Goal: Task Accomplishment & Management: Manage account settings

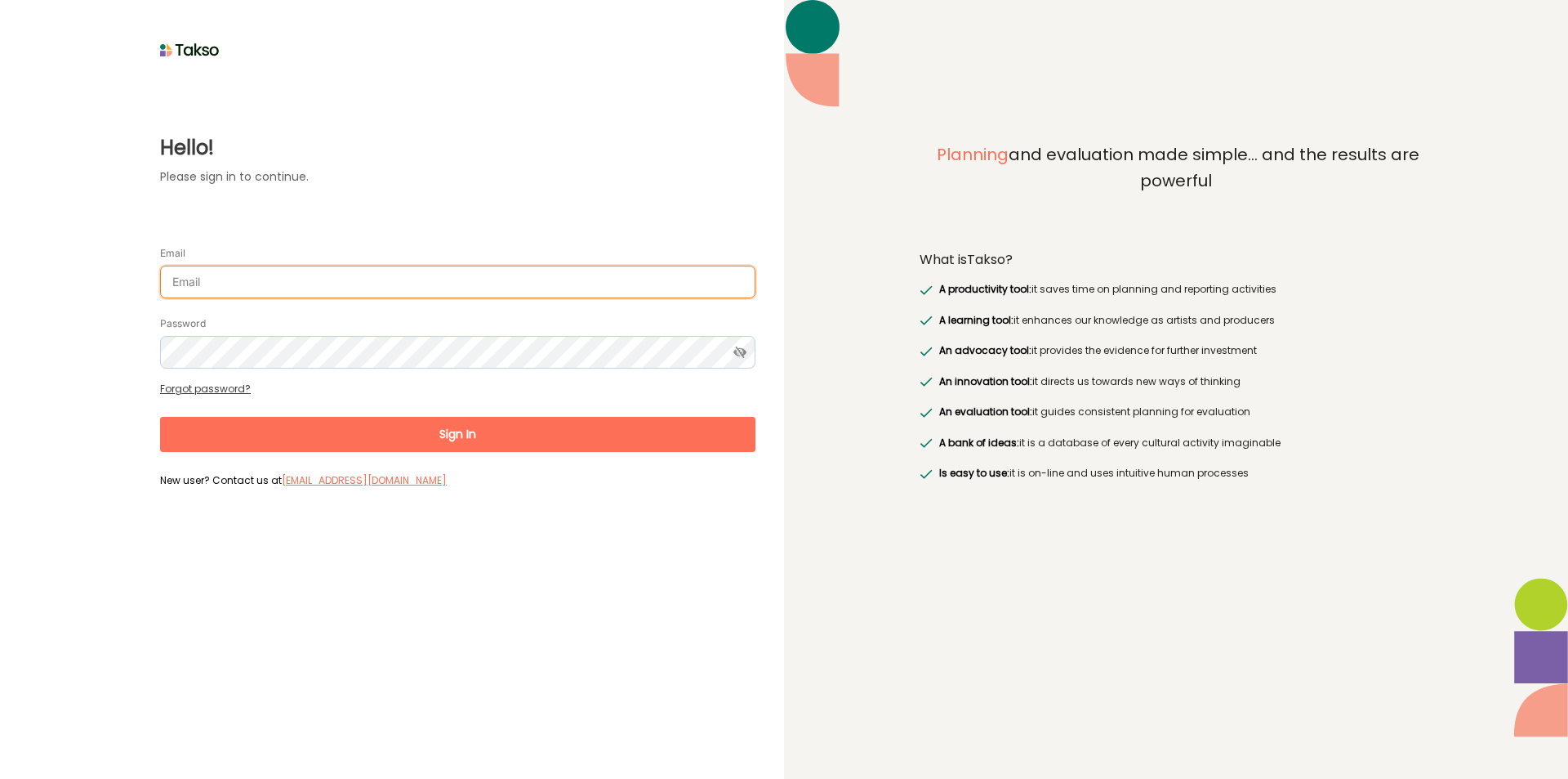
click at [339, 286] on input "Email" at bounding box center [457, 282] width 595 height 33
type input "surajenu@brimbank.vic.gov.au"
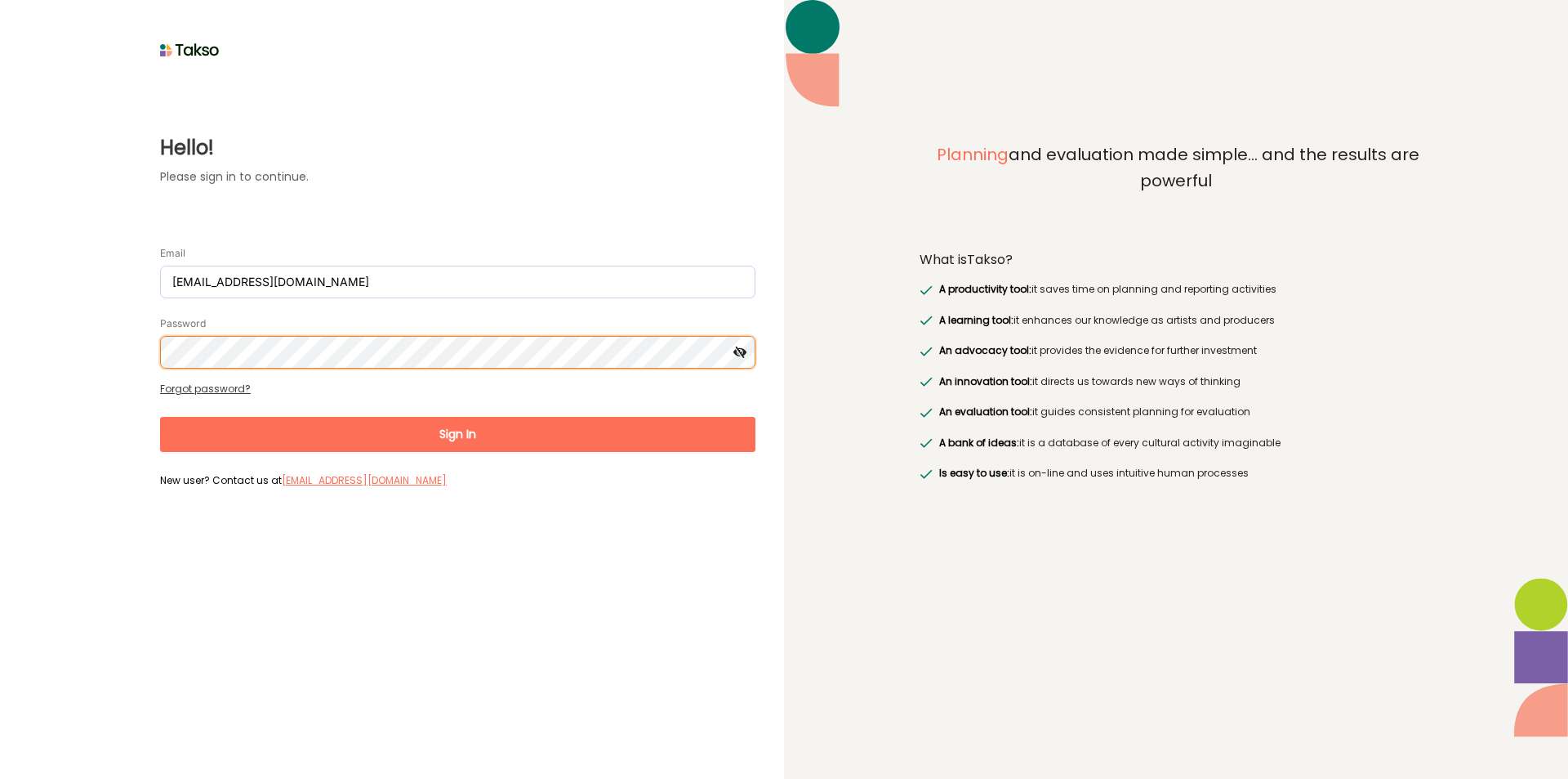
click at [160, 417] on button "Sign In" at bounding box center [457, 434] width 595 height 35
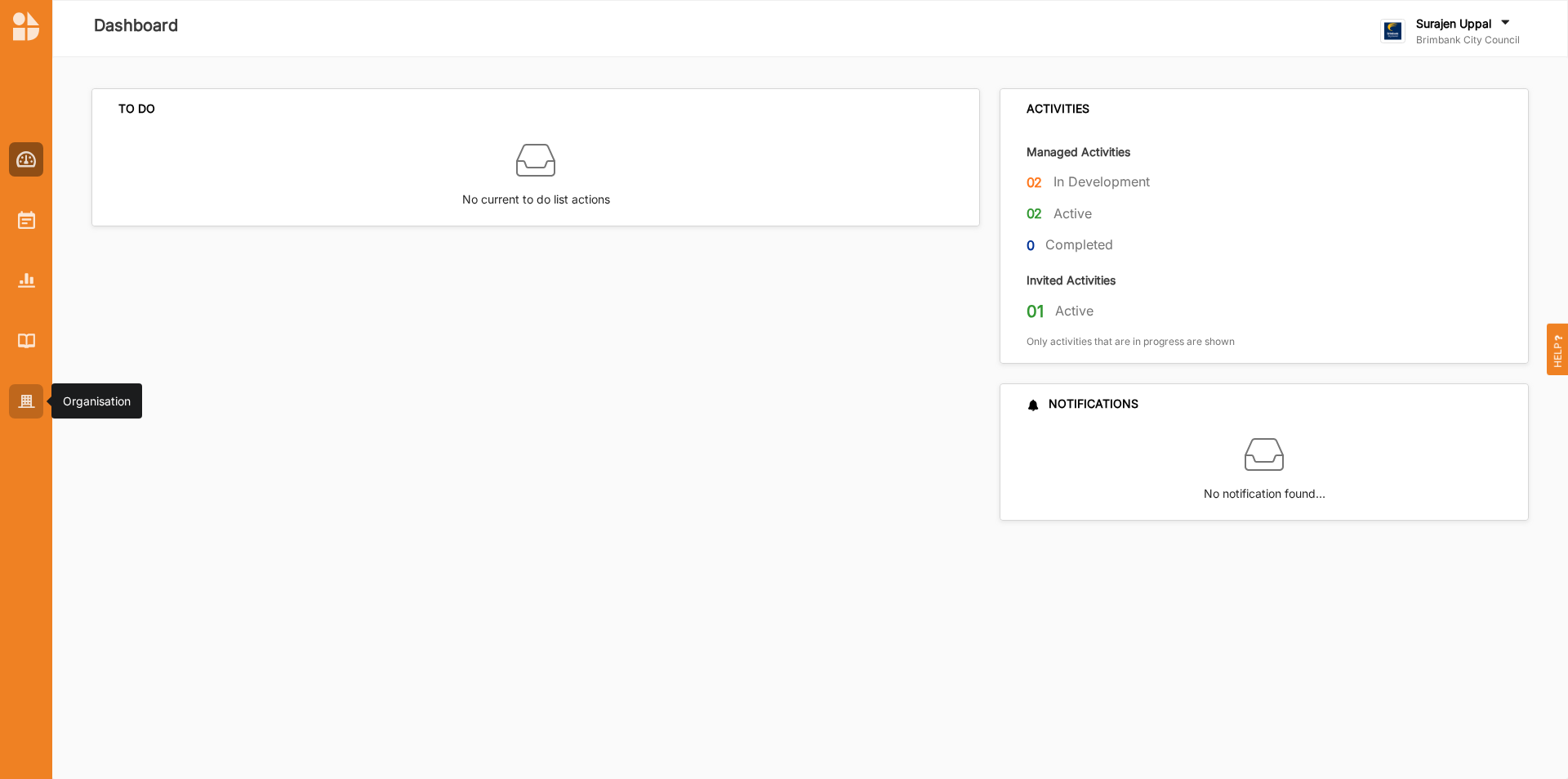
click at [34, 400] on img at bounding box center [27, 401] width 17 height 14
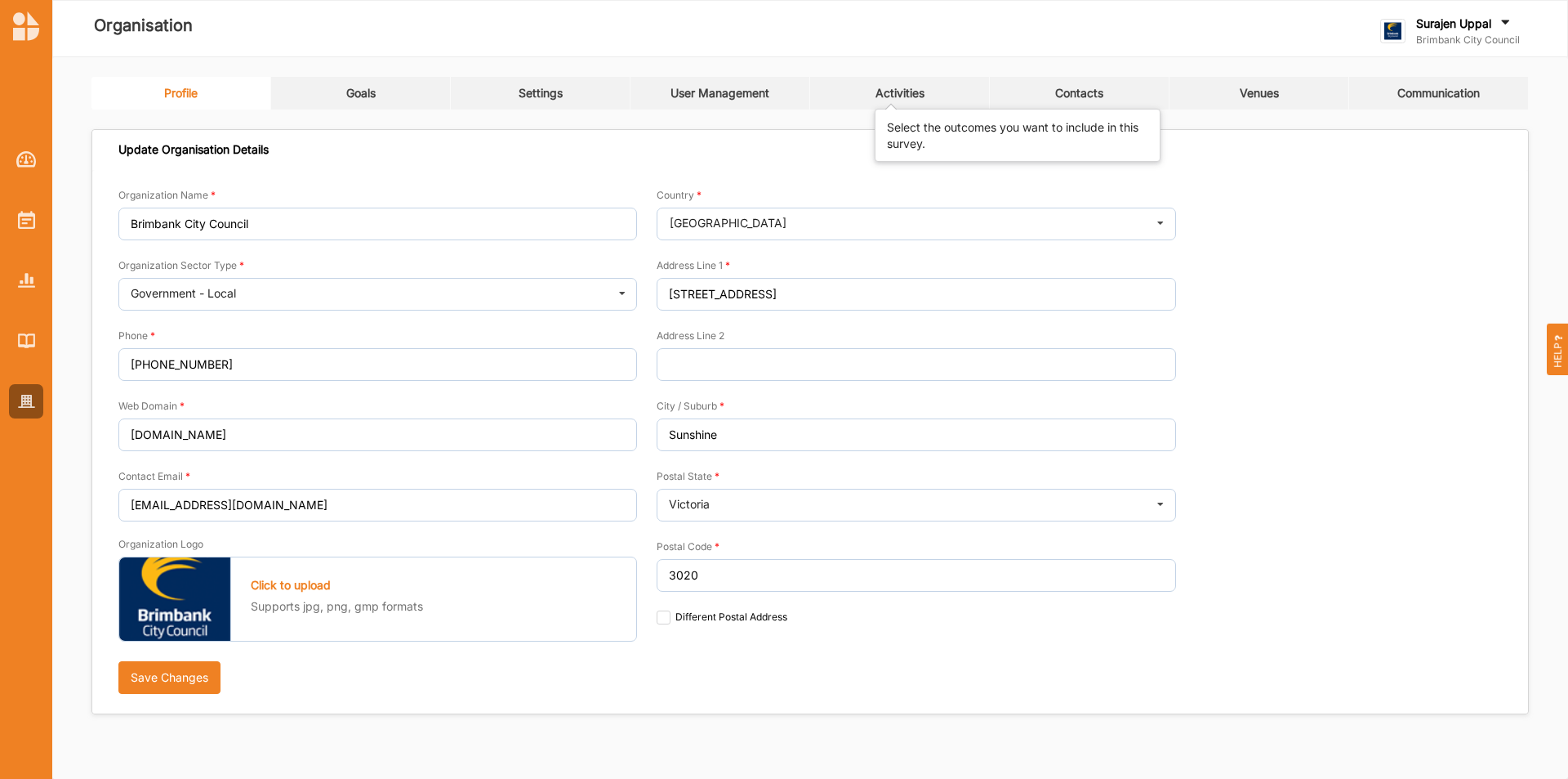
click at [923, 99] on div "Activities" at bounding box center [900, 92] width 49 height 15
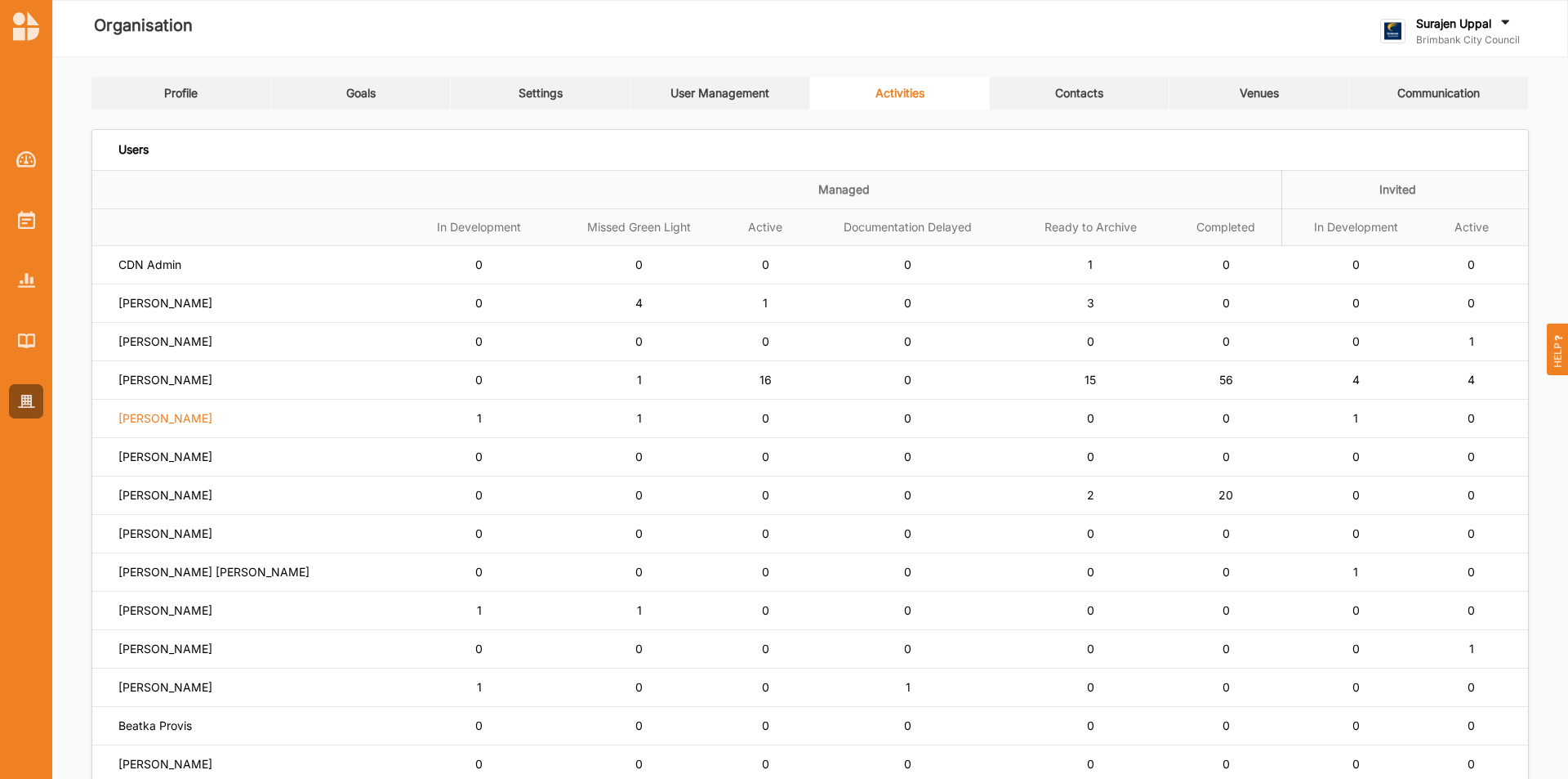
click at [139, 417] on label "Jo Trevathan" at bounding box center [165, 418] width 94 height 15
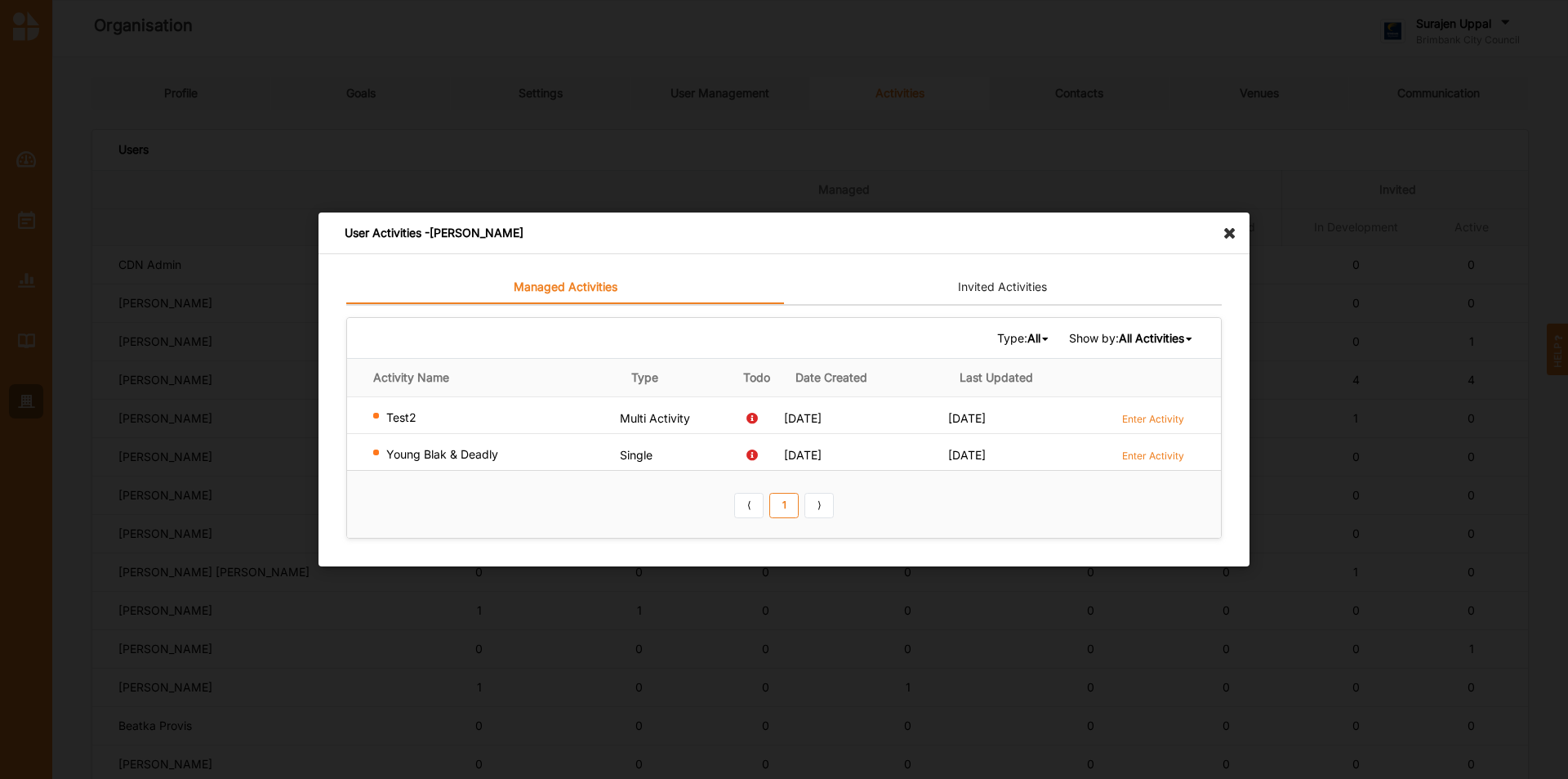
click at [1234, 230] on icon at bounding box center [1234, 225] width 26 height 26
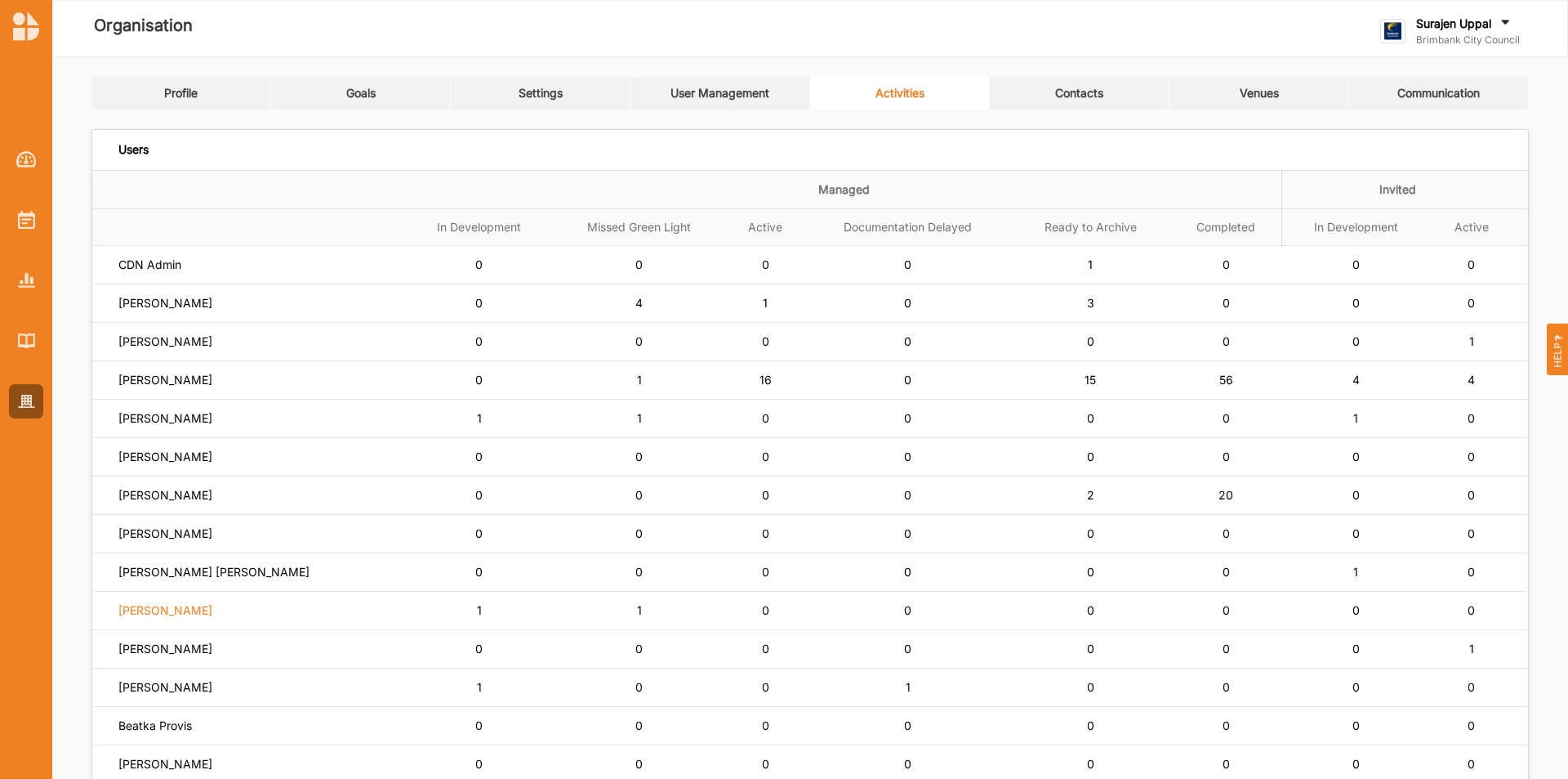
click at [208, 606] on label "Cassandra Connelly" at bounding box center [165, 610] width 94 height 15
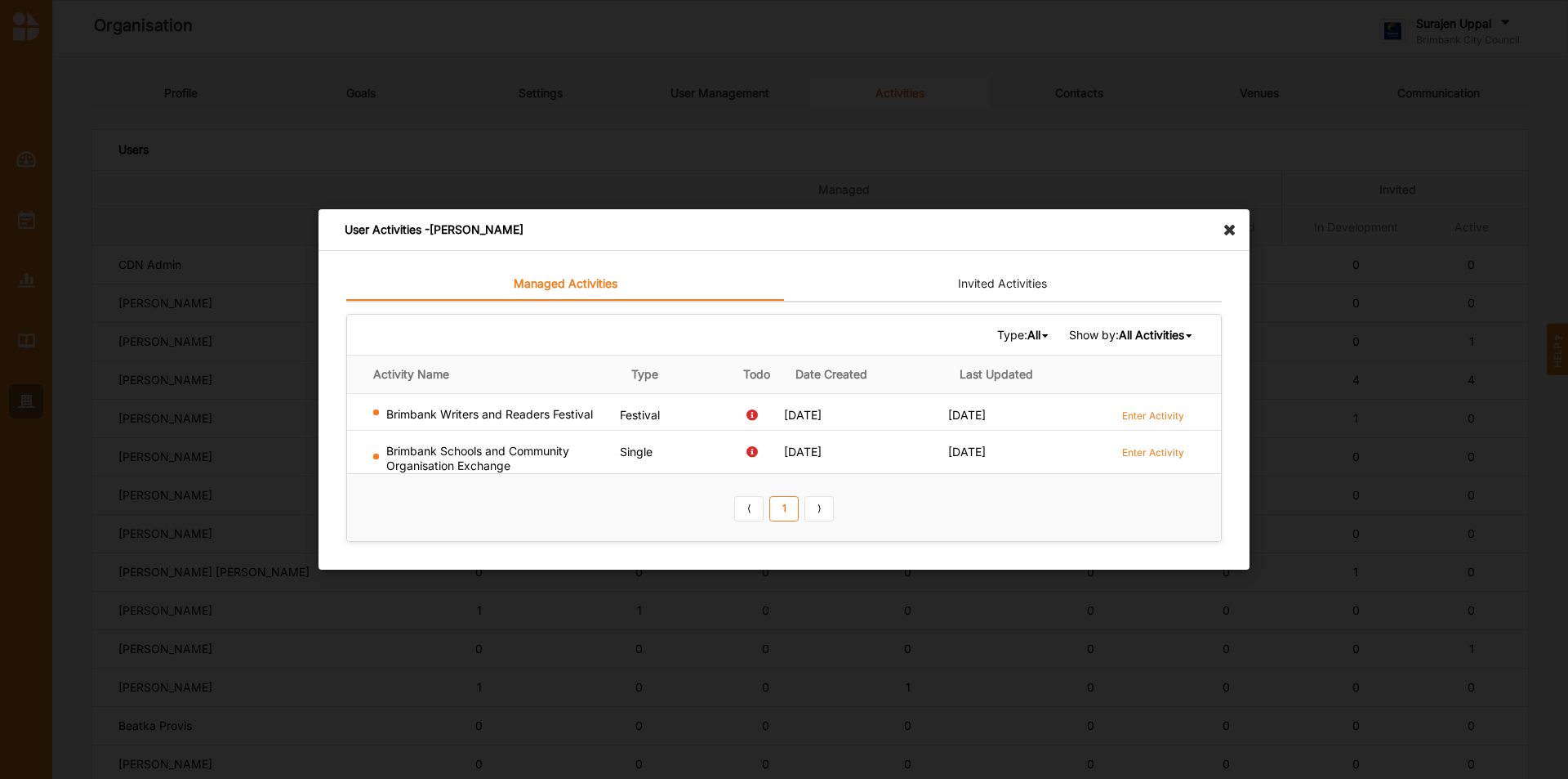
click at [1233, 238] on div "User Activities - Cassandra Connelly" at bounding box center [784, 229] width 931 height 42
click at [1234, 228] on icon at bounding box center [1234, 221] width 26 height 26
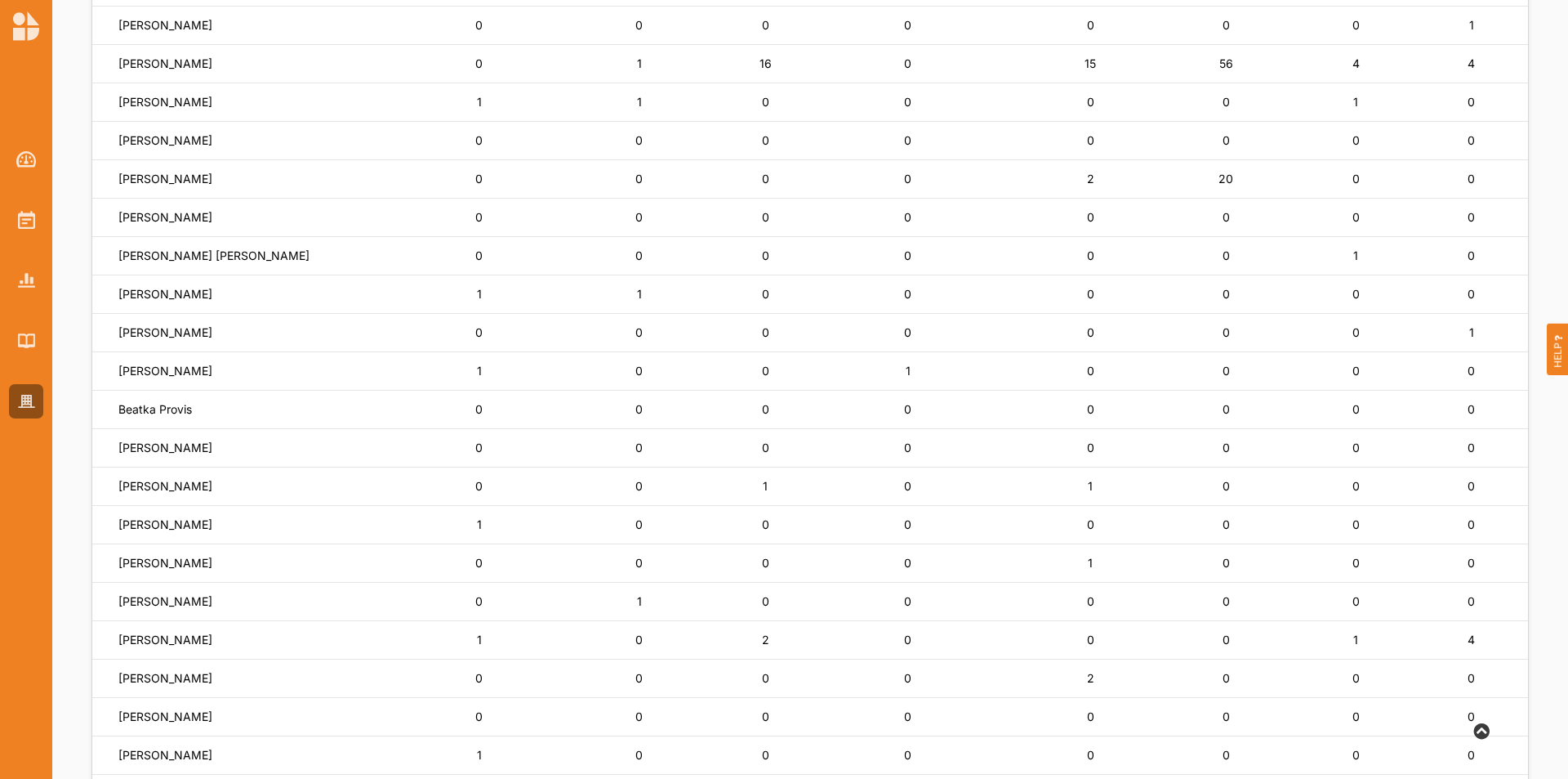
scroll to position [409, 0]
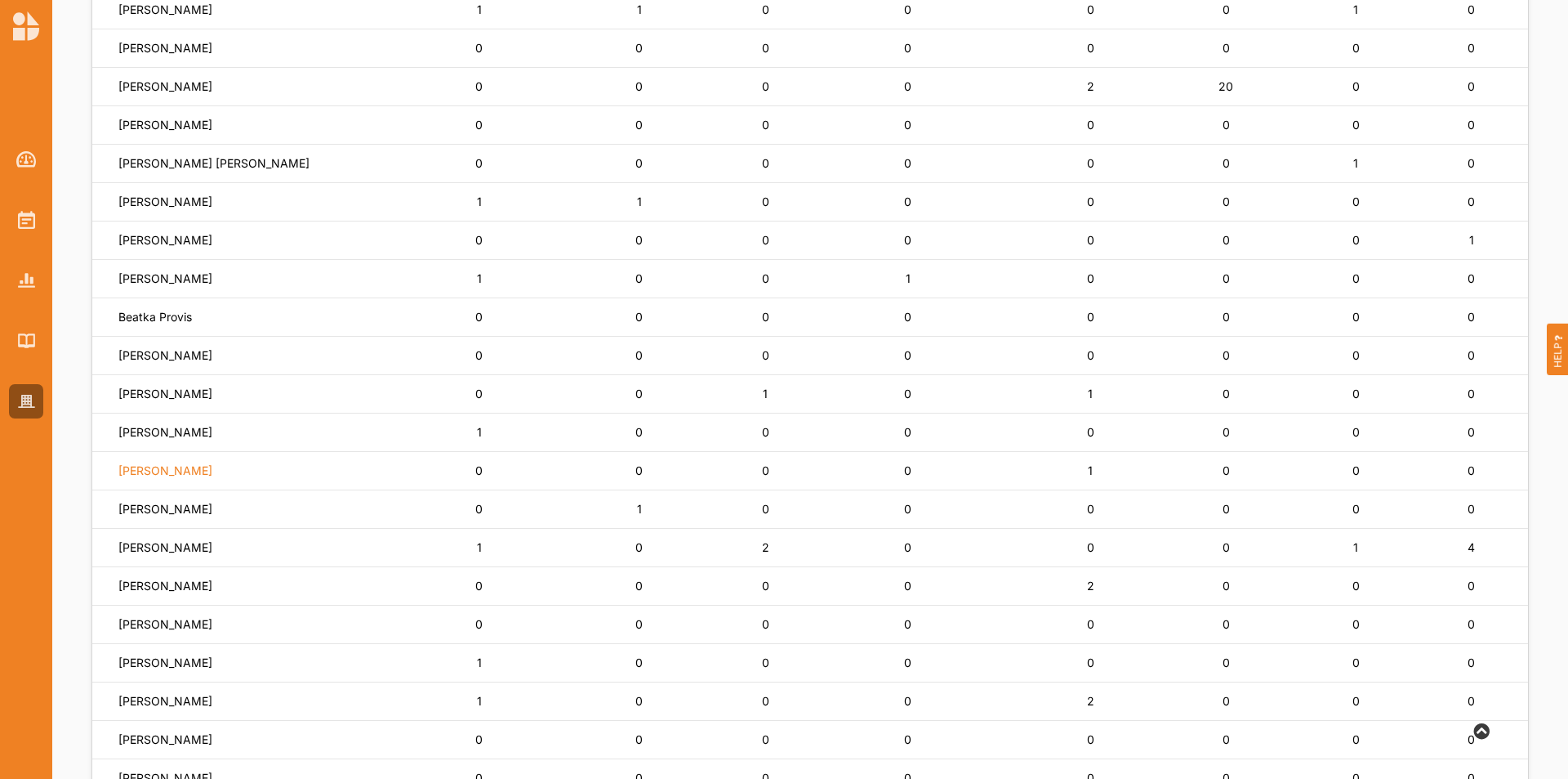
click at [149, 470] on label "Richard Orjis" at bounding box center [165, 470] width 94 height 15
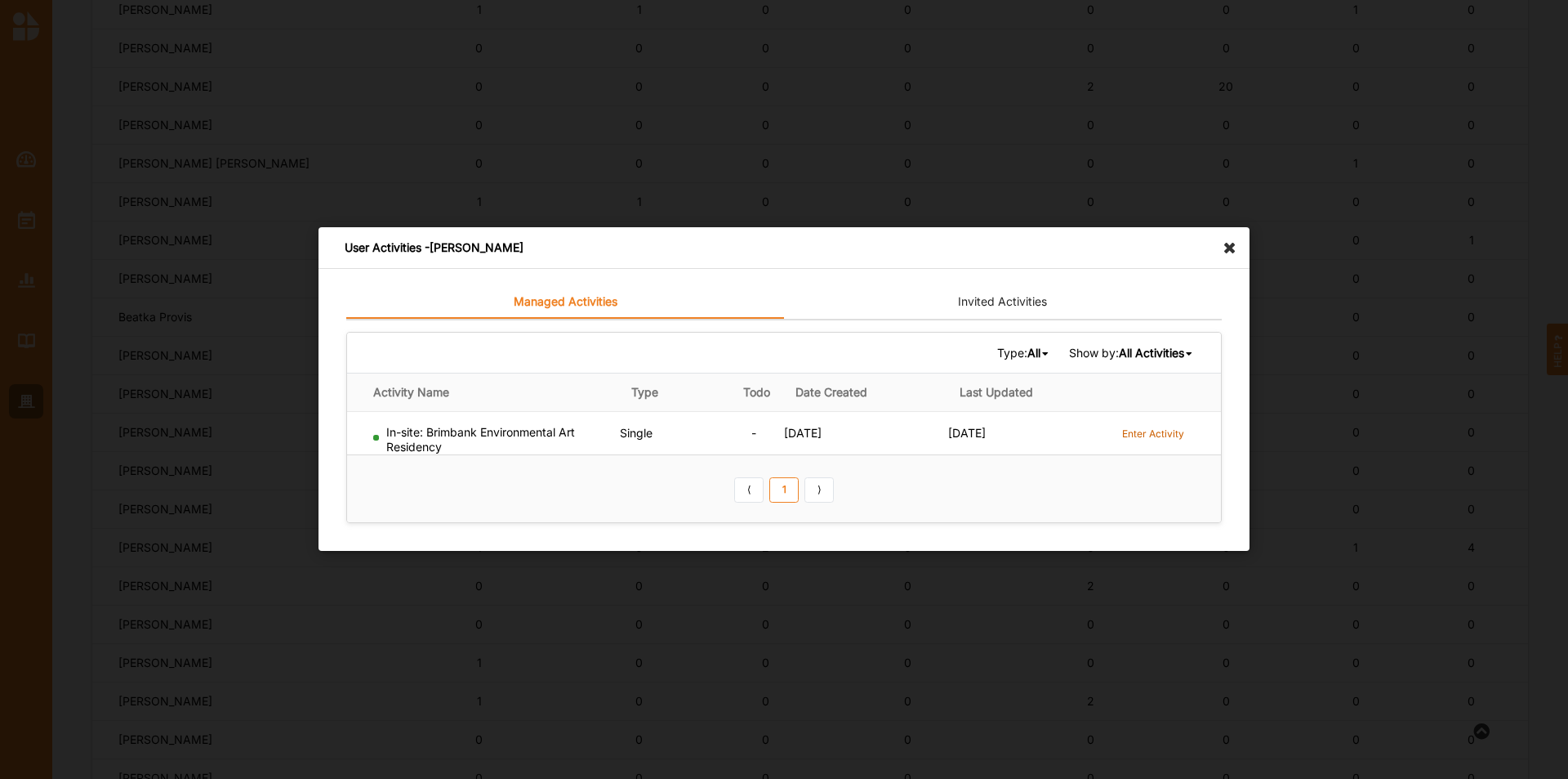
click at [1157, 438] on label "Enter Activity" at bounding box center [1153, 433] width 62 height 14
click at [1234, 249] on icon at bounding box center [1234, 240] width 26 height 26
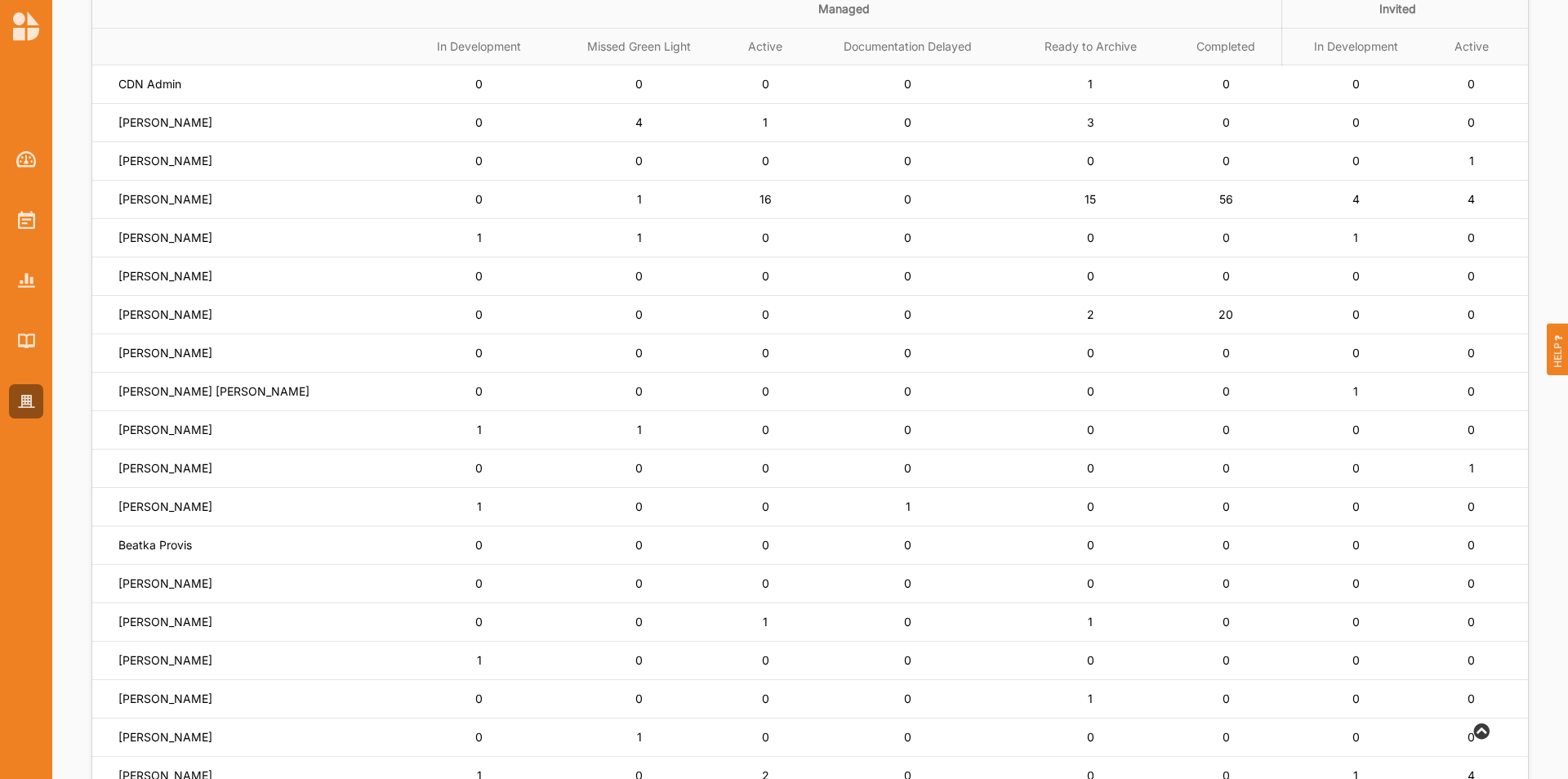
scroll to position [23, 0]
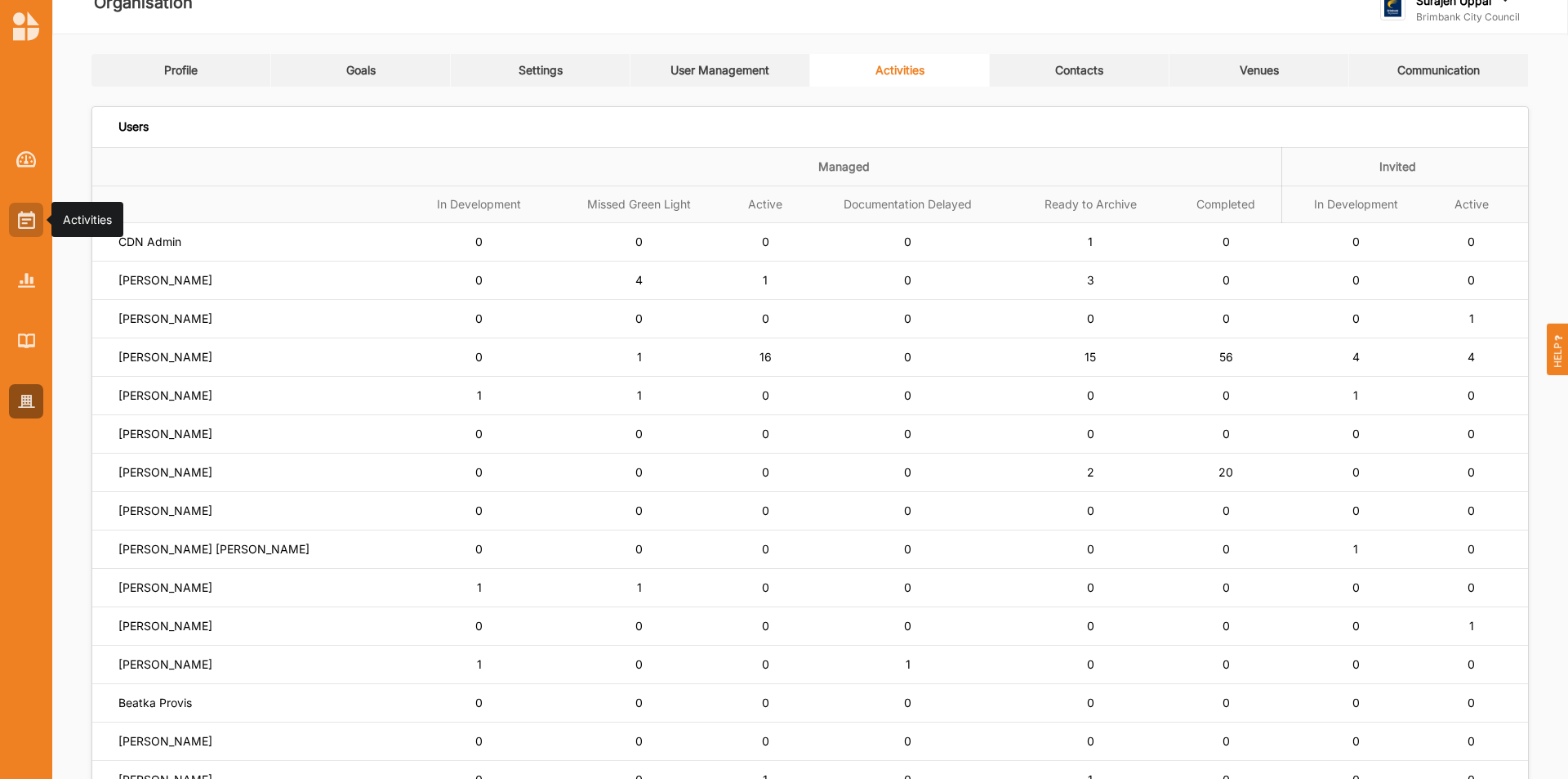
click at [28, 228] on img at bounding box center [27, 220] width 17 height 18
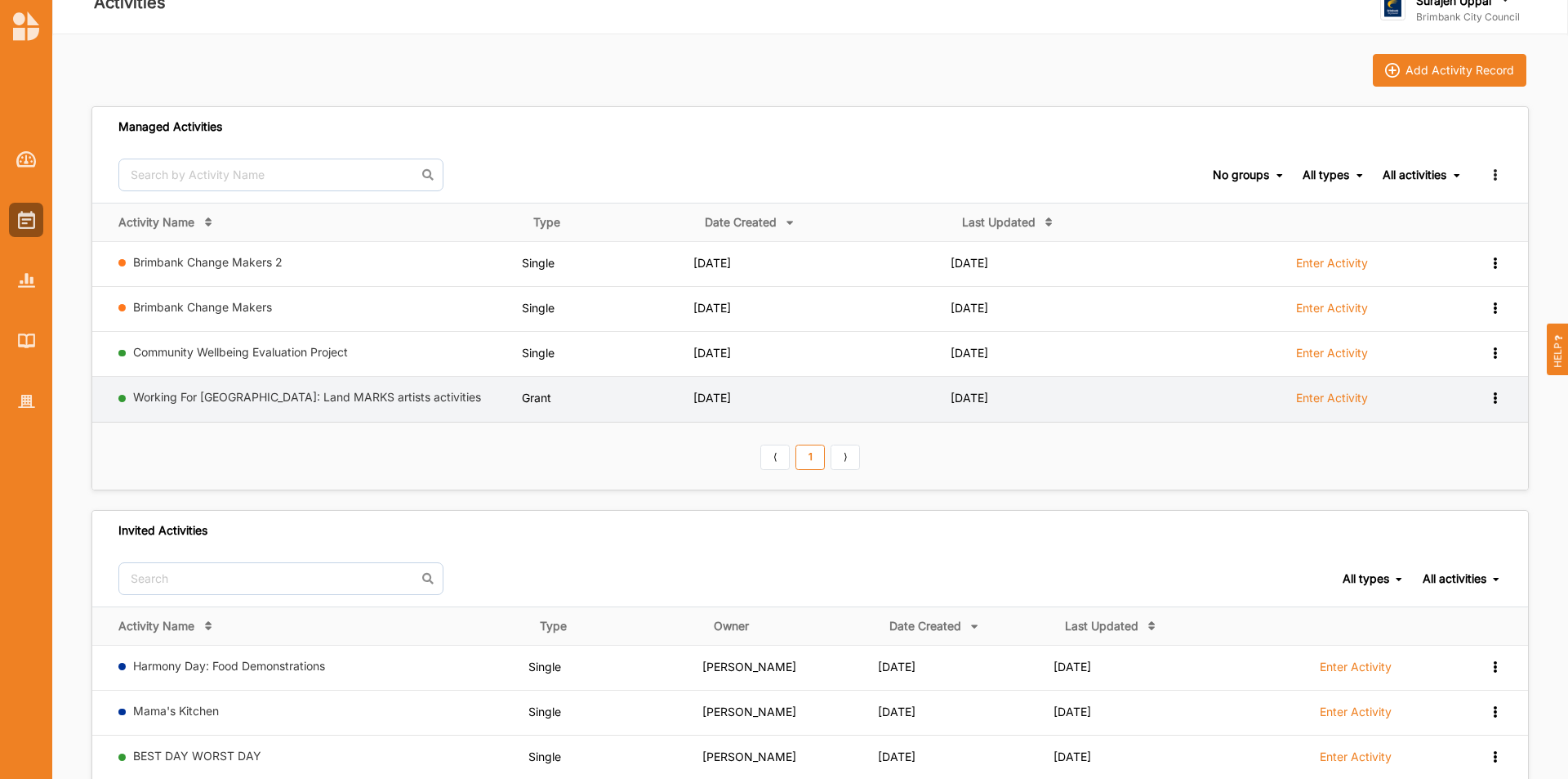
click at [1348, 390] on label "Enter Activity" at bounding box center [1332, 397] width 72 height 15
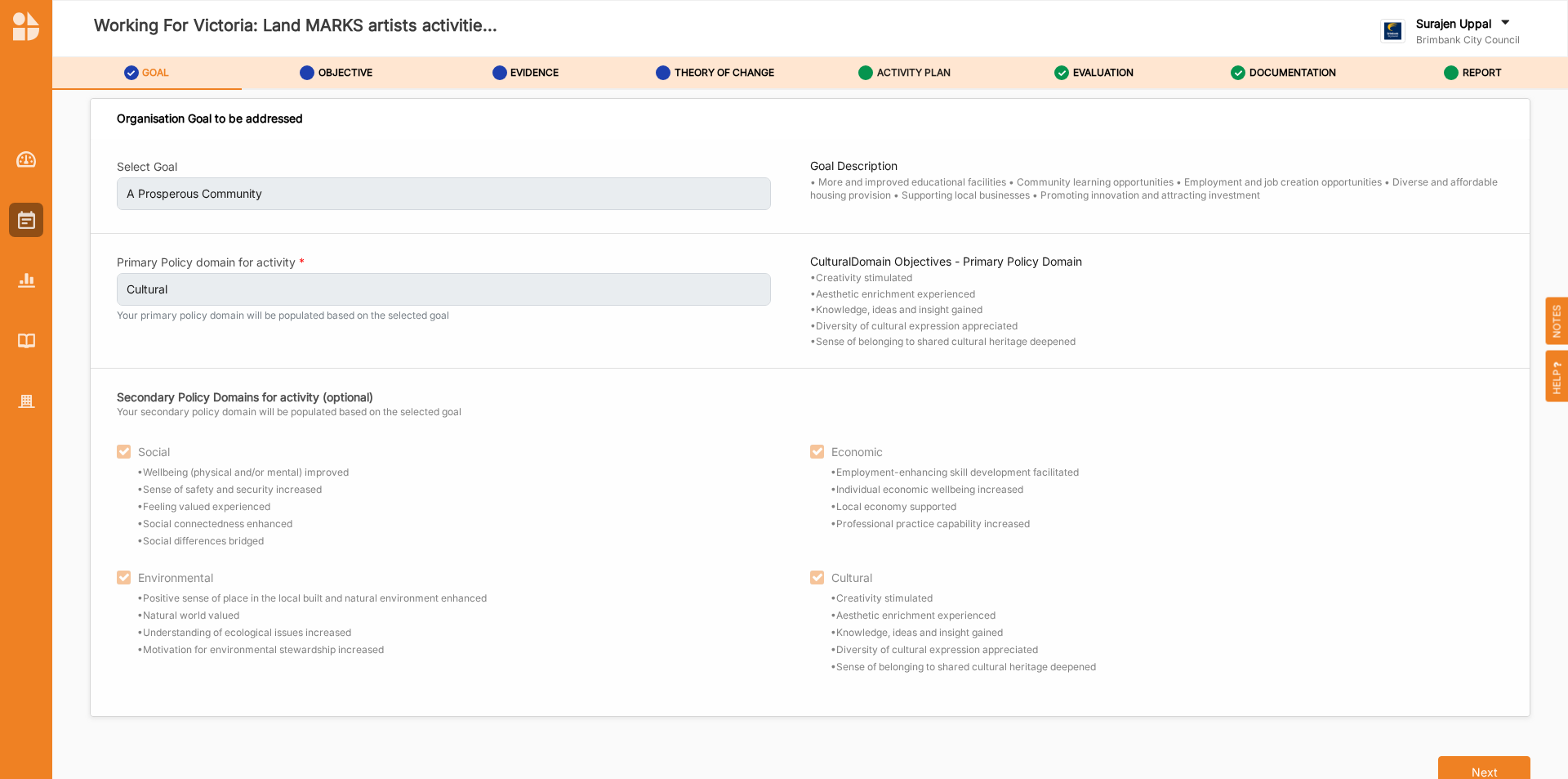
click at [949, 80] on div "ACTIVITY PLAN" at bounding box center [904, 73] width 92 height 29
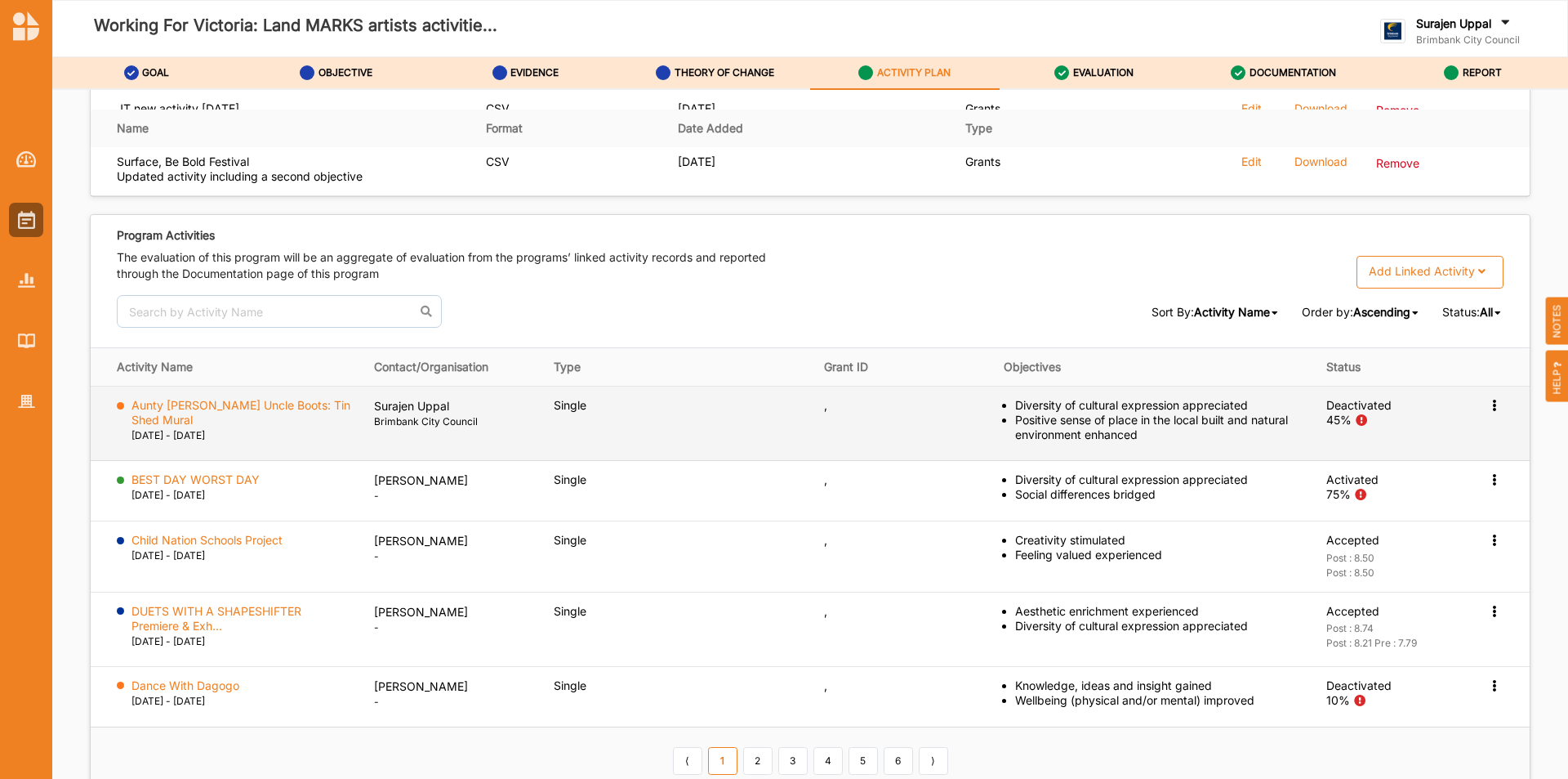
scroll to position [2590, 0]
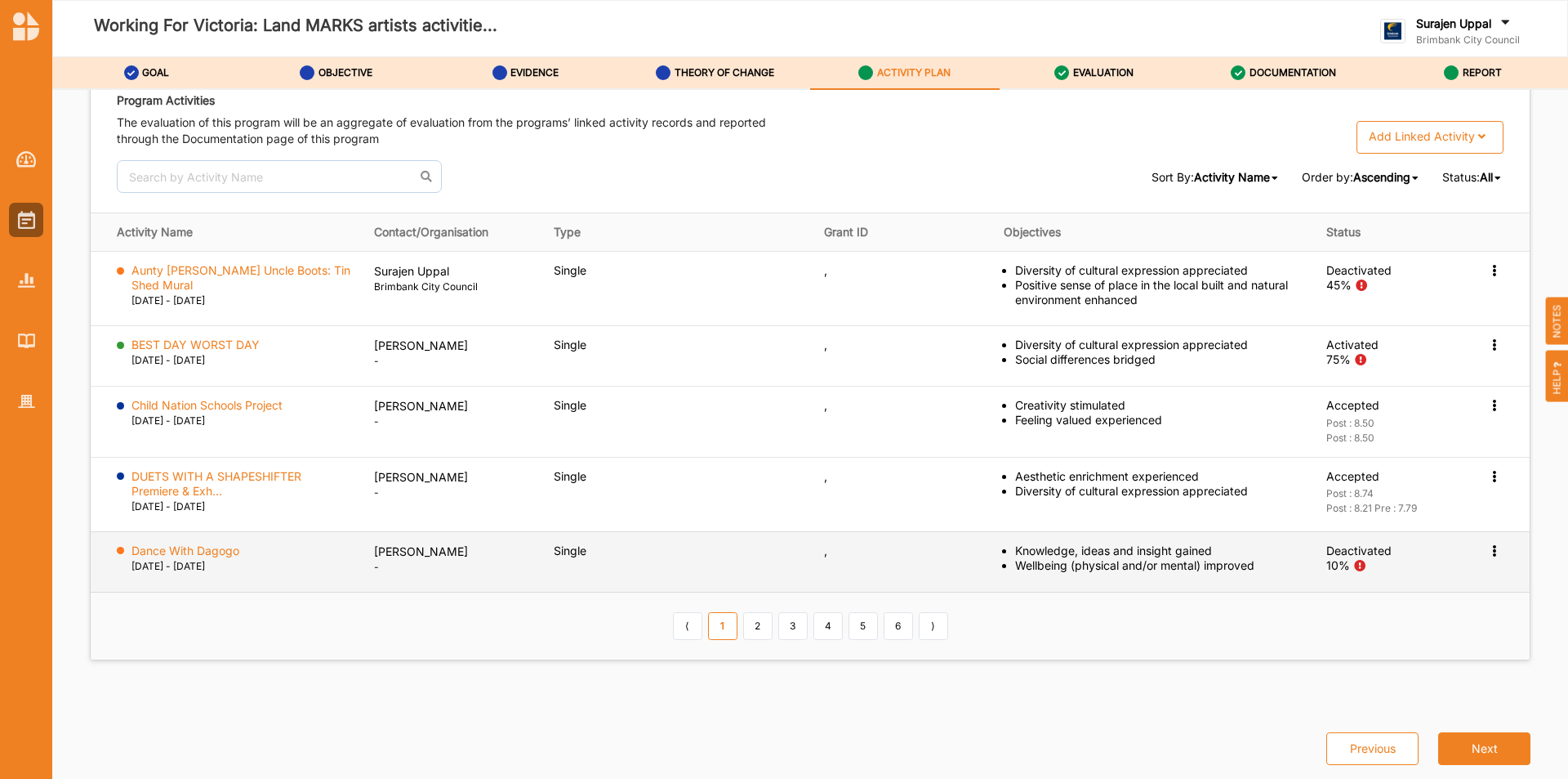
click at [192, 551] on label "Dance With Dagogo" at bounding box center [184, 550] width 108 height 15
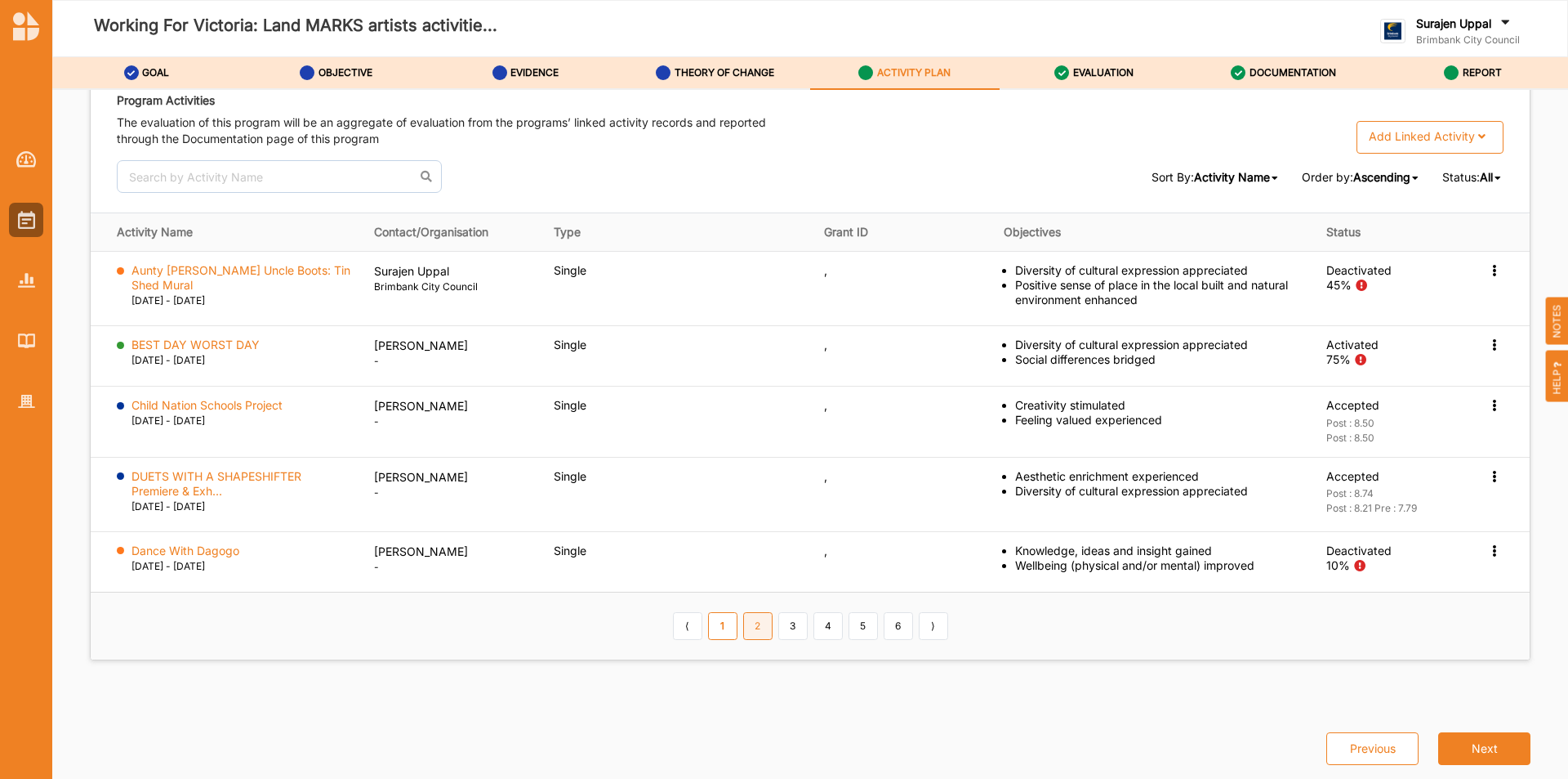
click at [753, 622] on link "2" at bounding box center [757, 626] width 29 height 28
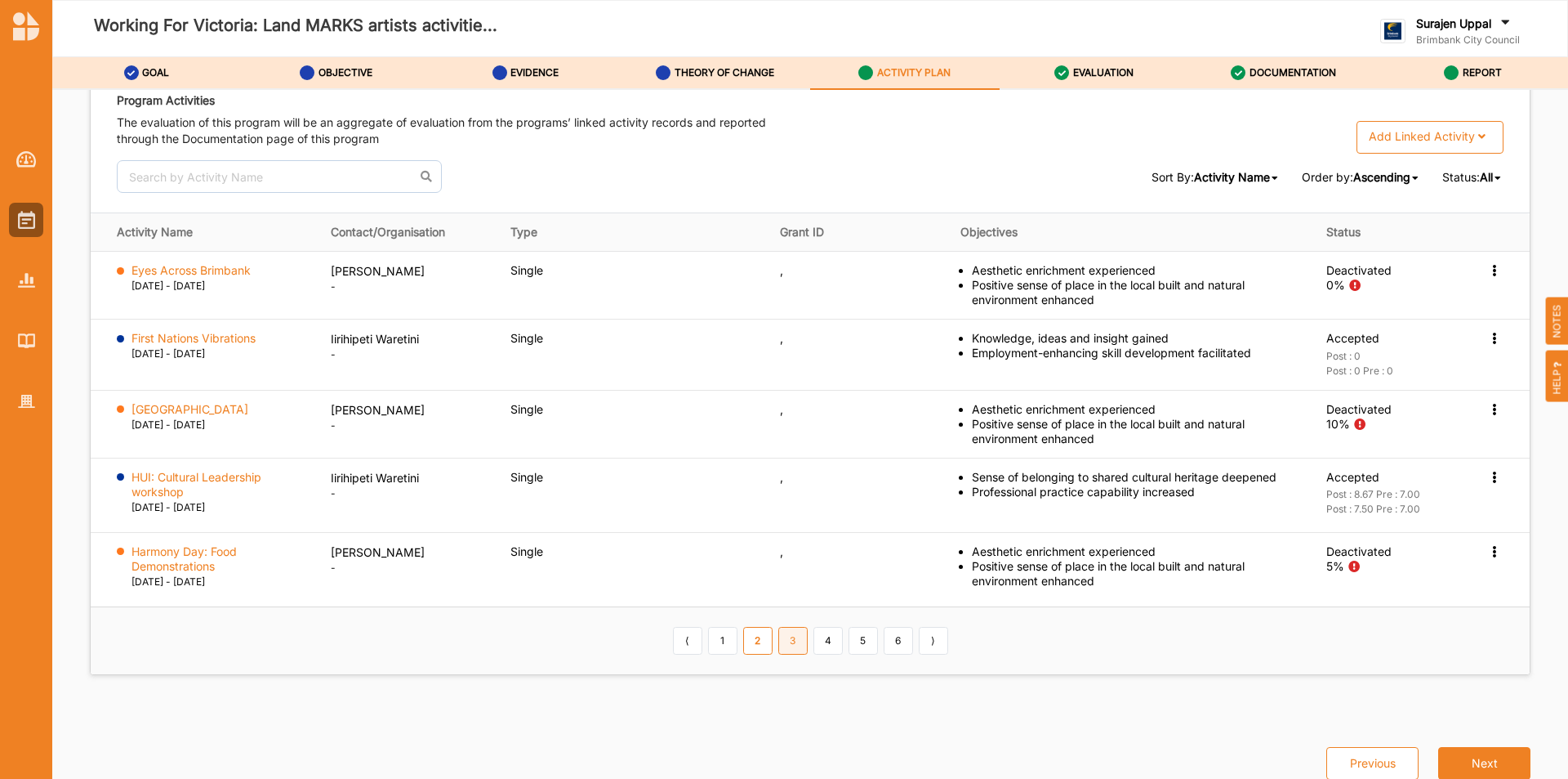
click at [794, 646] on link "3" at bounding box center [793, 640] width 29 height 28
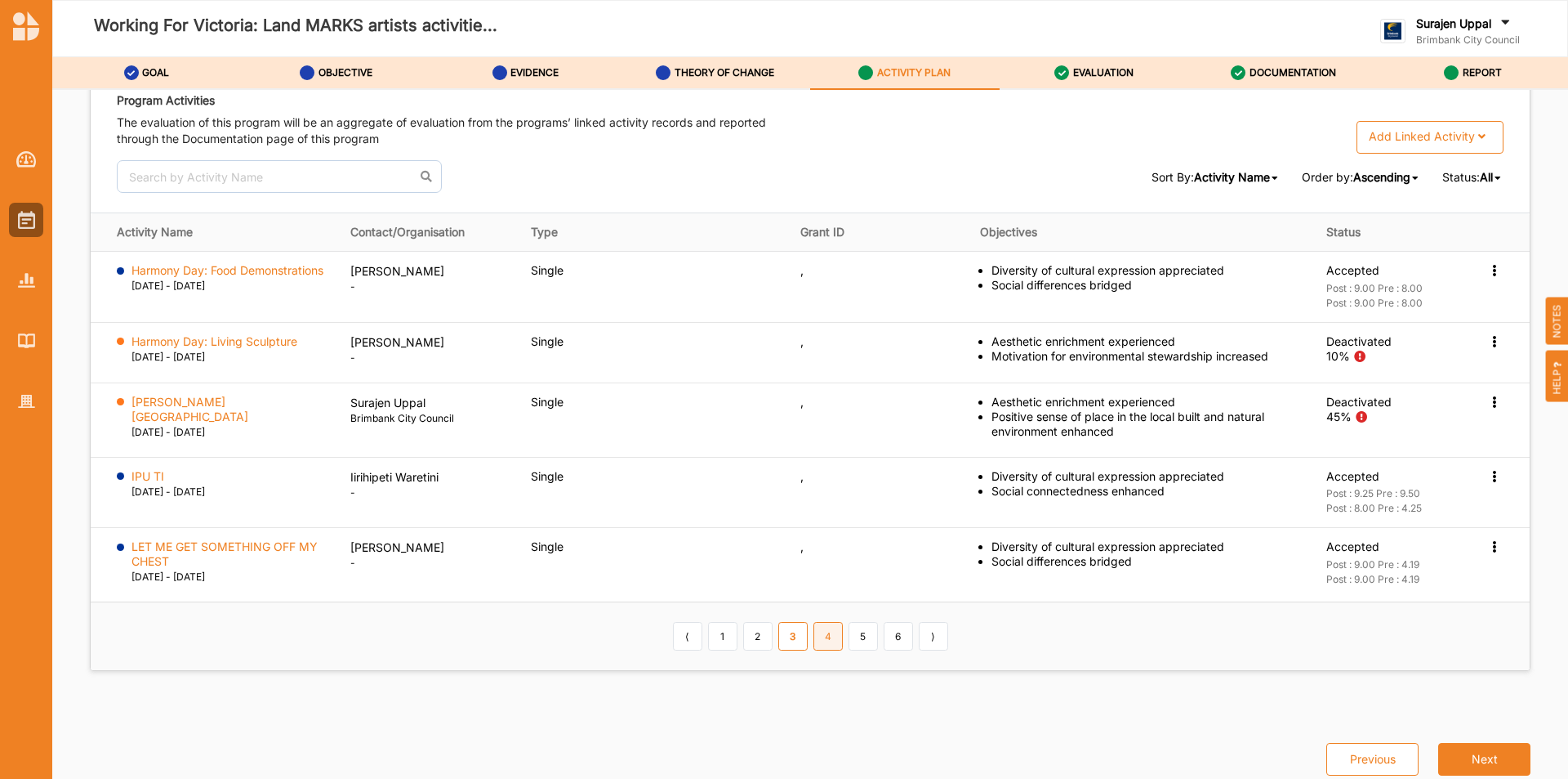
click at [818, 640] on link "4" at bounding box center [828, 635] width 29 height 28
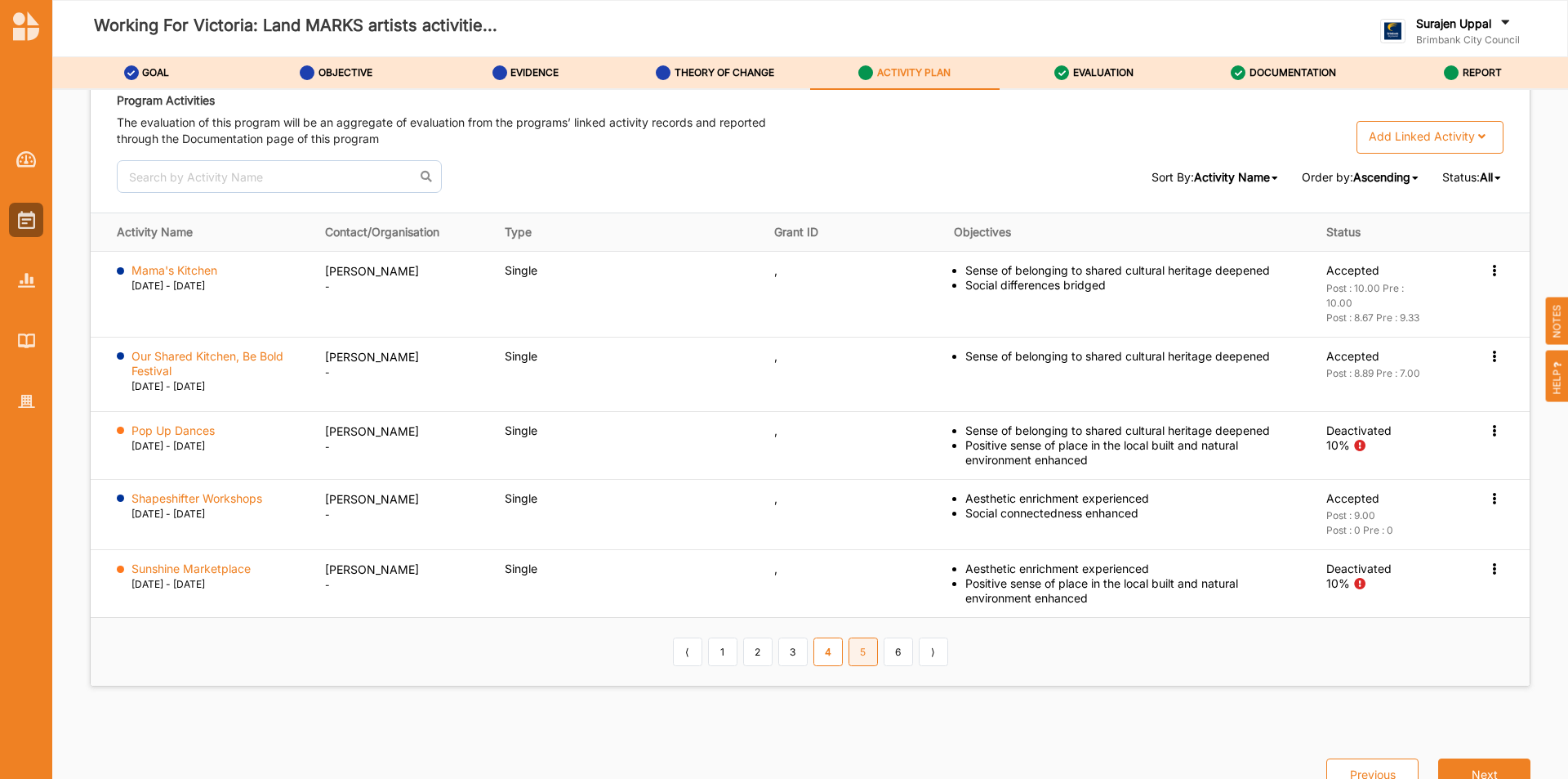
click at [857, 654] on link "5" at bounding box center [863, 651] width 29 height 28
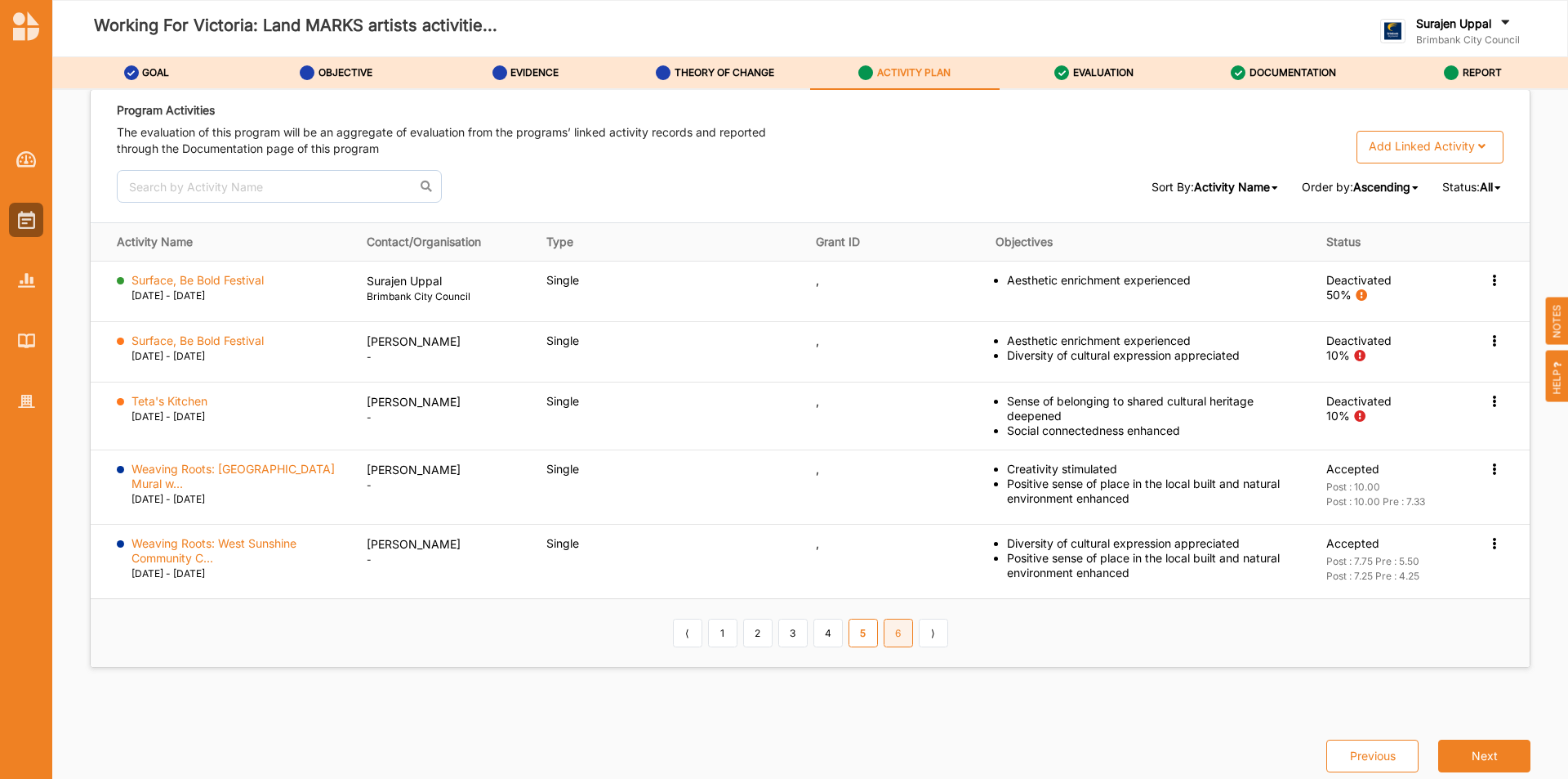
click at [894, 631] on link "6" at bounding box center [898, 632] width 29 height 28
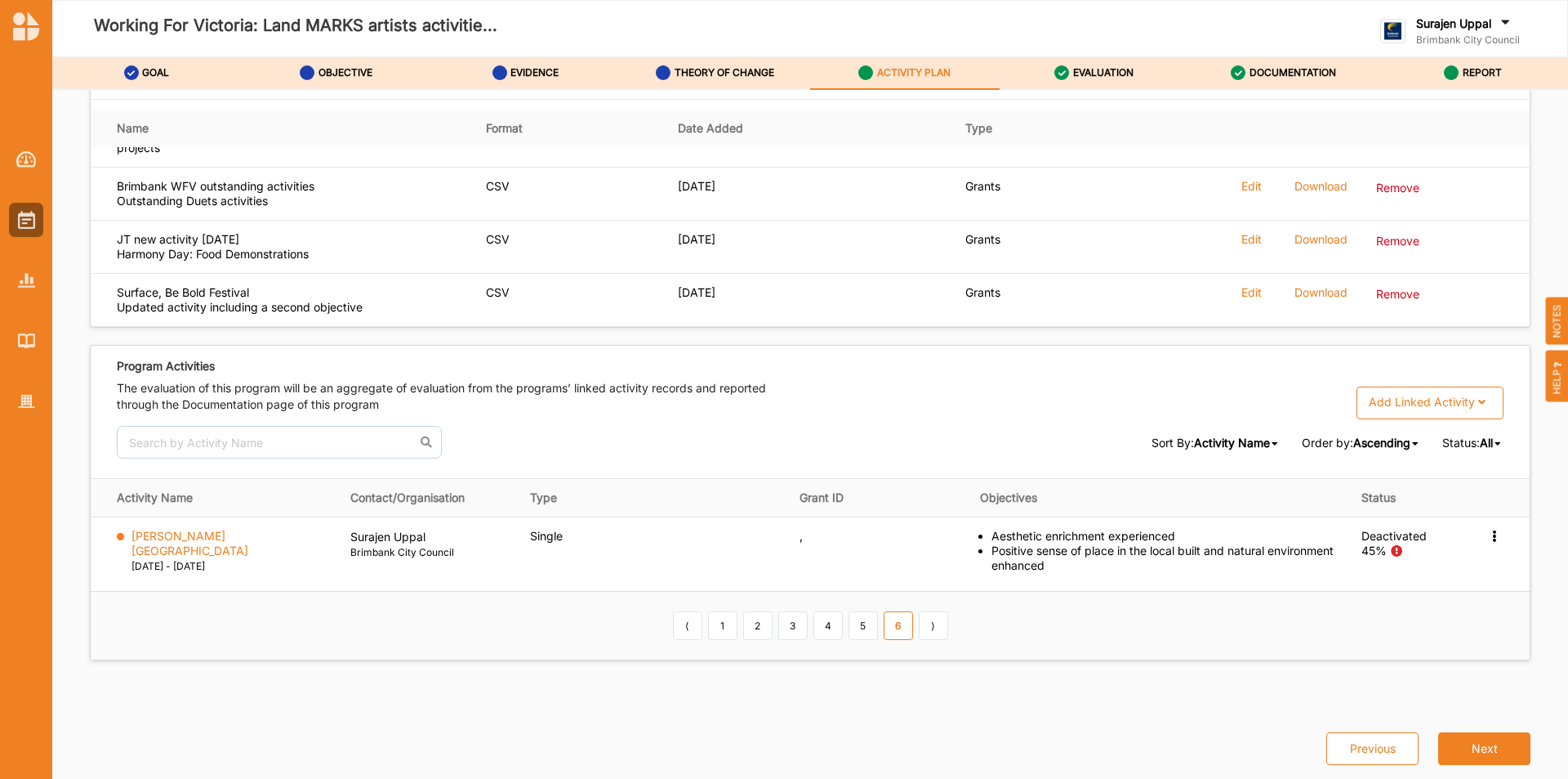
scroll to position [2323, 0]
click at [1263, 74] on label "DOCUMENTATION" at bounding box center [1292, 72] width 86 height 13
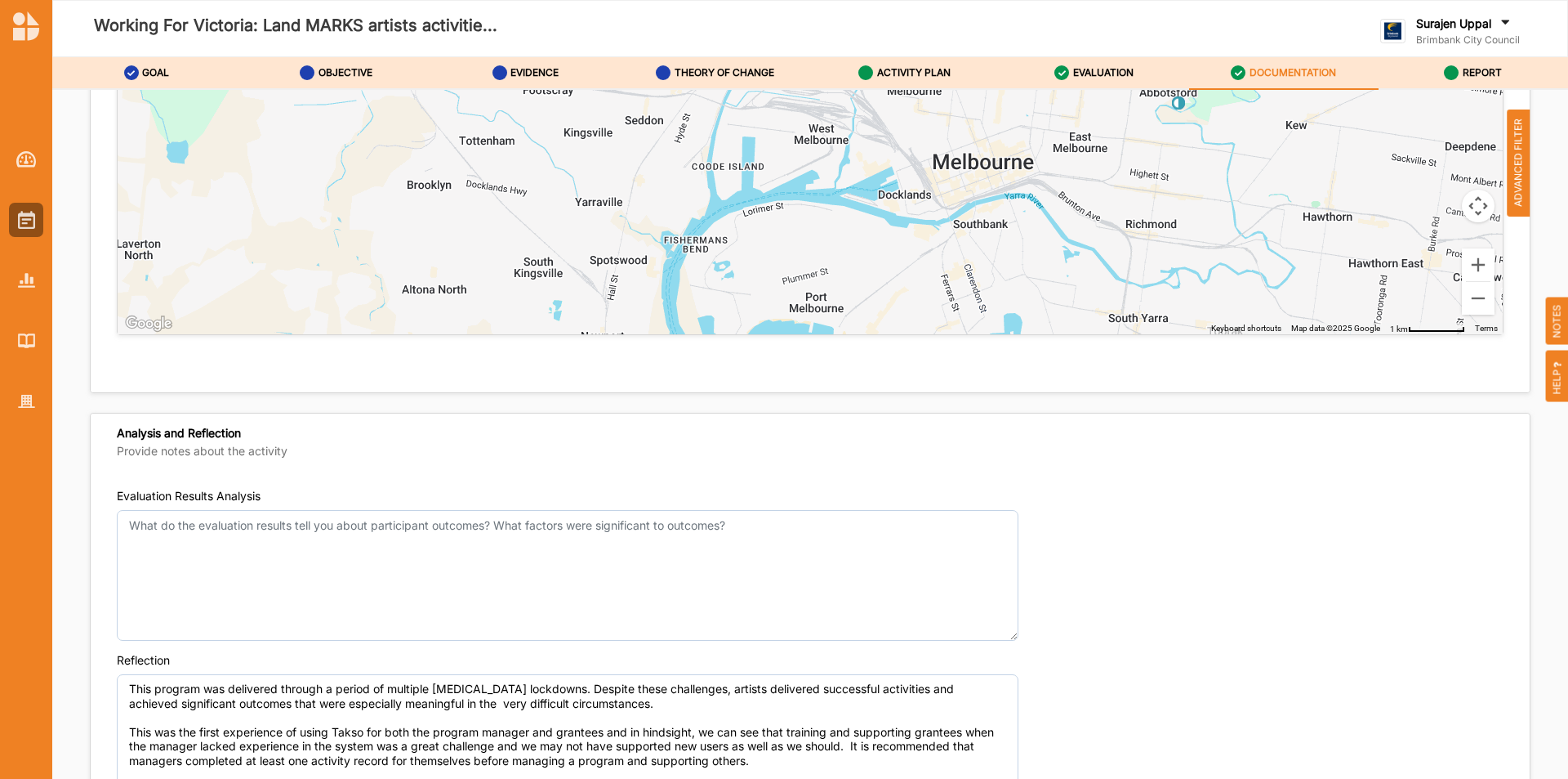
scroll to position [5837, 0]
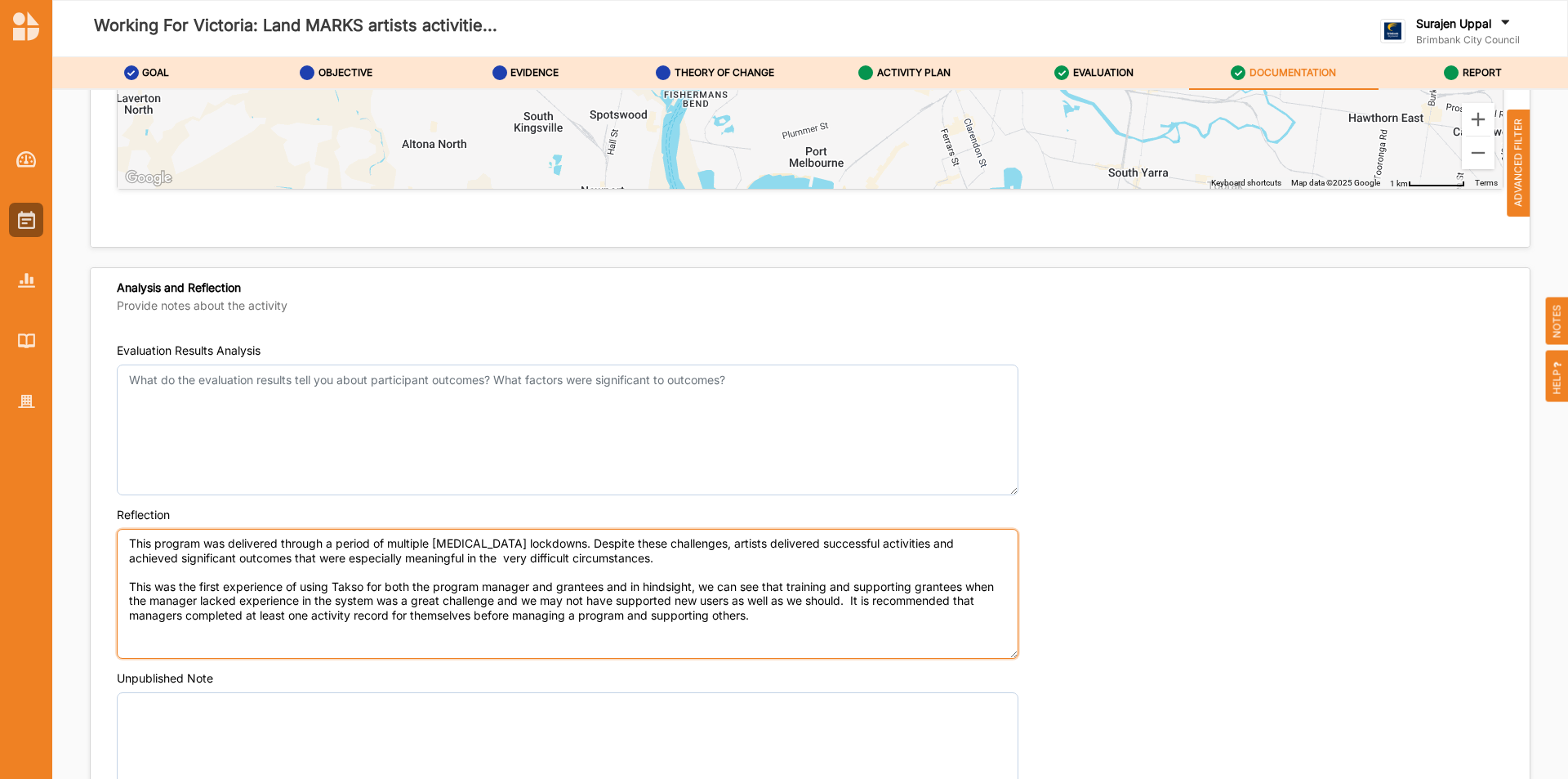
click at [456, 559] on textarea "This program was delivered through a period of multiple Covid lockdowns. Despit…" at bounding box center [567, 593] width 902 height 131
click at [242, 621] on textarea "This program was delivered through a period of multiple Covid lockdowns. Despit…" at bounding box center [567, 593] width 902 height 131
click at [298, 613] on textarea "This program was delivered through a period of multiple Covid lockdowns. Despit…" at bounding box center [567, 593] width 902 height 131
type textarea "This program was delivered through a period of multiple Covid lockdowns. Despit…"
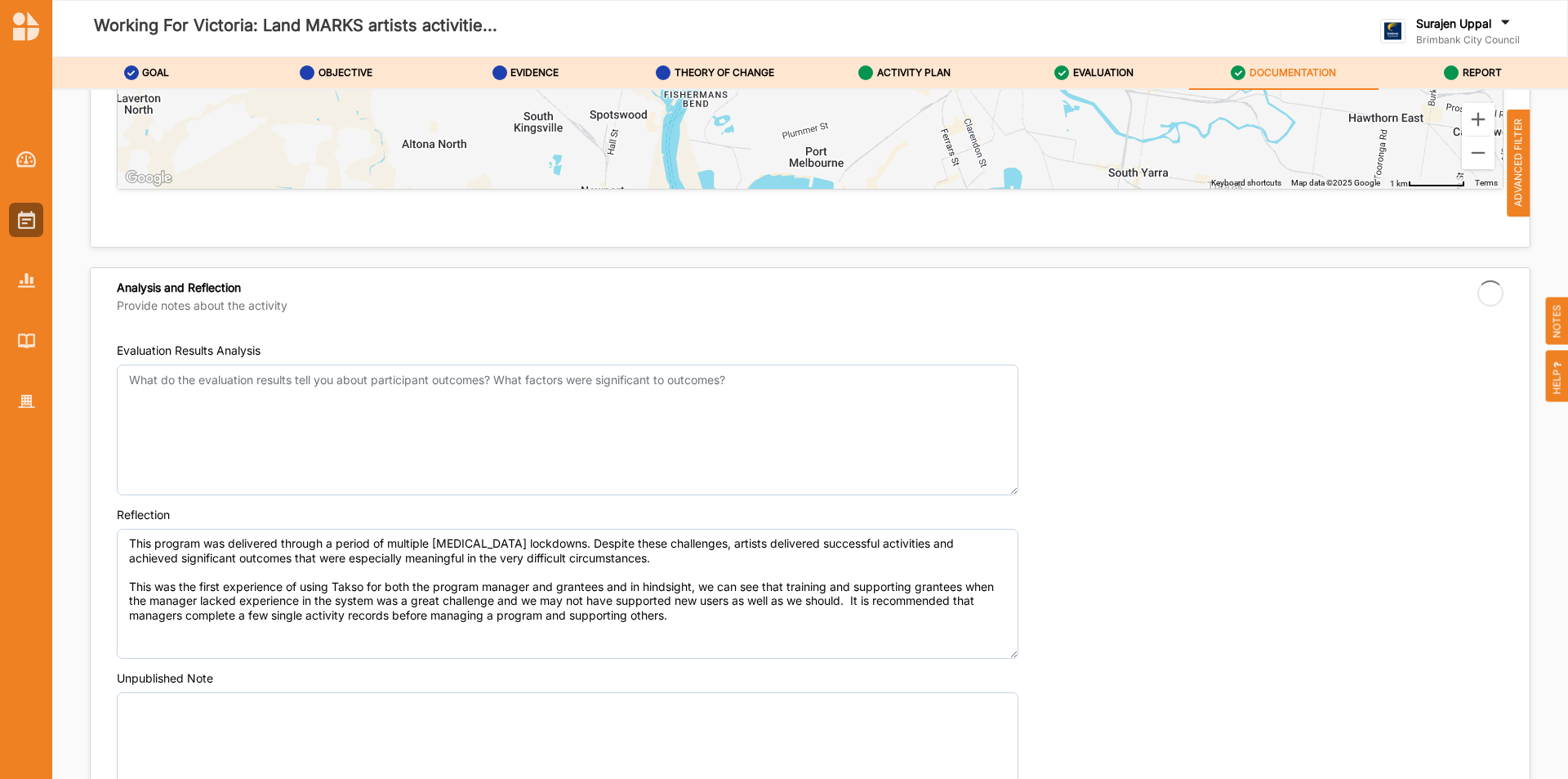
click at [651, 507] on div "Reflection This program was delivered through a period of multiple Covid lockdo…" at bounding box center [810, 583] width 1386 height 152
click at [892, 70] on label "ACTIVITY PLAN" at bounding box center [914, 72] width 74 height 13
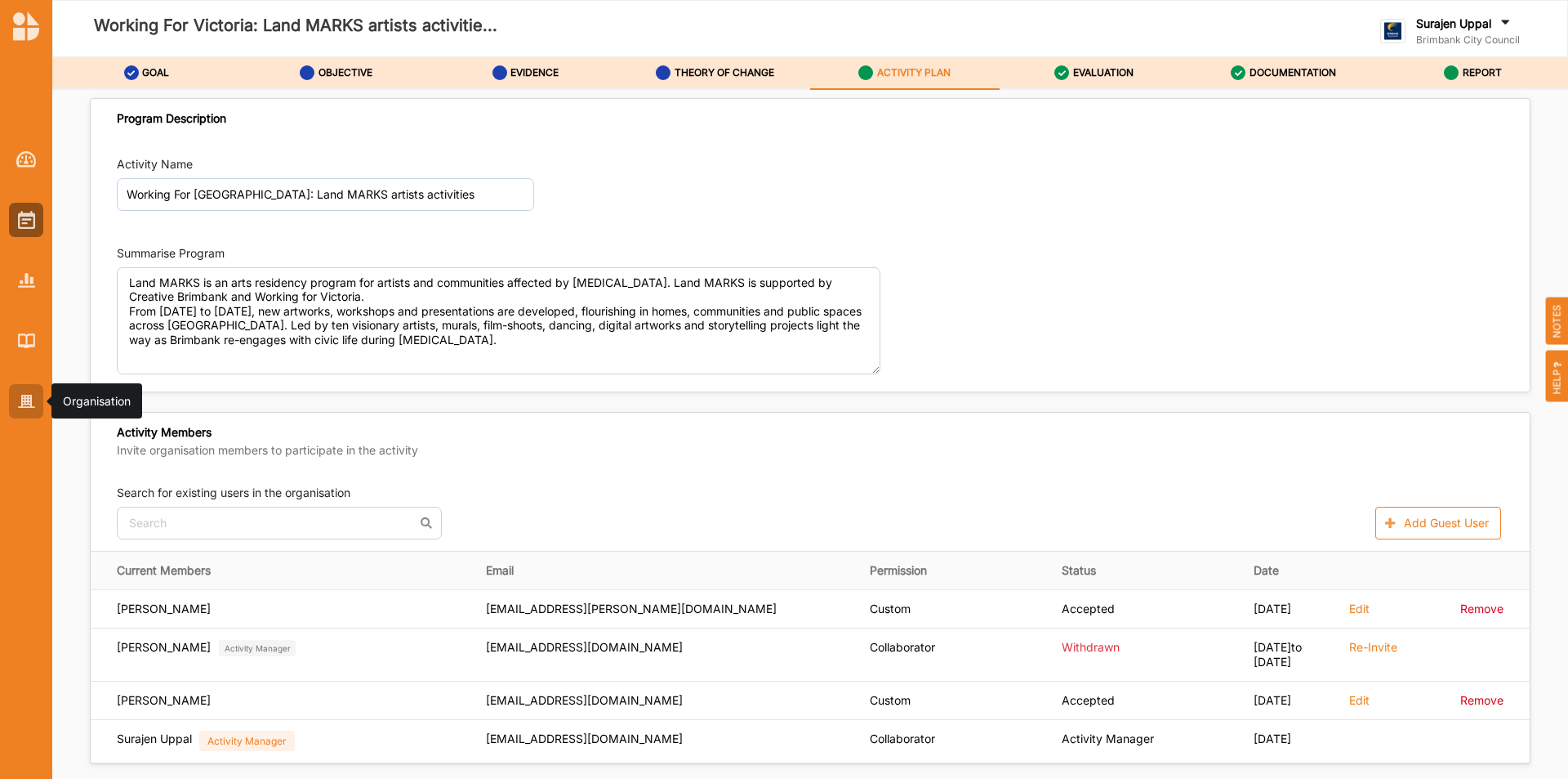
click at [27, 411] on div at bounding box center [25, 400] width 34 height 34
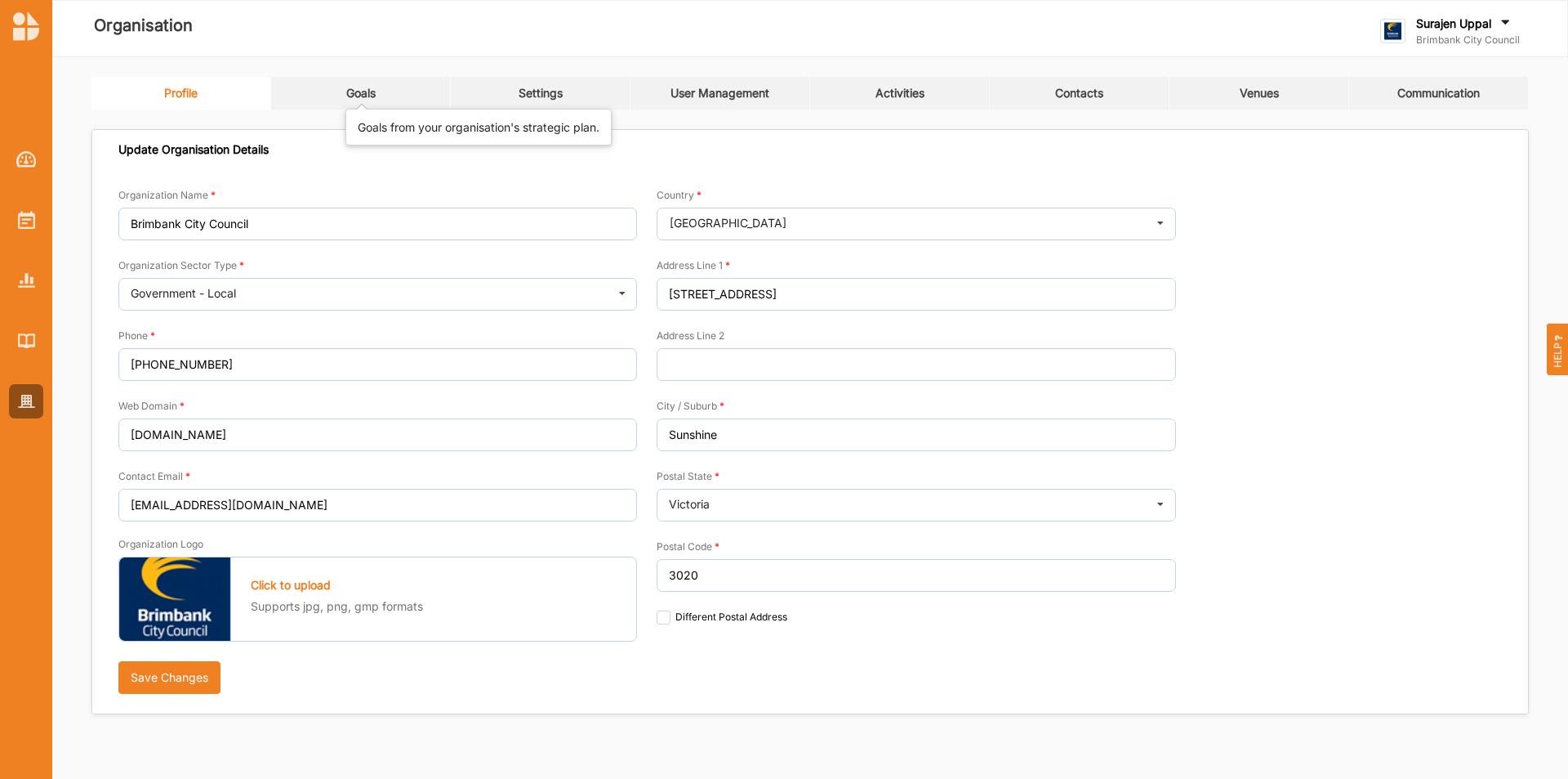
click at [372, 95] on div "Goals" at bounding box center [361, 92] width 29 height 15
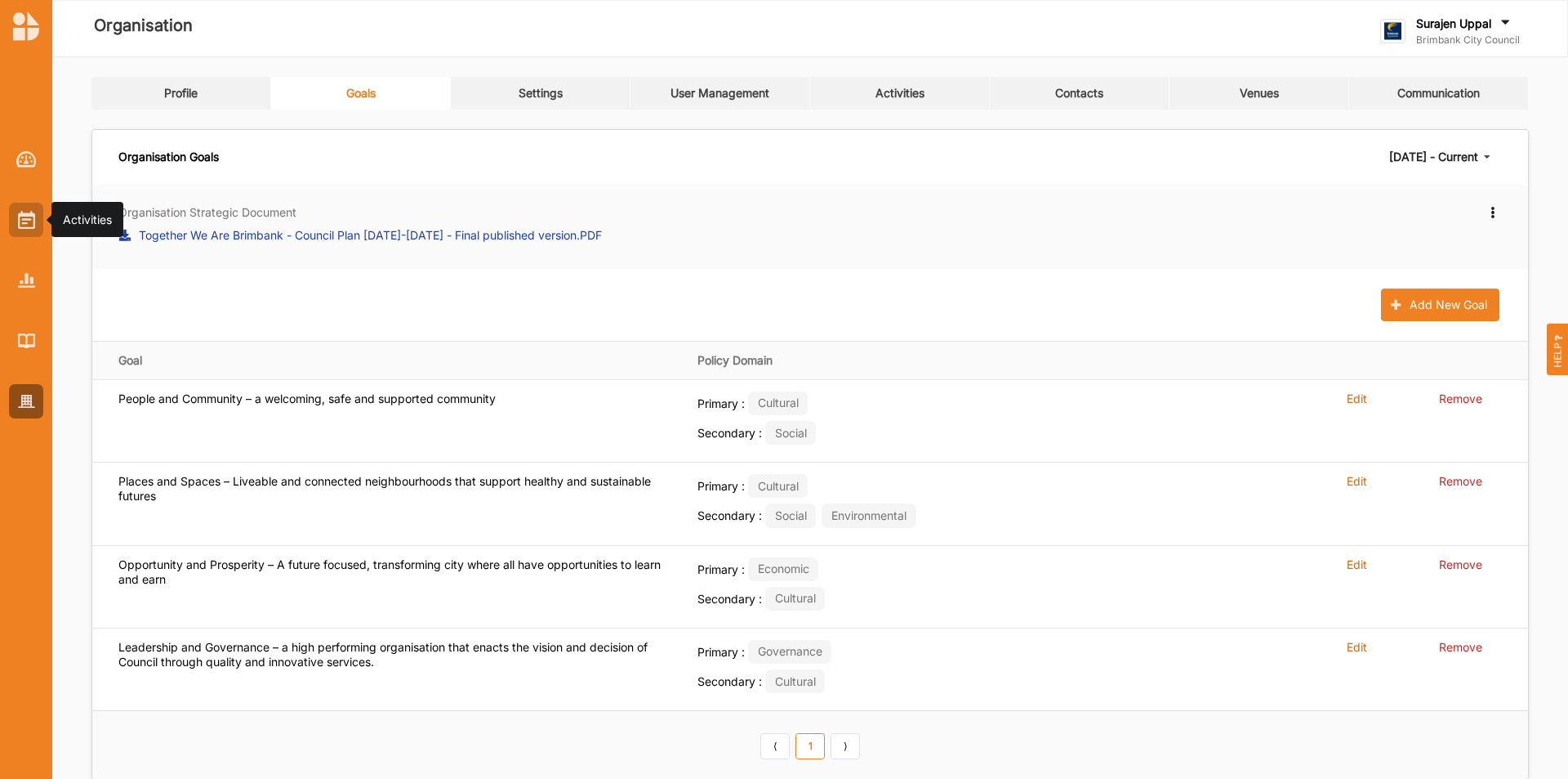
click at [18, 228] on img at bounding box center [27, 220] width 17 height 18
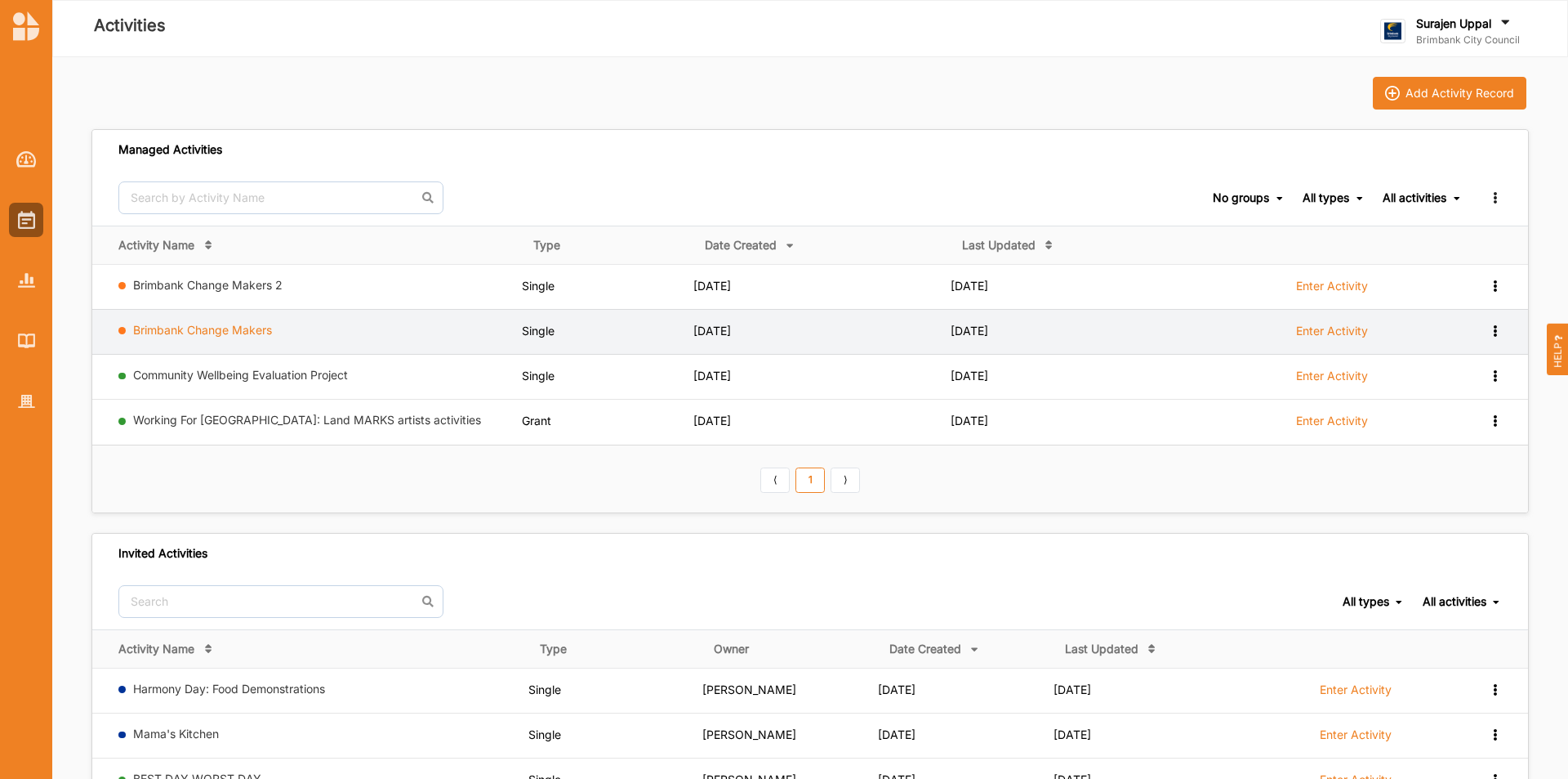
click at [178, 336] on link "Brimbank Change Makers" at bounding box center [202, 329] width 139 height 14
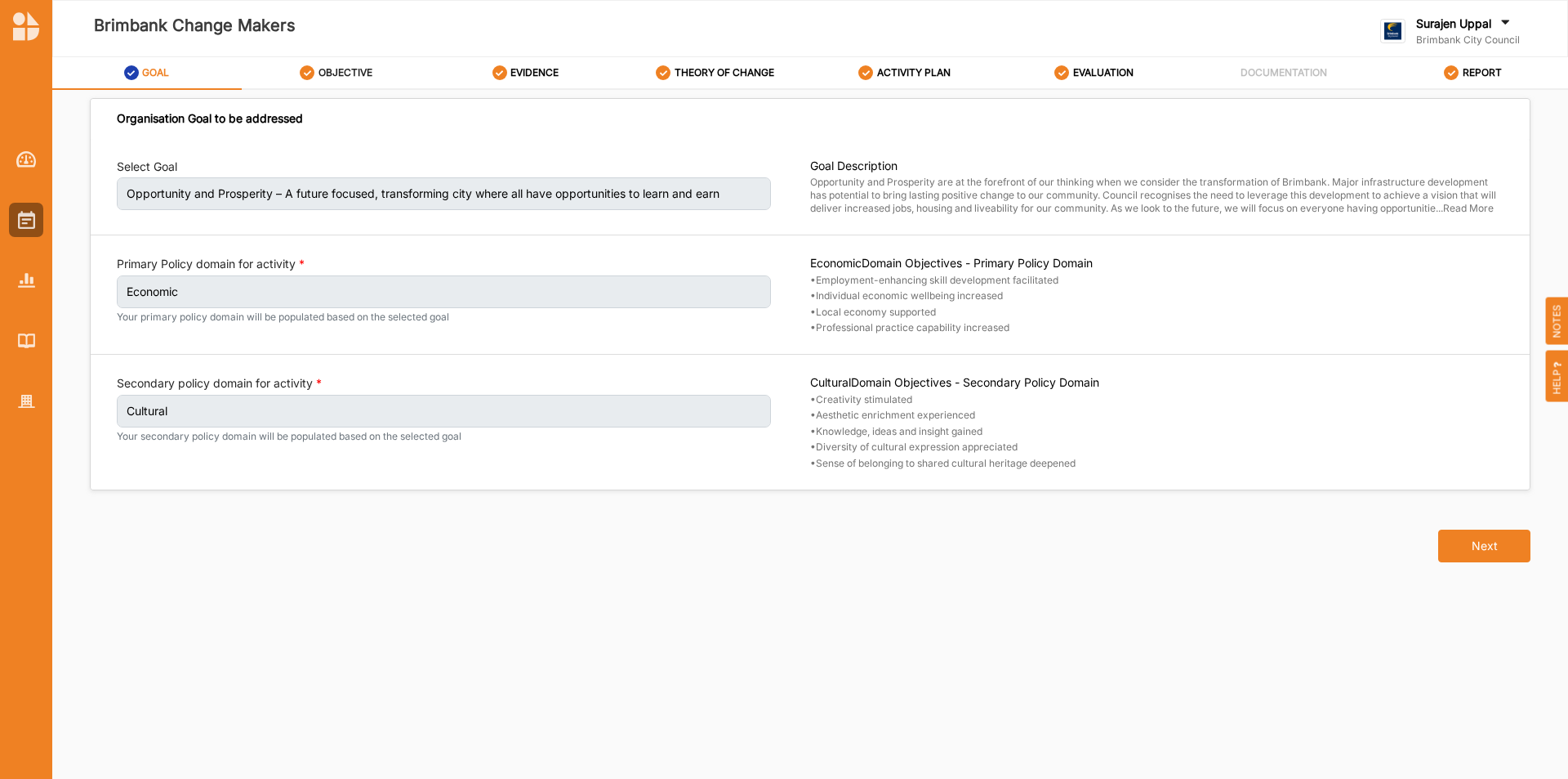
click at [344, 84] on div "OBJECTIVE" at bounding box center [336, 73] width 73 height 29
select select "10"
select select "3"
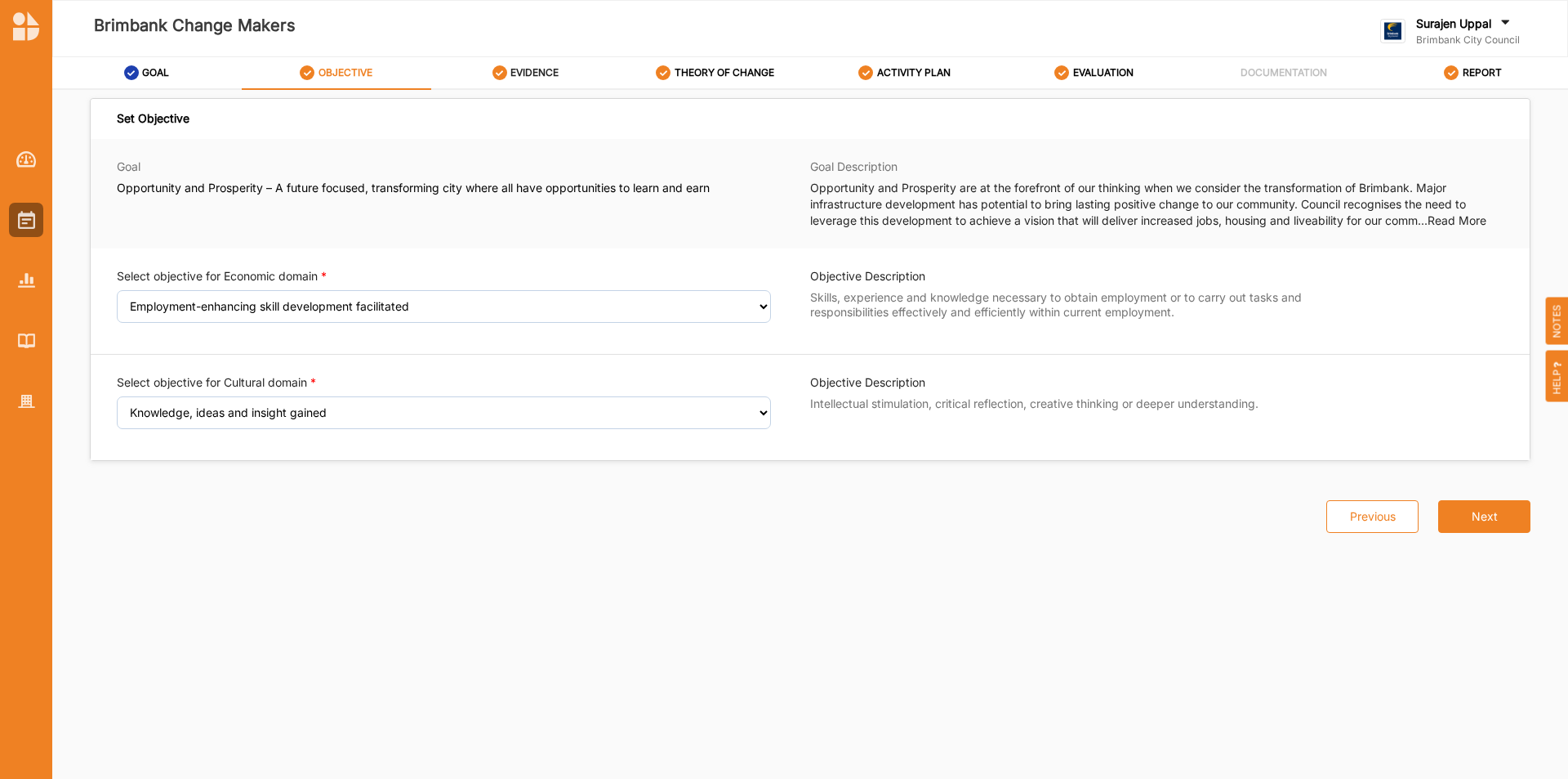
click at [514, 72] on label "EVIDENCE" at bounding box center [535, 72] width 49 height 13
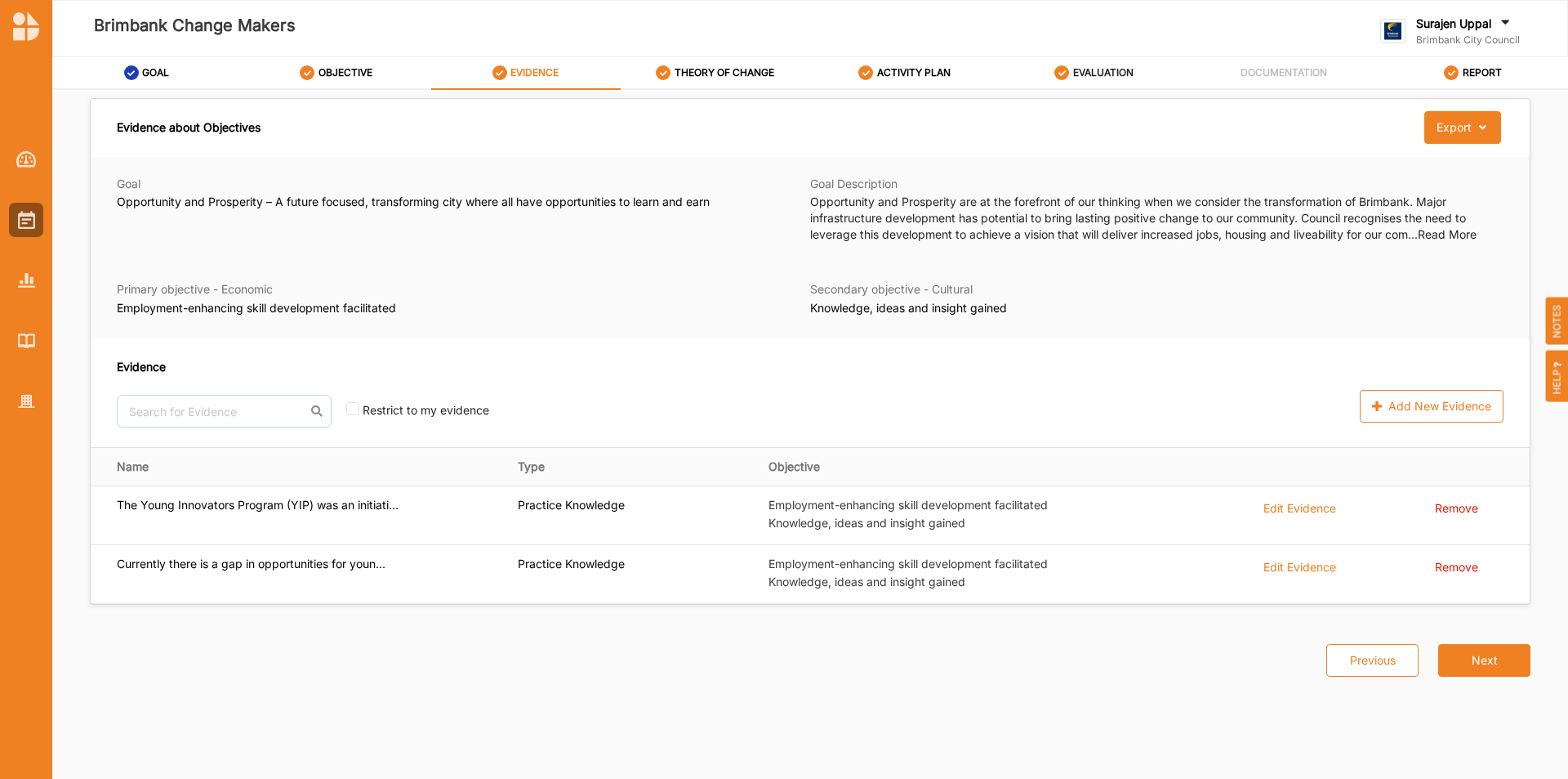
click at [1112, 74] on label "EVALUATION" at bounding box center [1103, 72] width 60 height 13
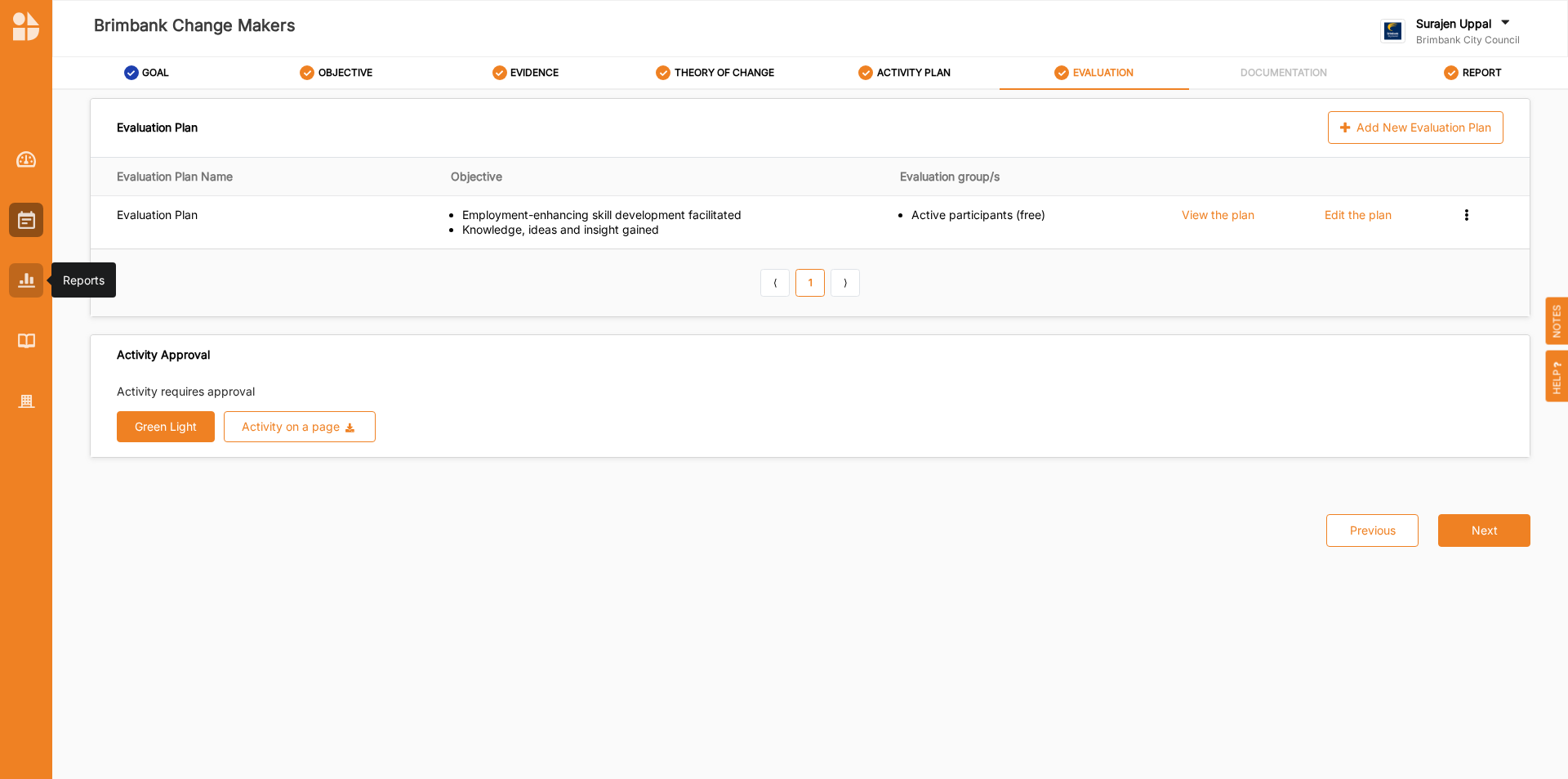
click at [28, 281] on img at bounding box center [27, 280] width 17 height 14
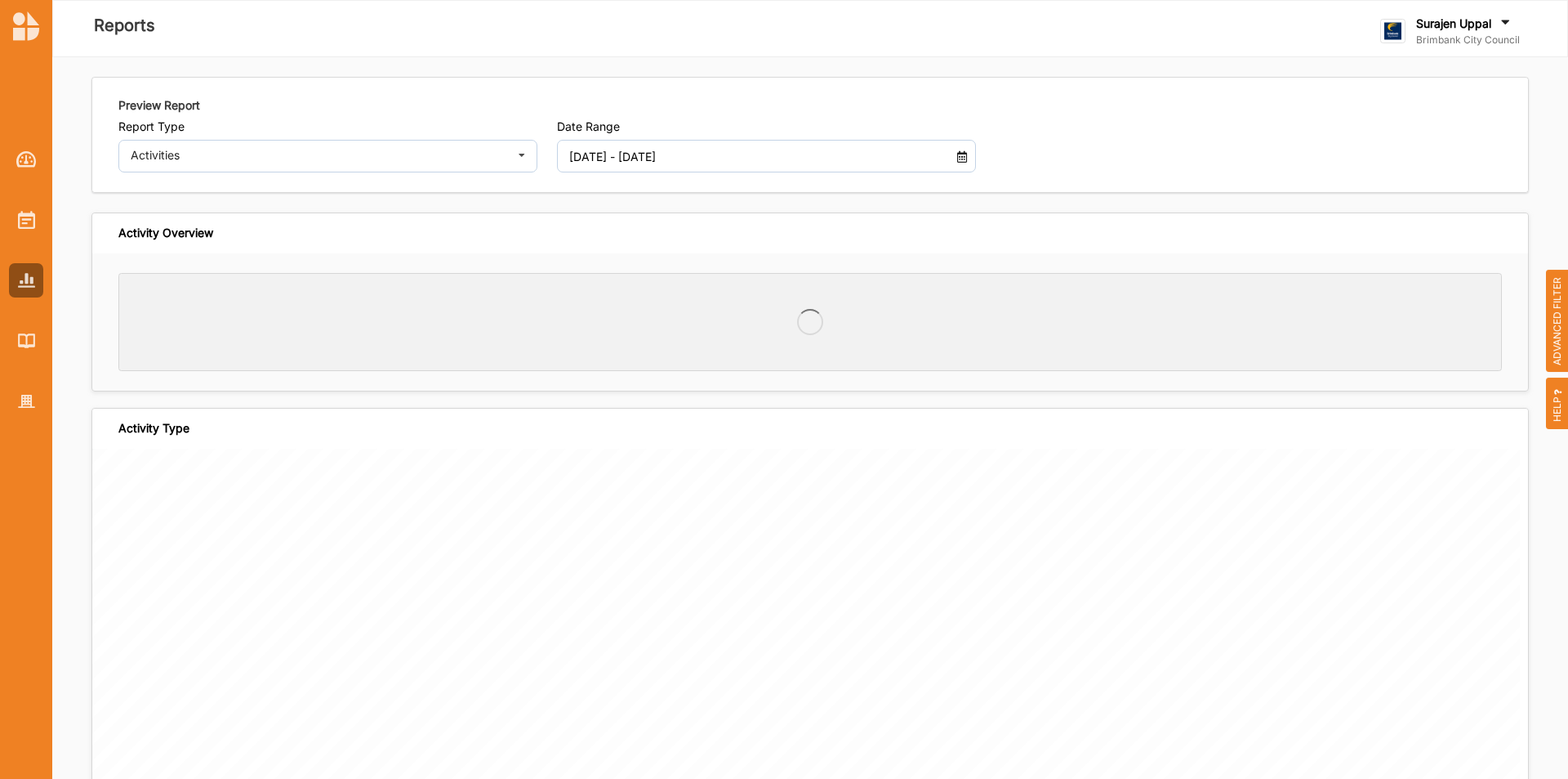
drag, startPoint x: 28, startPoint y: 281, endPoint x: 611, endPoint y: 497, distance: 621.7
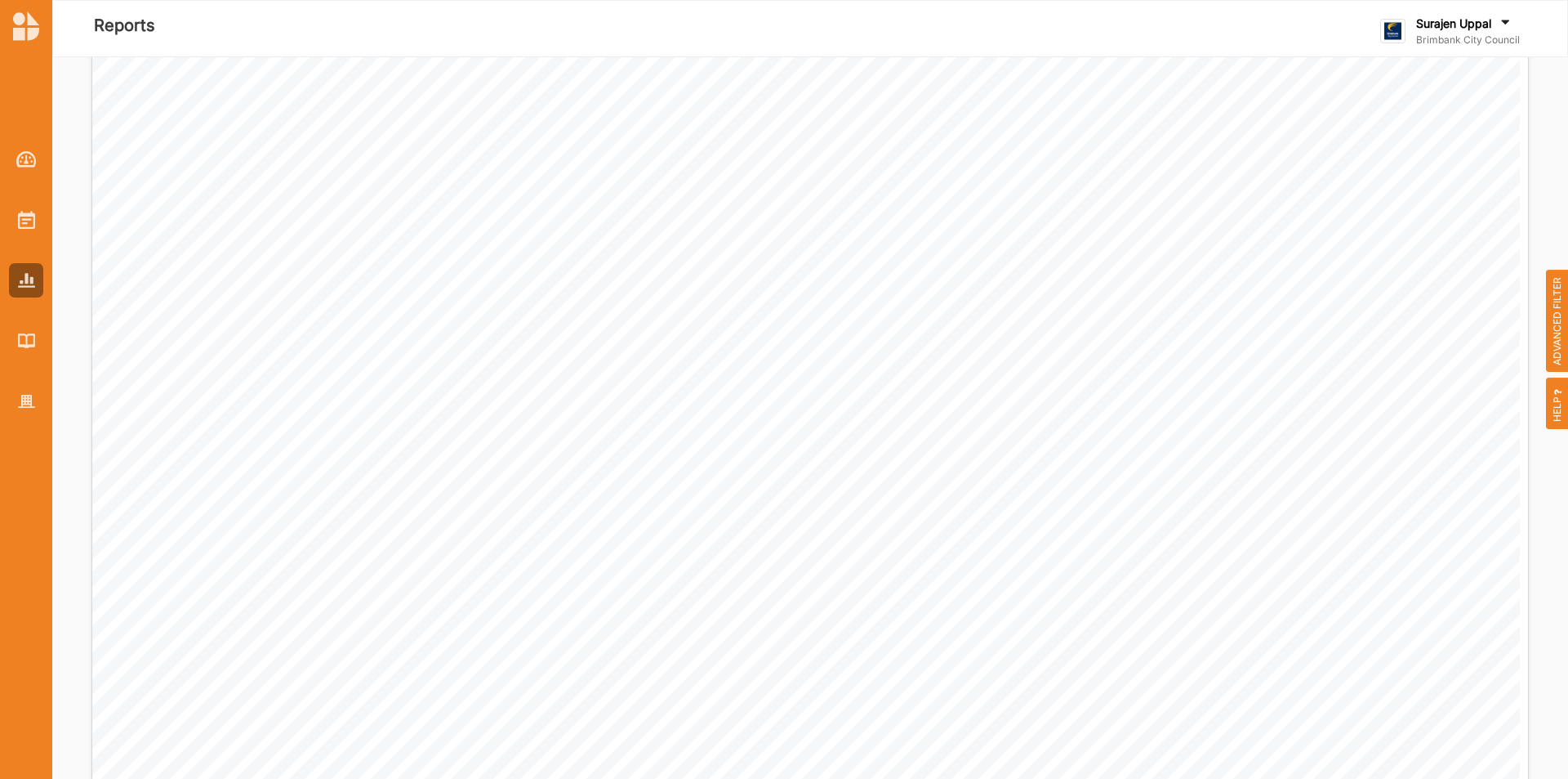
scroll to position [898, 0]
click at [34, 223] on img at bounding box center [27, 220] width 17 height 18
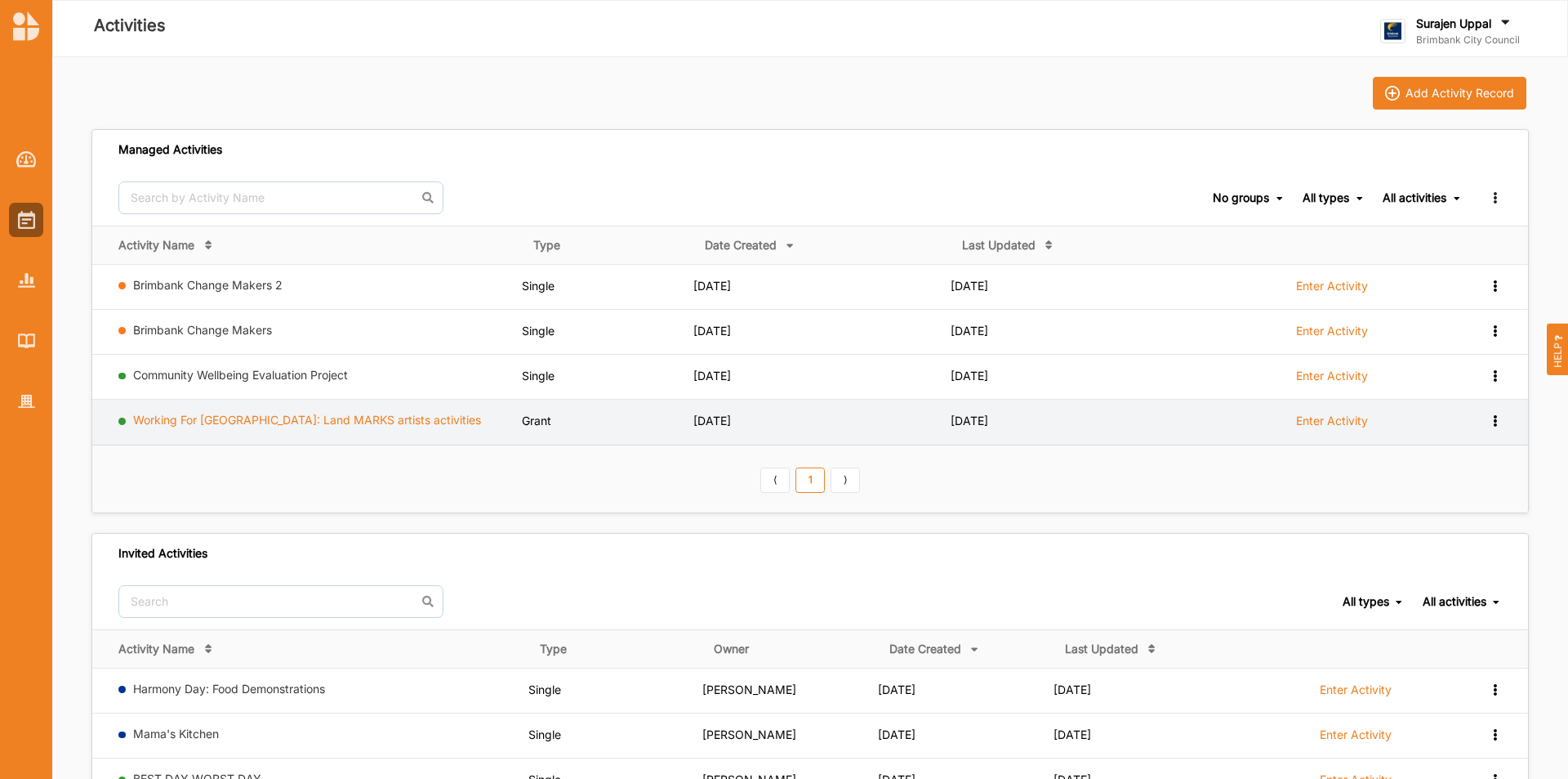
click at [222, 420] on link "Working For Victoria: Land MARKS artists activities" at bounding box center [307, 420] width 348 height 14
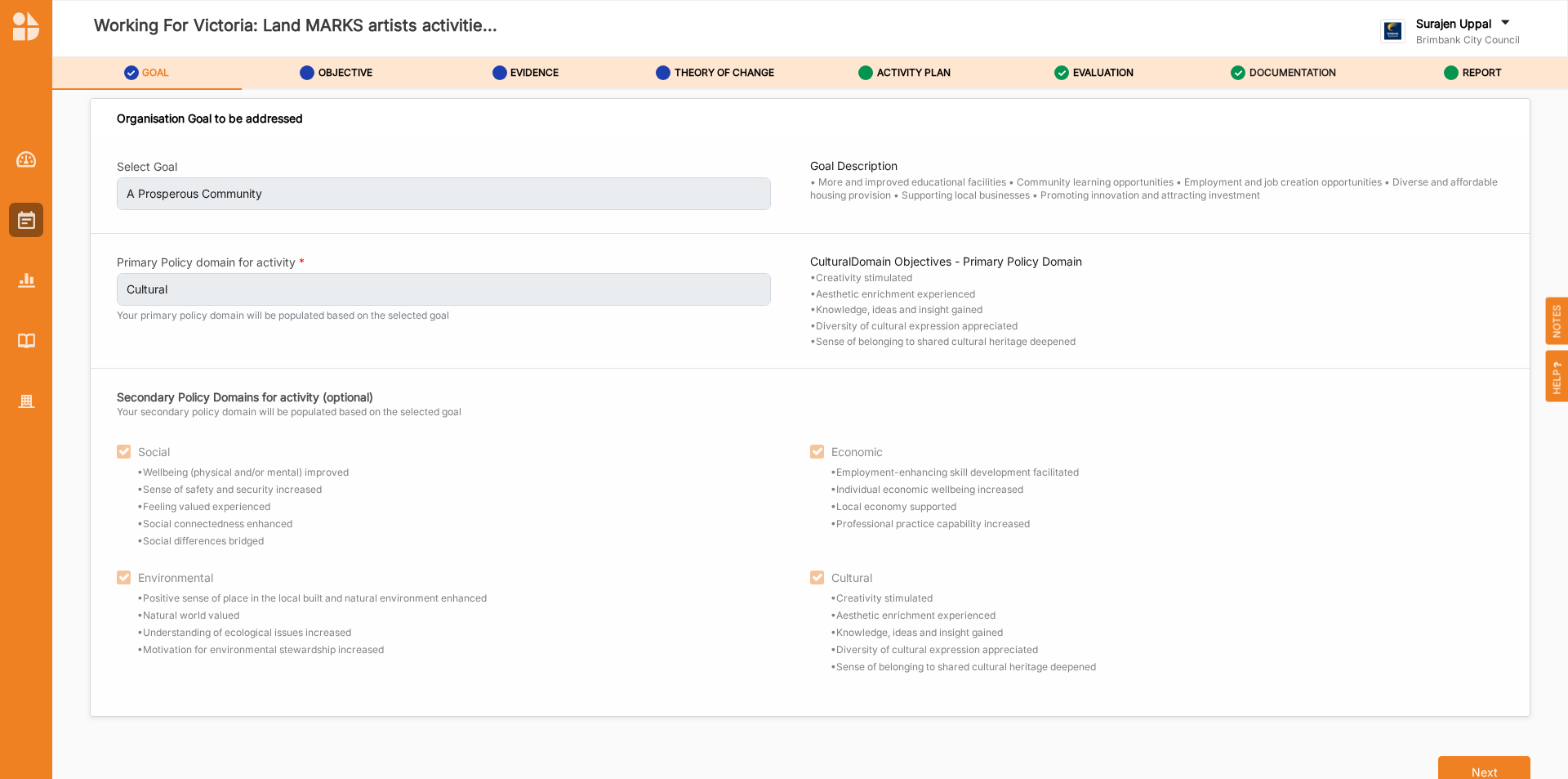
drag, startPoint x: 1261, startPoint y: 56, endPoint x: 1256, endPoint y: 64, distance: 9.4
click at [1260, 57] on div "Working For Victoria: Land MARKS artists activitie... Surajen Uppal Brimbank Ci…" at bounding box center [810, 390] width 1516 height 779
click at [1310, 75] on label "DOCUMENTATION" at bounding box center [1292, 72] width 86 height 13
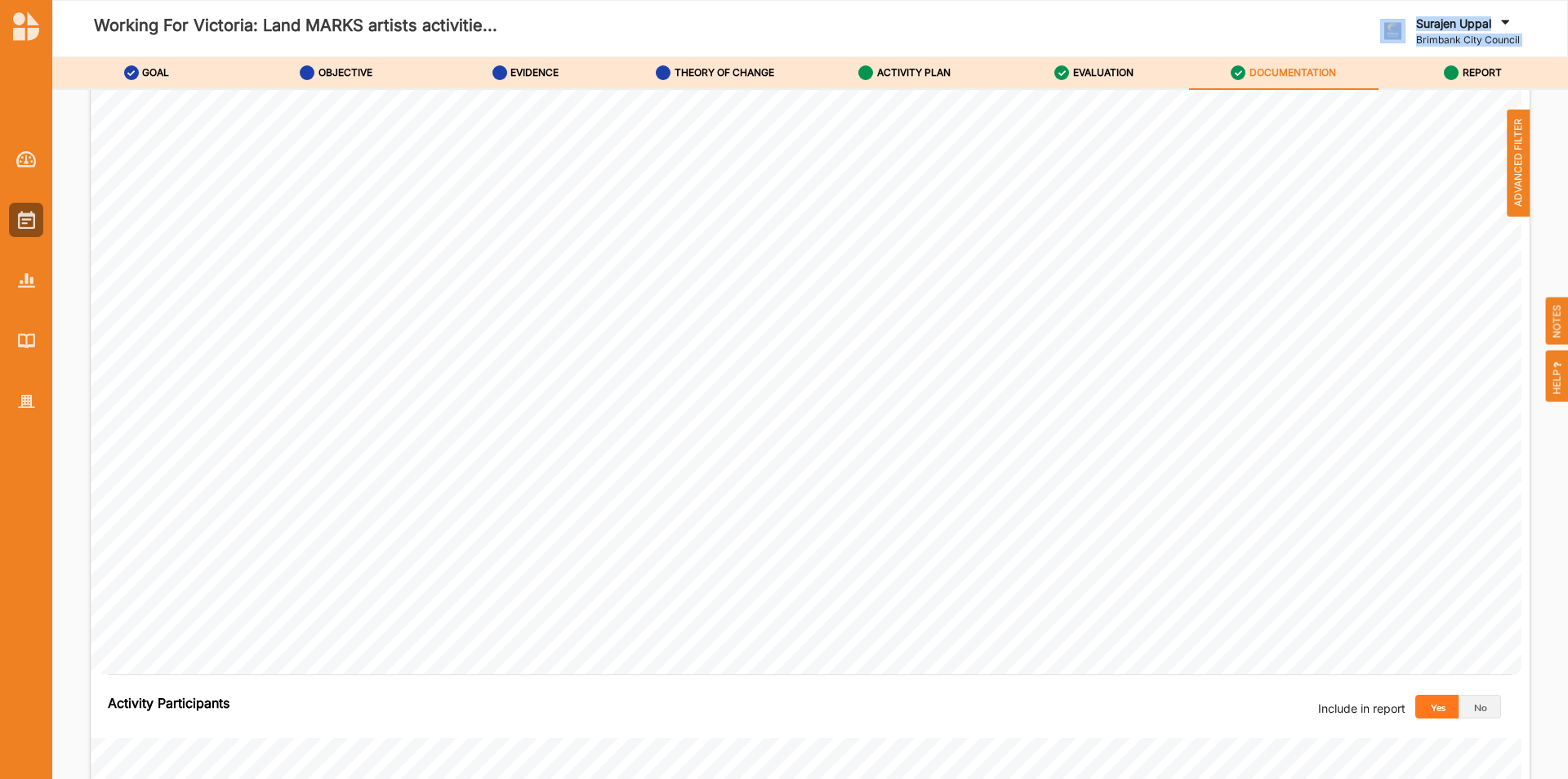
scroll to position [3105, 0]
drag, startPoint x: 878, startPoint y: 60, endPoint x: 890, endPoint y: 85, distance: 27.7
click at [878, 63] on div "ACTIVITY PLAN" at bounding box center [904, 73] width 92 height 29
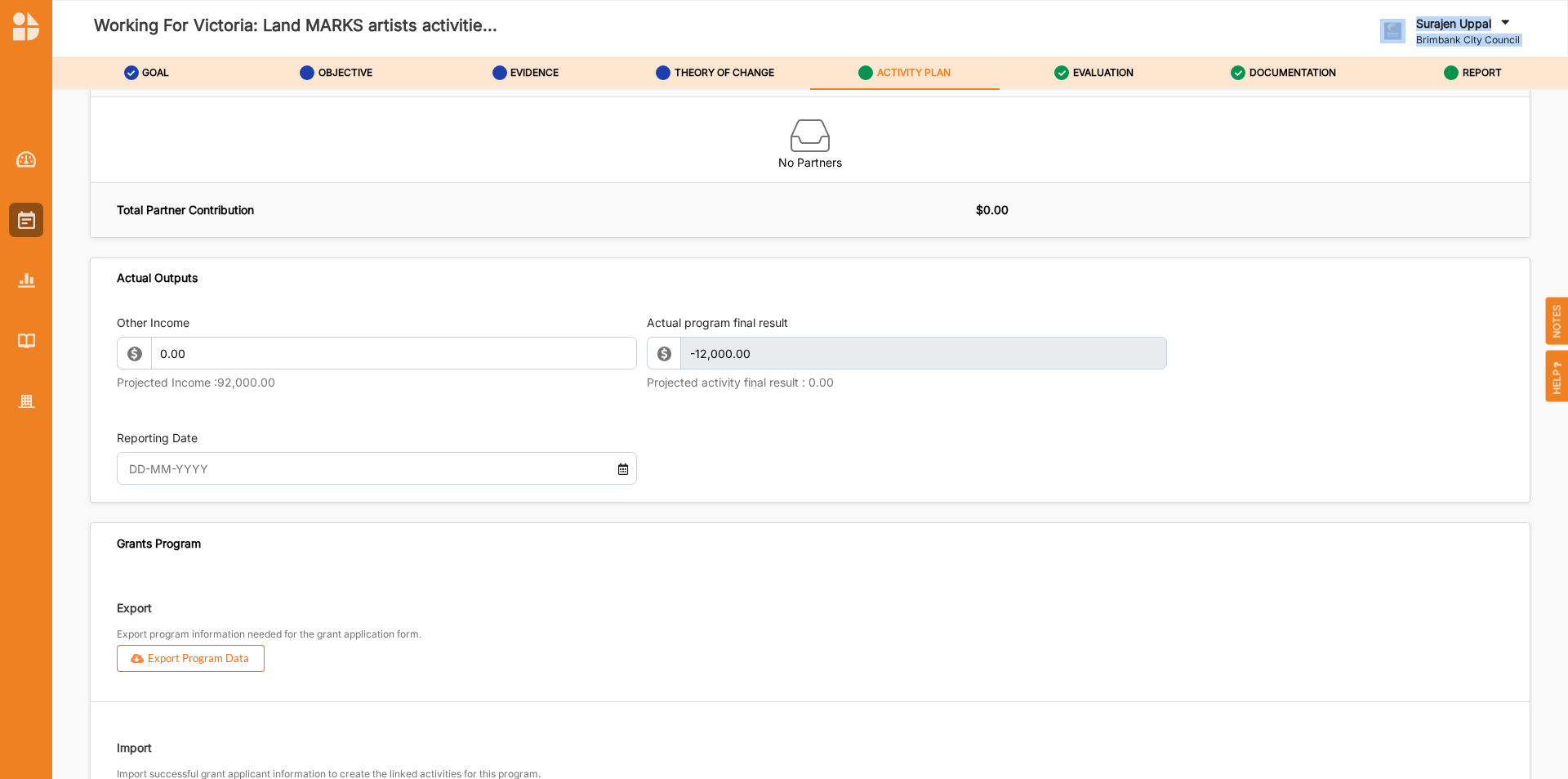
scroll to position [1690, 0]
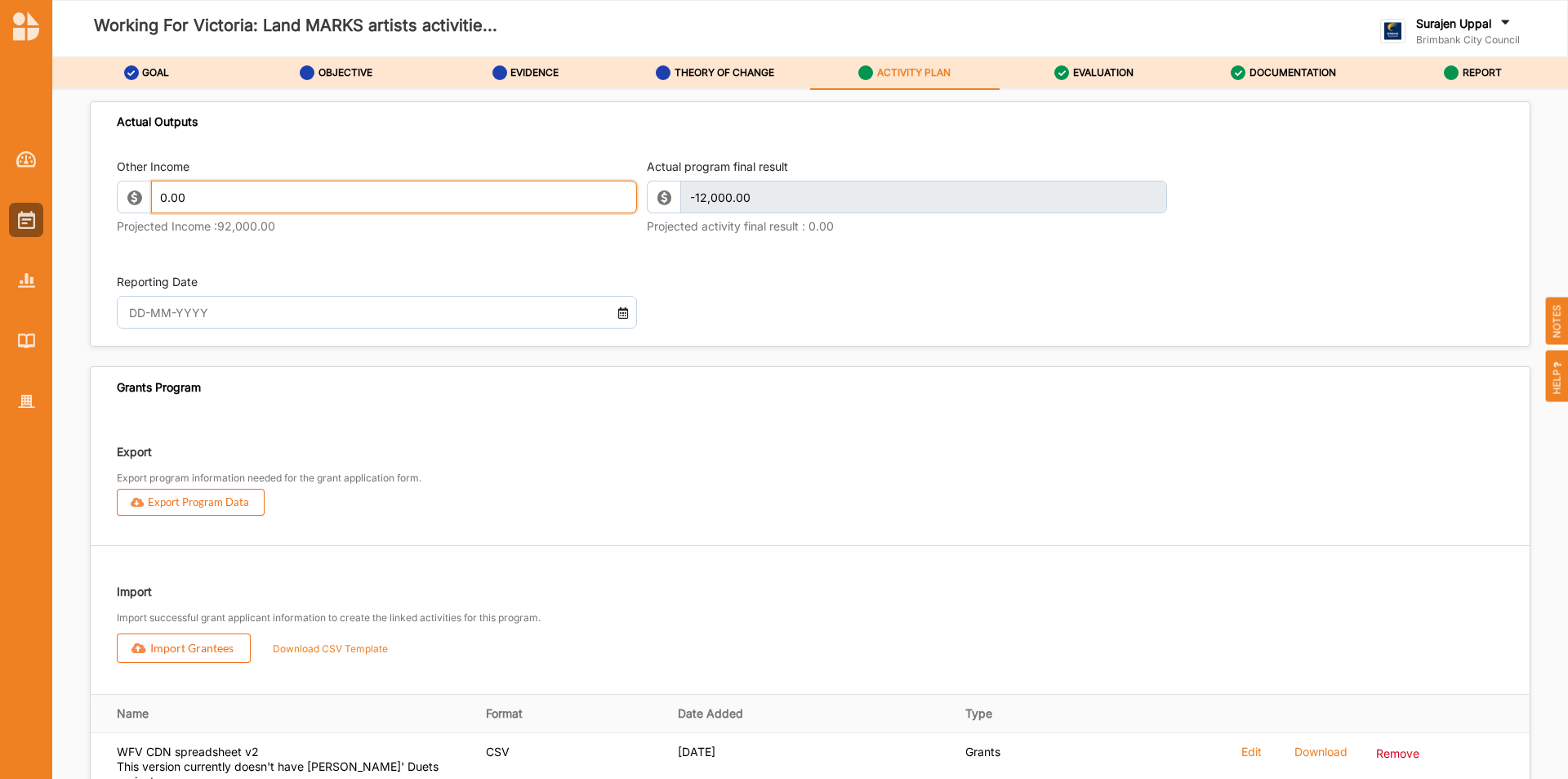
click at [229, 214] on input "0.00" at bounding box center [394, 197] width 486 height 33
click at [1096, 69] on label "EVALUATION" at bounding box center [1103, 72] width 60 height 13
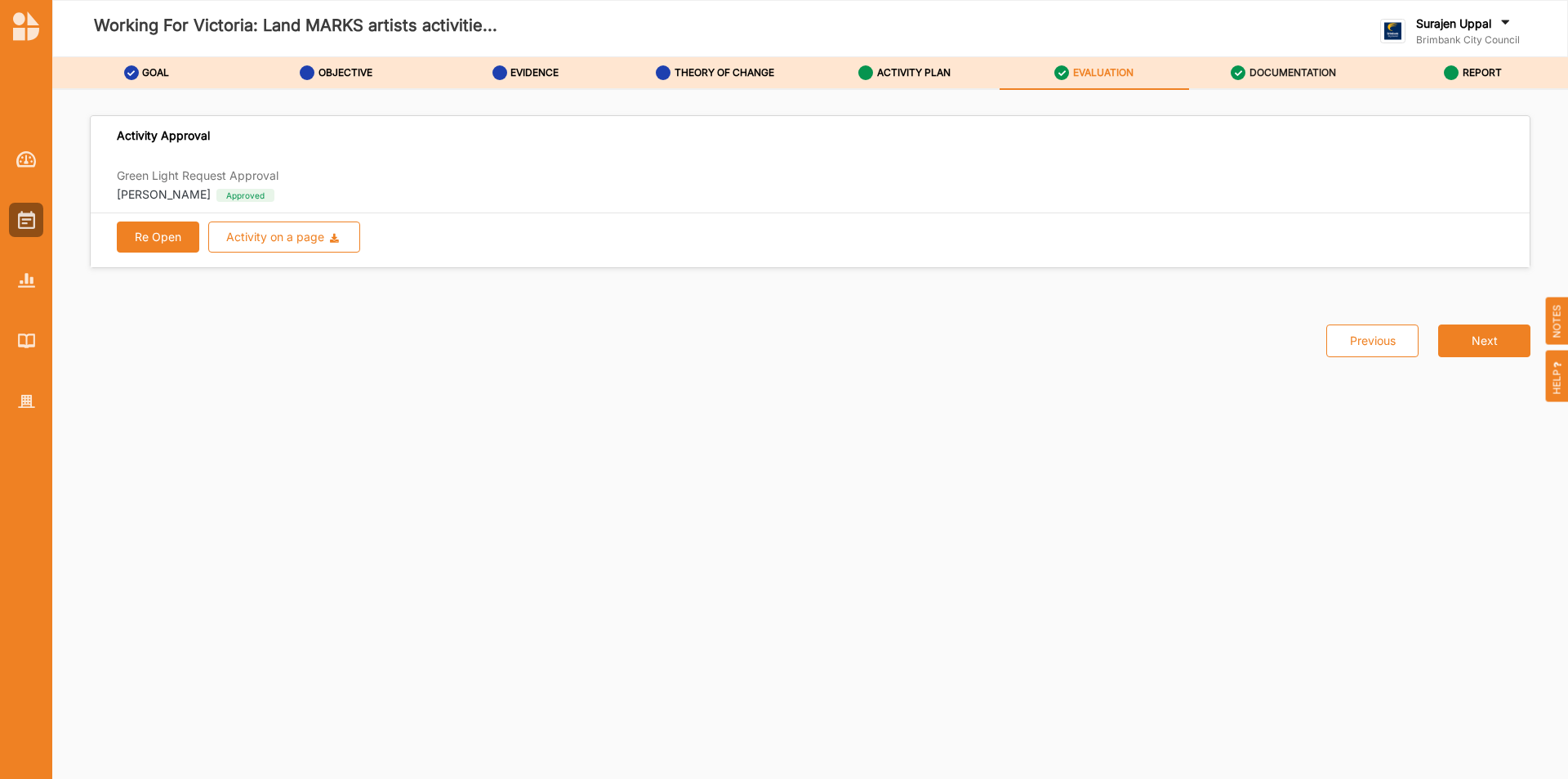
click at [1266, 64] on div "DOCUMENTATION" at bounding box center [1284, 73] width 106 height 29
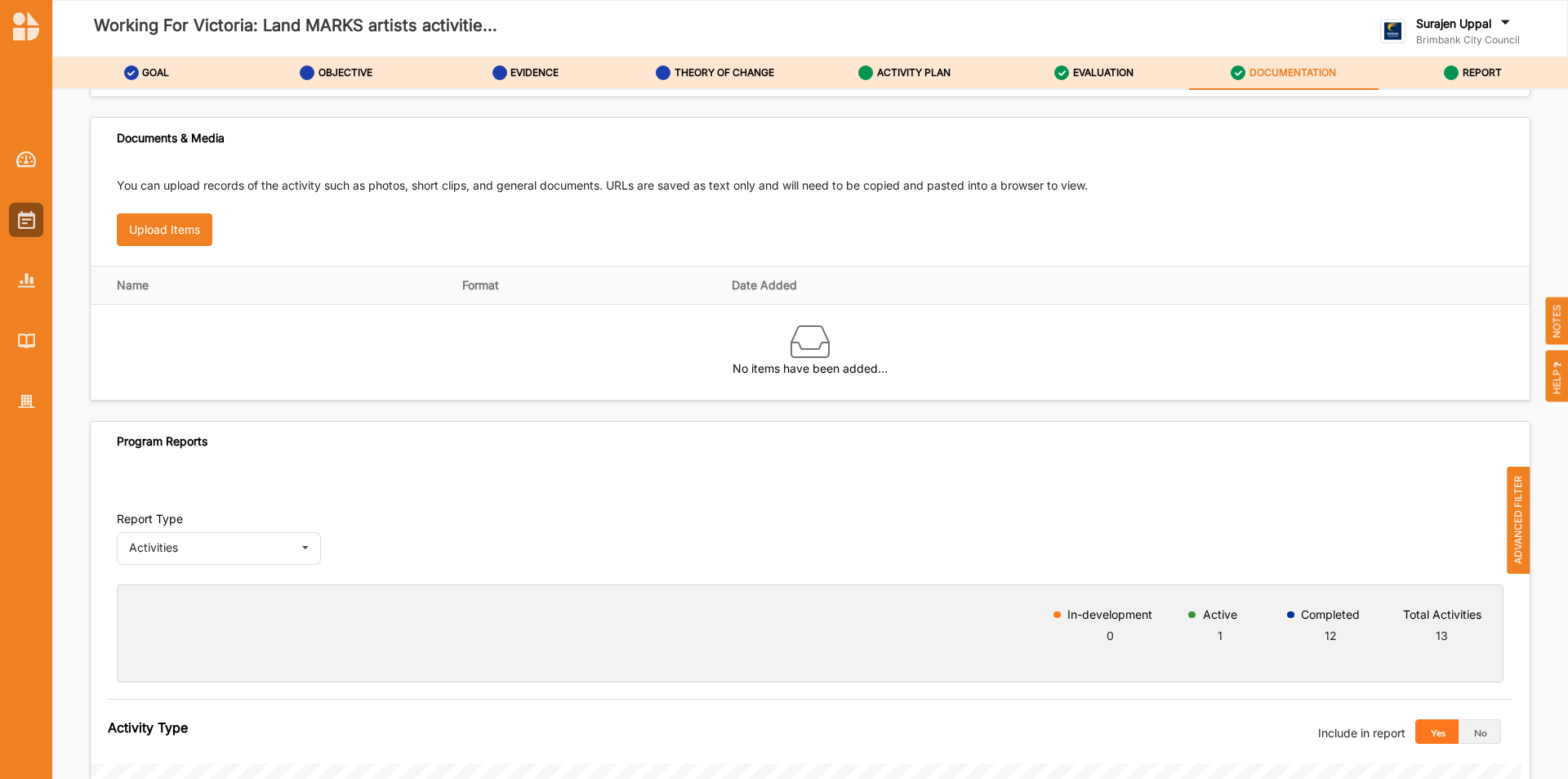
scroll to position [491, 0]
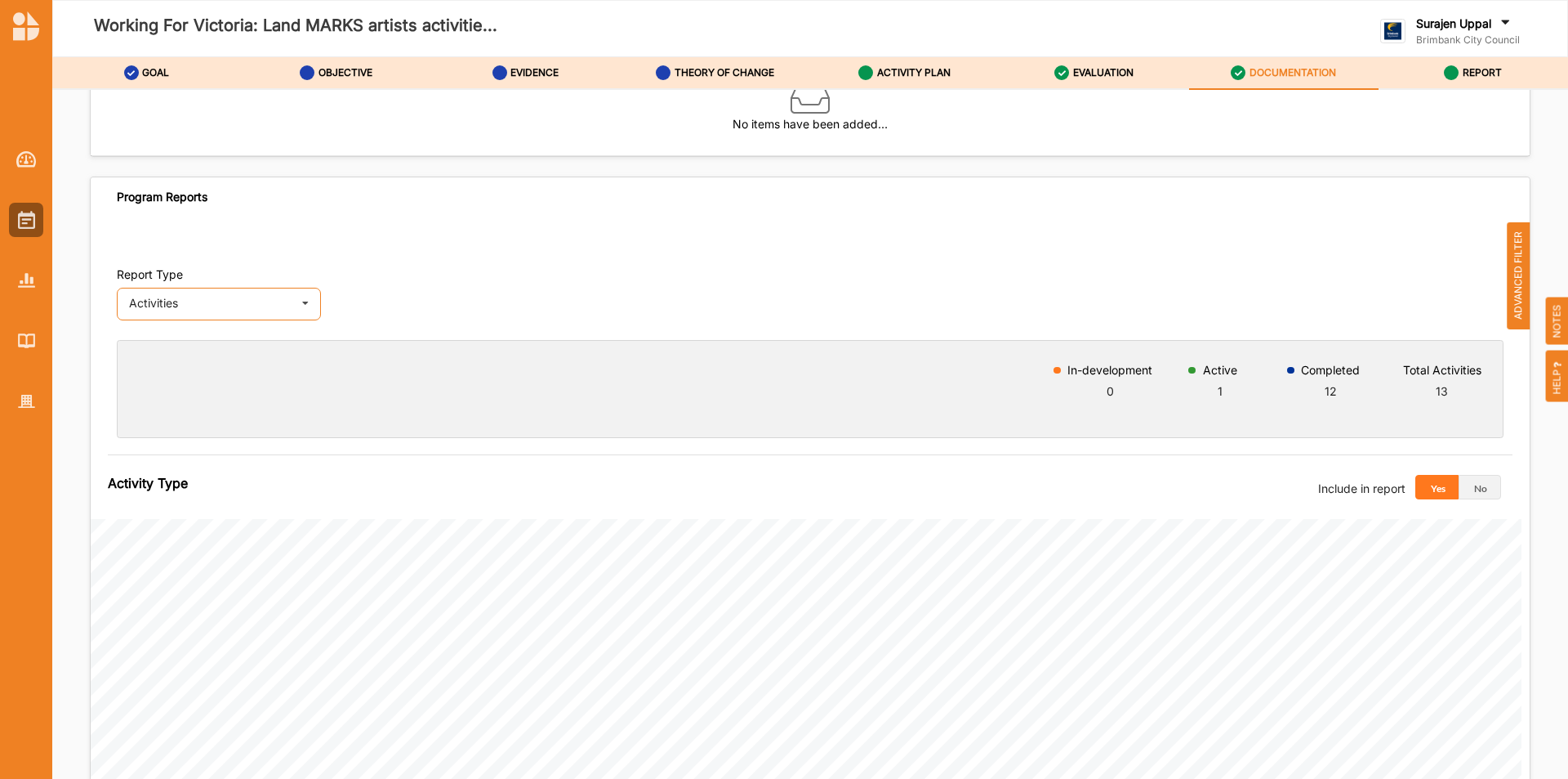
click at [217, 301] on div "Activities" at bounding box center [211, 303] width 164 height 12
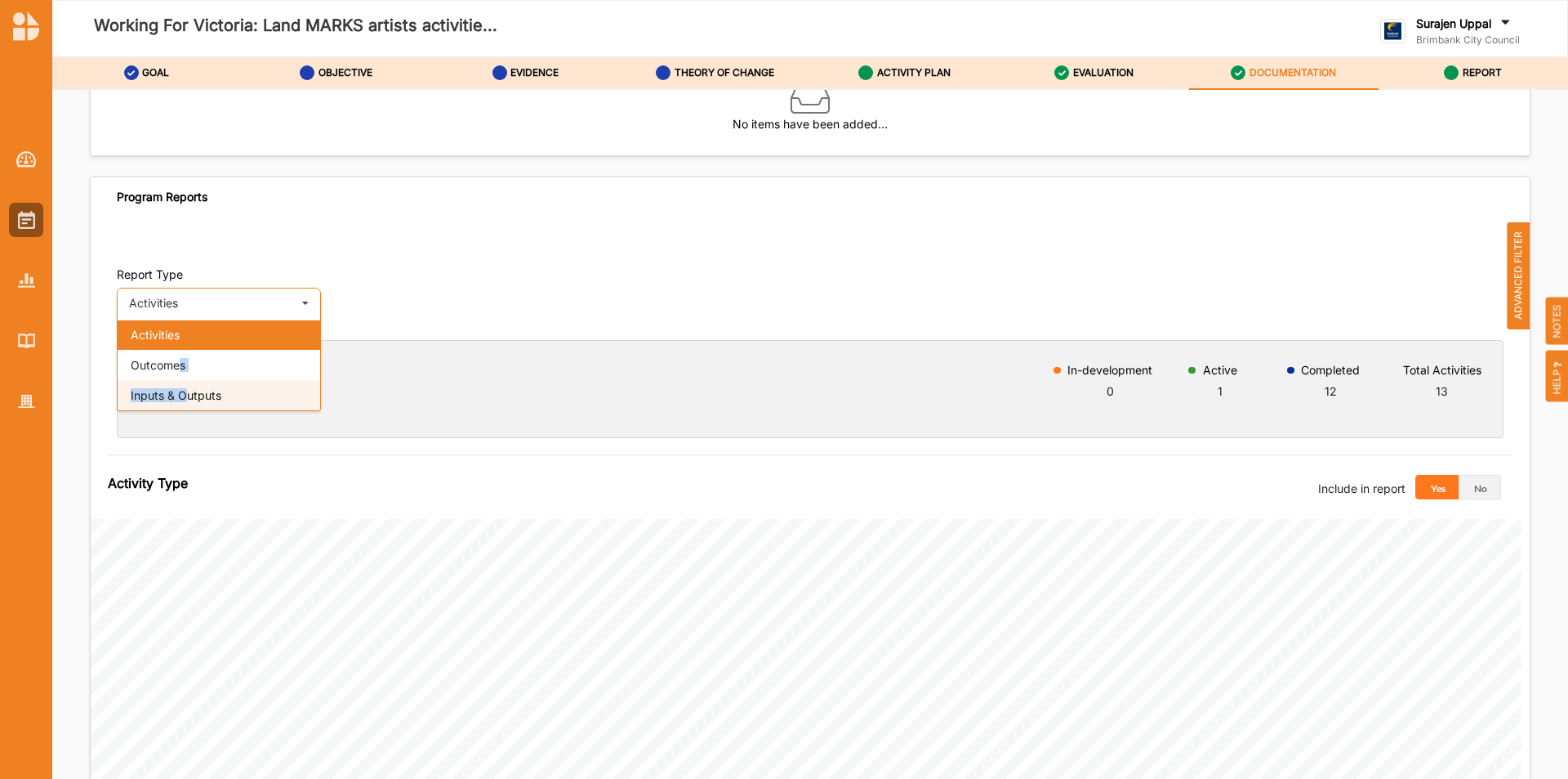
drag, startPoint x: 183, startPoint y: 368, endPoint x: 183, endPoint y: 390, distance: 22.0
click at [183, 390] on div "Activities Outcomes Inputs & Outputs" at bounding box center [218, 365] width 204 height 91
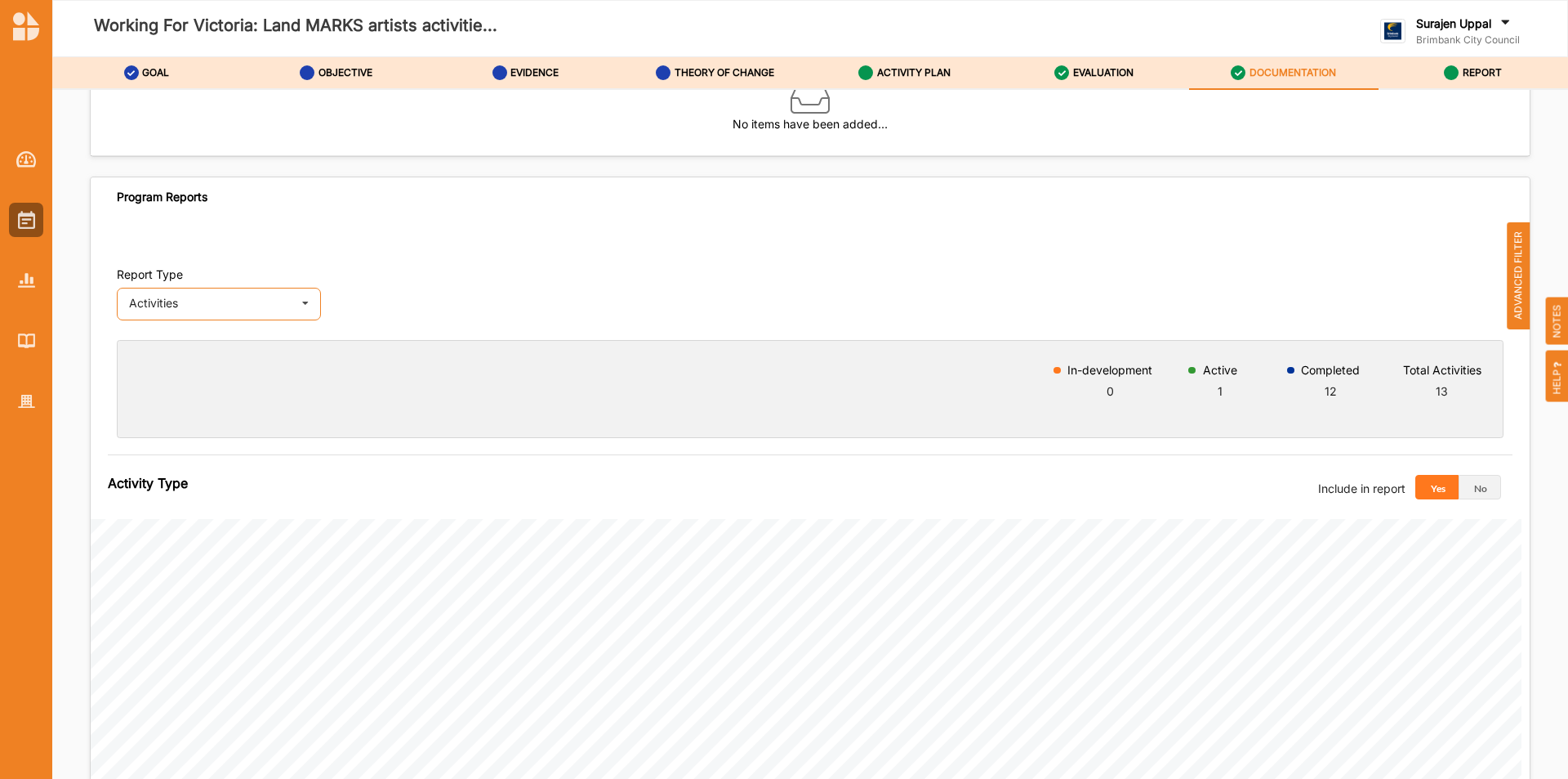
click at [200, 311] on div "Activities Activities Outcomes Inputs & Outputs" at bounding box center [218, 304] width 204 height 33
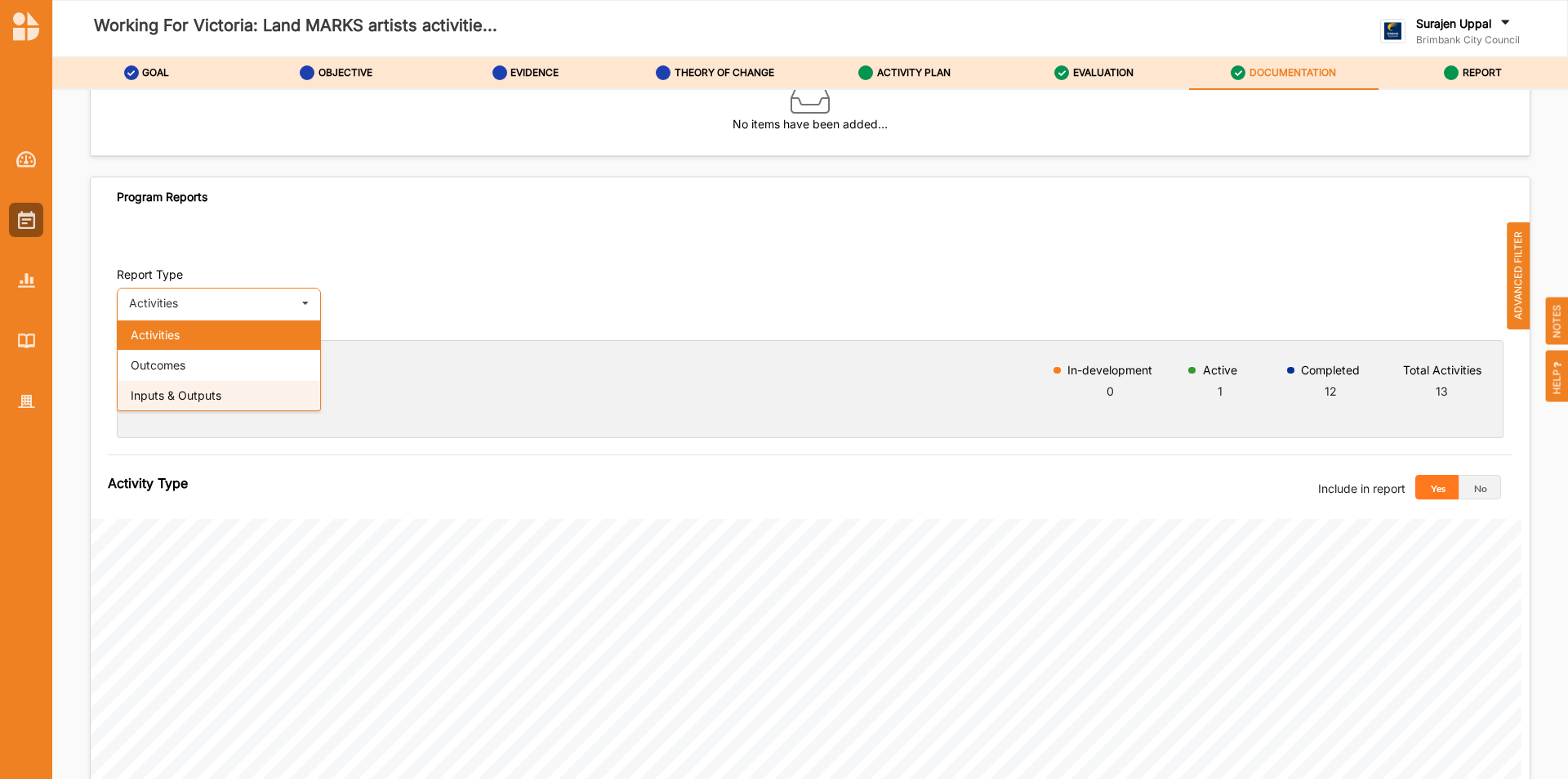
click at [154, 396] on span "Inputs & Outputs" at bounding box center [176, 395] width 90 height 14
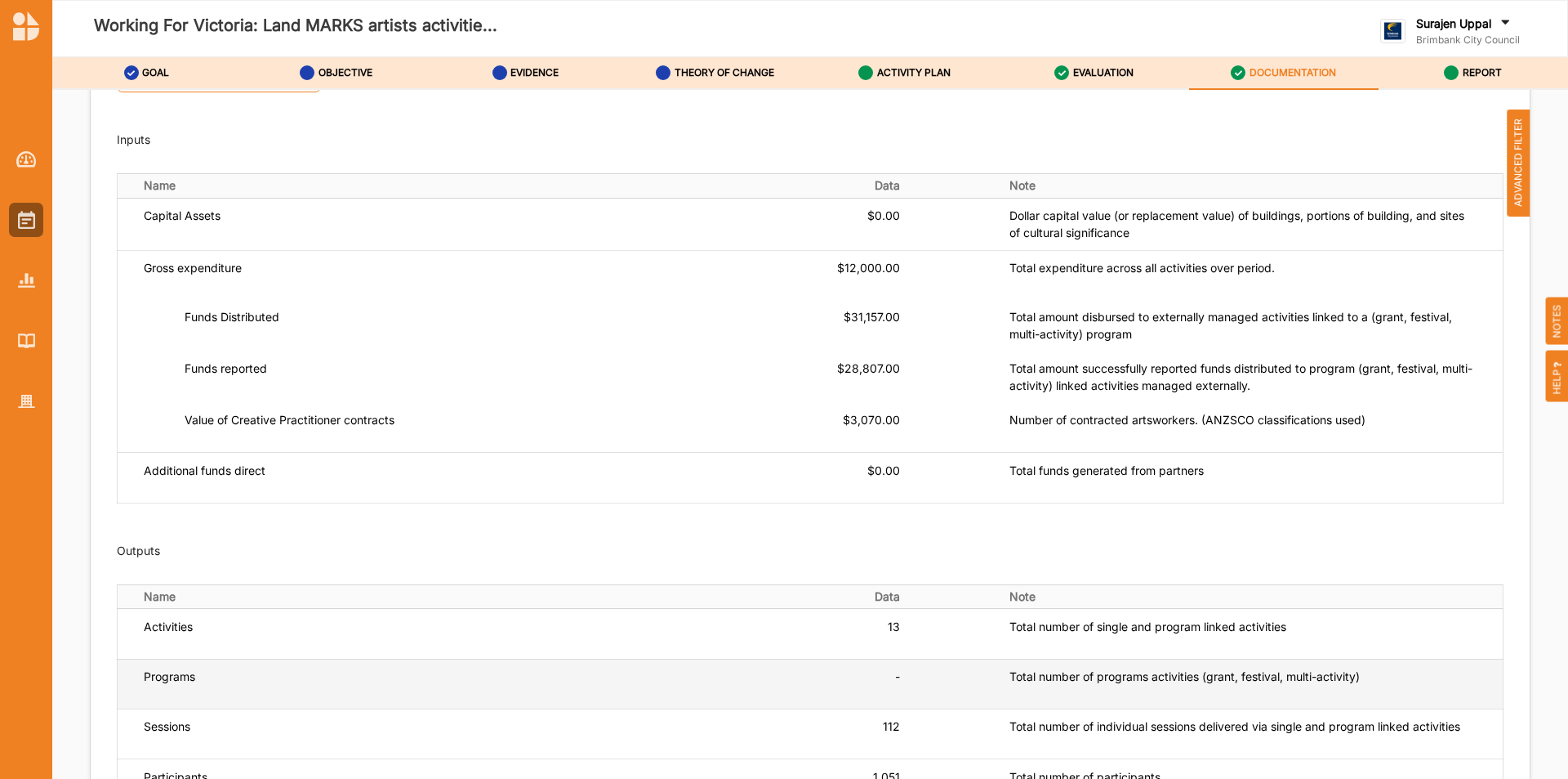
scroll to position [572, 0]
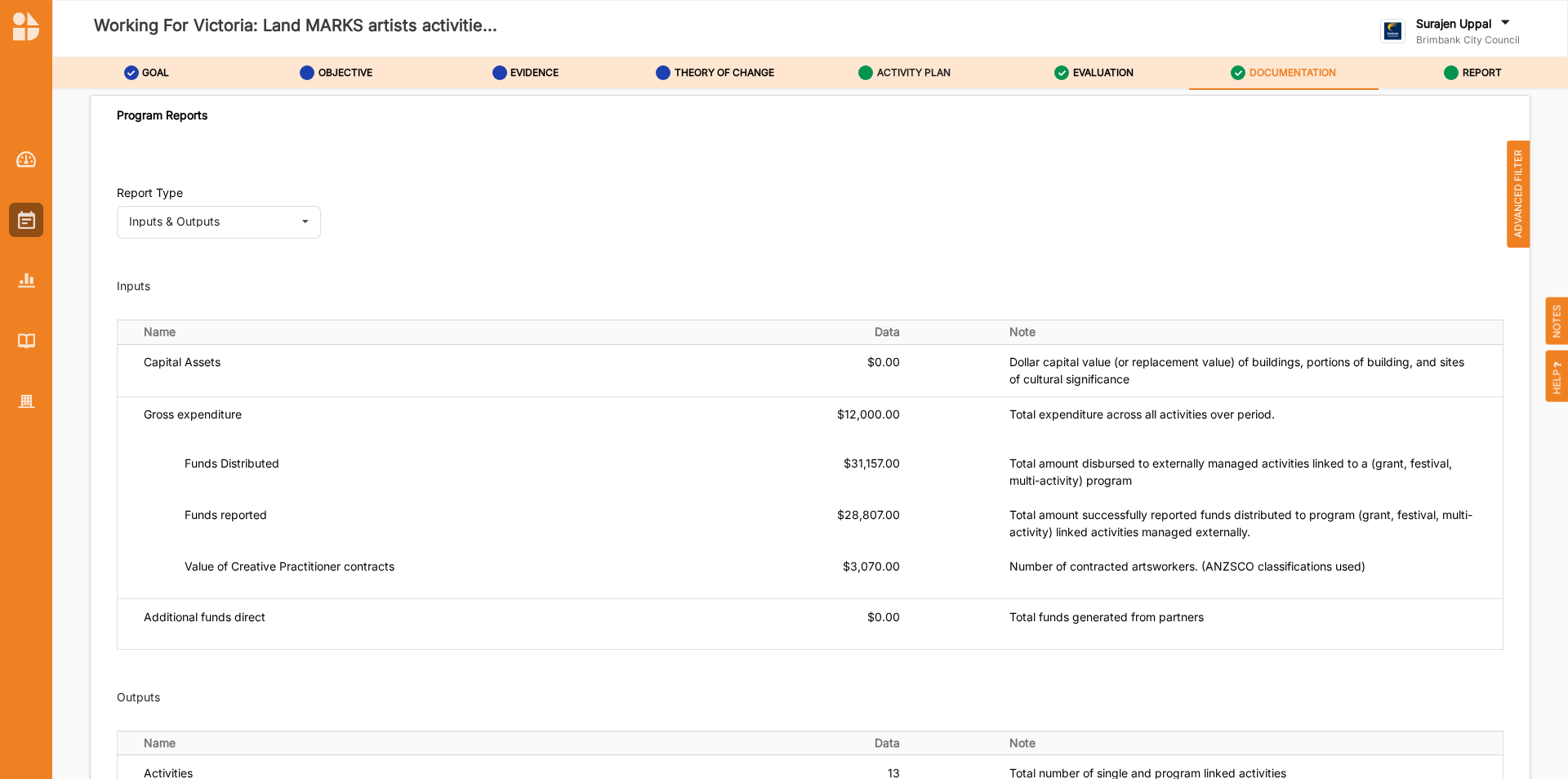
click at [918, 71] on label "ACTIVITY PLAN" at bounding box center [914, 72] width 74 height 13
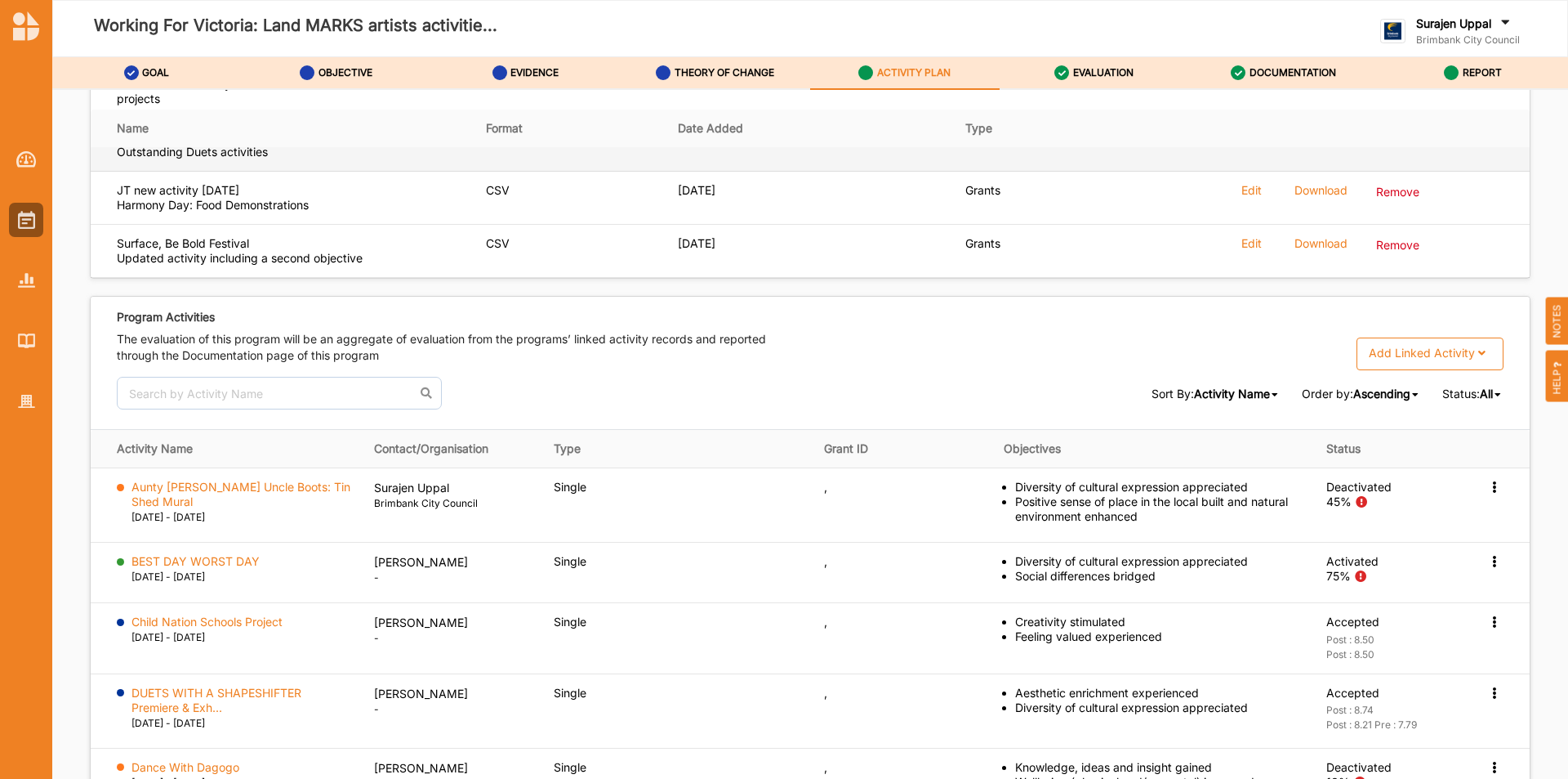
scroll to position [2452, 0]
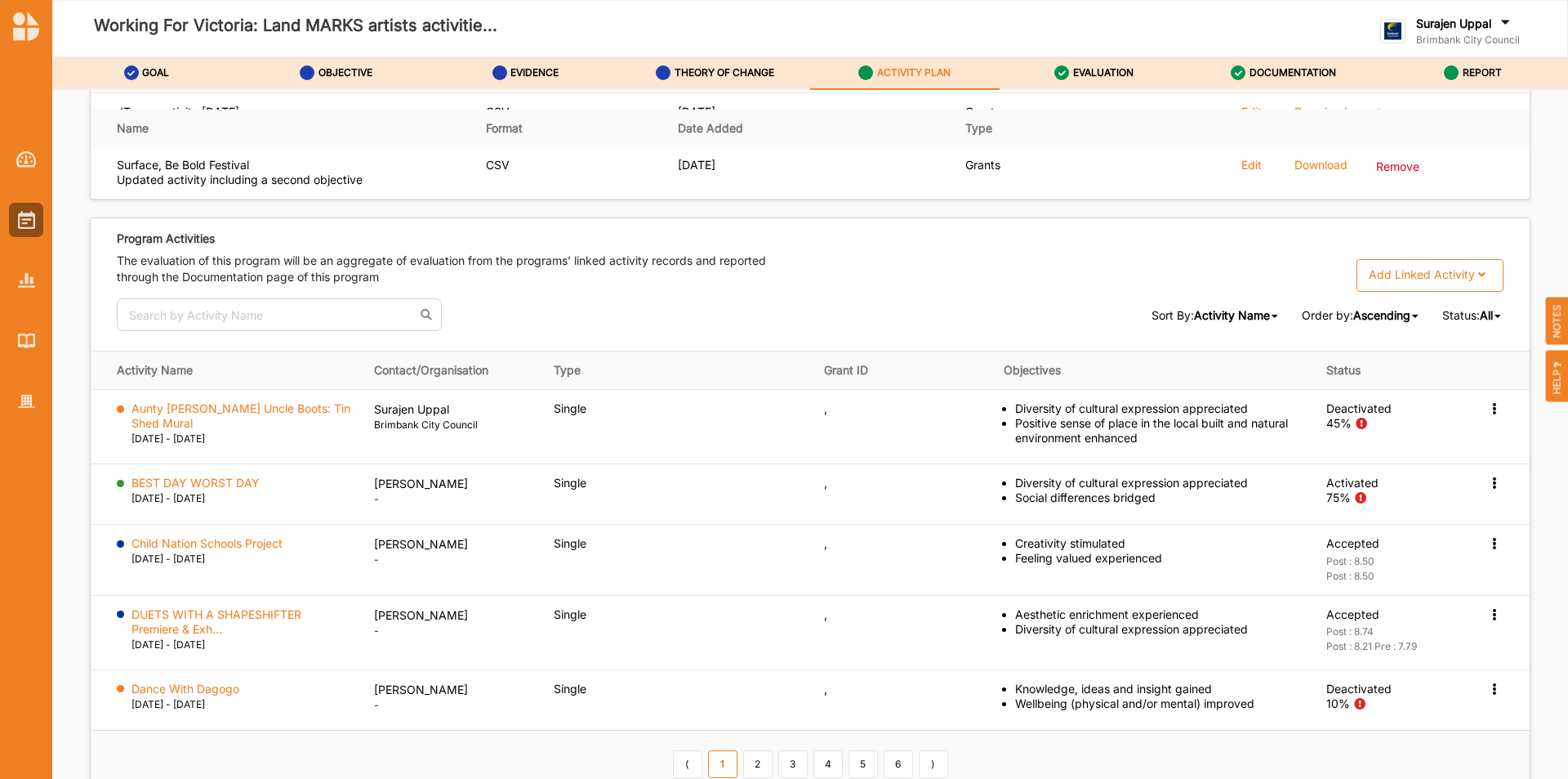
click at [1445, 281] on div "Add Linked Activity" at bounding box center [1421, 274] width 106 height 15
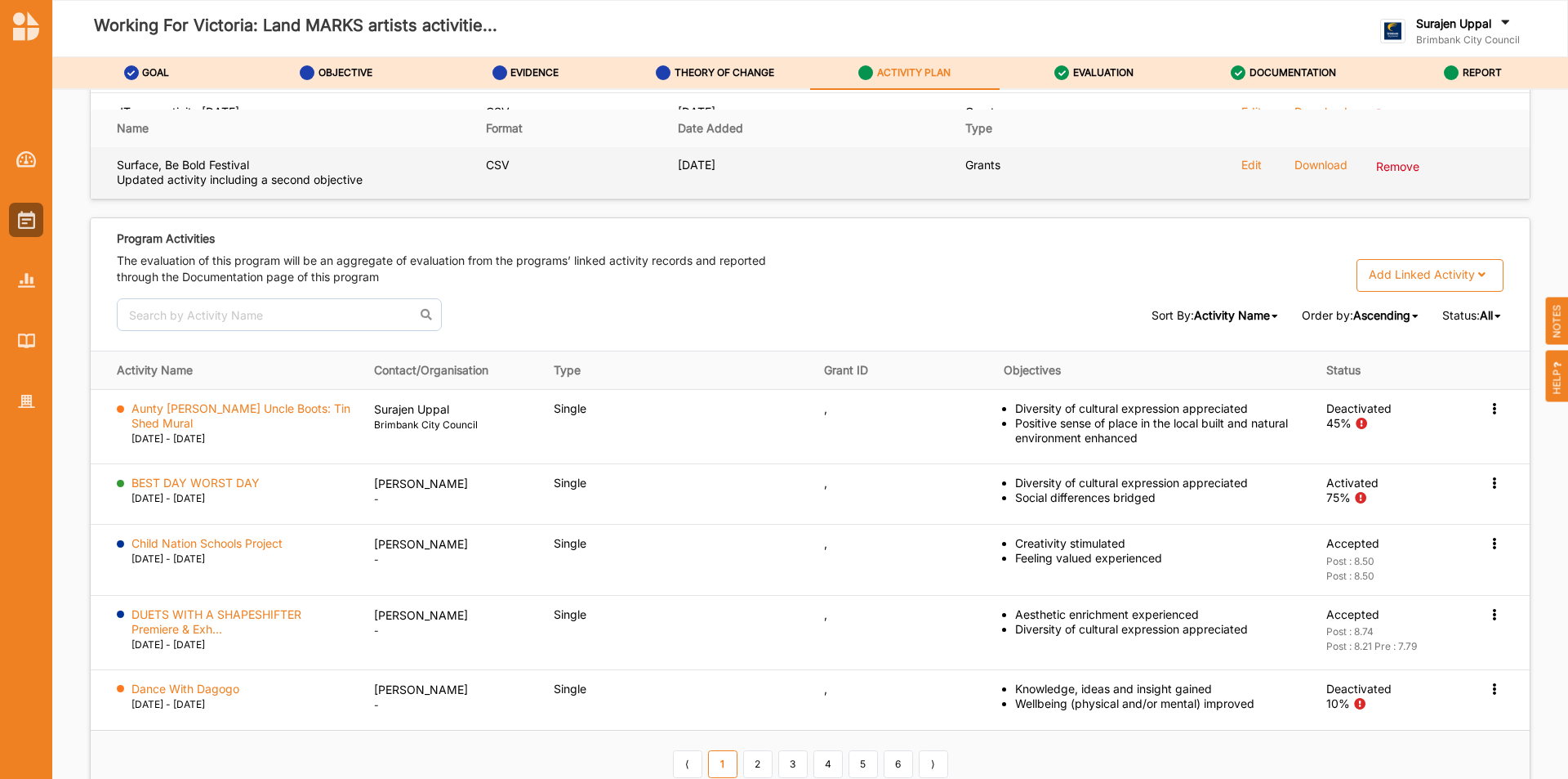
click at [973, 198] on td "Grants" at bounding box center [1051, 173] width 192 height 53
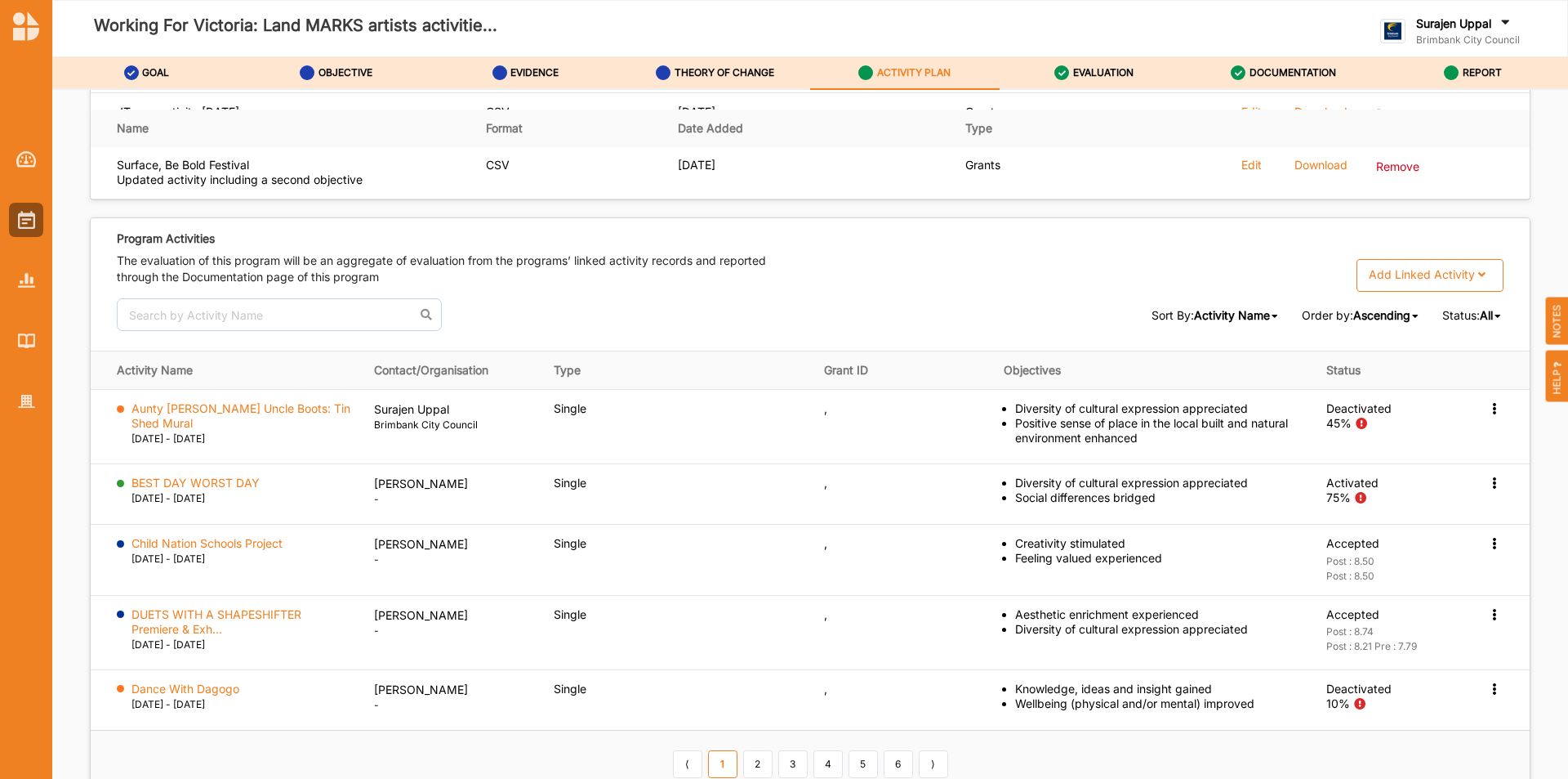
click at [1480, 310] on span "All" at bounding box center [1485, 315] width 13 height 14
click at [1469, 368] on span "Completed" at bounding box center [1453, 369] width 59 height 14
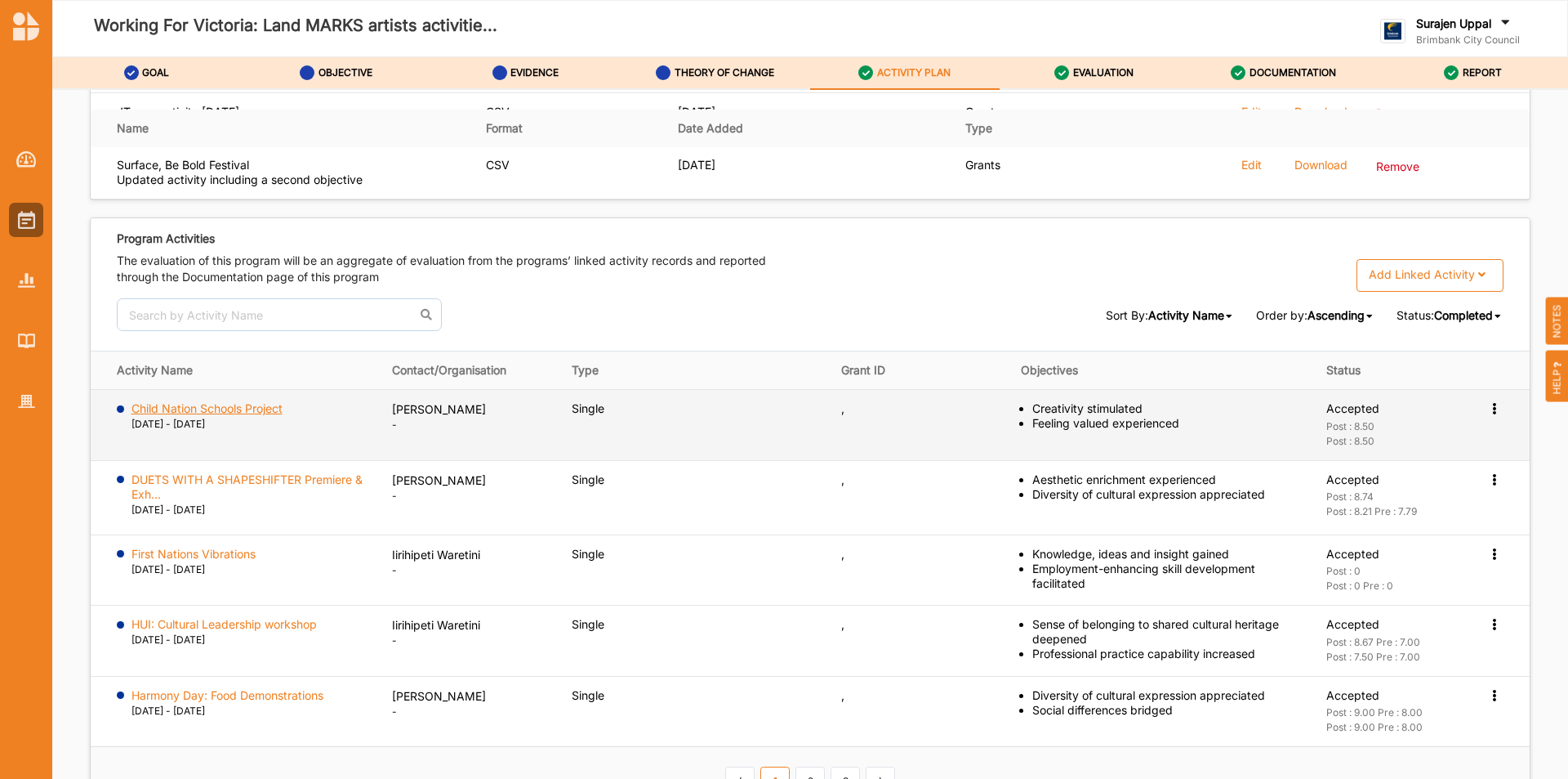
click at [155, 409] on label "Child Nation Schools Project" at bounding box center [207, 408] width 151 height 15
click at [1488, 409] on icon at bounding box center [1494, 407] width 14 height 12
click at [1458, 429] on div "Activation Information" at bounding box center [1416, 439] width 175 height 33
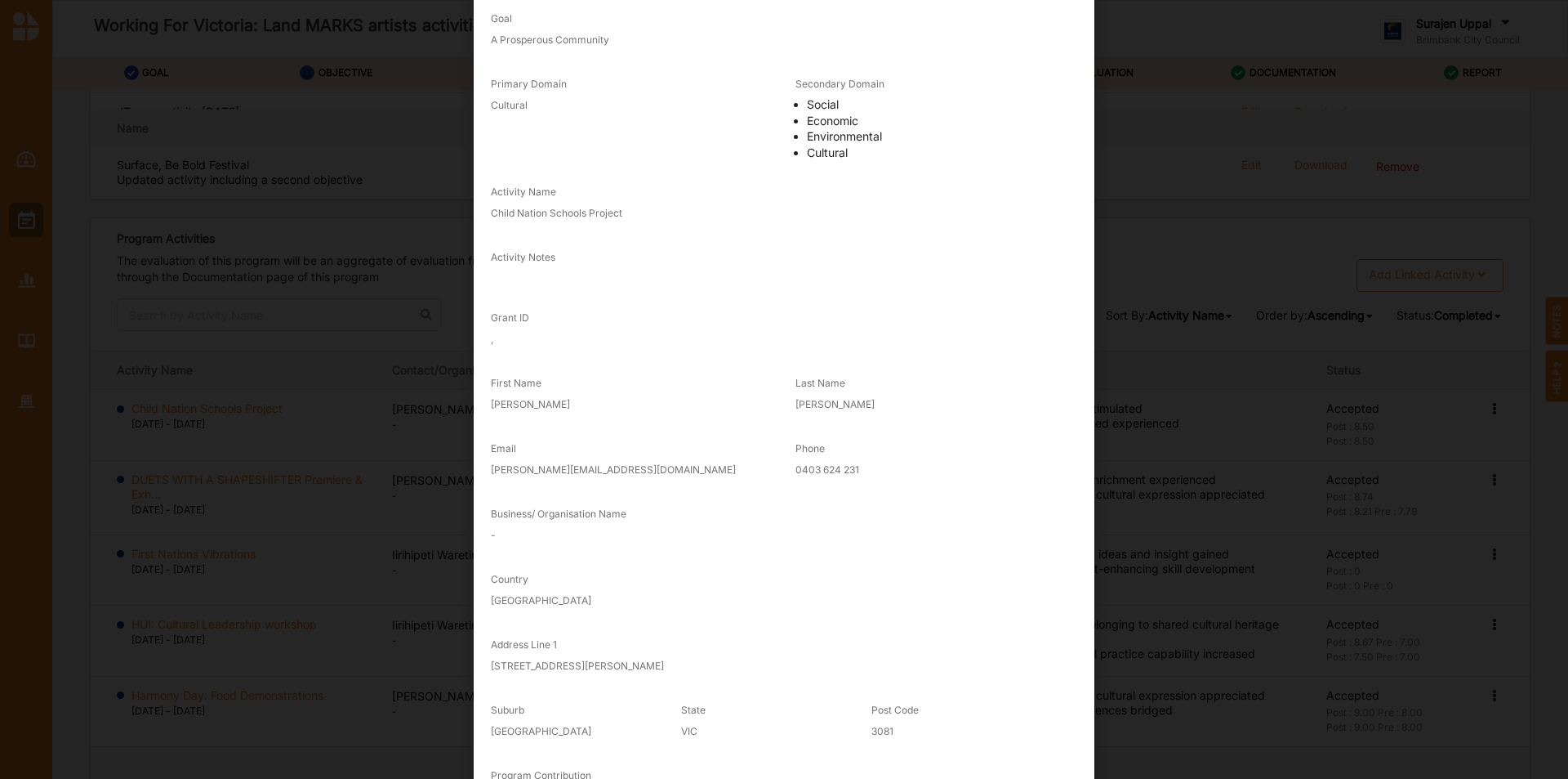
scroll to position [172, 0]
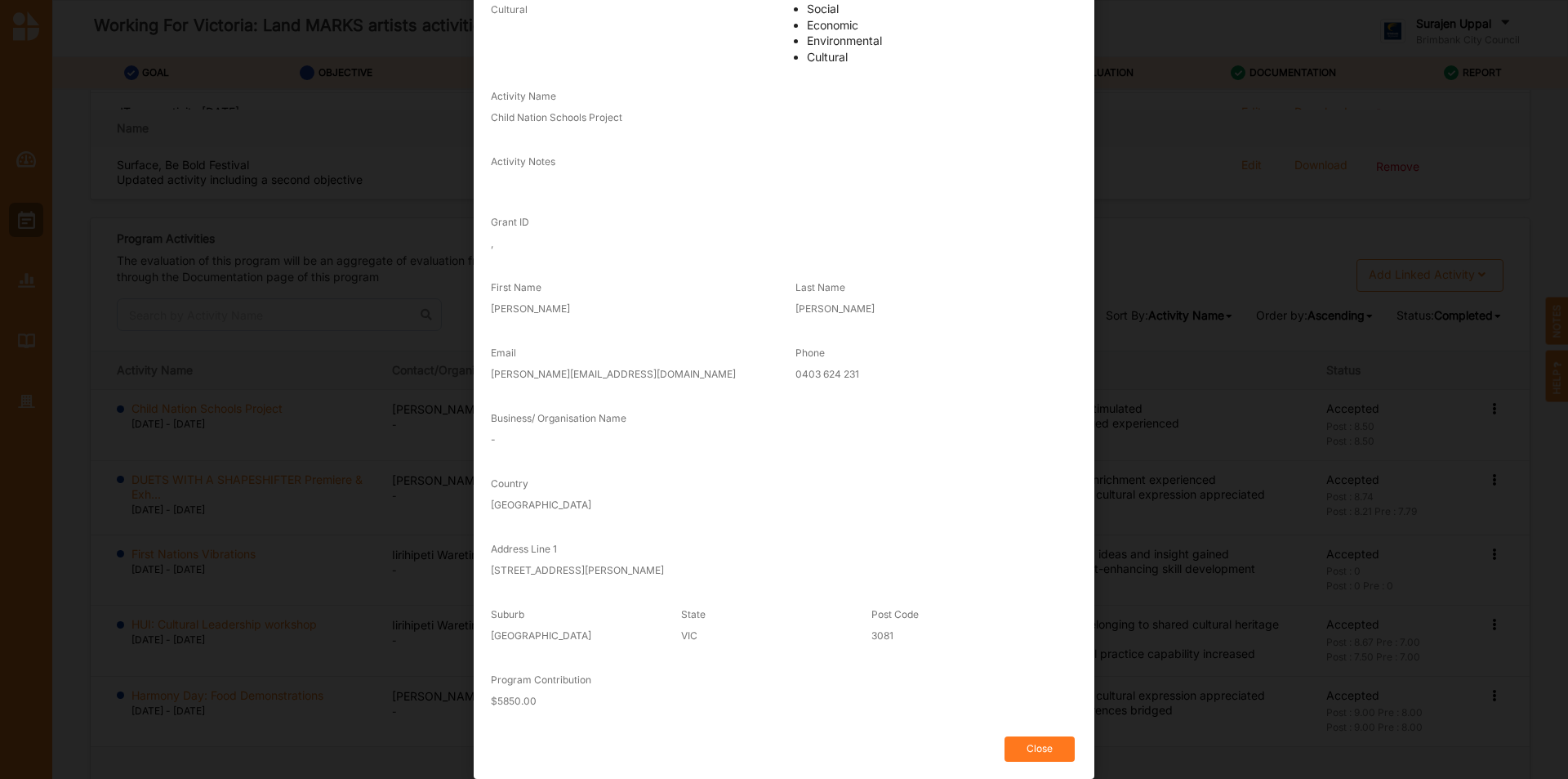
click at [1013, 754] on button "Close" at bounding box center [1040, 749] width 70 height 25
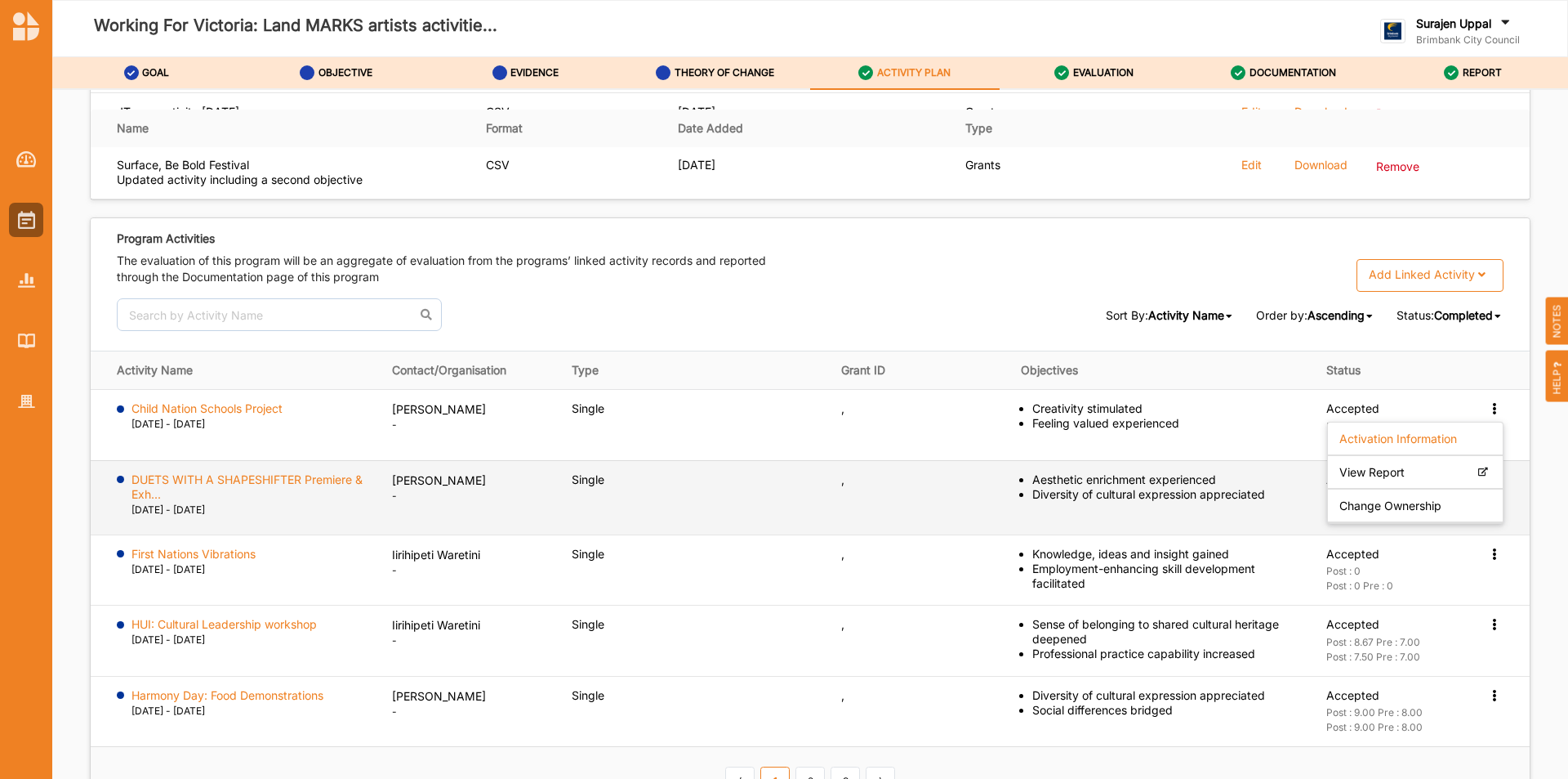
click at [750, 520] on td "Single" at bounding box center [695, 497] width 270 height 75
click at [1487, 476] on icon at bounding box center [1494, 478] width 14 height 12
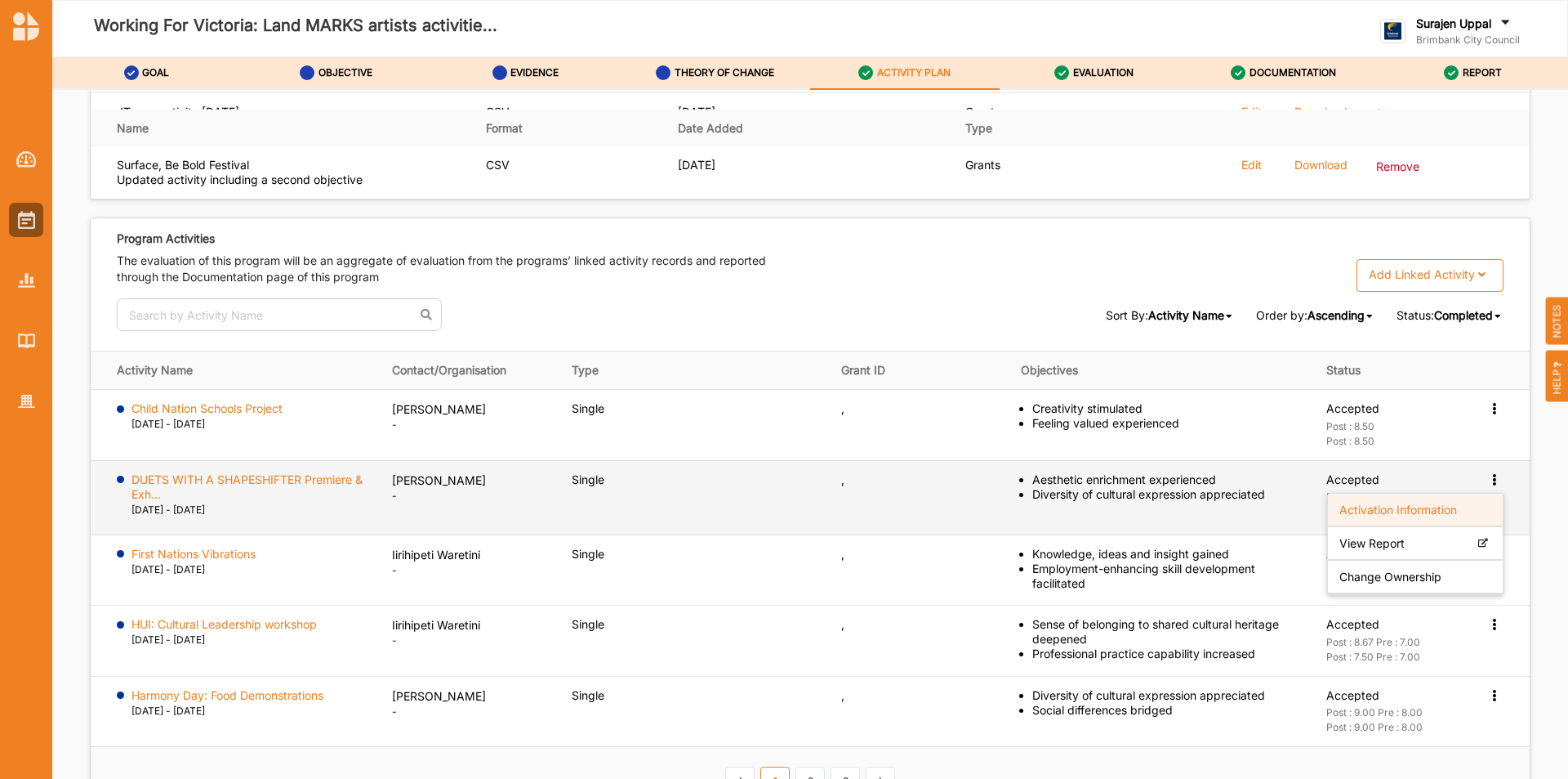
click at [1390, 516] on label "Activation Information" at bounding box center [1398, 508] width 117 height 15
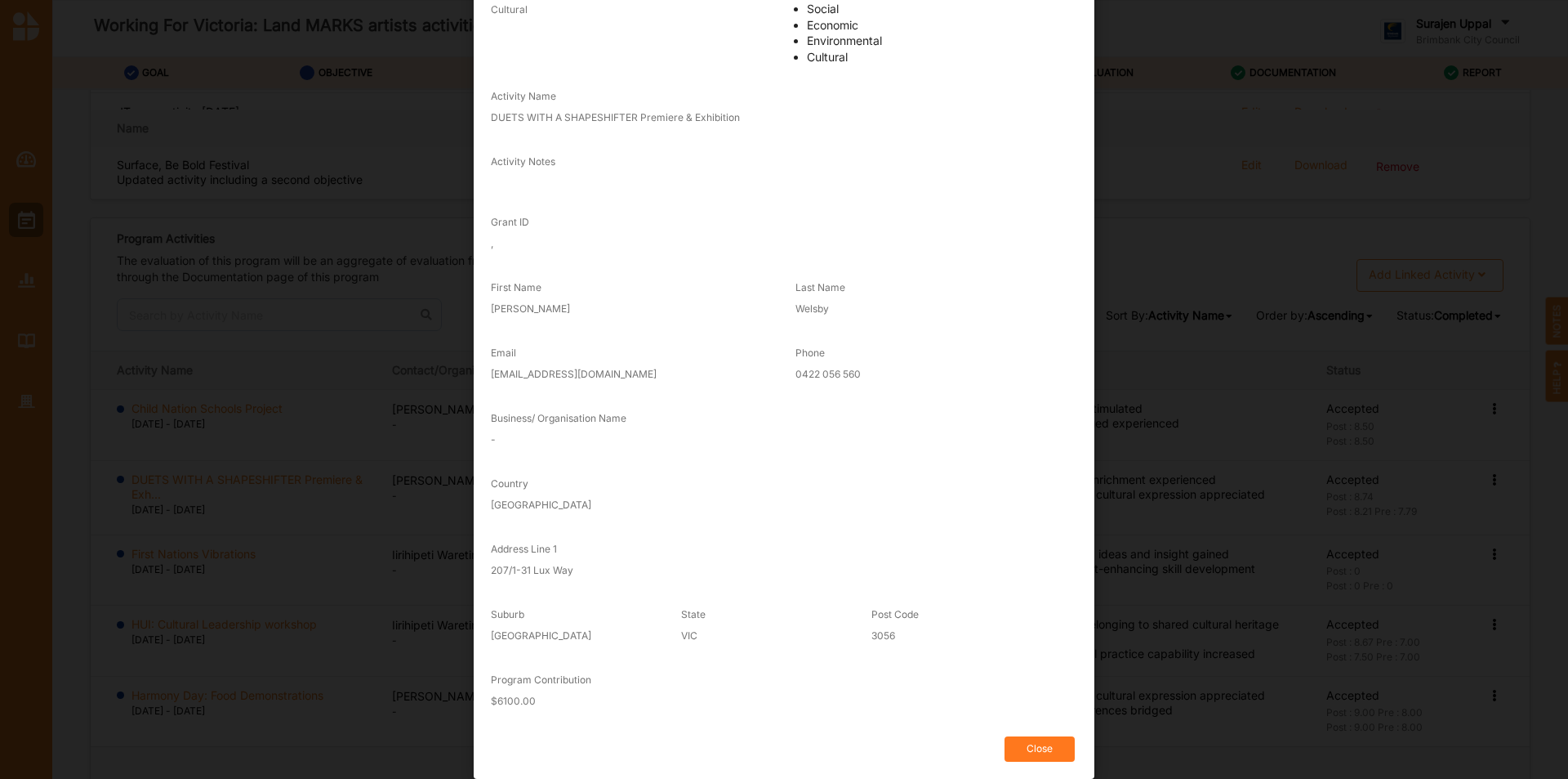
click at [1032, 743] on button "Close" at bounding box center [1040, 749] width 70 height 25
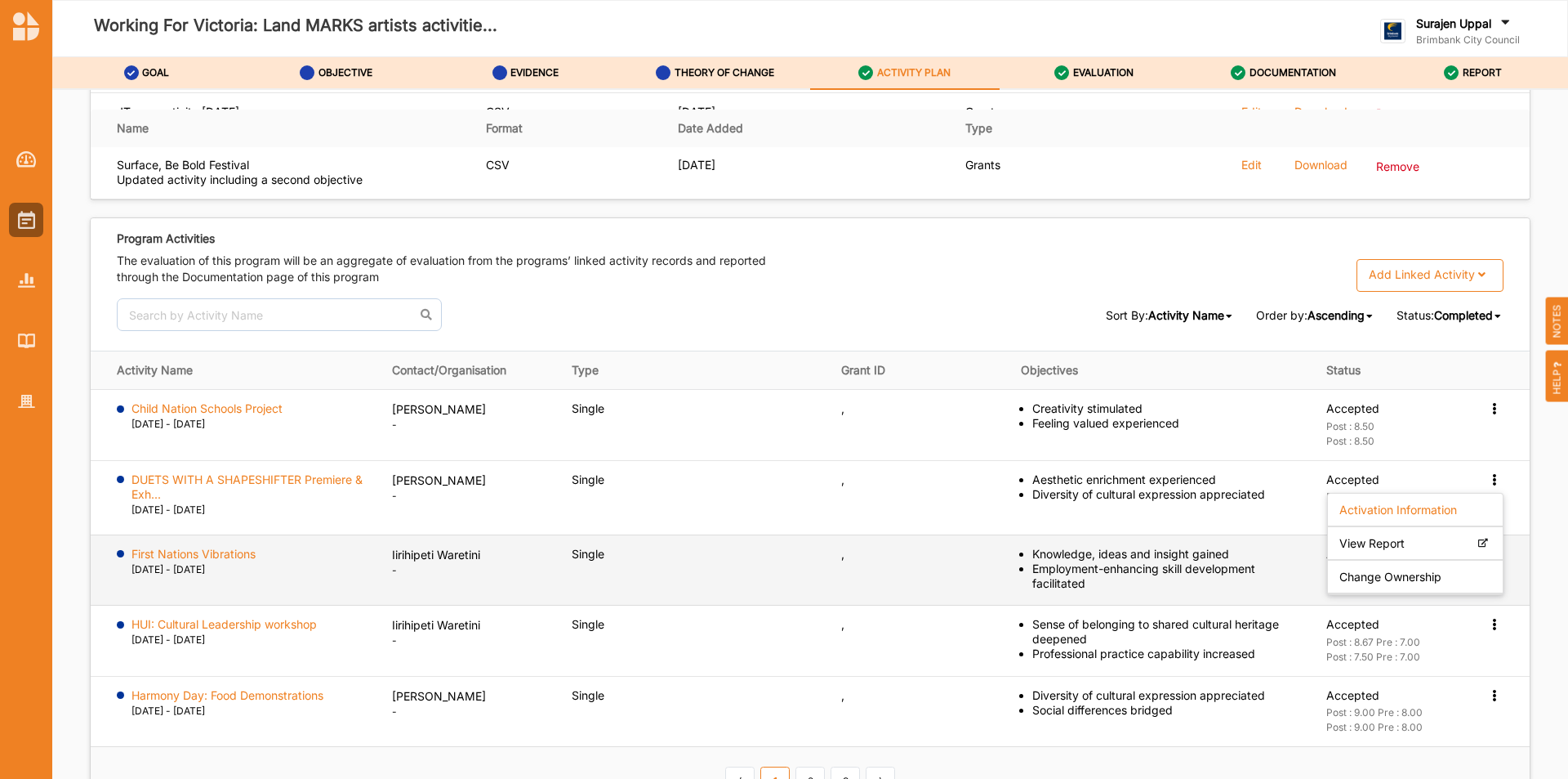
click at [784, 564] on td "Single" at bounding box center [695, 569] width 270 height 71
click at [1487, 554] on icon at bounding box center [1494, 553] width 14 height 12
click at [1465, 584] on div "Activation Information" at bounding box center [1416, 585] width 175 height 33
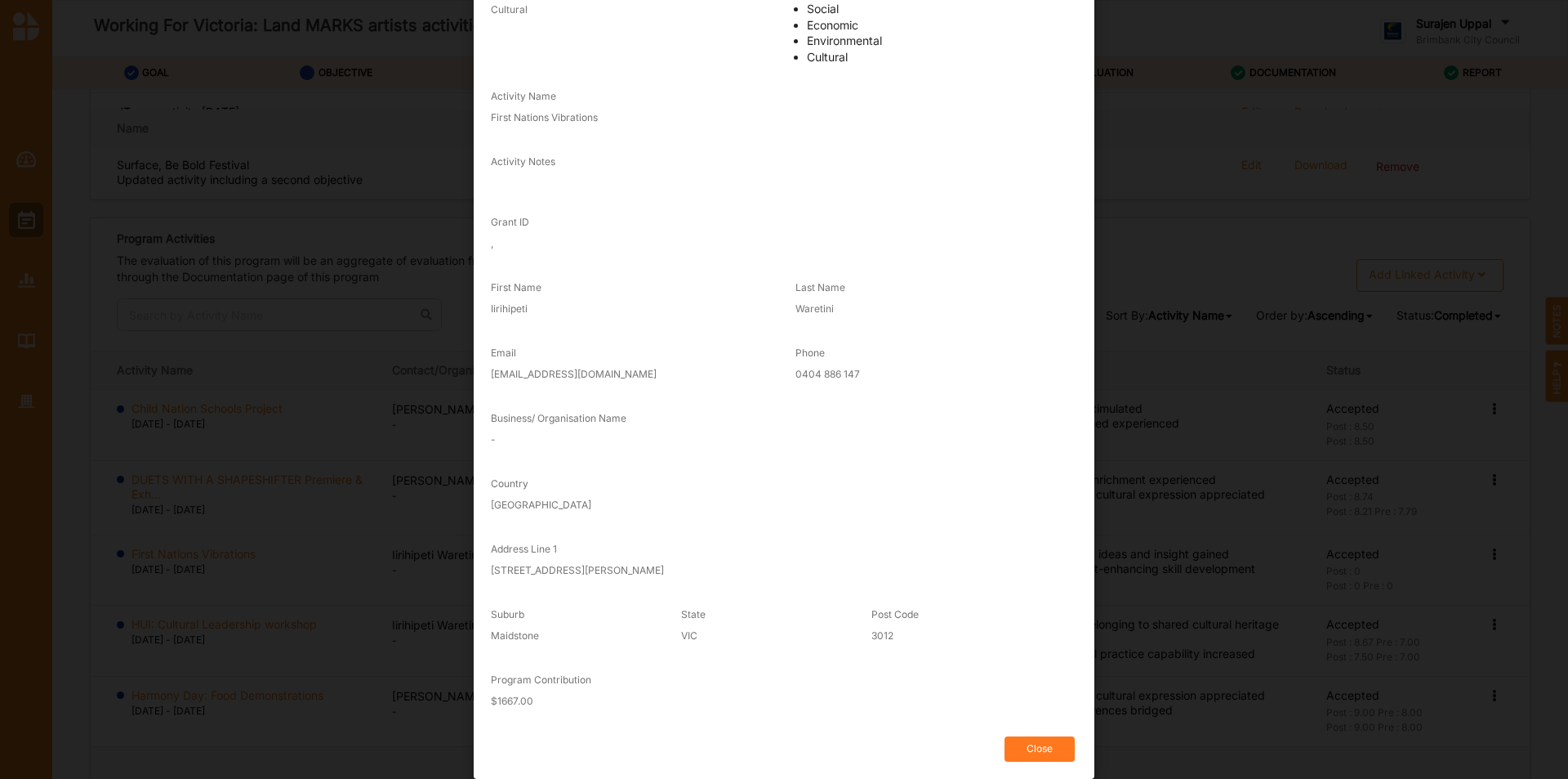
click at [1057, 754] on button "Close" at bounding box center [1040, 749] width 70 height 25
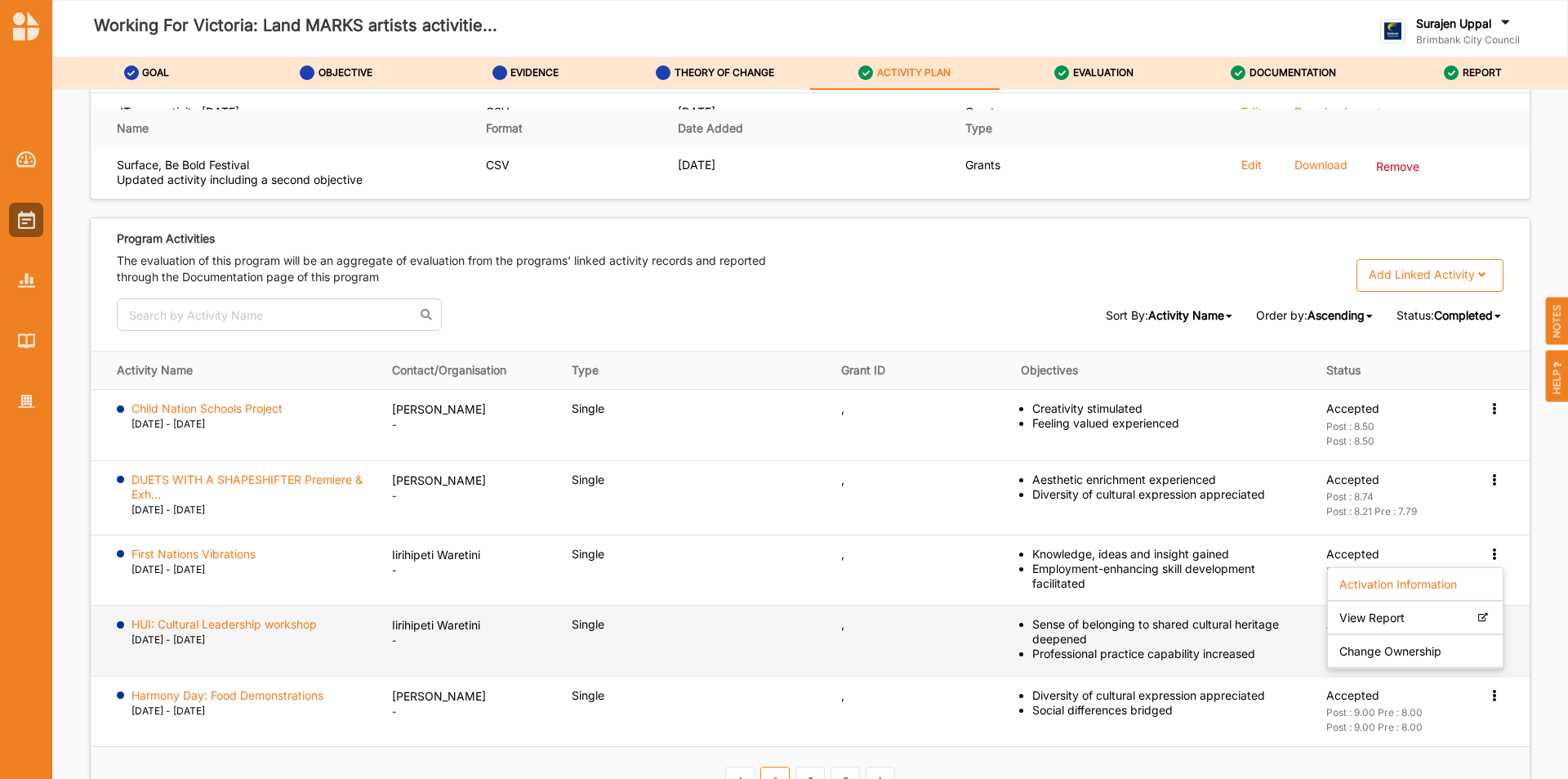
click at [758, 616] on td "Single" at bounding box center [695, 640] width 270 height 71
click at [1489, 630] on div "Activation Information View Report Change Ownership" at bounding box center [1495, 624] width 17 height 15
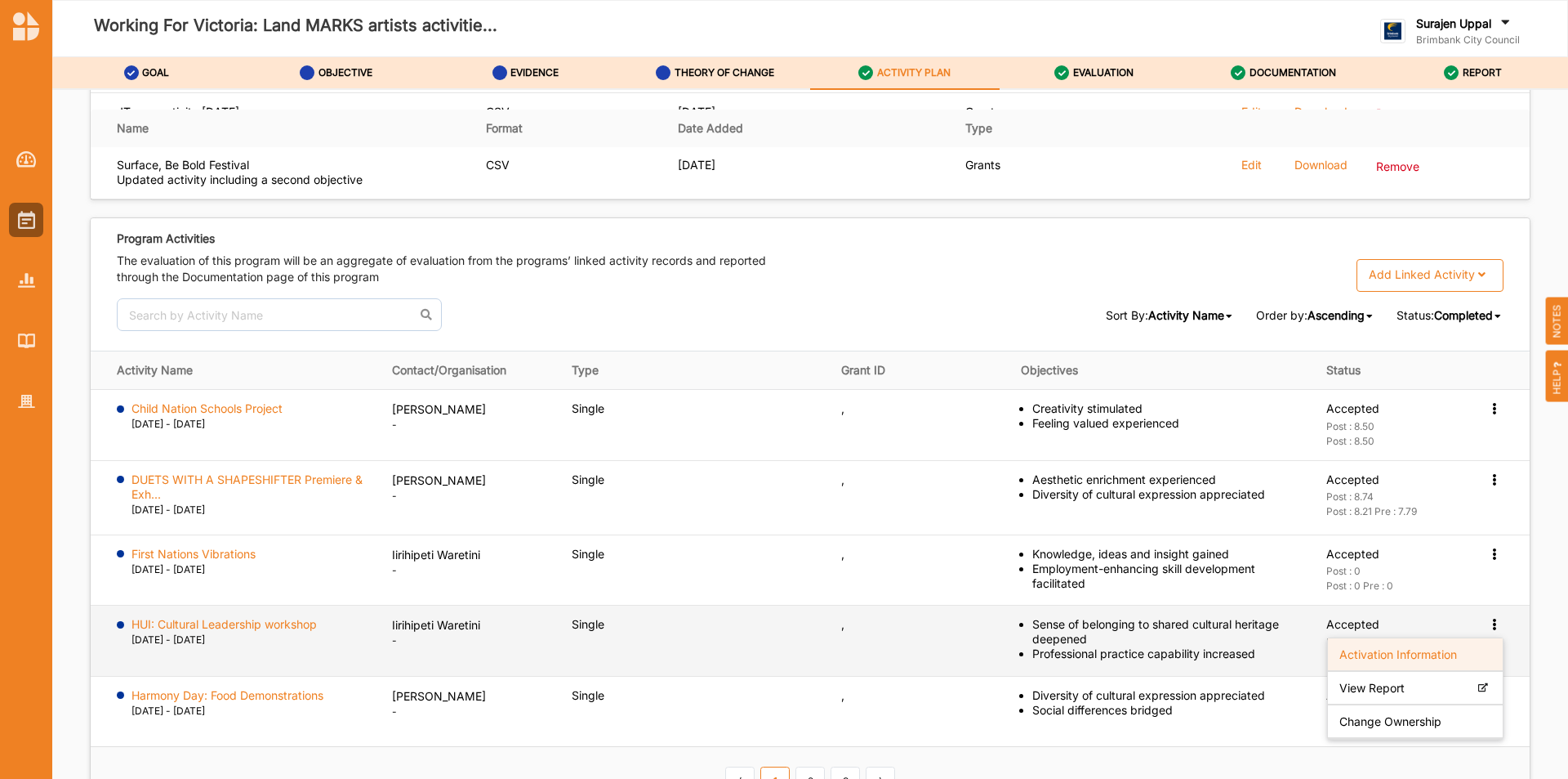
click at [1418, 658] on label "Activation Information" at bounding box center [1398, 654] width 117 height 15
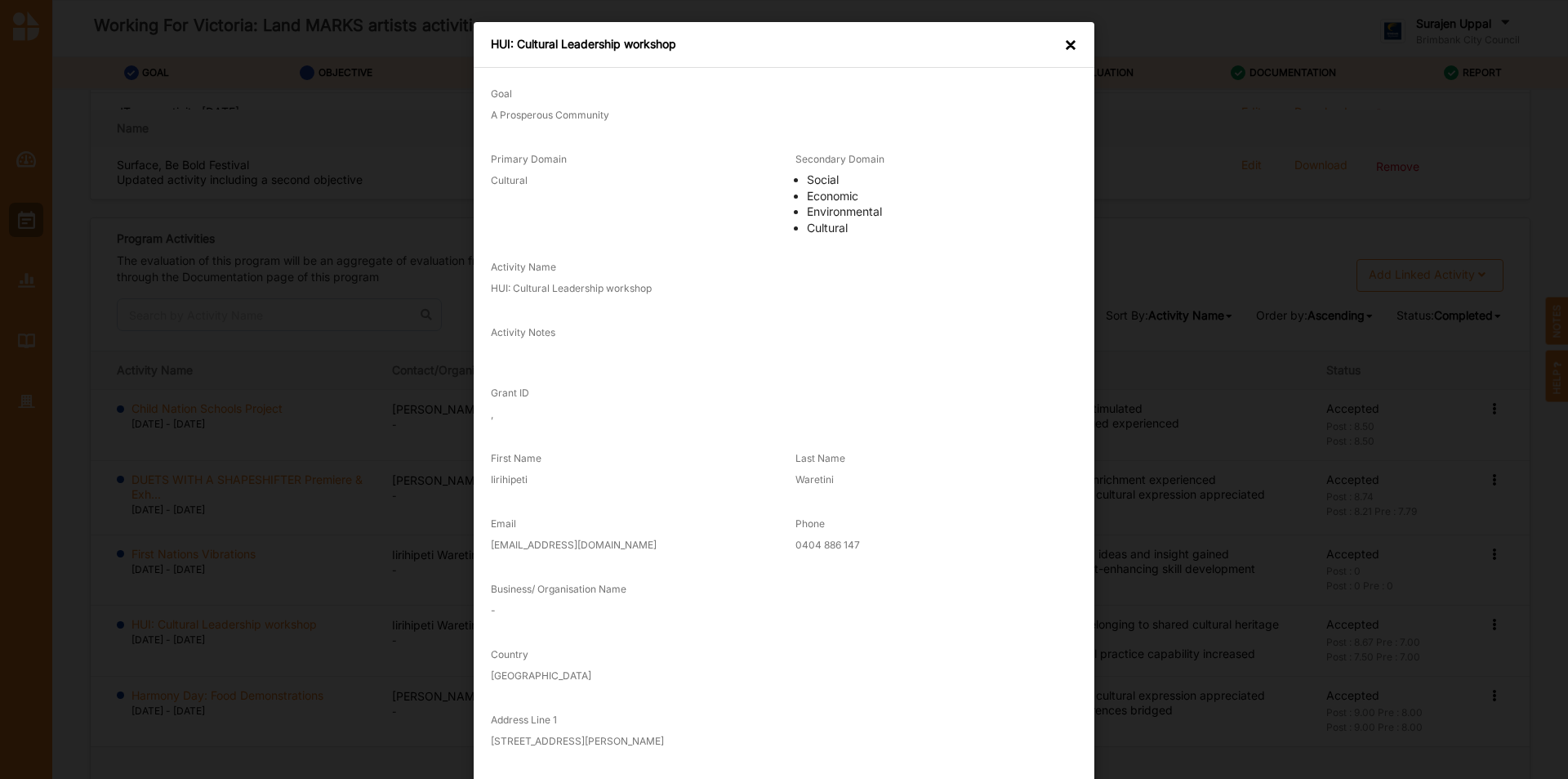
scroll to position [0, 0]
click at [1058, 46] on div "HUI: Cultural Leadership workshop ×" at bounding box center [784, 46] width 620 height 46
click at [1064, 46] on div "×" at bounding box center [1070, 46] width 13 height 17
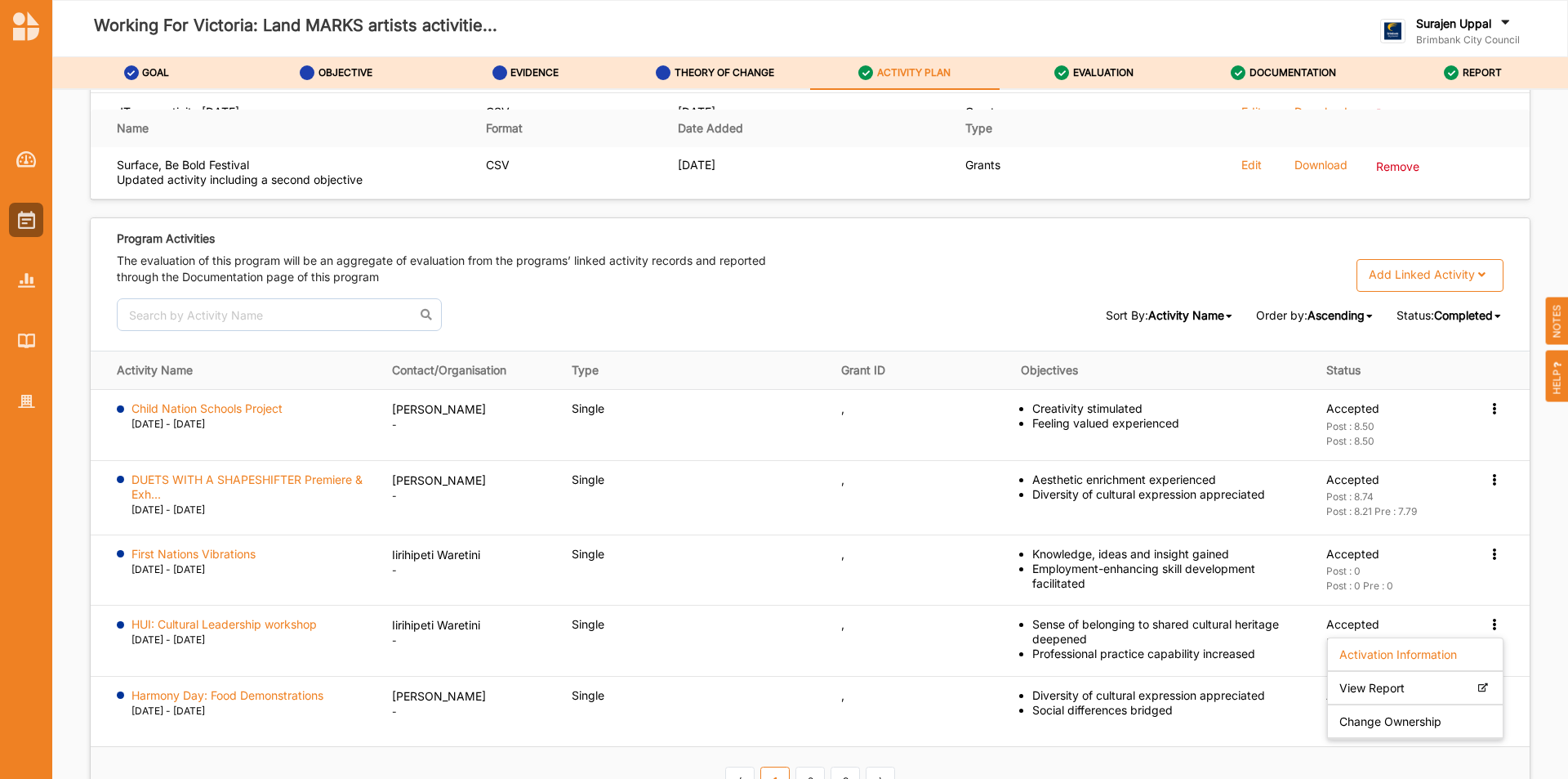
click at [953, 763] on th "⟨ 1 2 3 ⟩" at bounding box center [810, 781] width 1439 height 68
click at [840, 775] on link "3" at bounding box center [845, 780] width 29 height 28
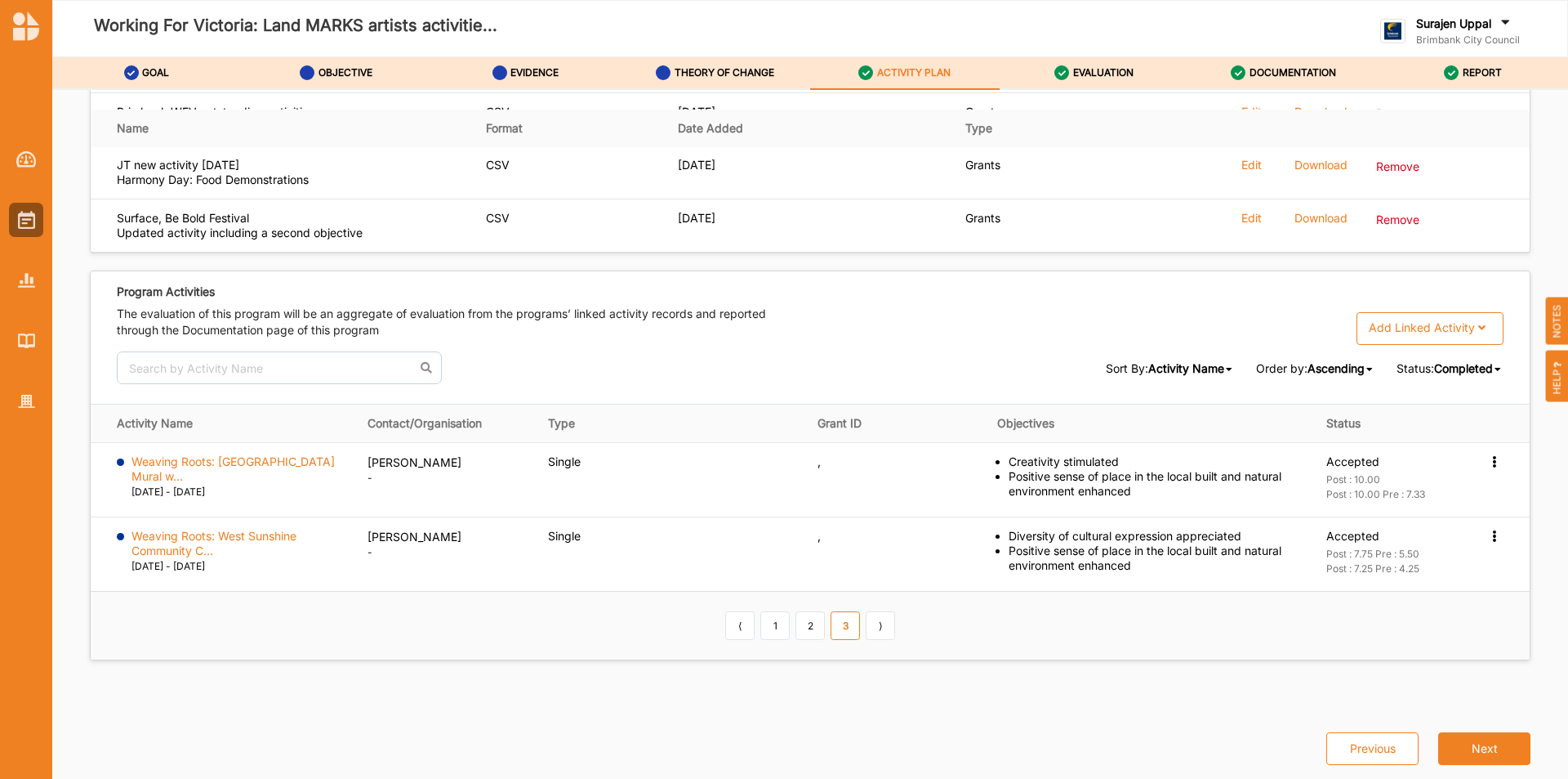
scroll to position [2398, 0]
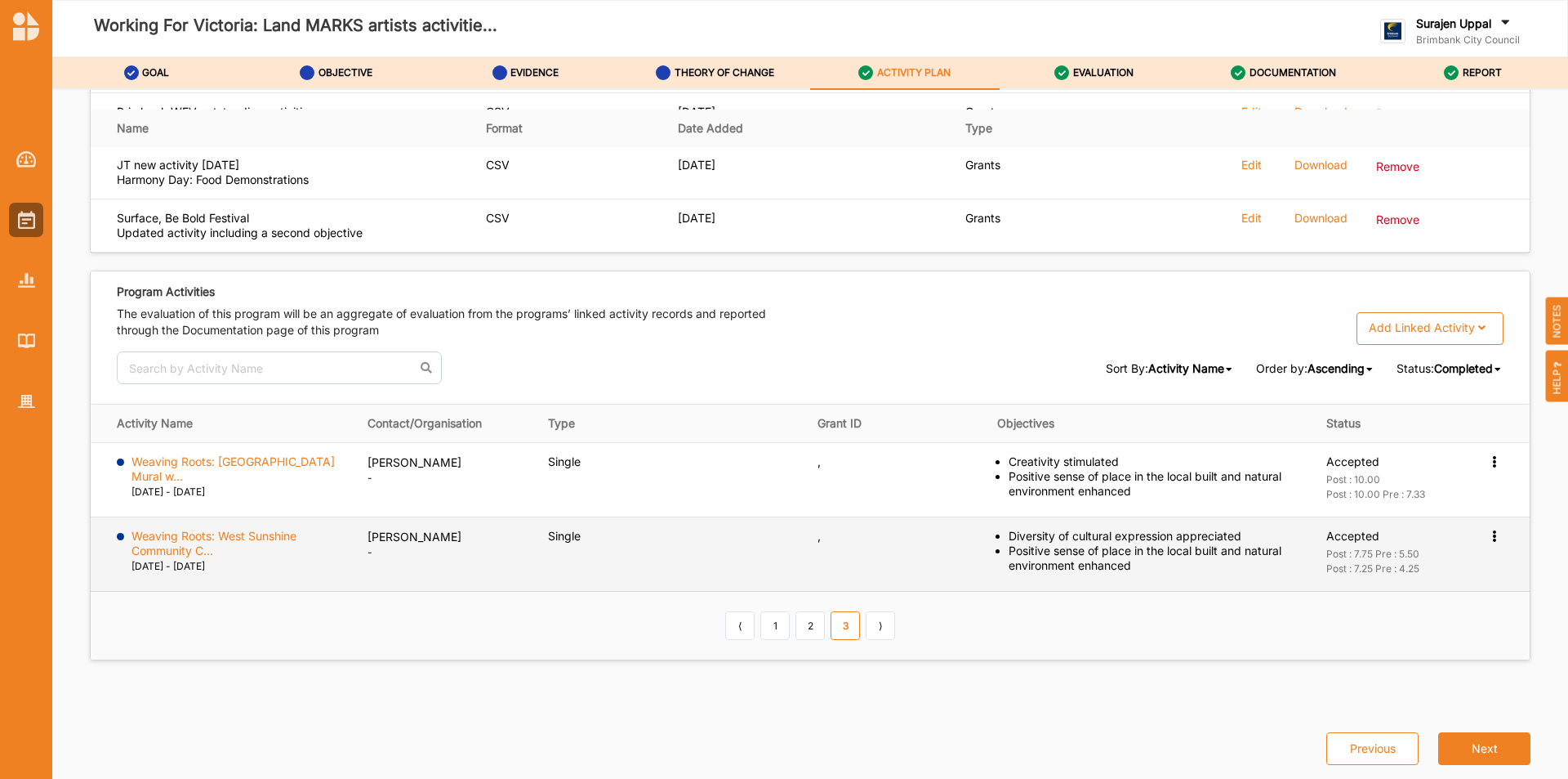
click at [1487, 538] on icon at bounding box center [1494, 534] width 14 height 12
click at [1440, 565] on label "Activation Information" at bounding box center [1398, 565] width 117 height 15
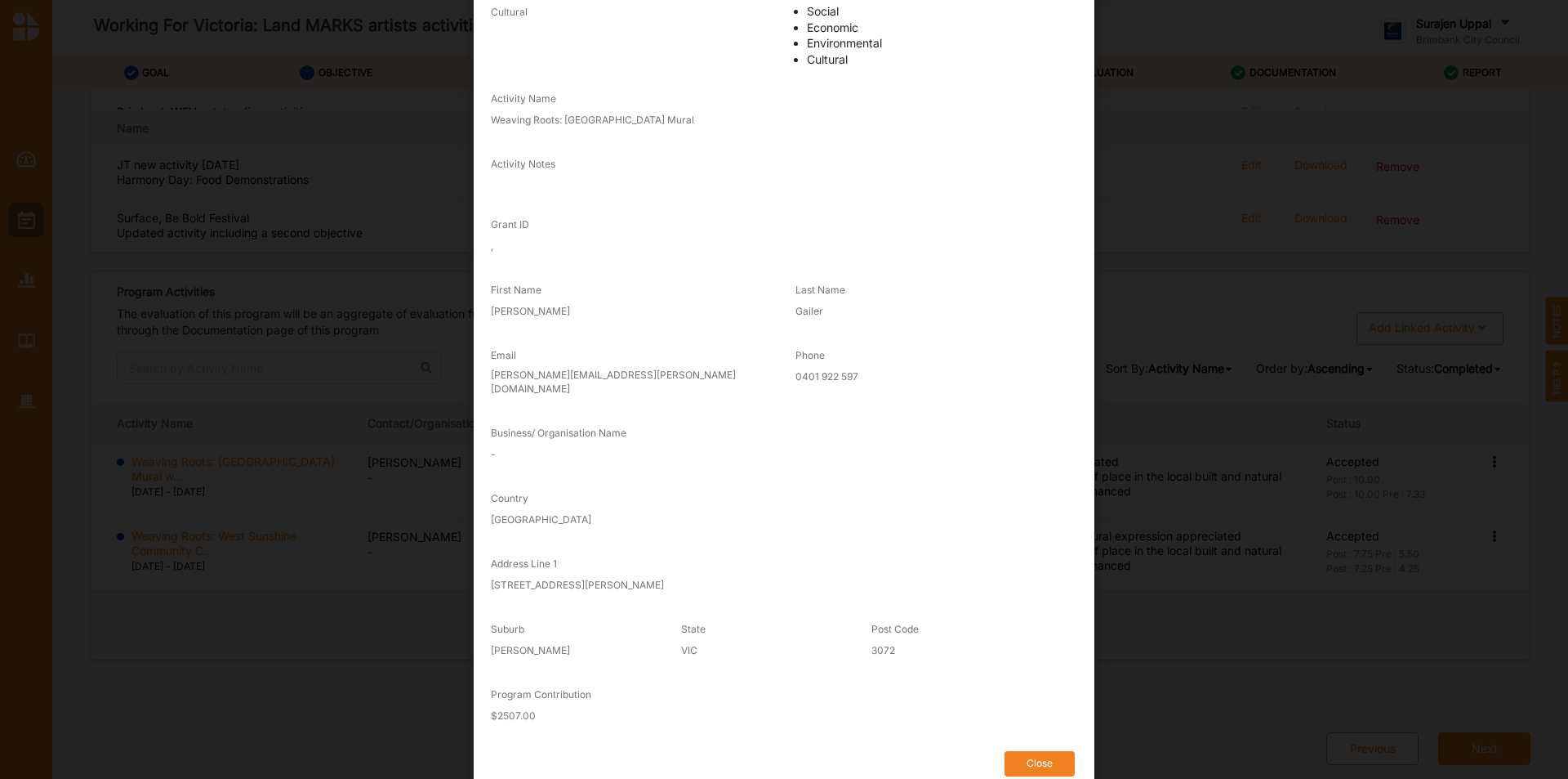
scroll to position [172, 0]
click at [1019, 749] on button "Close" at bounding box center [1040, 762] width 70 height 25
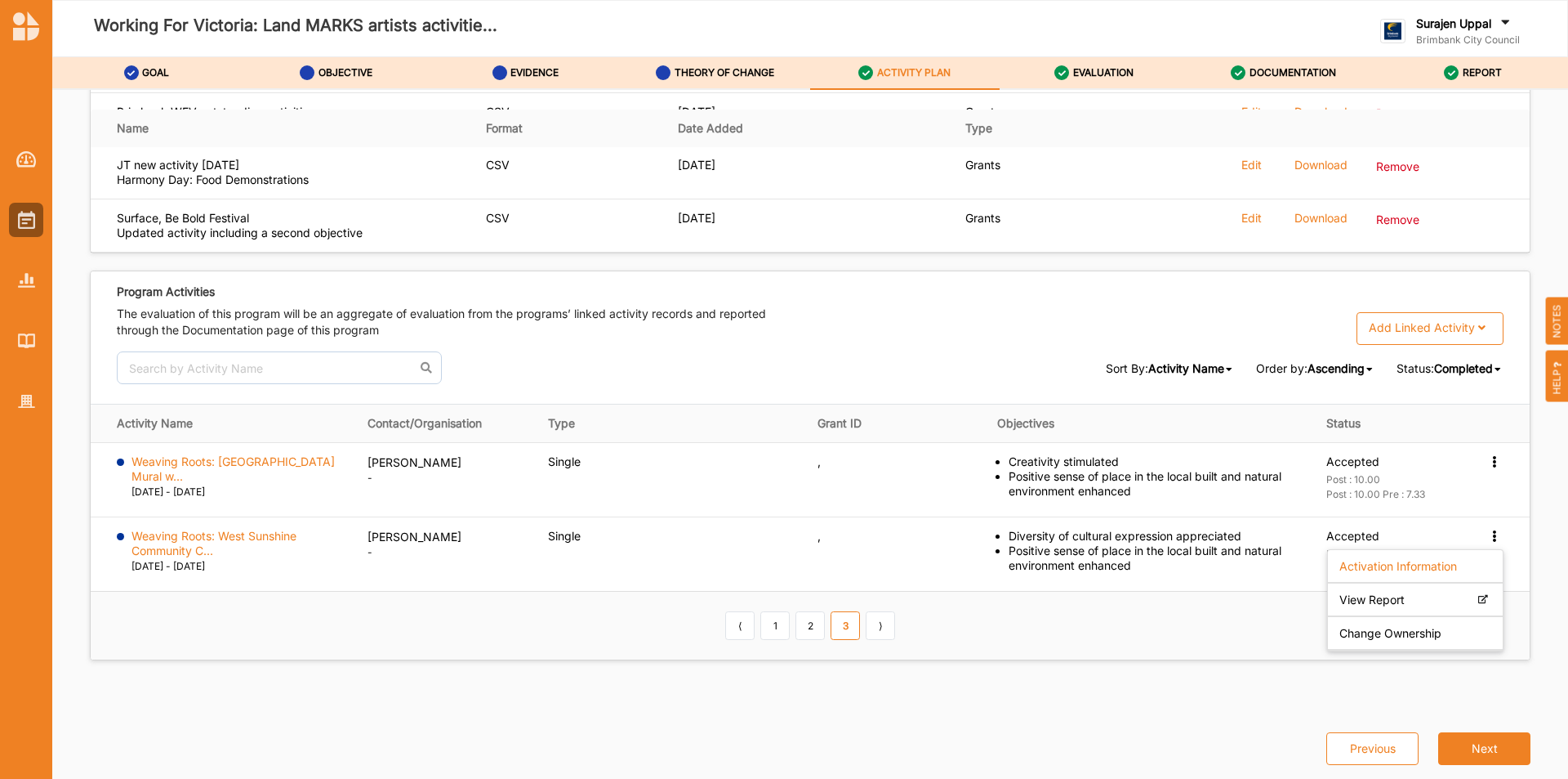
drag, startPoint x: 1188, startPoint y: 653, endPoint x: 1191, endPoint y: 640, distance: 13.3
click at [1188, 652] on th "⟨ 1 2 3 ⟩" at bounding box center [810, 626] width 1439 height 68
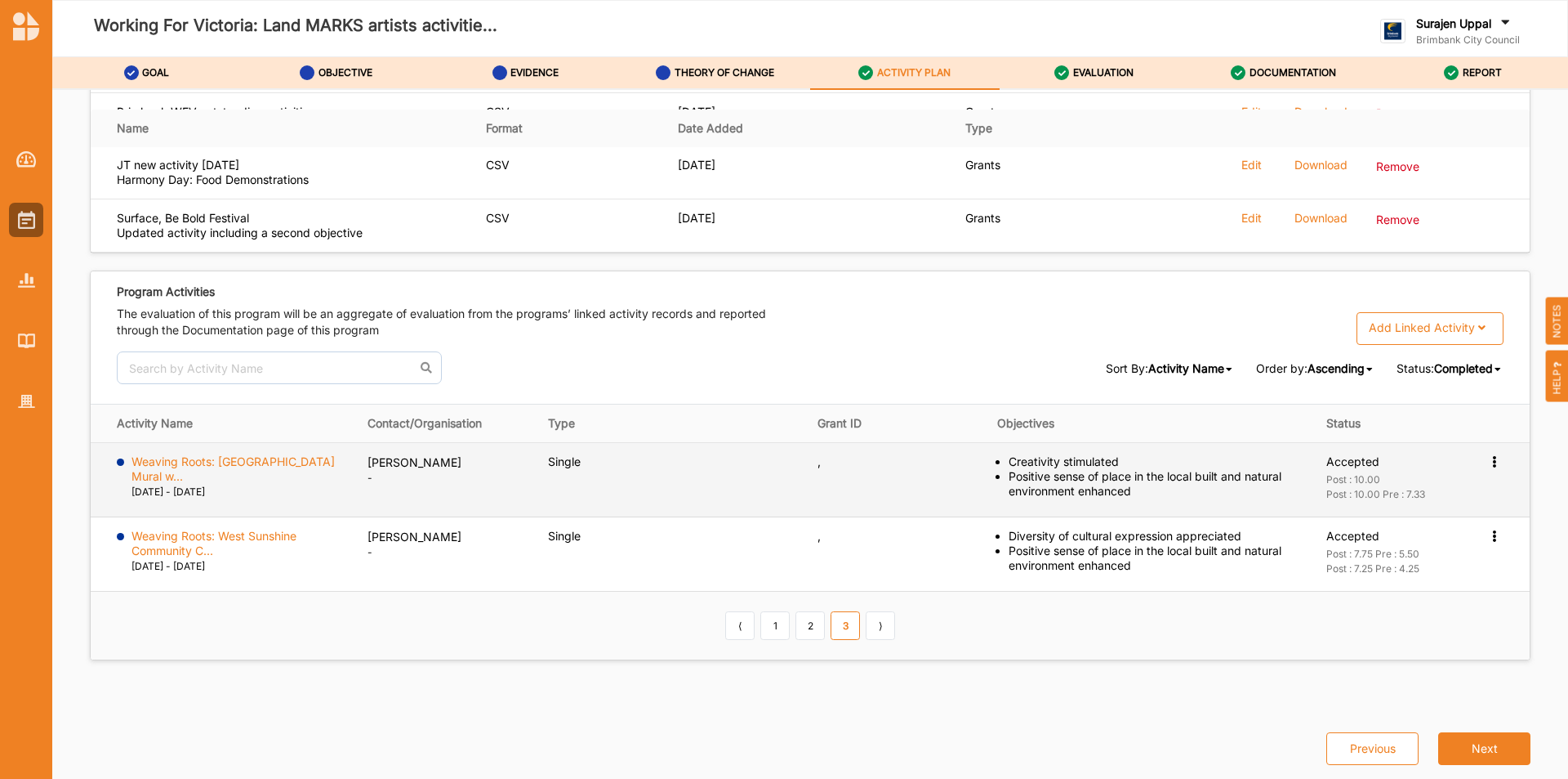
click at [1488, 458] on icon at bounding box center [1494, 460] width 14 height 12
click at [1384, 487] on label "Activation Information" at bounding box center [1398, 491] width 117 height 15
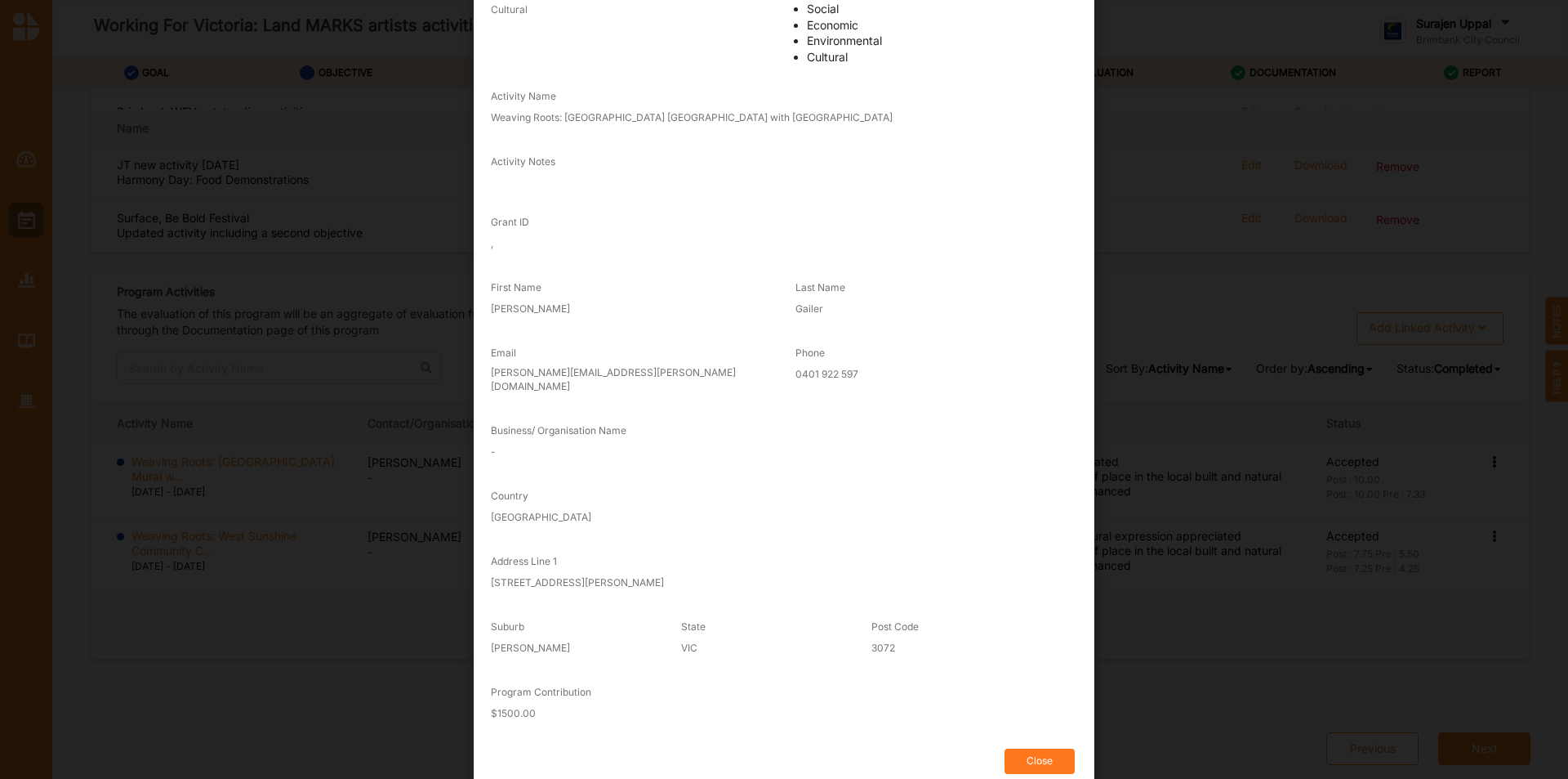
click at [1037, 749] on button "Close" at bounding box center [1040, 762] width 70 height 25
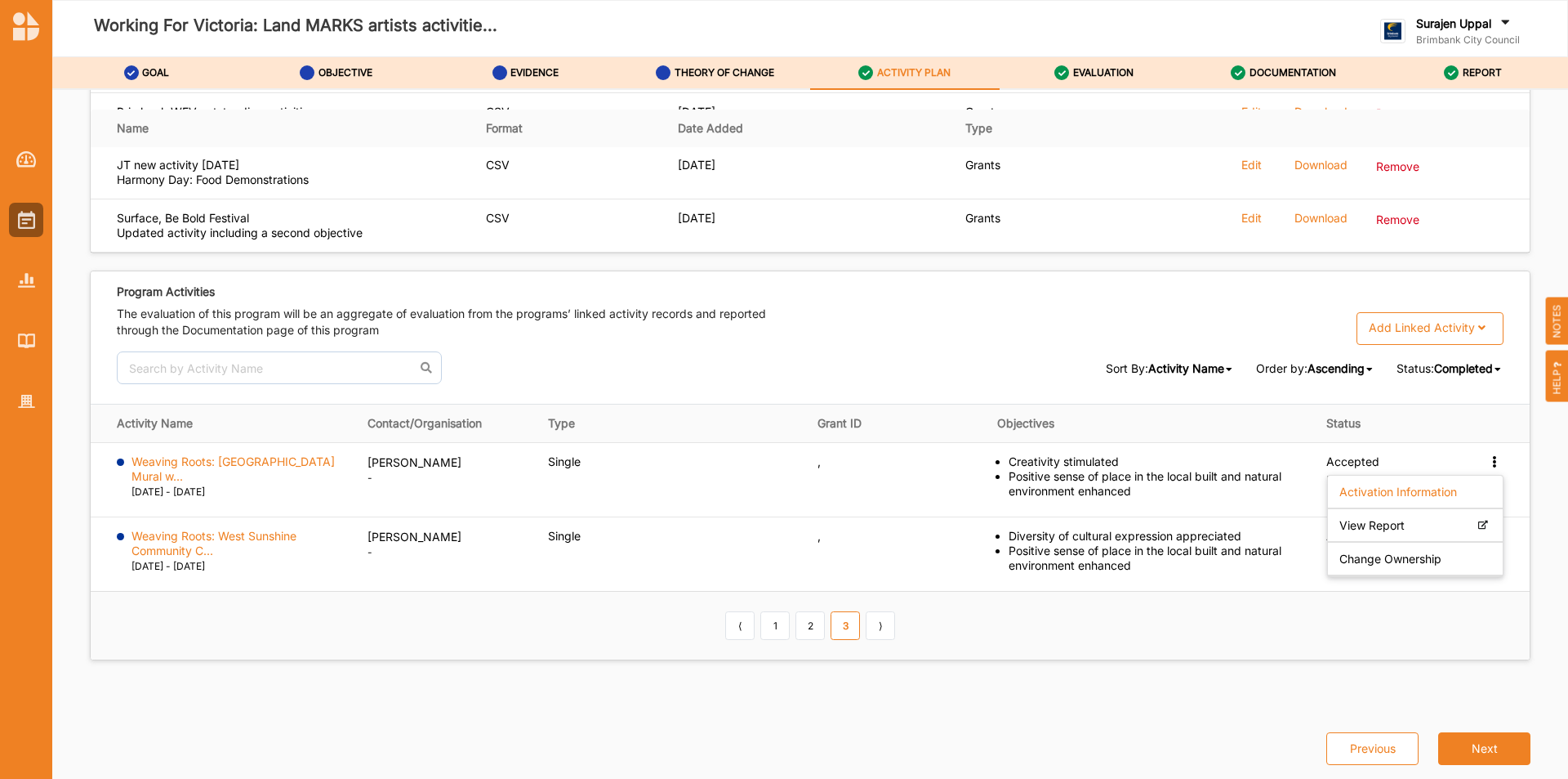
click at [1174, 627] on th "⟨ 1 2 3 ⟩" at bounding box center [810, 626] width 1439 height 68
click at [814, 622] on link "2" at bounding box center [810, 625] width 29 height 28
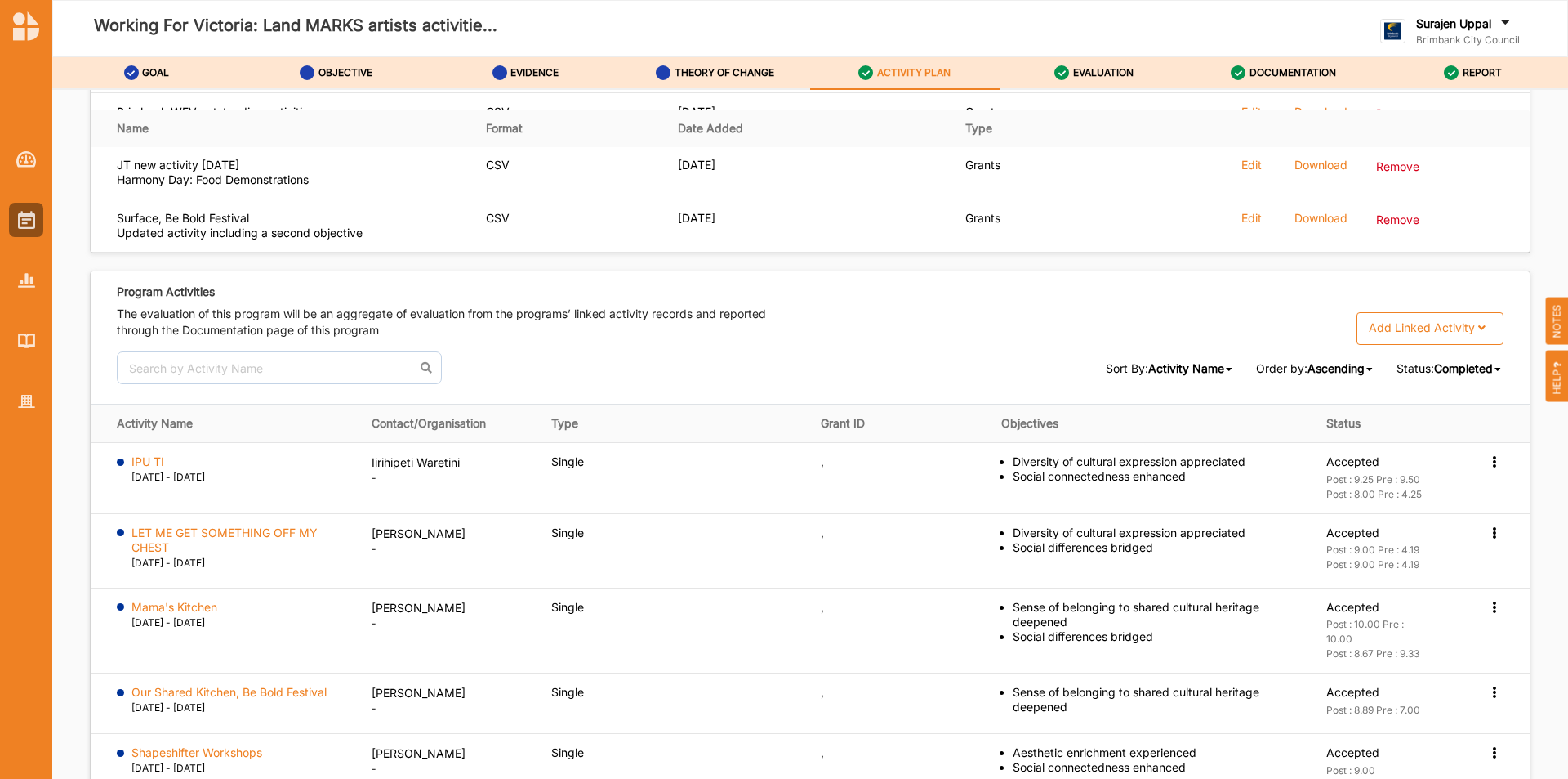
scroll to position [2611, 0]
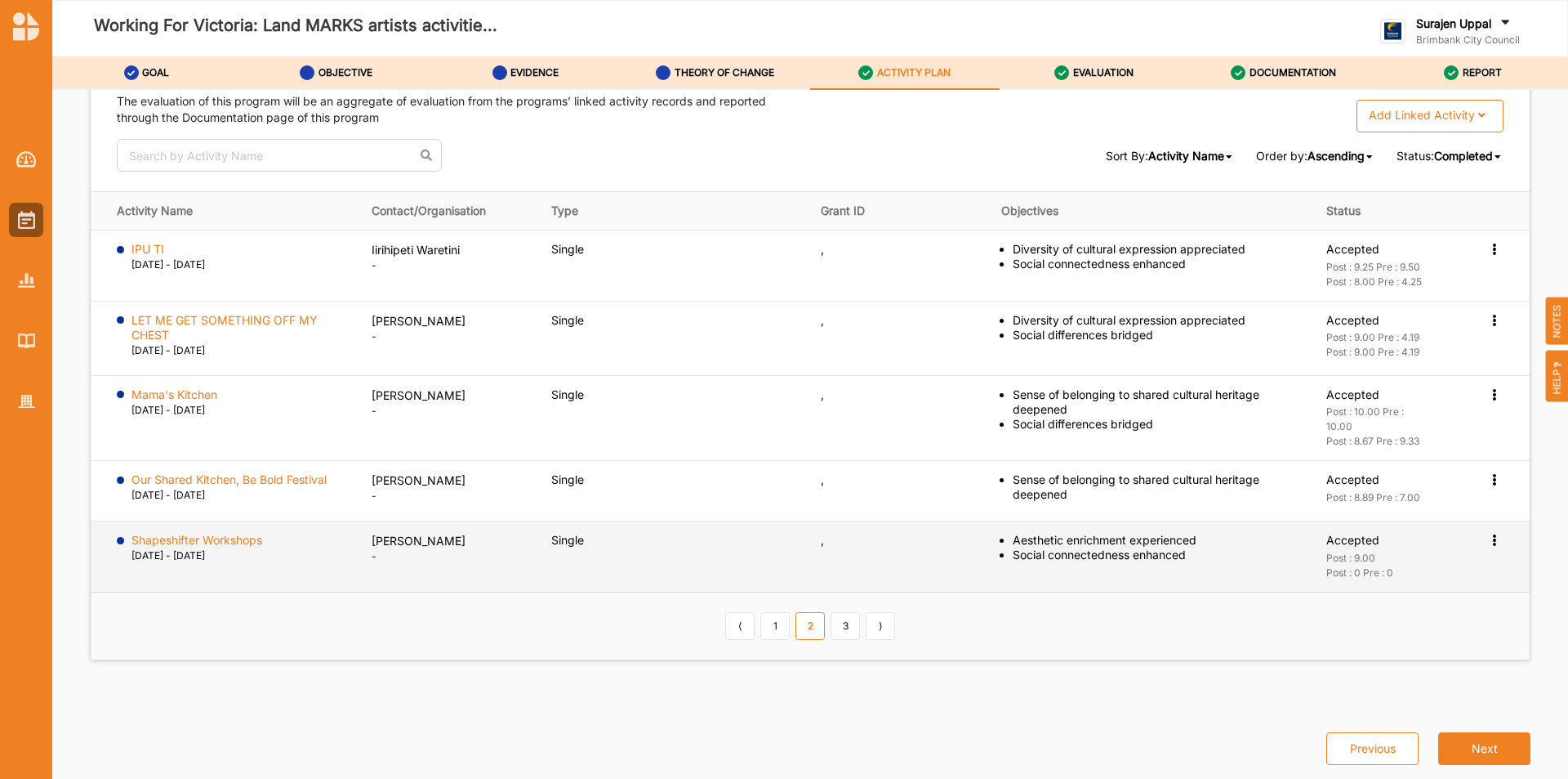
click at [1494, 539] on div "Activation Information View Report Change Ownership" at bounding box center [1495, 539] width 17 height 15
click at [1435, 574] on label "Activation Information" at bounding box center [1398, 570] width 117 height 15
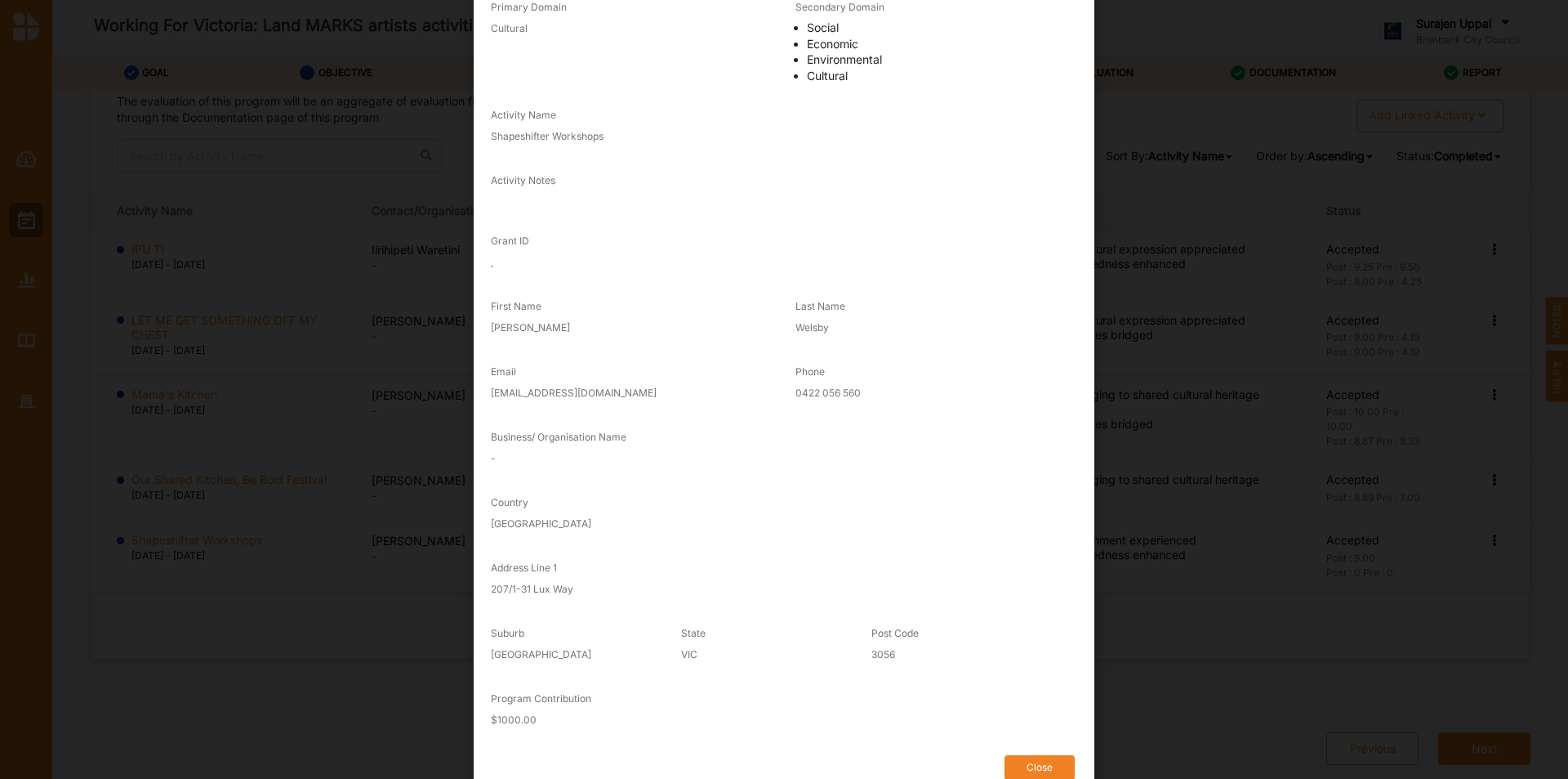
scroll to position [163, 0]
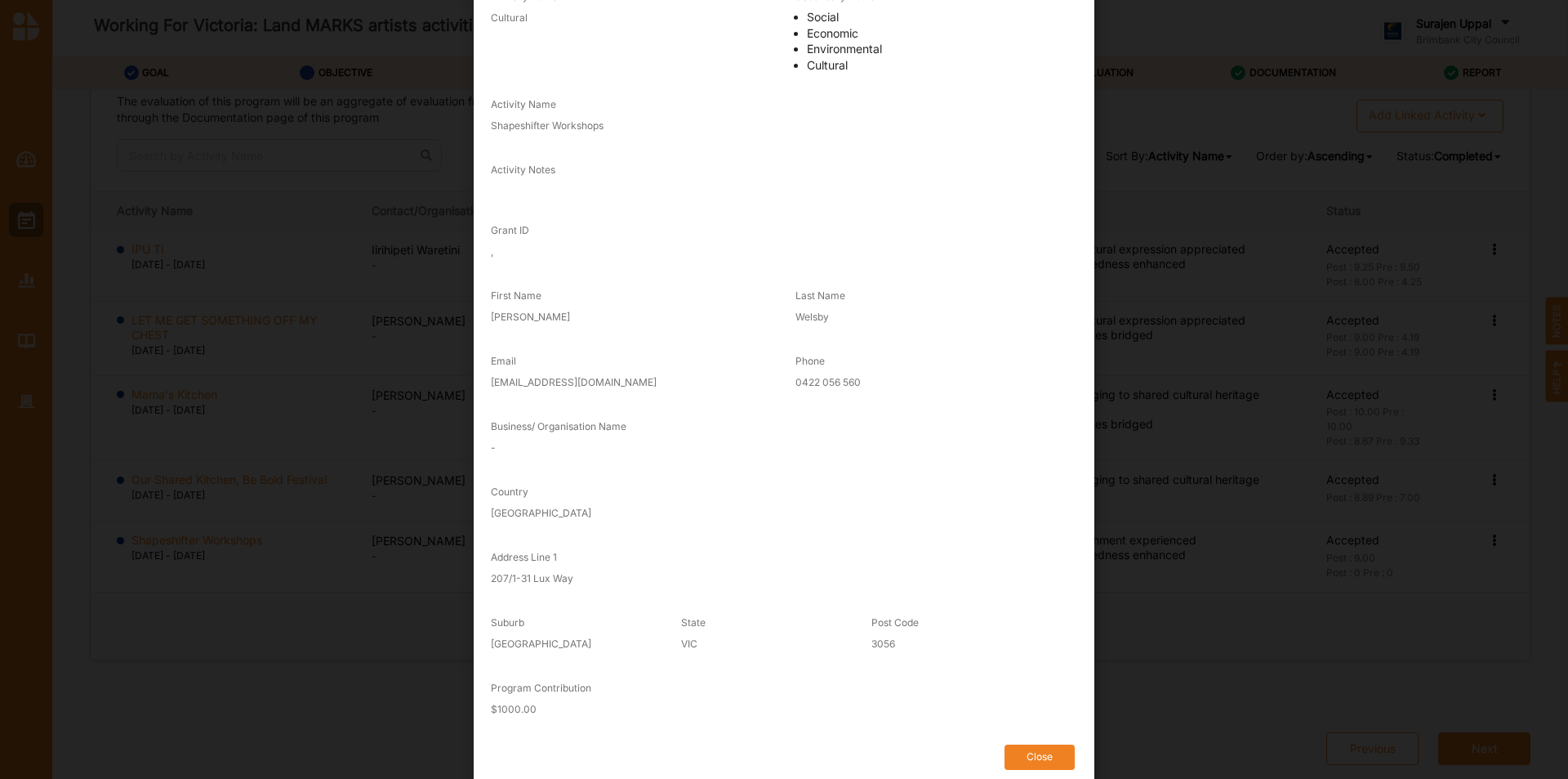
click at [1036, 749] on button "Close" at bounding box center [1040, 757] width 70 height 25
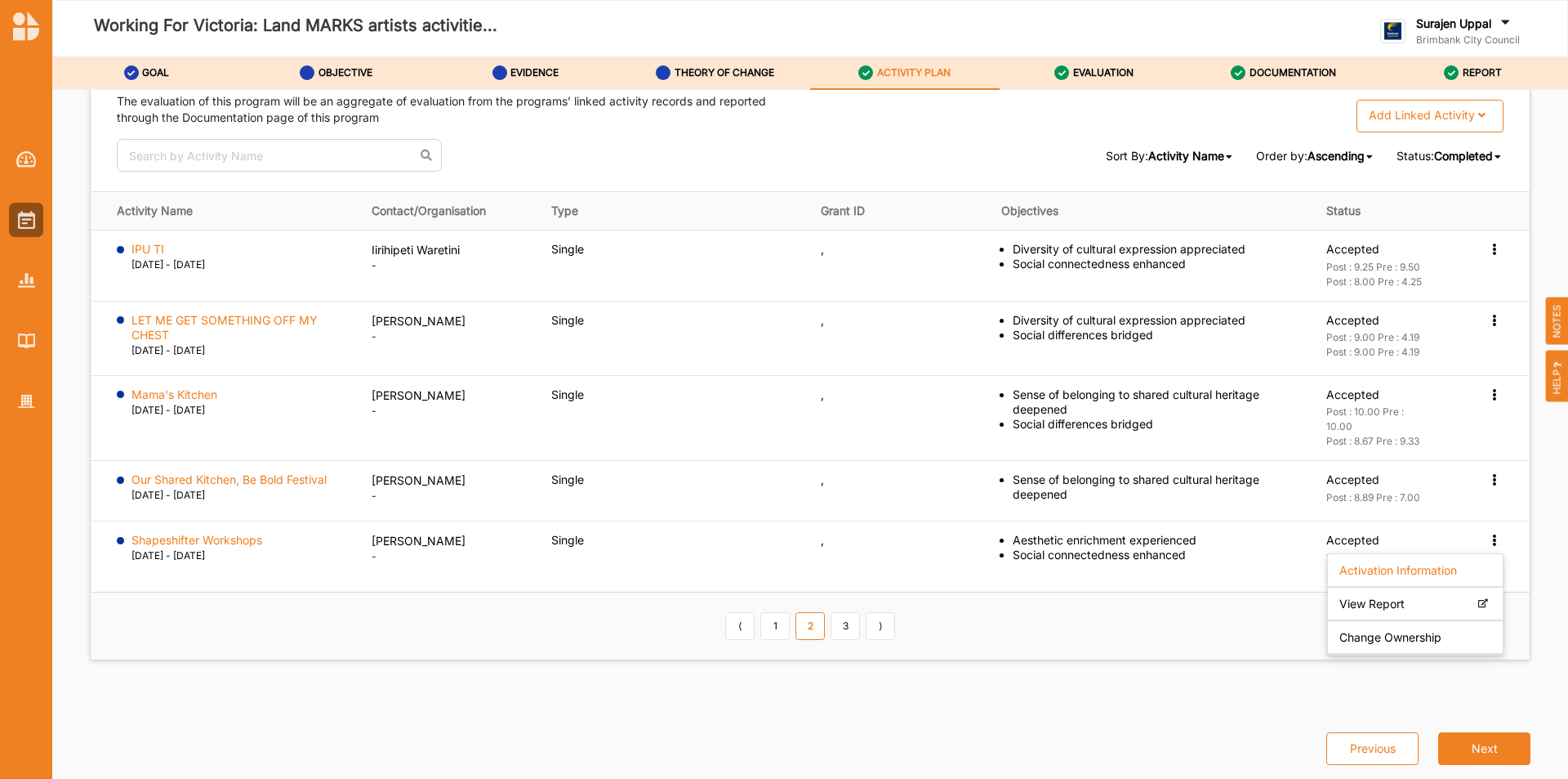
click at [1090, 712] on div "Previous Next" at bounding box center [810, 737] width 1460 height 90
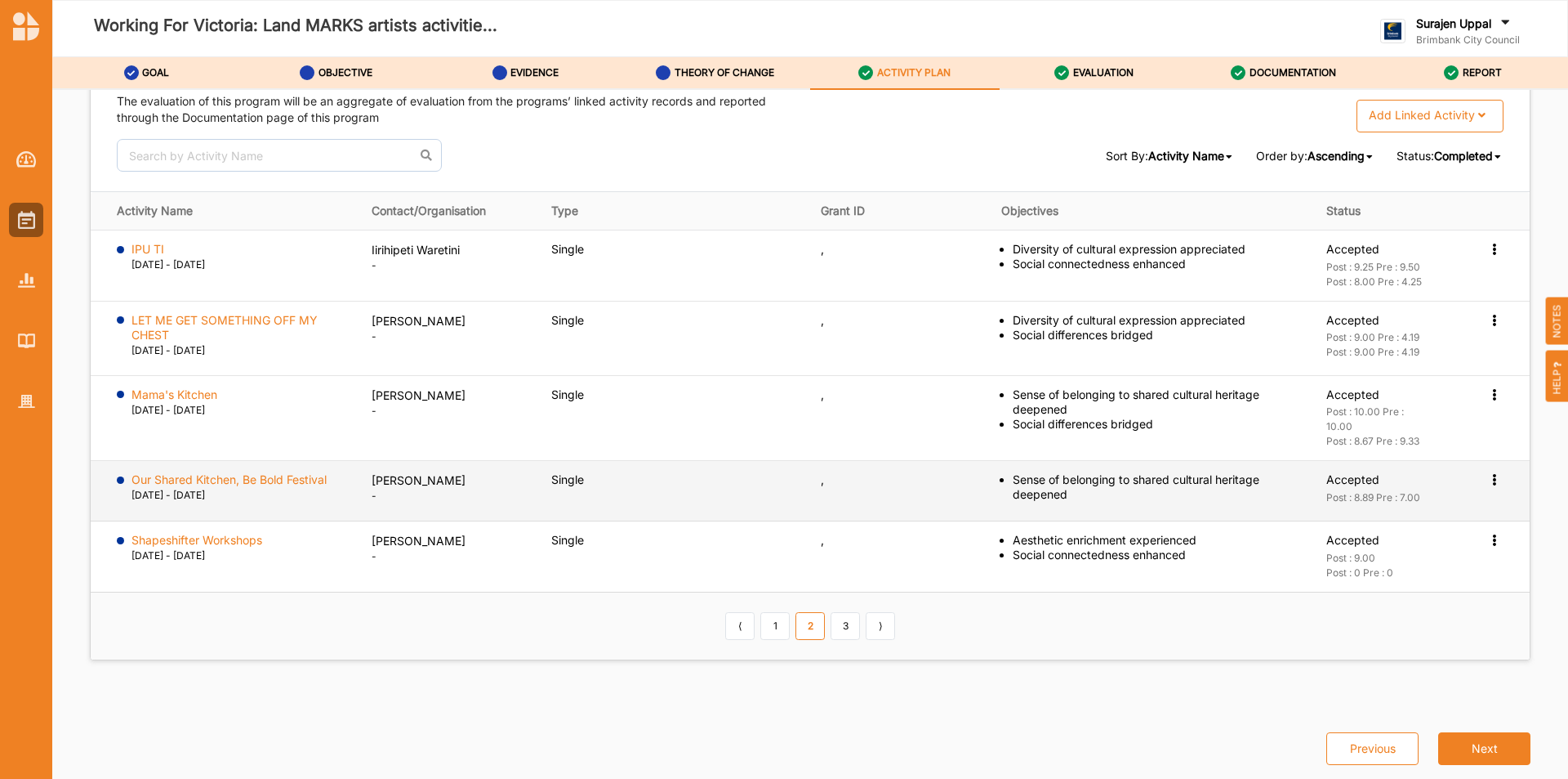
click at [1488, 483] on icon at bounding box center [1494, 478] width 14 height 12
click at [1448, 516] on label "Activation Information" at bounding box center [1398, 509] width 117 height 15
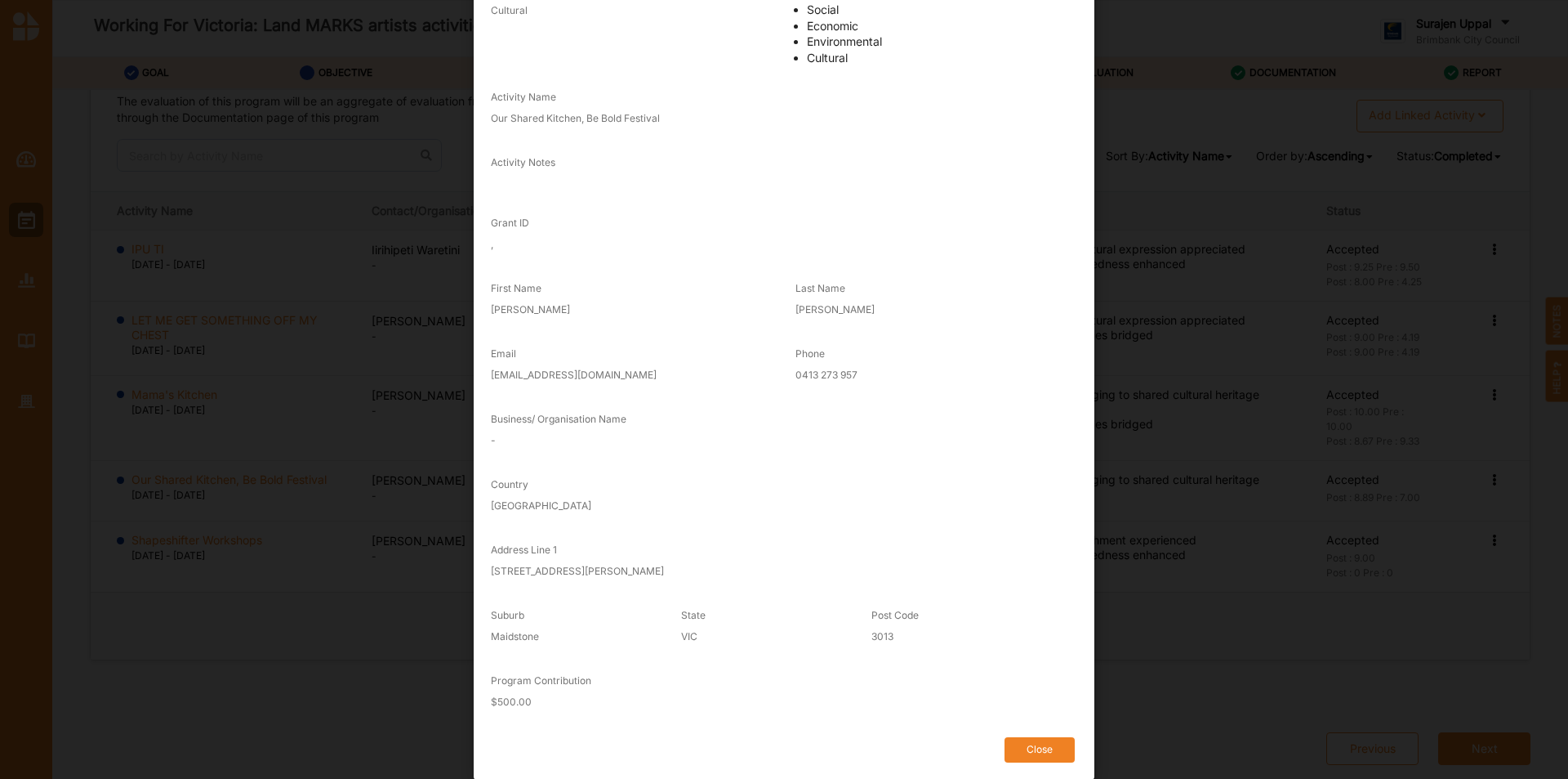
scroll to position [172, 0]
click at [1053, 743] on button "Close" at bounding box center [1040, 749] width 70 height 25
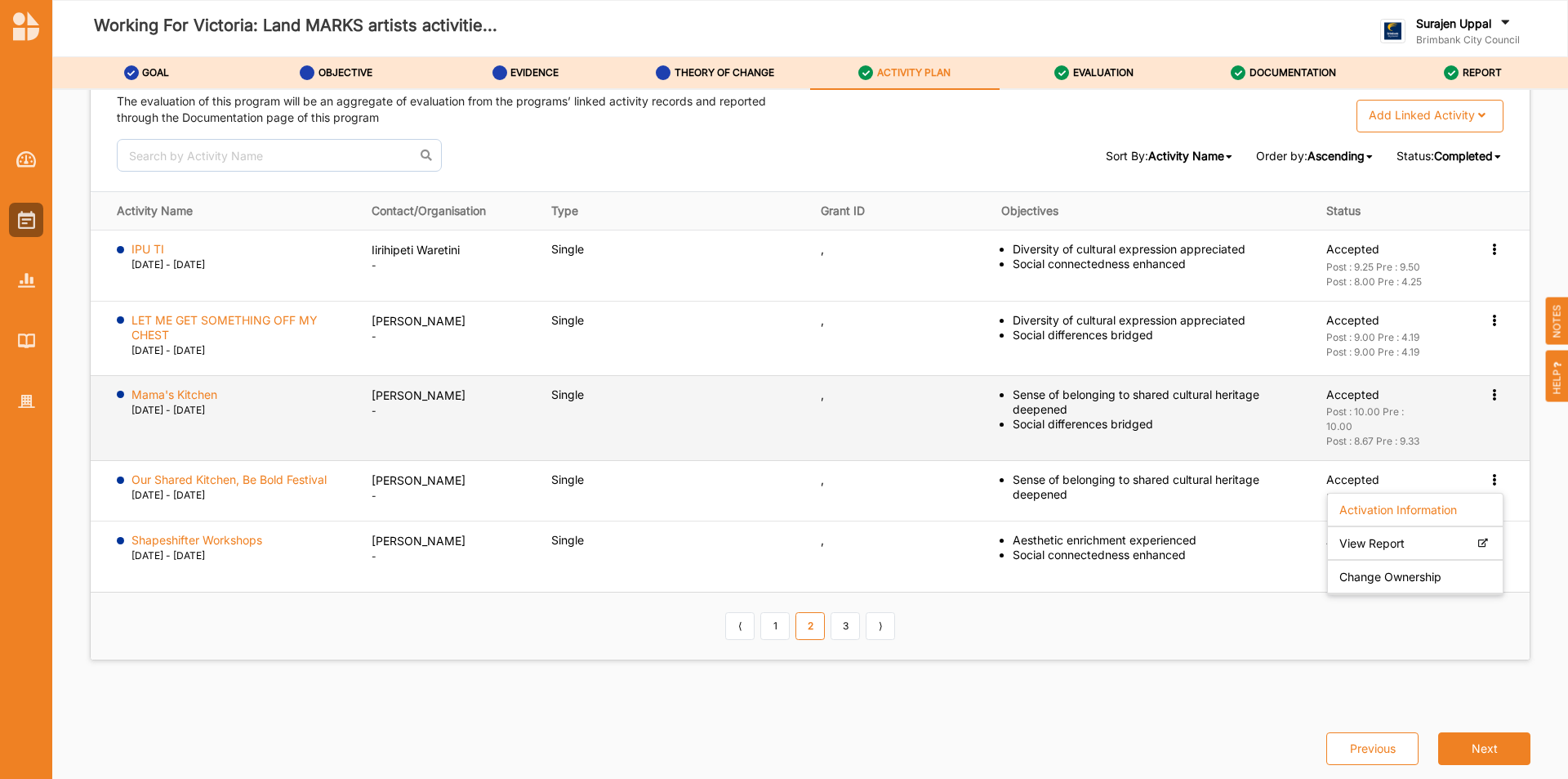
click at [1487, 398] on icon at bounding box center [1494, 393] width 14 height 12
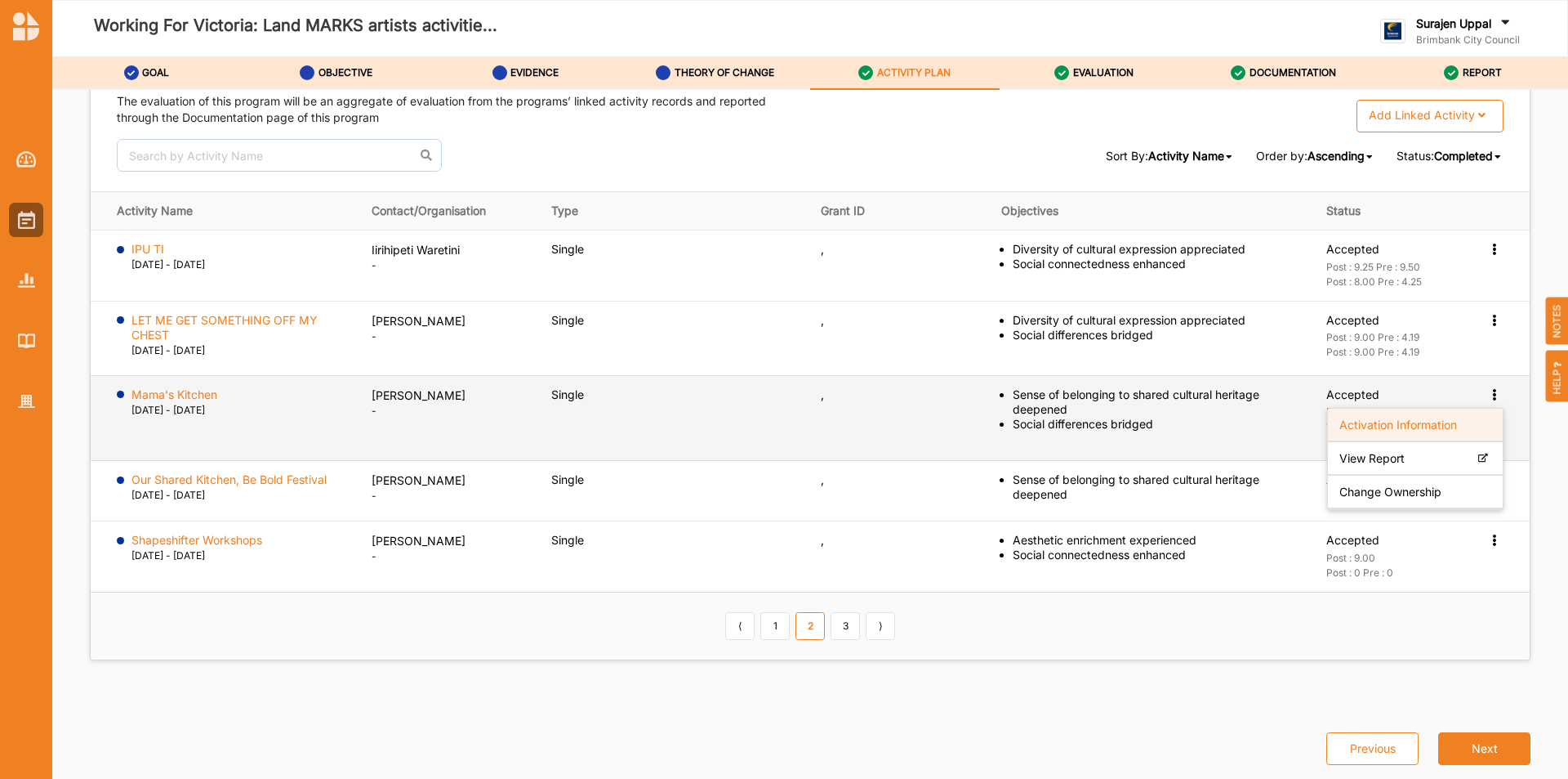
click at [1396, 425] on label "Activation Information" at bounding box center [1398, 423] width 117 height 15
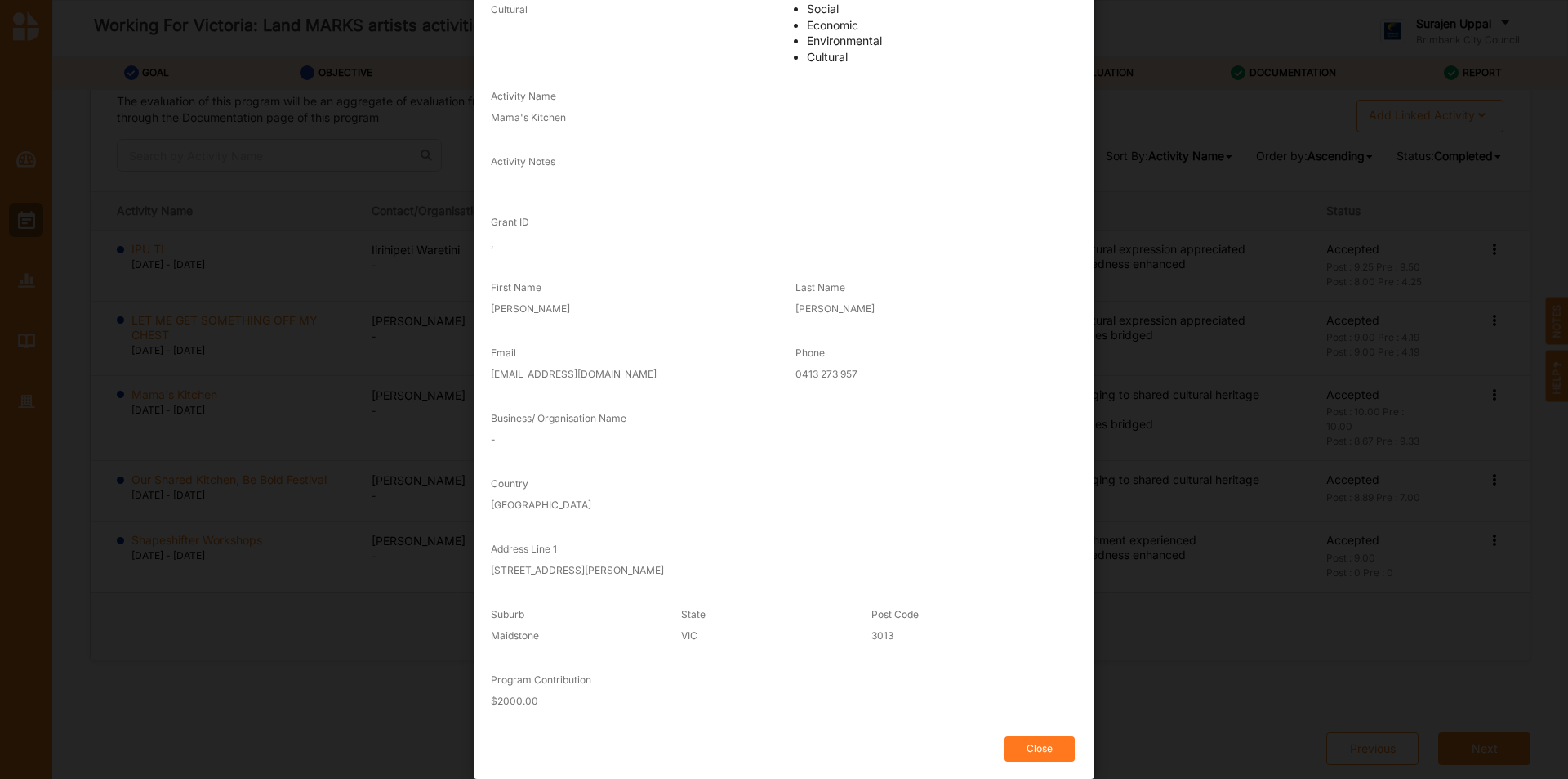
click at [1039, 756] on button "Close" at bounding box center [1040, 749] width 70 height 25
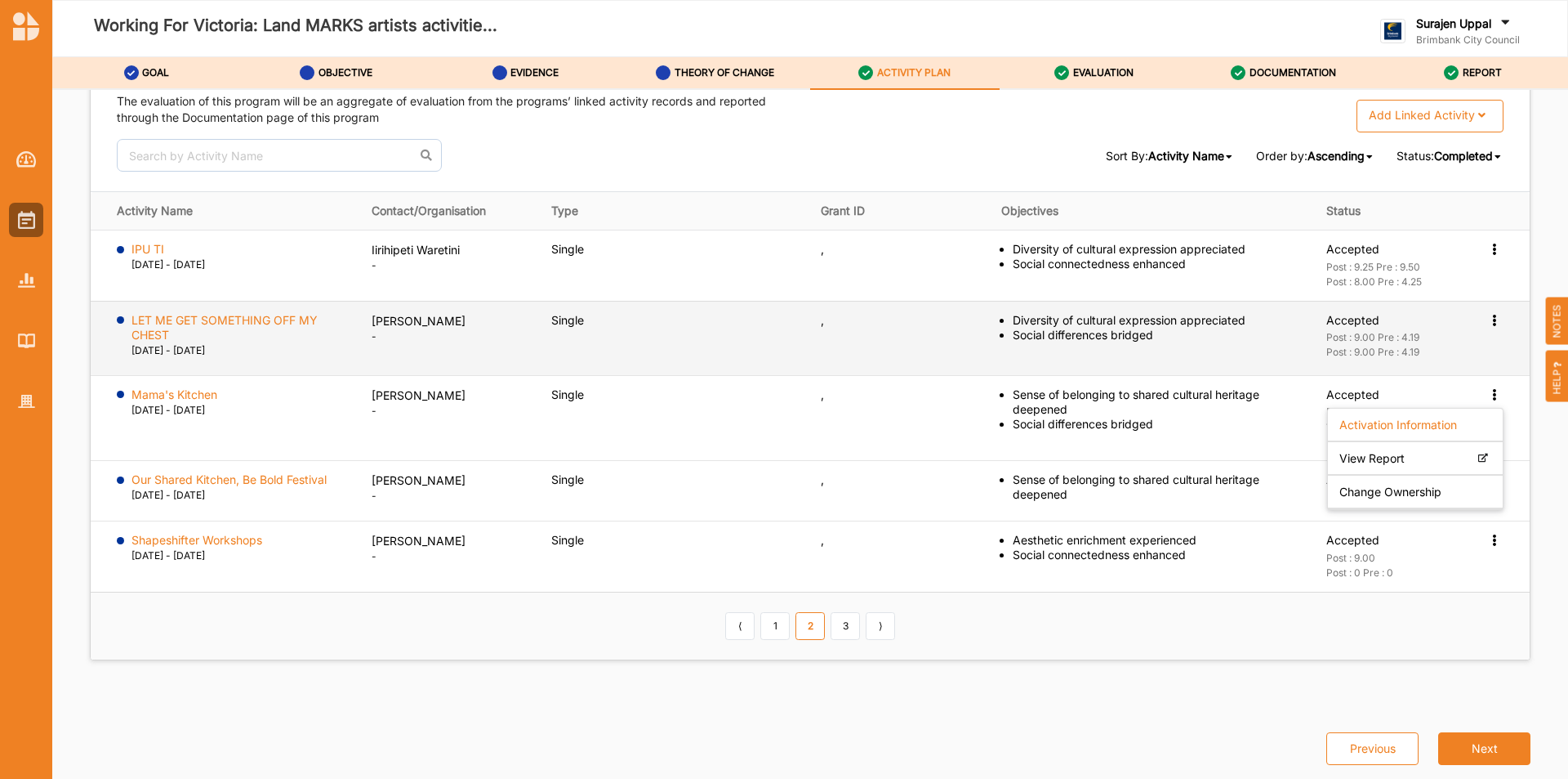
click at [1487, 320] on icon at bounding box center [1494, 319] width 14 height 12
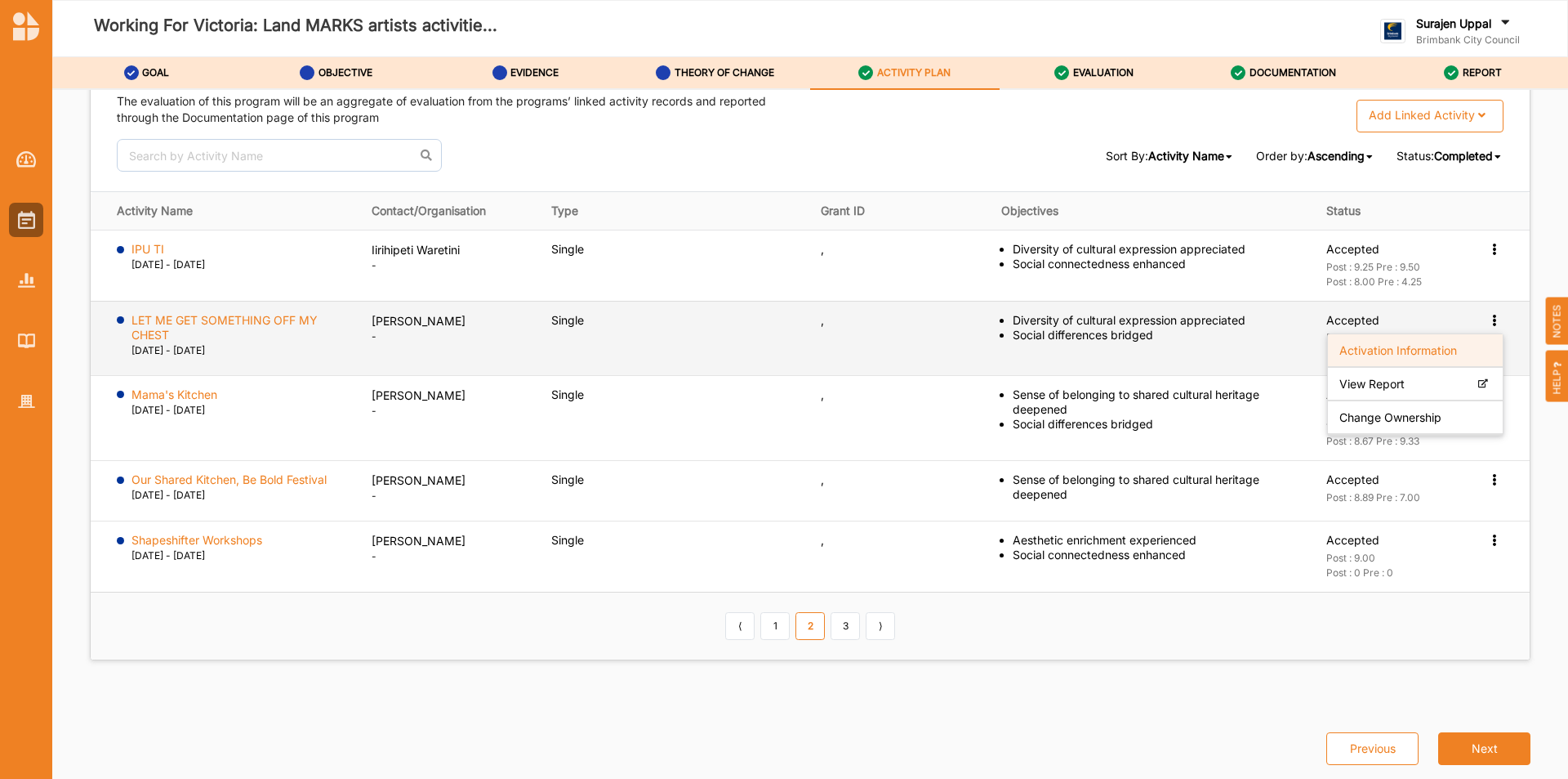
click at [1391, 349] on label "Activation Information" at bounding box center [1398, 349] width 117 height 15
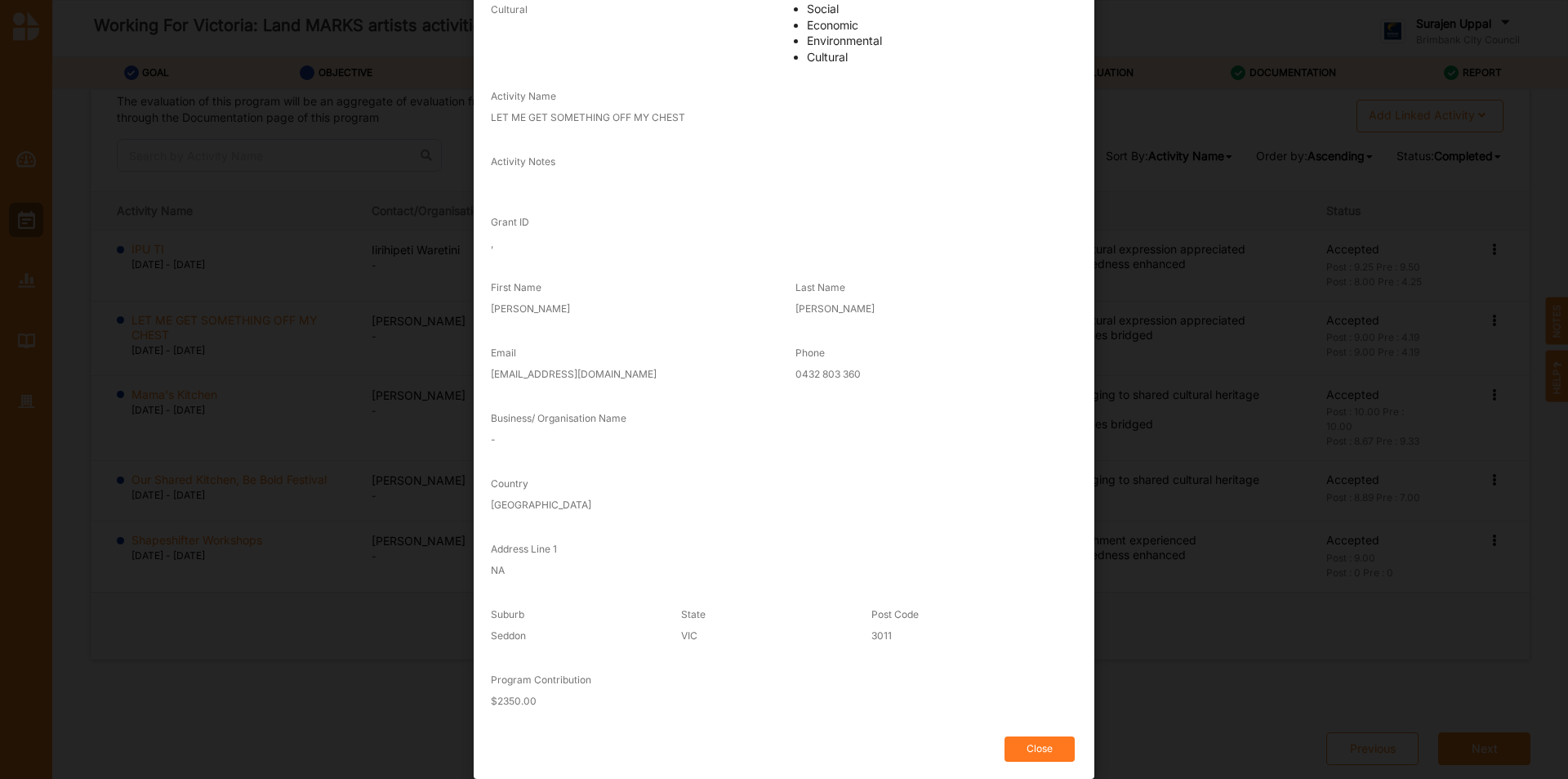
click at [1036, 743] on button "Close" at bounding box center [1040, 749] width 70 height 25
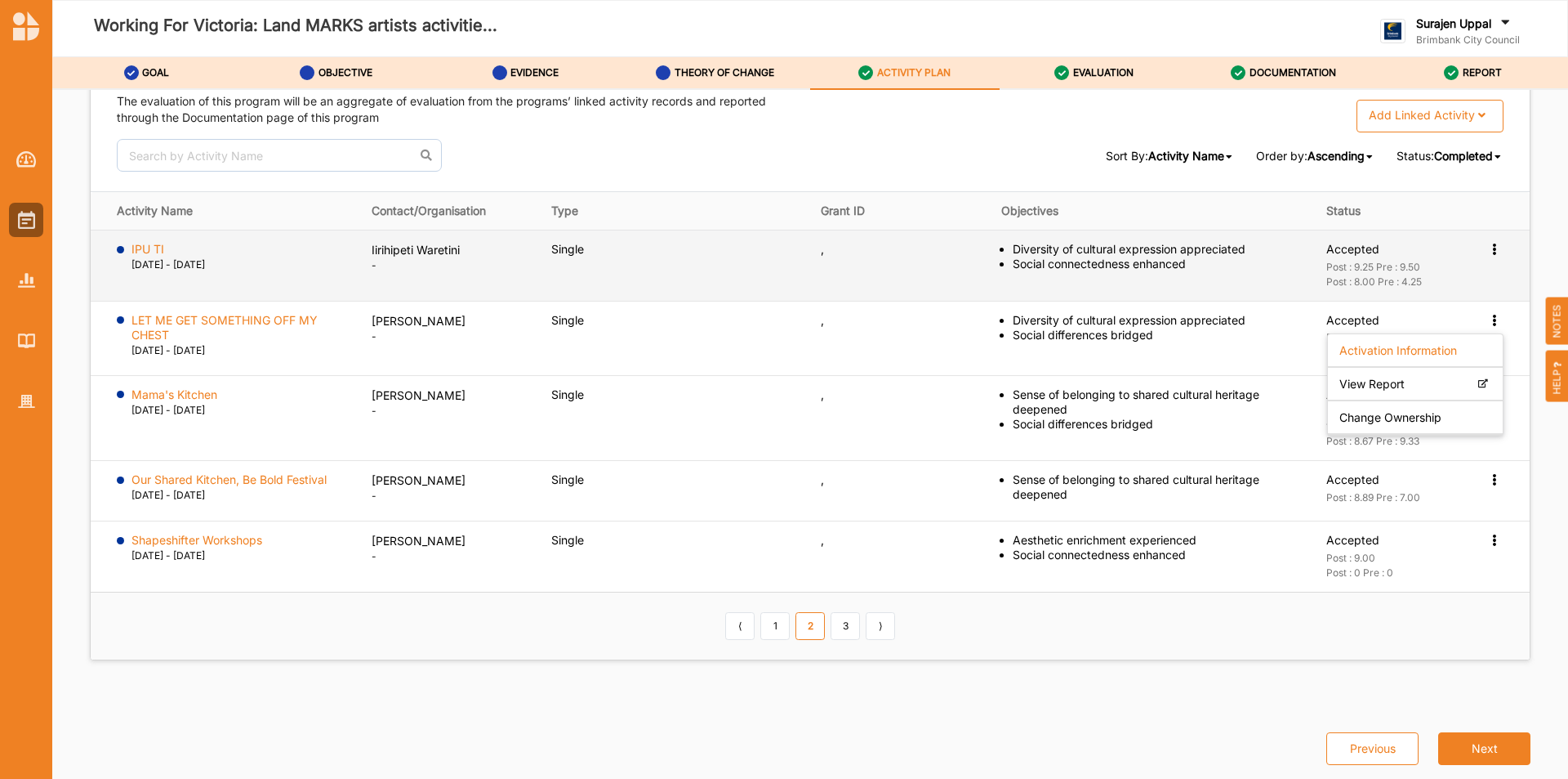
click at [1489, 254] on div "Activation Information View Report Change Ownership" at bounding box center [1495, 249] width 17 height 15
click at [1413, 281] on label "Activation Information" at bounding box center [1398, 279] width 117 height 15
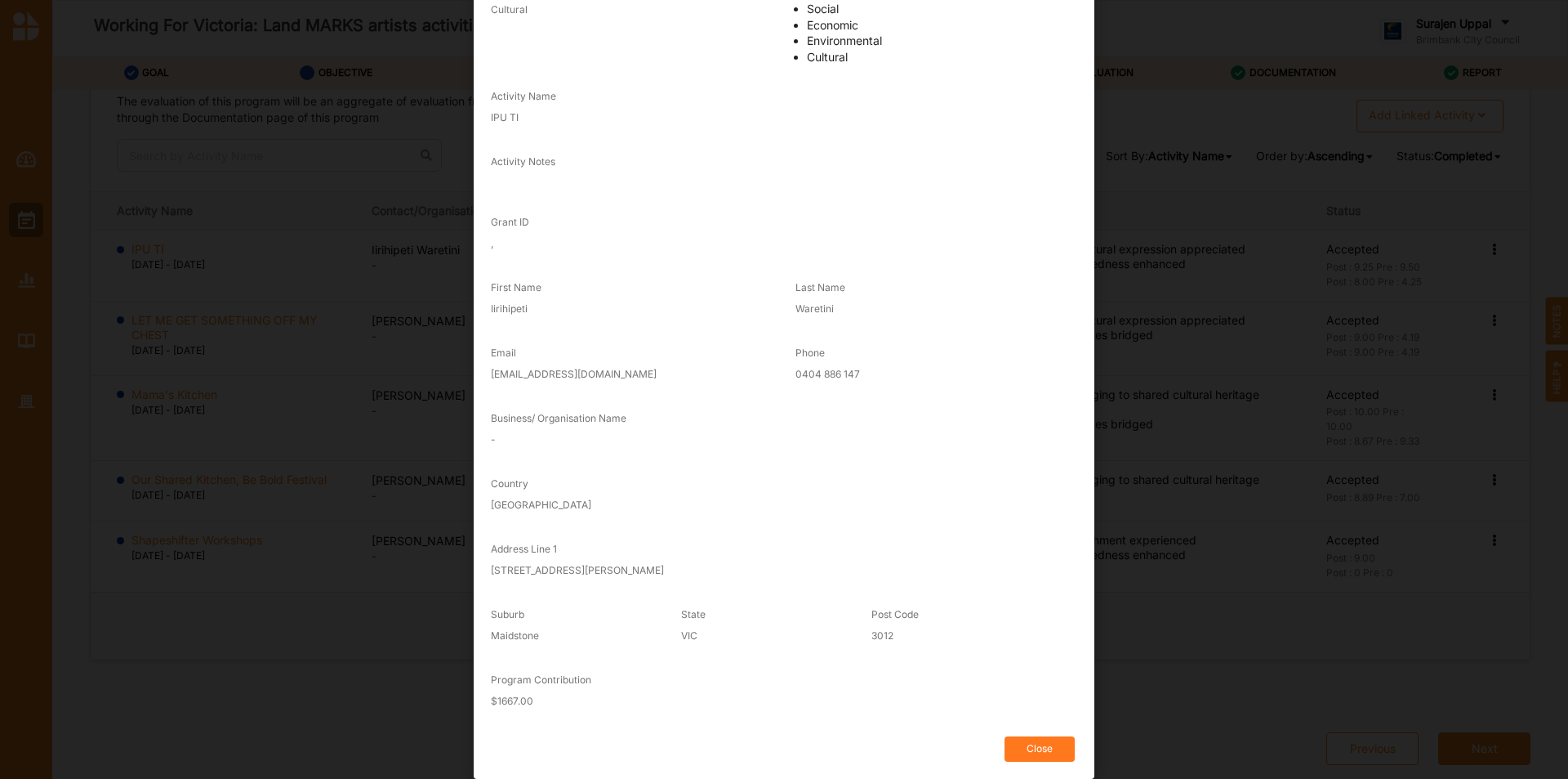
click at [1021, 749] on button "Close" at bounding box center [1040, 749] width 70 height 25
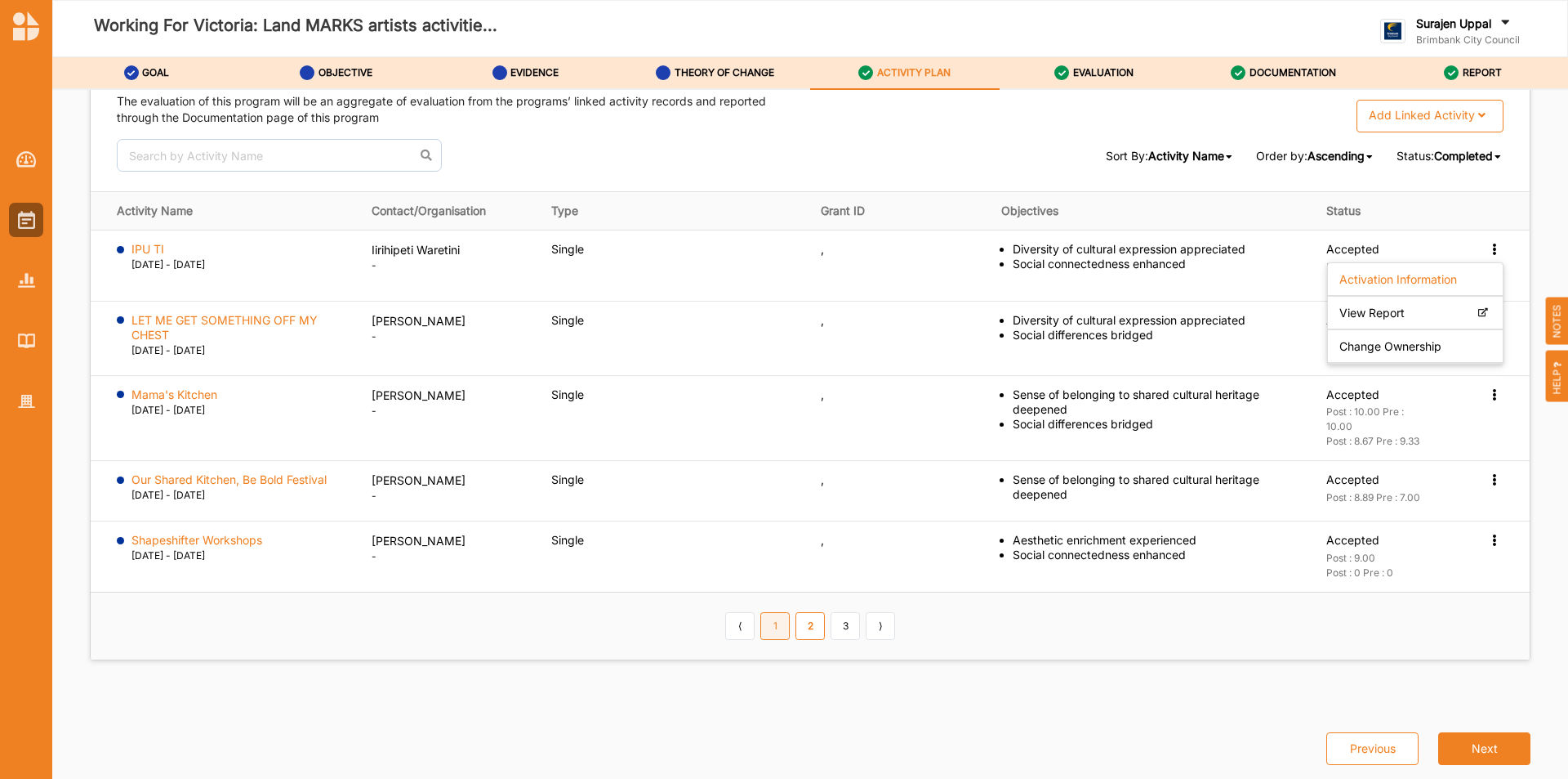
click at [764, 627] on link "1" at bounding box center [775, 626] width 29 height 28
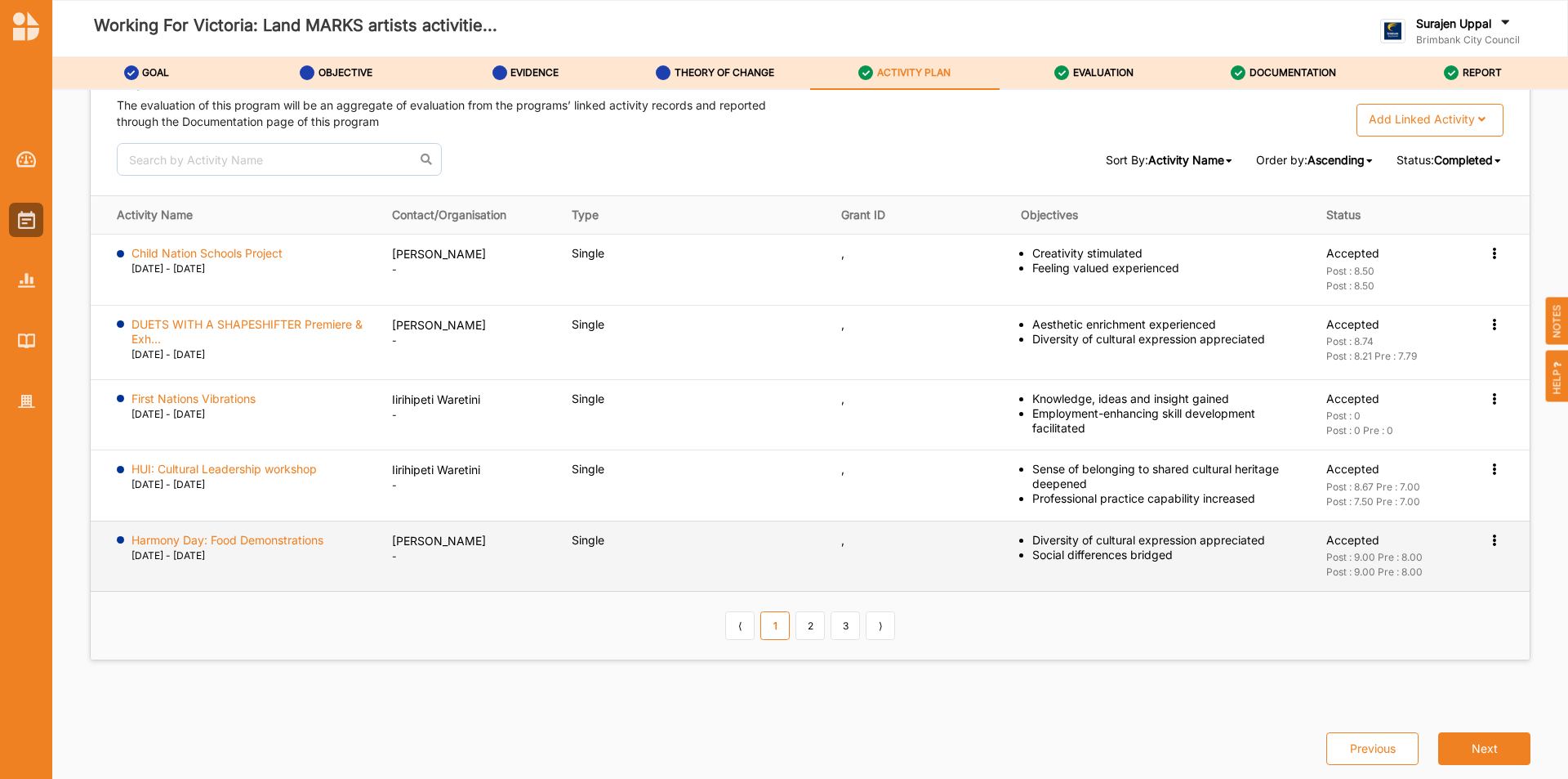
click at [1487, 542] on icon at bounding box center [1494, 538] width 14 height 12
click at [1413, 568] on label "Activation Information" at bounding box center [1398, 569] width 117 height 15
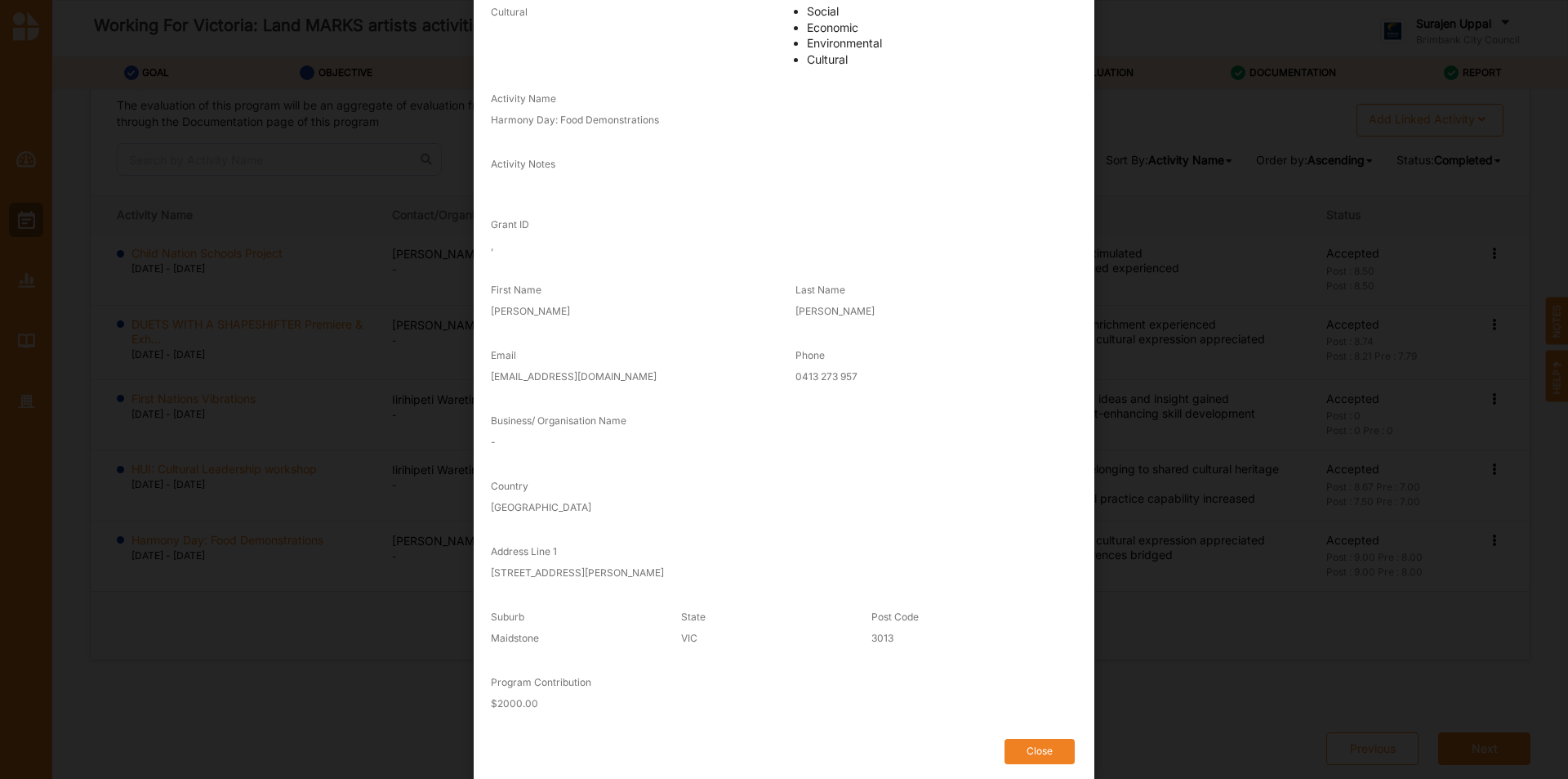
scroll to position [172, 0]
click at [1055, 754] on button "Close" at bounding box center [1040, 749] width 70 height 25
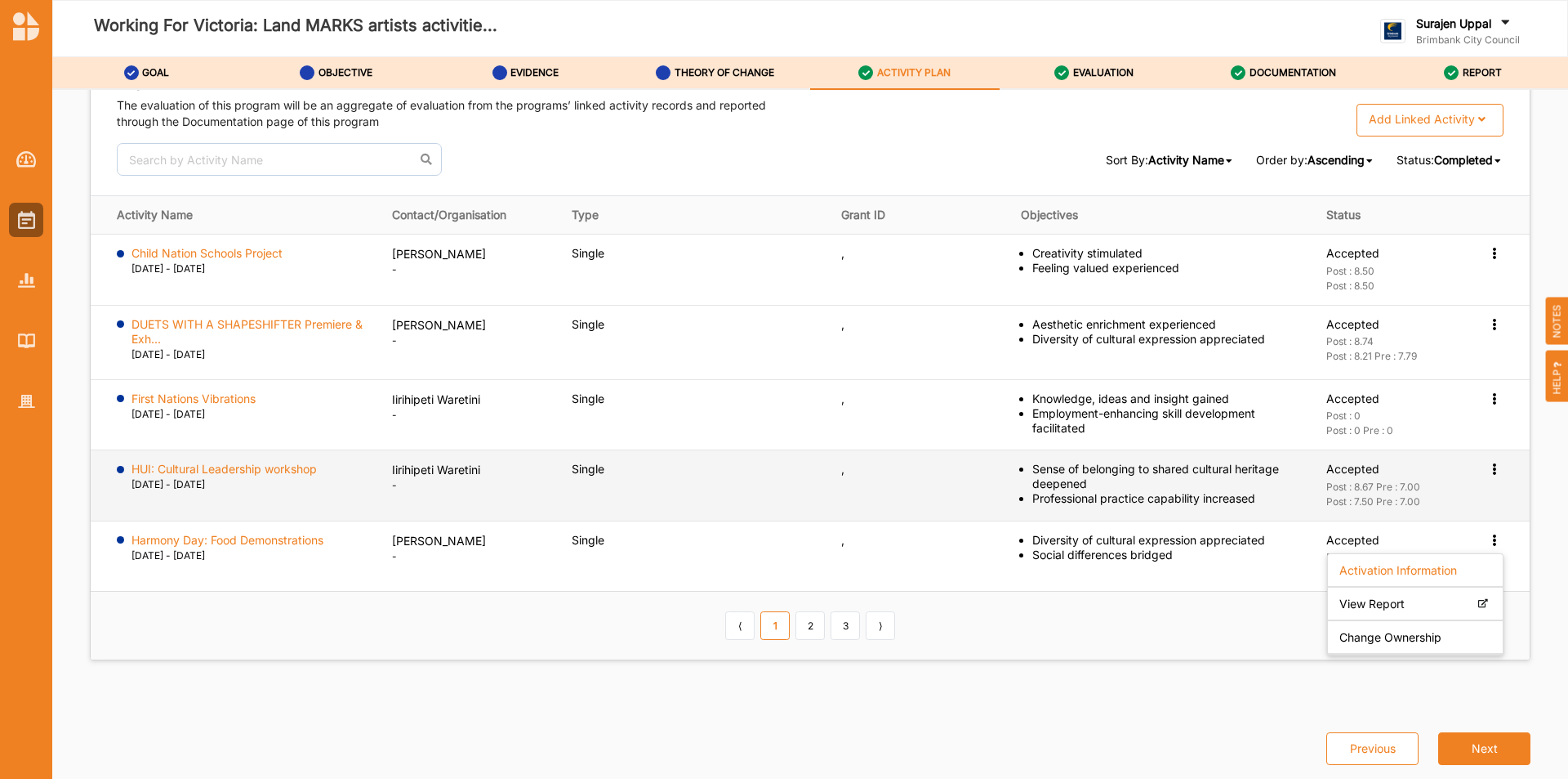
click at [1487, 467] on icon at bounding box center [1494, 467] width 14 height 12
click at [1420, 501] on label "Activation Information" at bounding box center [1398, 498] width 117 height 15
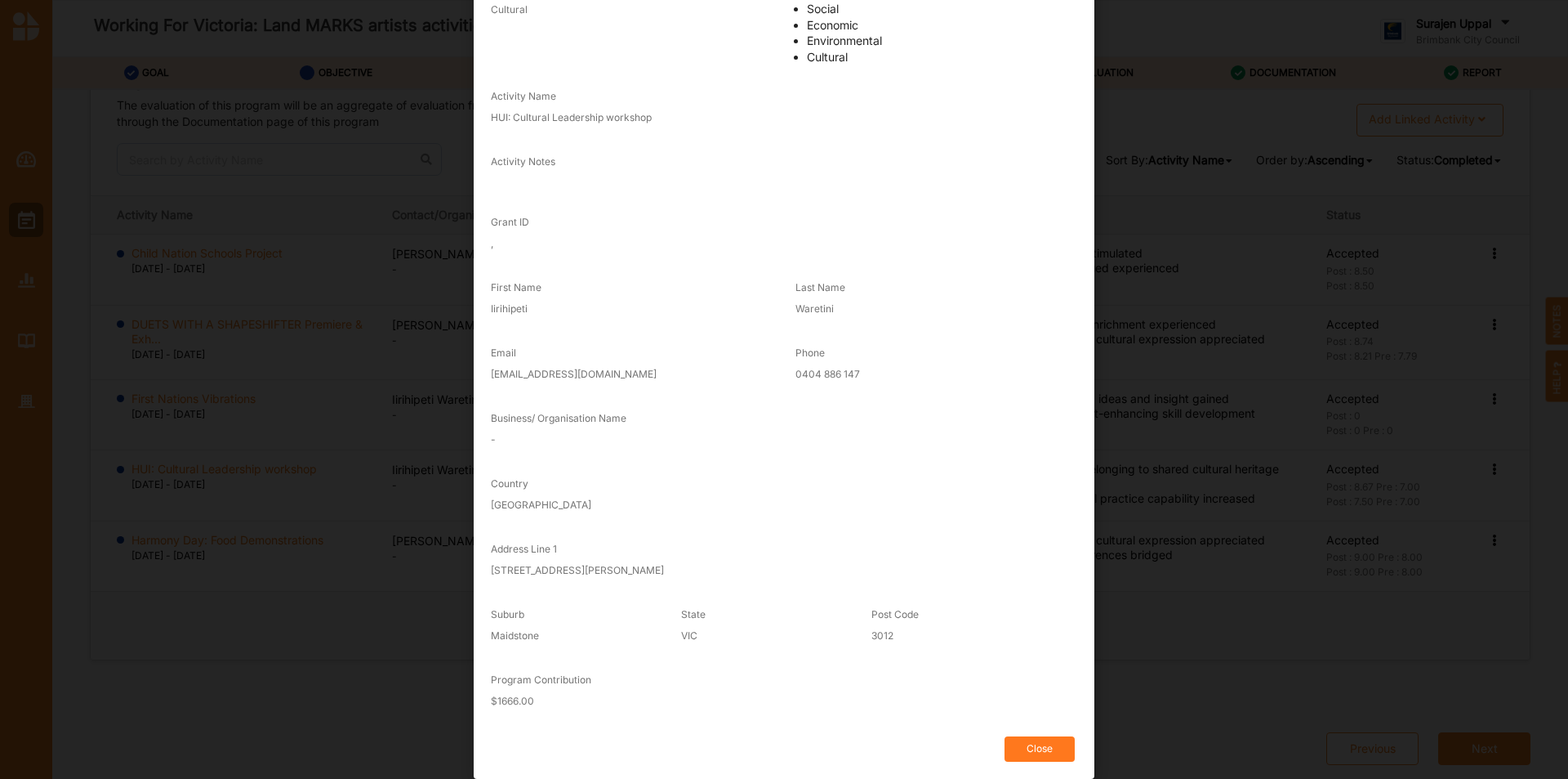
click at [1028, 743] on button "Close" at bounding box center [1040, 749] width 70 height 25
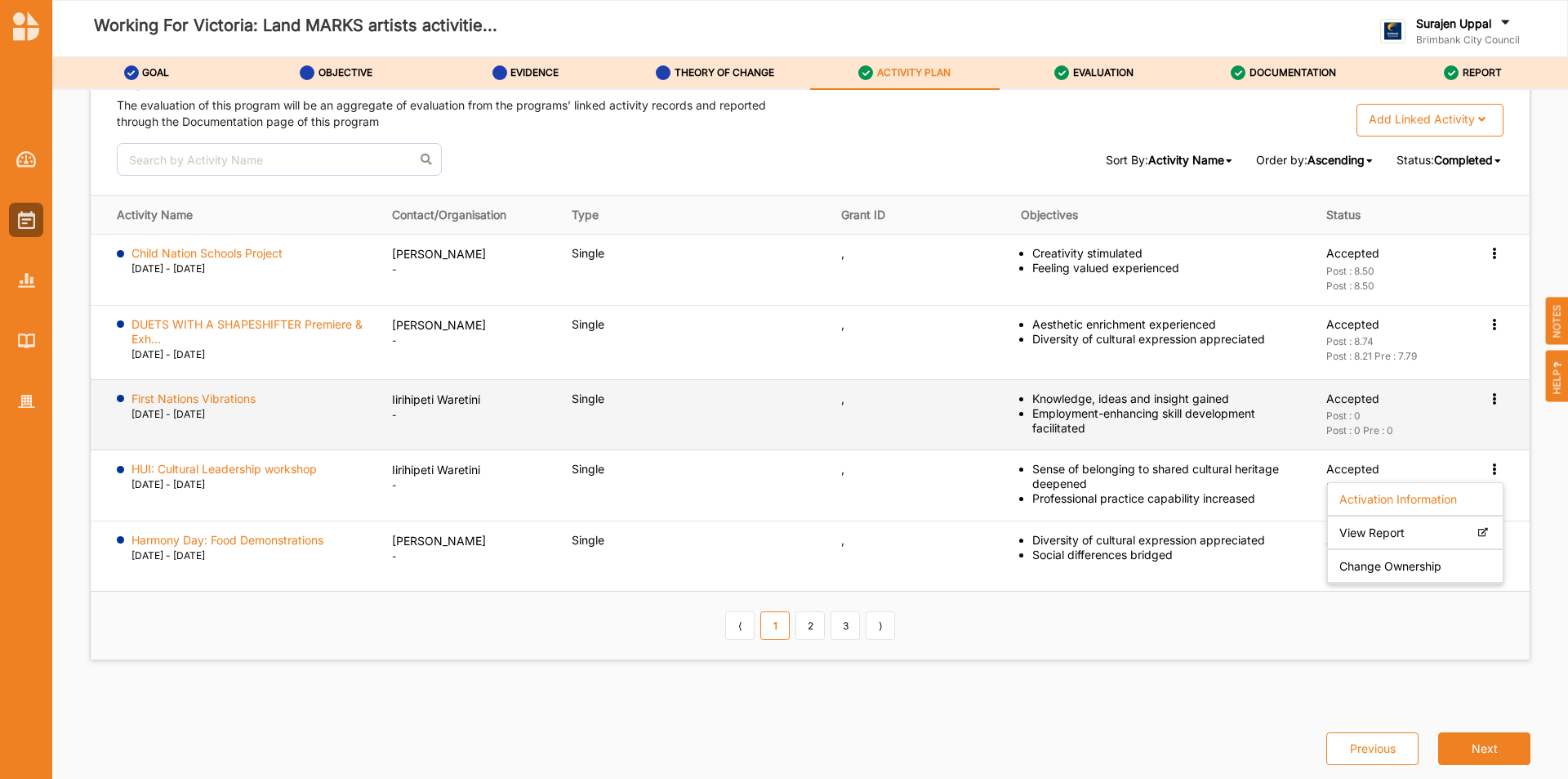
click at [1487, 401] on icon at bounding box center [1494, 397] width 14 height 12
click at [1423, 429] on label "Activation Information" at bounding box center [1398, 427] width 117 height 15
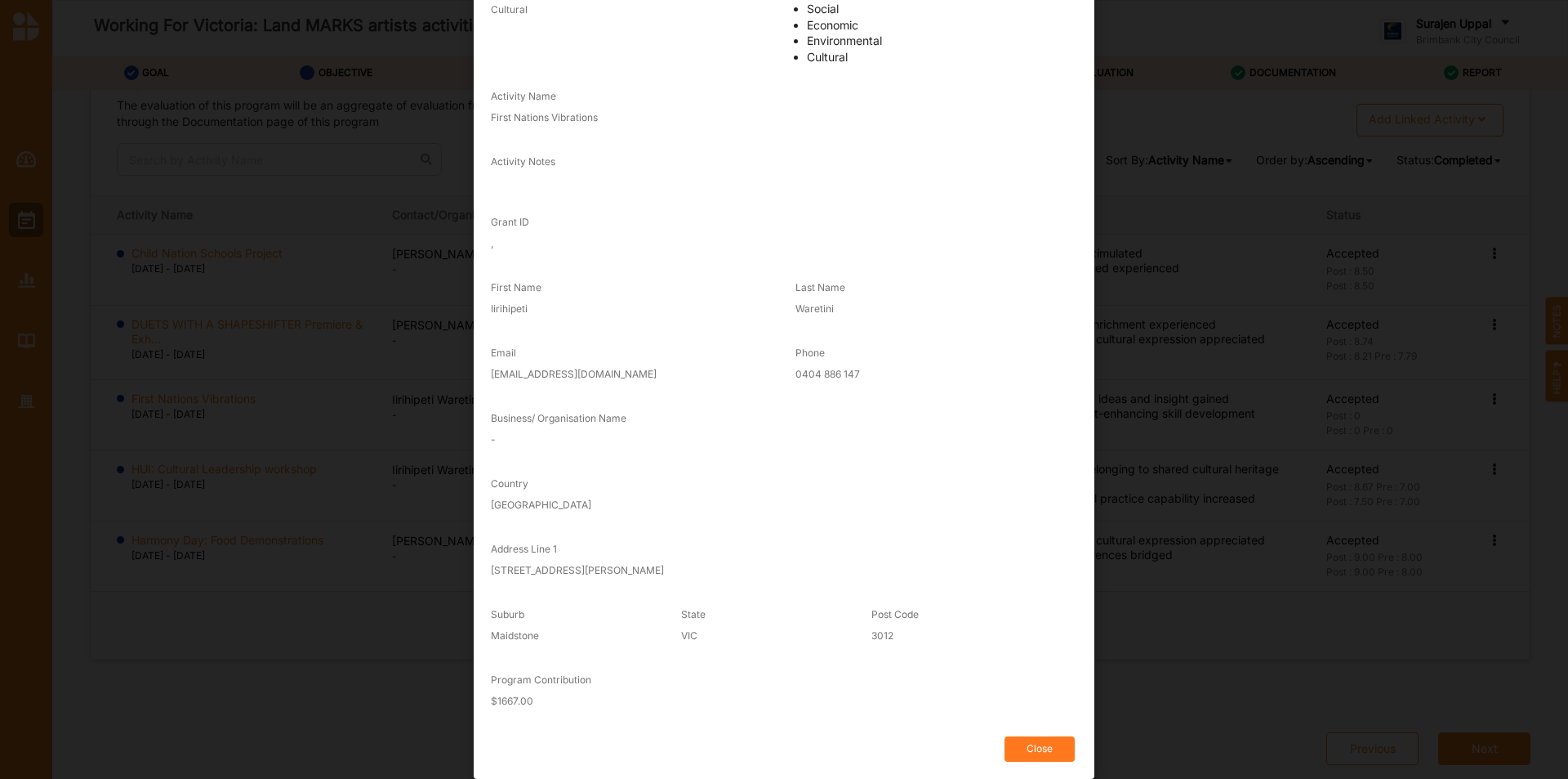
click at [1009, 736] on button "Close" at bounding box center [1040, 749] width 70 height 25
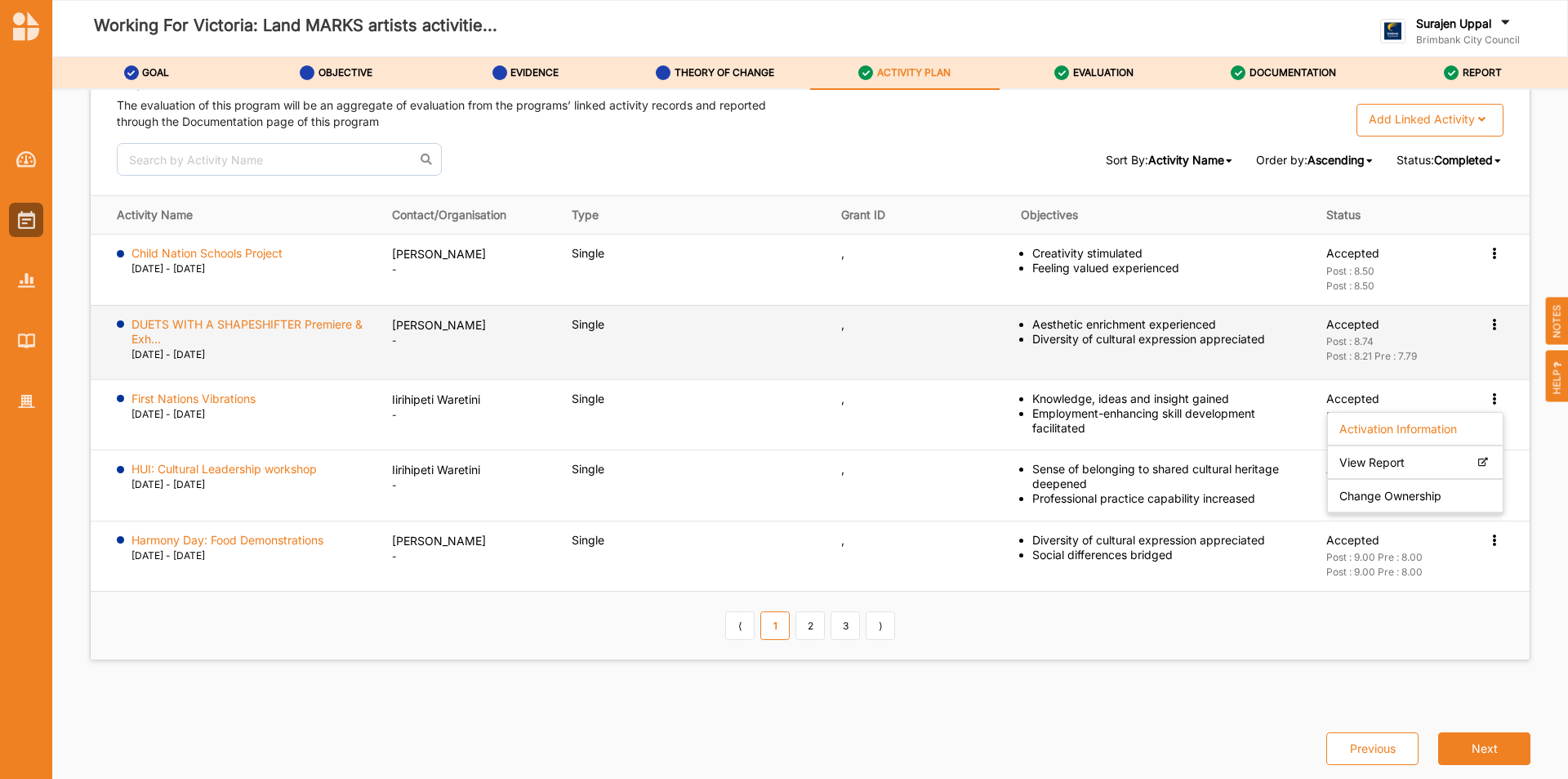
click at [1489, 326] on icon at bounding box center [1494, 322] width 14 height 12
click at [1388, 343] on div "Activation Information" at bounding box center [1416, 355] width 175 height 33
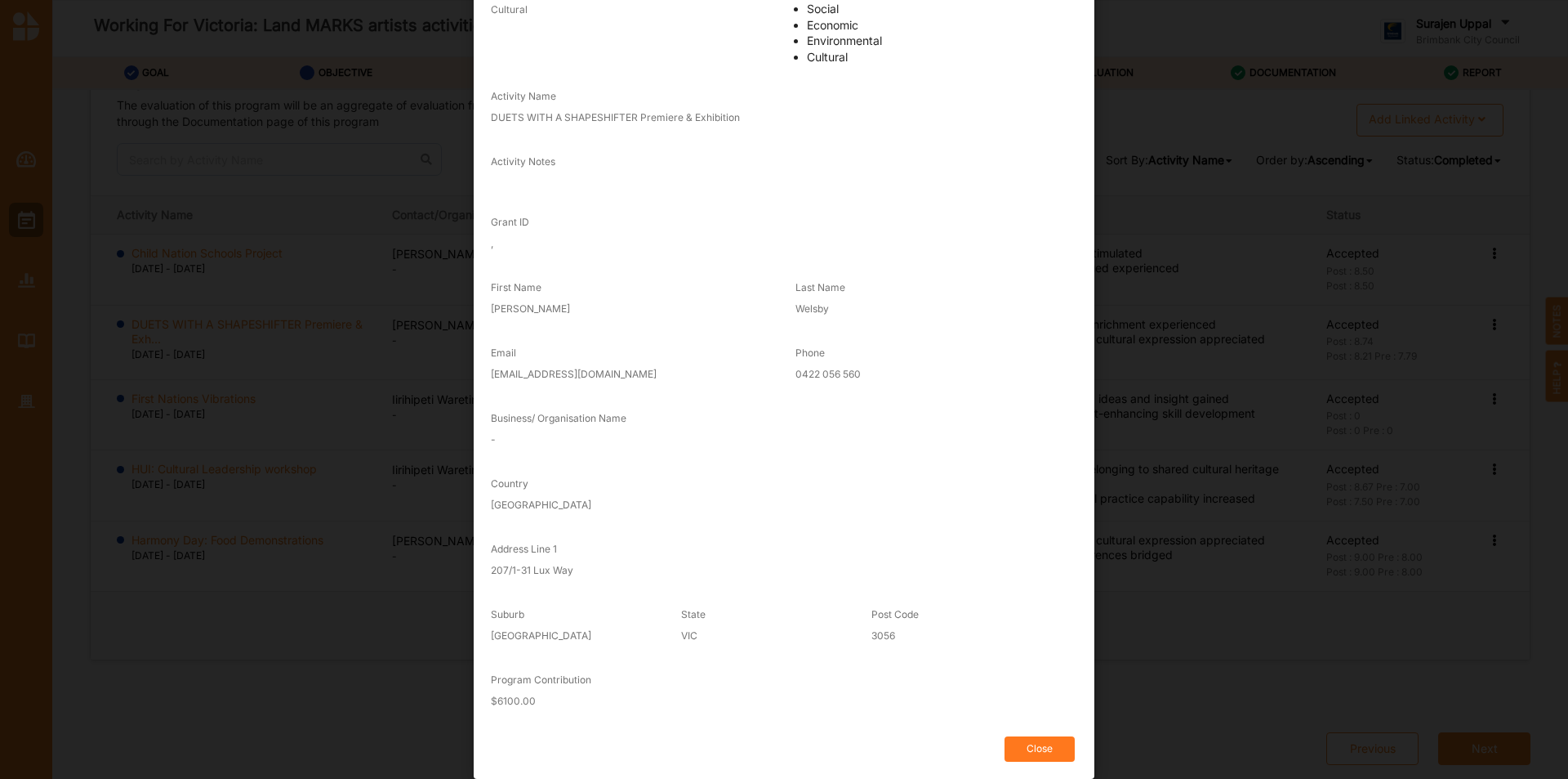
click at [1034, 736] on button "Close" at bounding box center [1040, 749] width 70 height 25
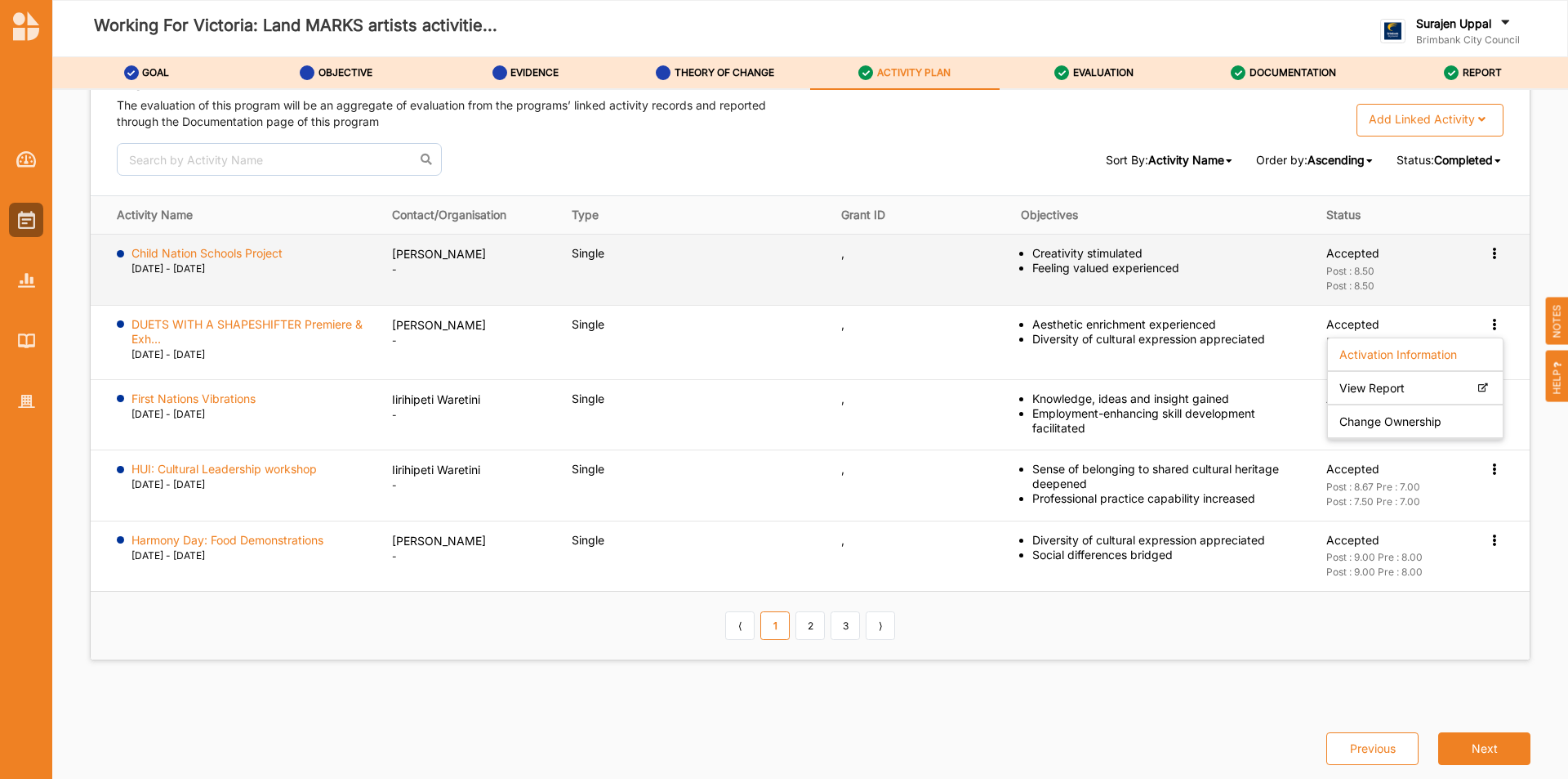
click at [1487, 254] on icon at bounding box center [1494, 252] width 14 height 12
click at [1452, 285] on div "Activation Information" at bounding box center [1416, 284] width 175 height 33
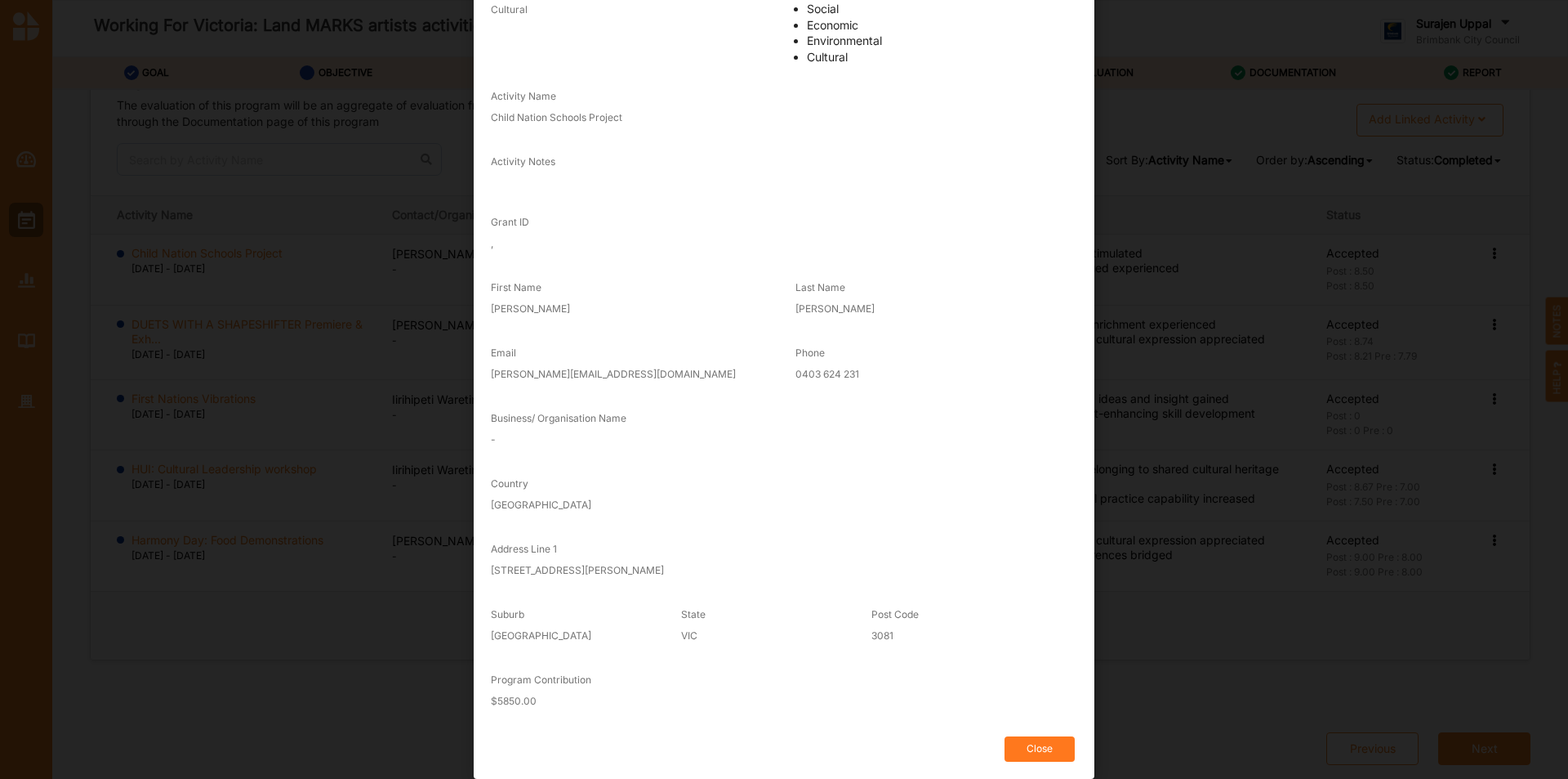
click at [1042, 742] on button "Close" at bounding box center [1040, 749] width 70 height 25
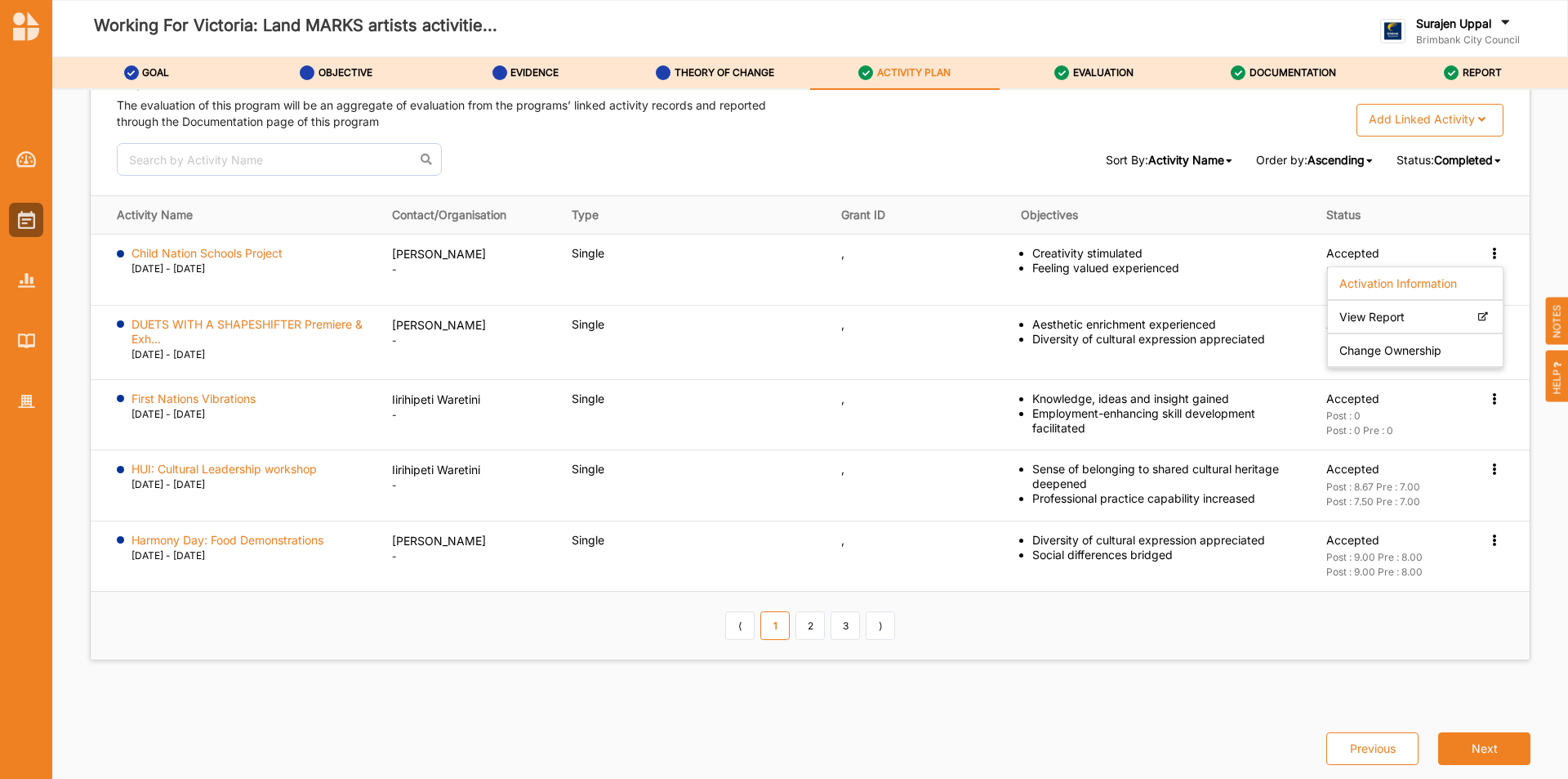
click at [1463, 159] on span "Completed" at bounding box center [1463, 159] width 59 height 14
click at [1450, 243] on span "Active" at bounding box center [1441, 244] width 34 height 14
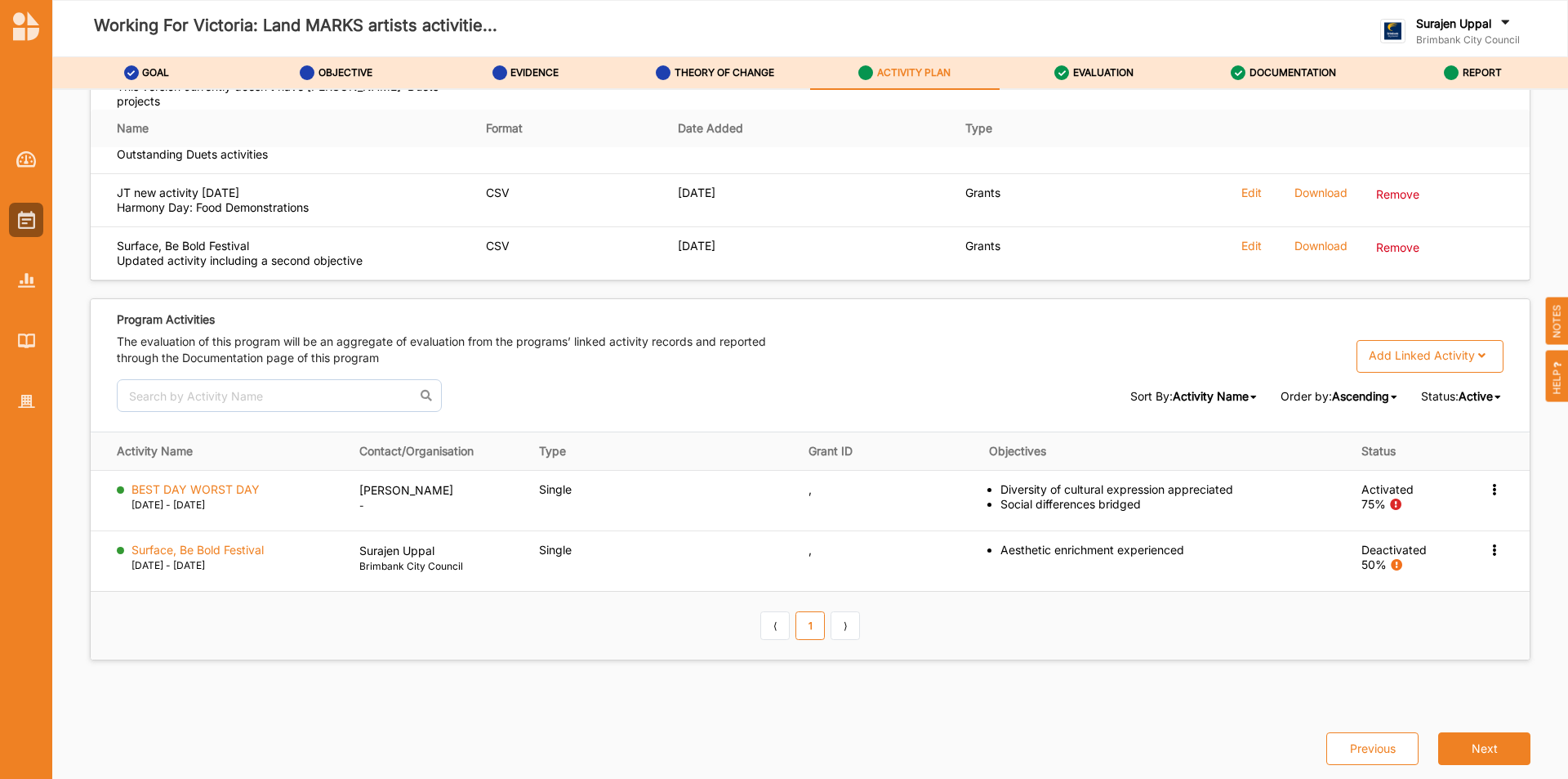
scroll to position [2370, 0]
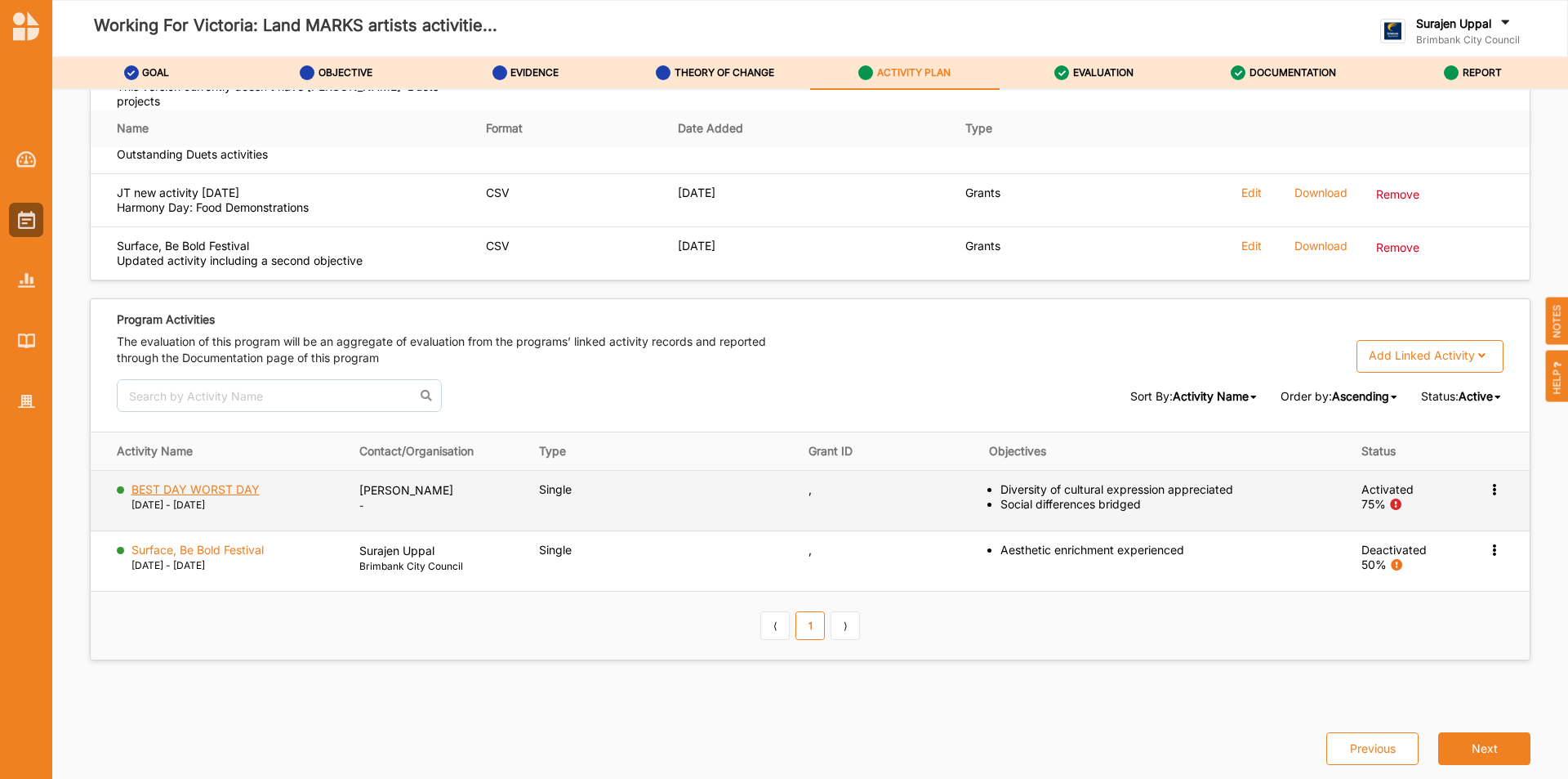
click at [154, 486] on label "BEST DAY WORST DAY" at bounding box center [195, 489] width 128 height 15
click at [1487, 496] on div "Activation Information View Report Change Ownership" at bounding box center [1495, 489] width 17 height 15
click at [1433, 521] on label "Activation Information" at bounding box center [1398, 519] width 117 height 15
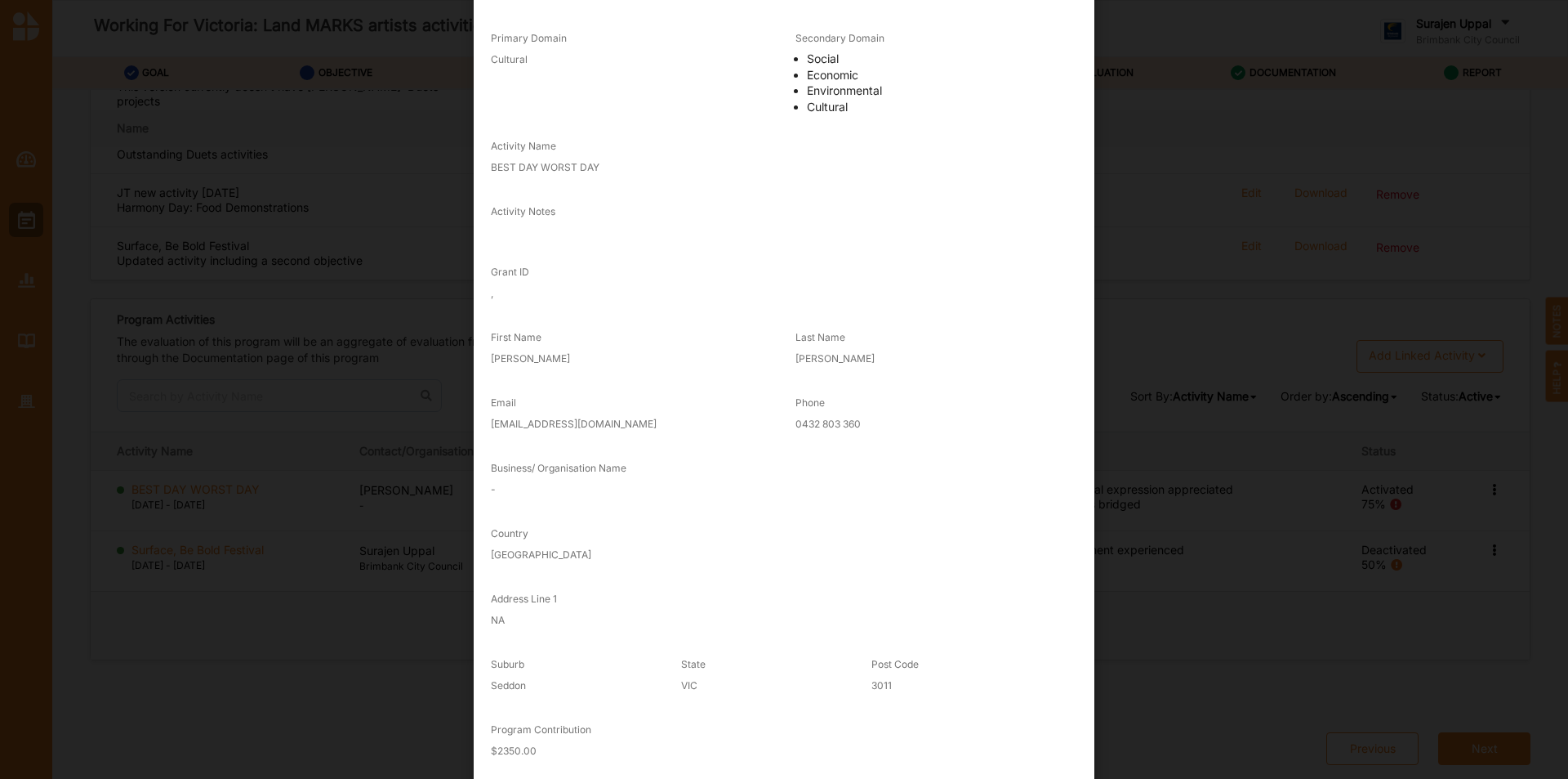
scroll to position [176, 0]
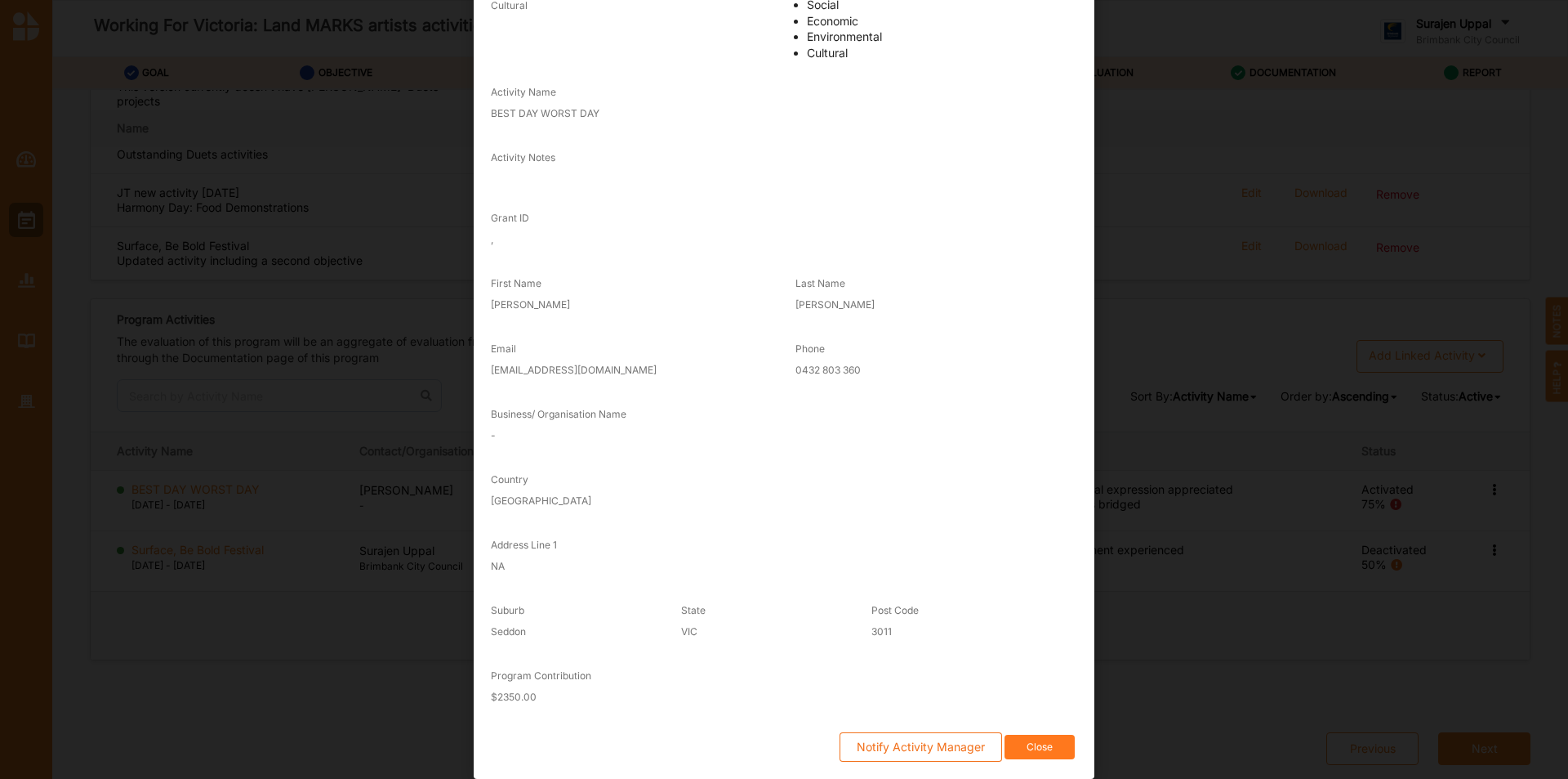
click at [1056, 751] on button "Close" at bounding box center [1040, 747] width 70 height 25
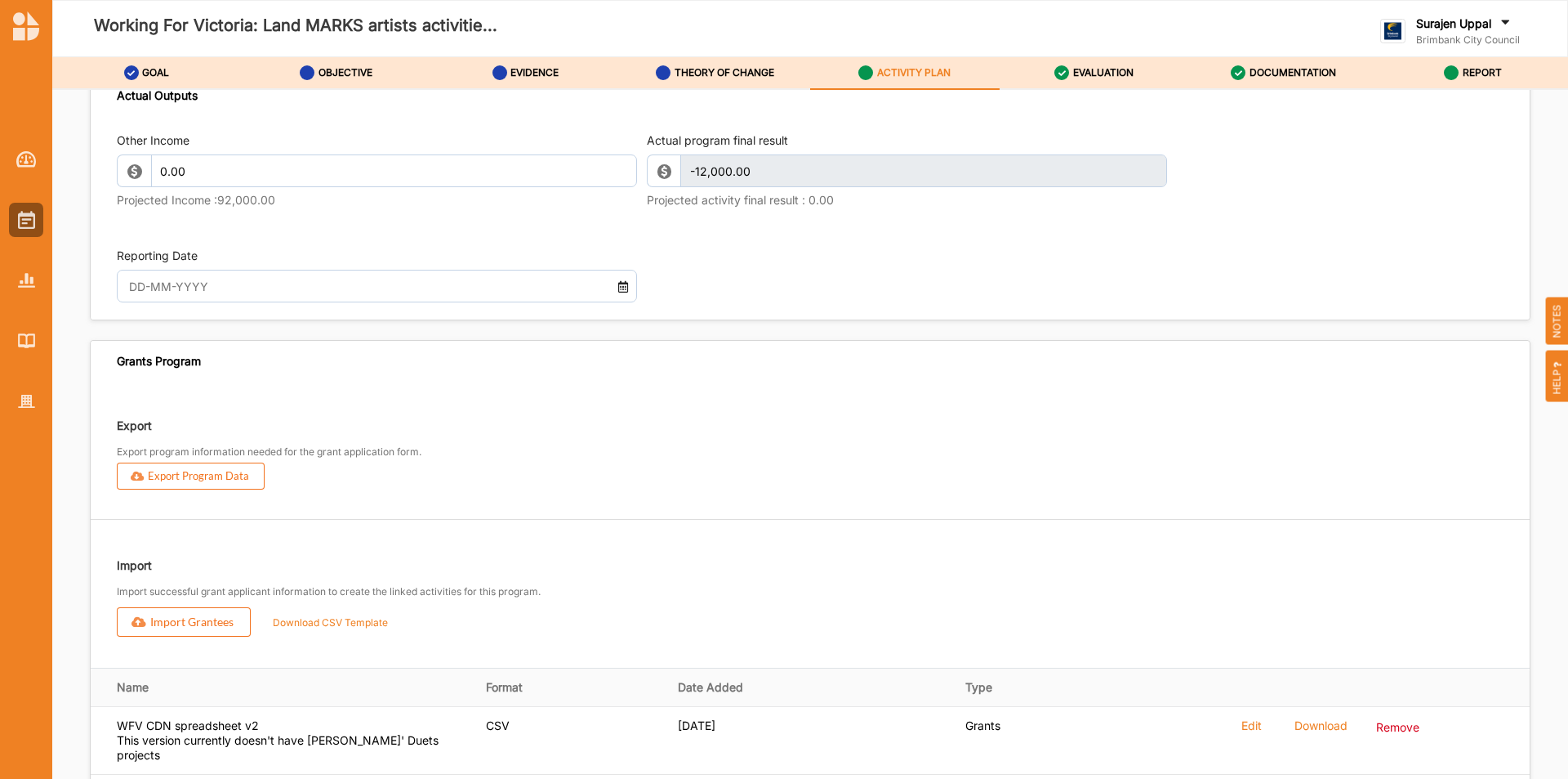
scroll to position [1635, 0]
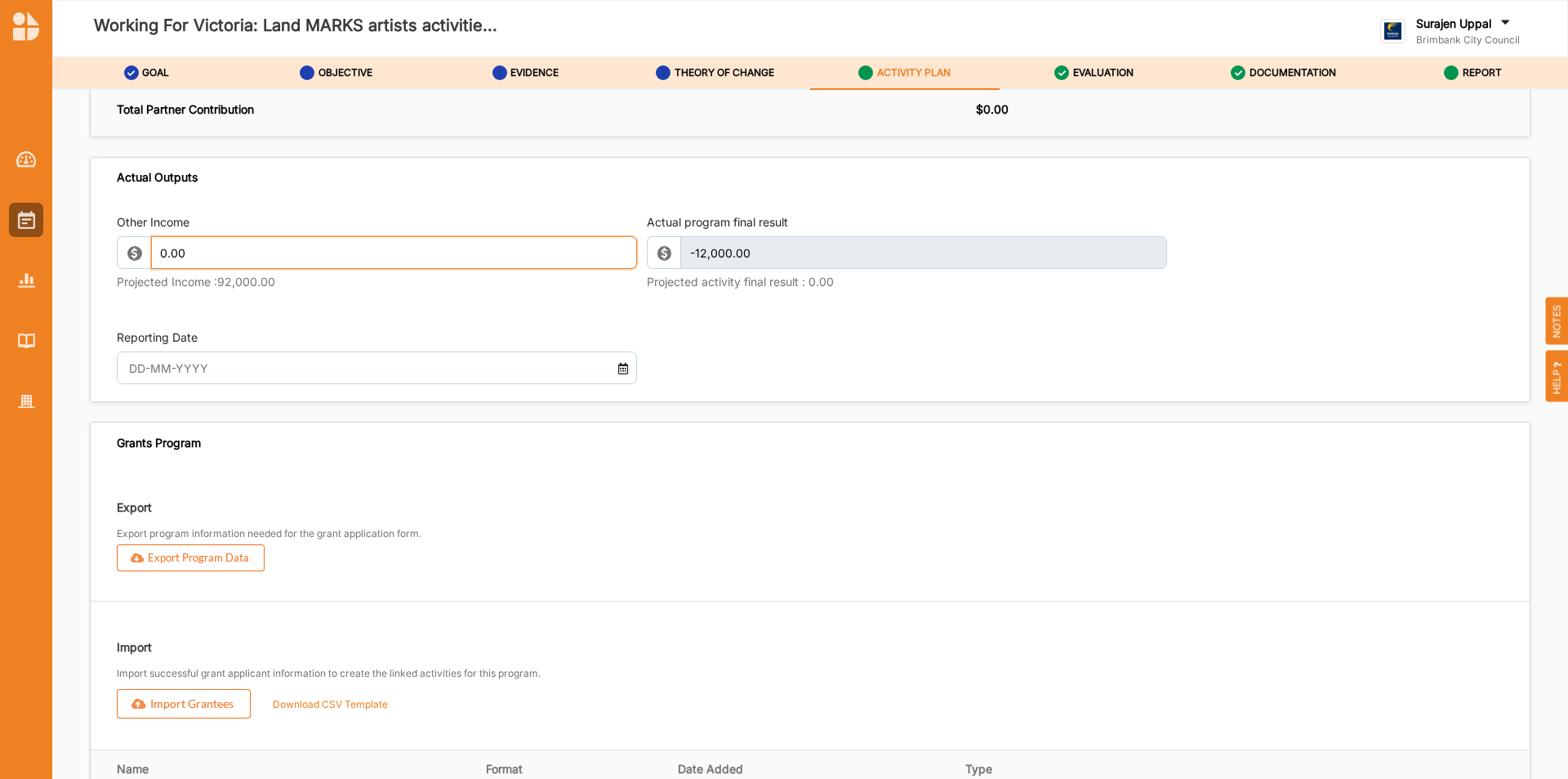
click at [254, 259] on input "0.00" at bounding box center [394, 253] width 486 height 33
drag, startPoint x: 207, startPoint y: 260, endPoint x: 155, endPoint y: 265, distance: 52.2
click at [155, 265] on input "0.00" at bounding box center [394, 253] width 486 height 33
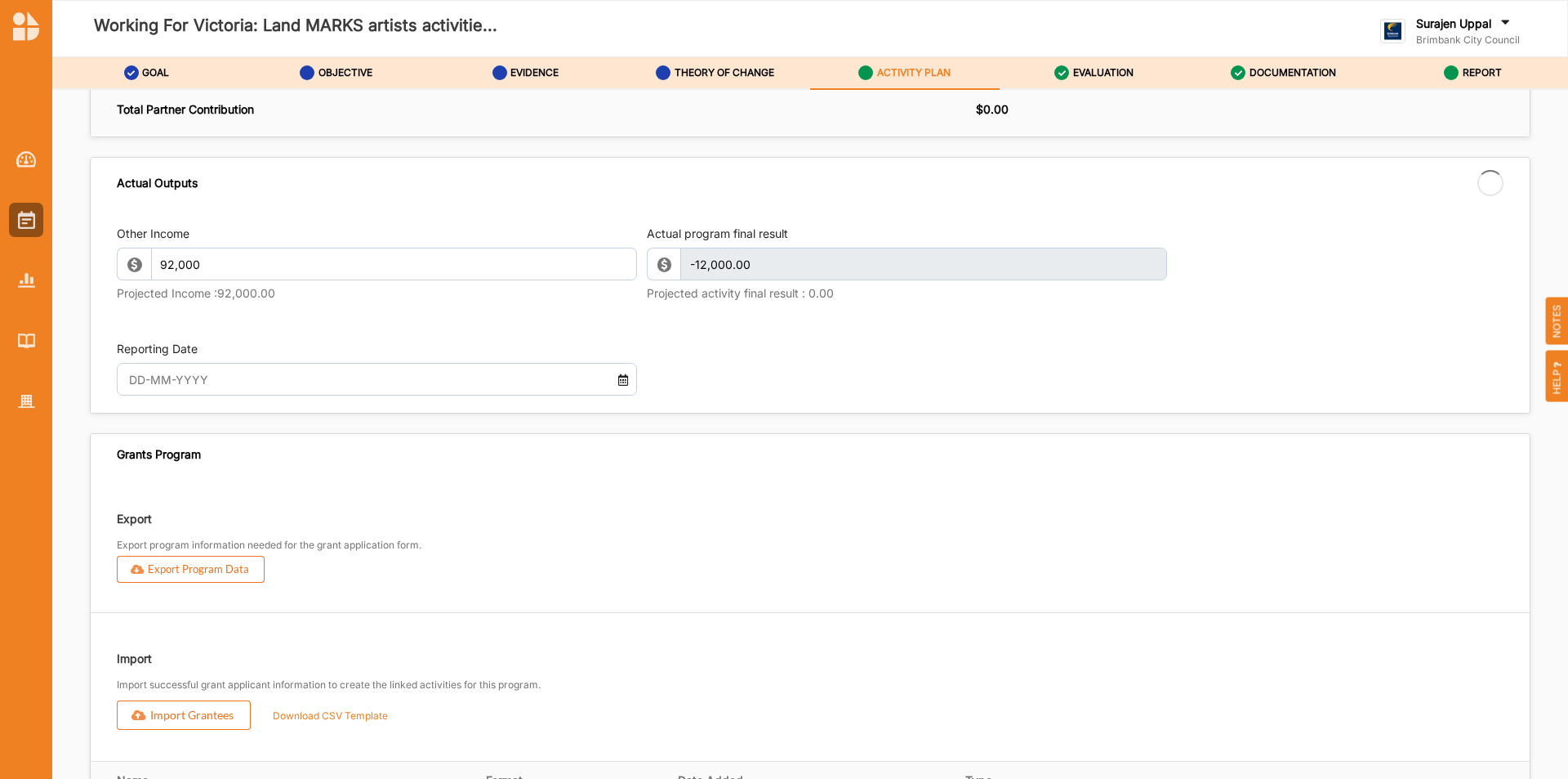
drag, startPoint x: 384, startPoint y: 185, endPoint x: 491, endPoint y: 229, distance: 115.7
click at [384, 185] on div "Actual Outputs" at bounding box center [810, 183] width 1439 height 51
type input "92,000.00"
type input "80,000.00"
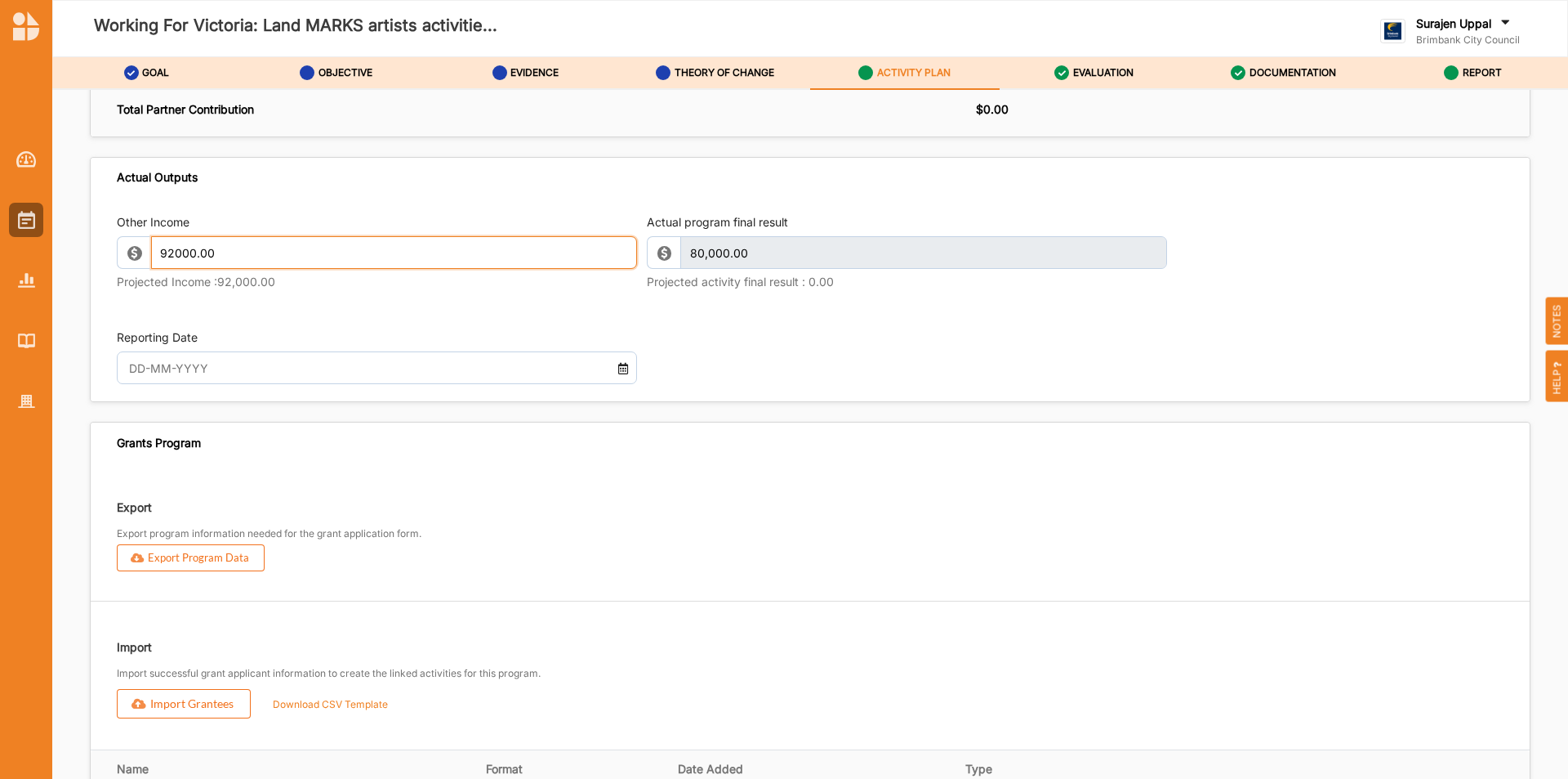
drag, startPoint x: 250, startPoint y: 270, endPoint x: 16, endPoint y: 183, distance: 249.6
click at [0, 174] on div "Working For Victoria: Land MARKS artists activitie... Surajen Uppal Brimbank Ci…" at bounding box center [784, 390] width 1568 height 779
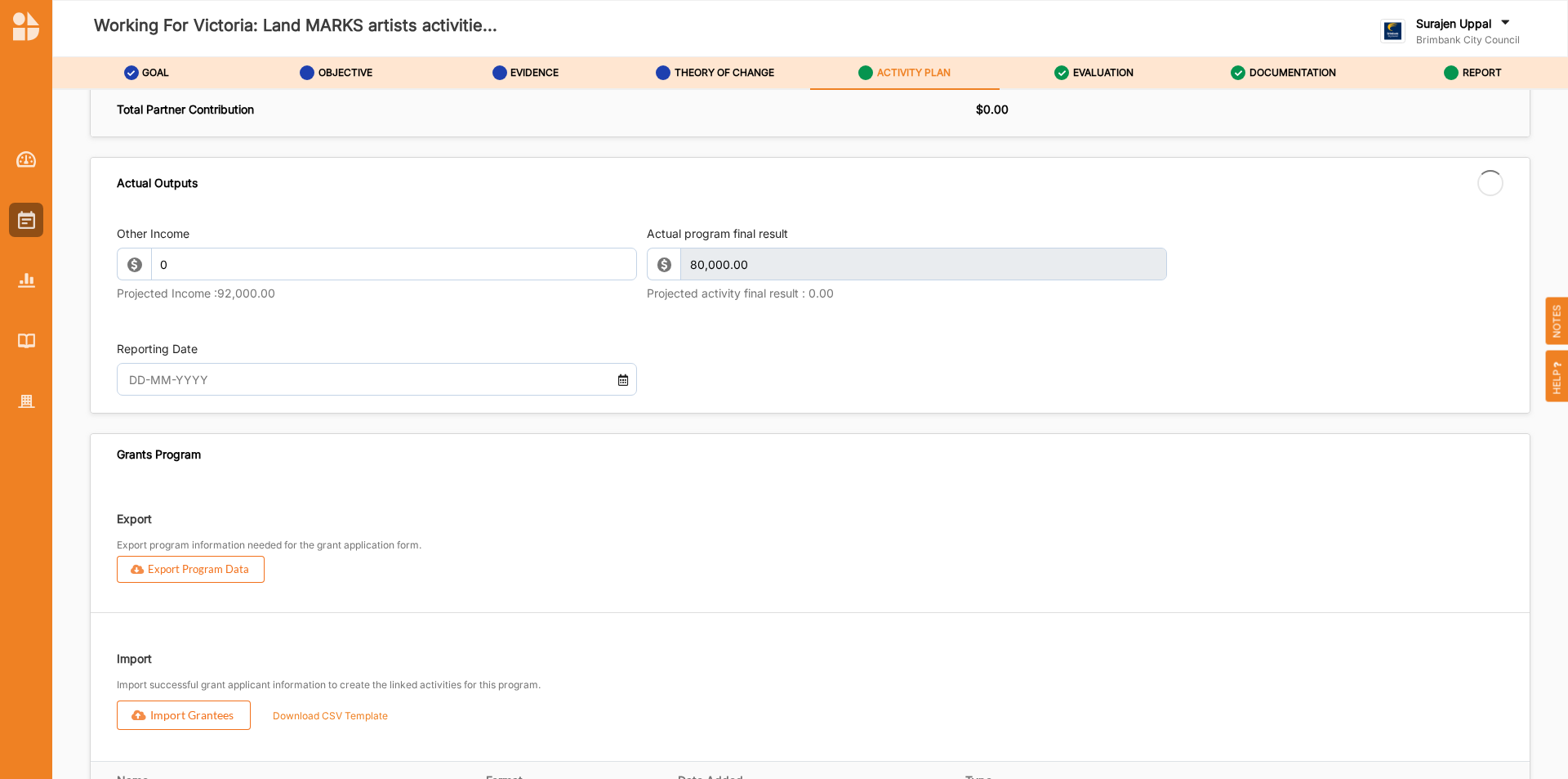
type input "0.00"
type input "-12,000.00"
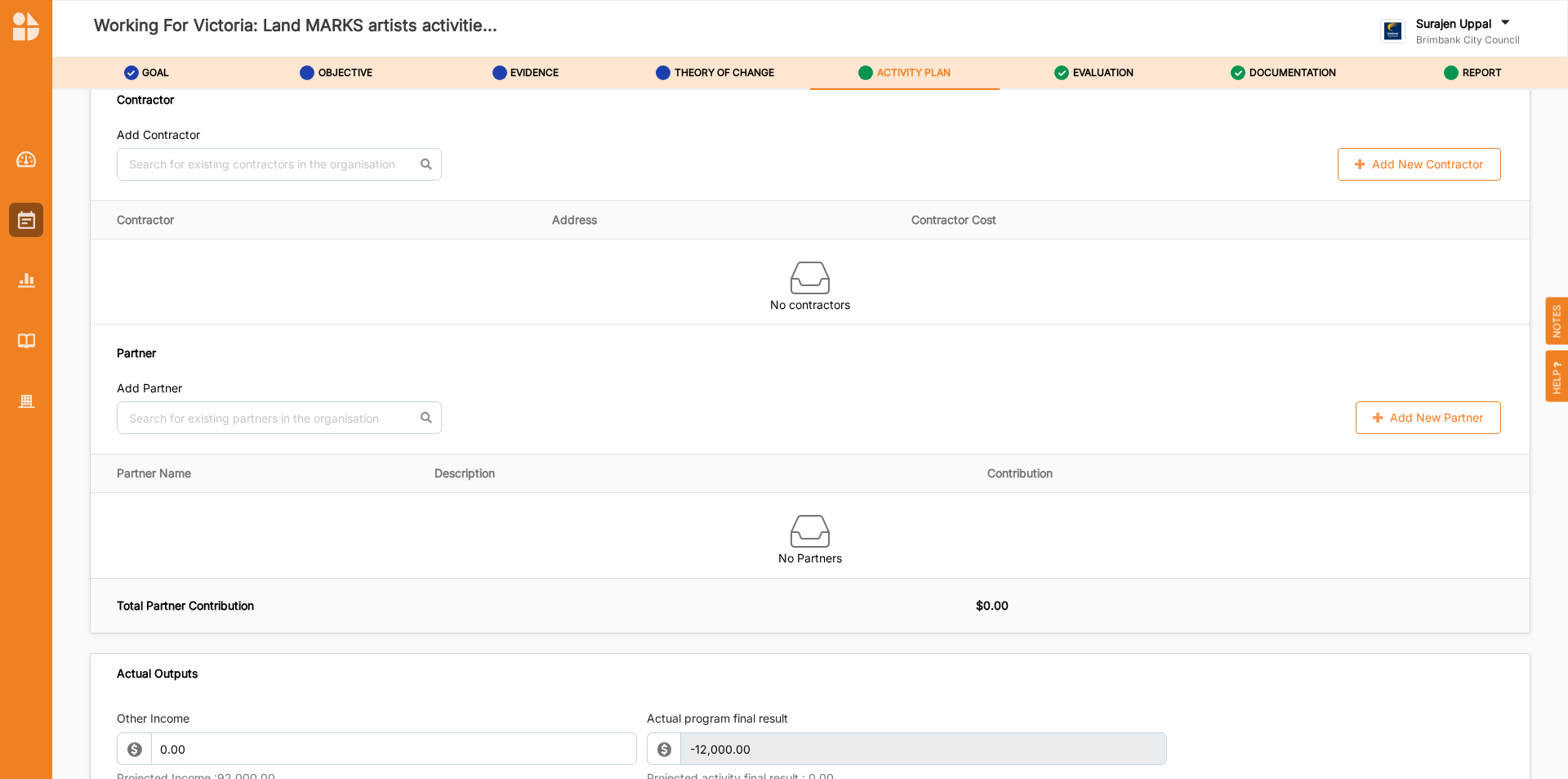
scroll to position [1144, 0]
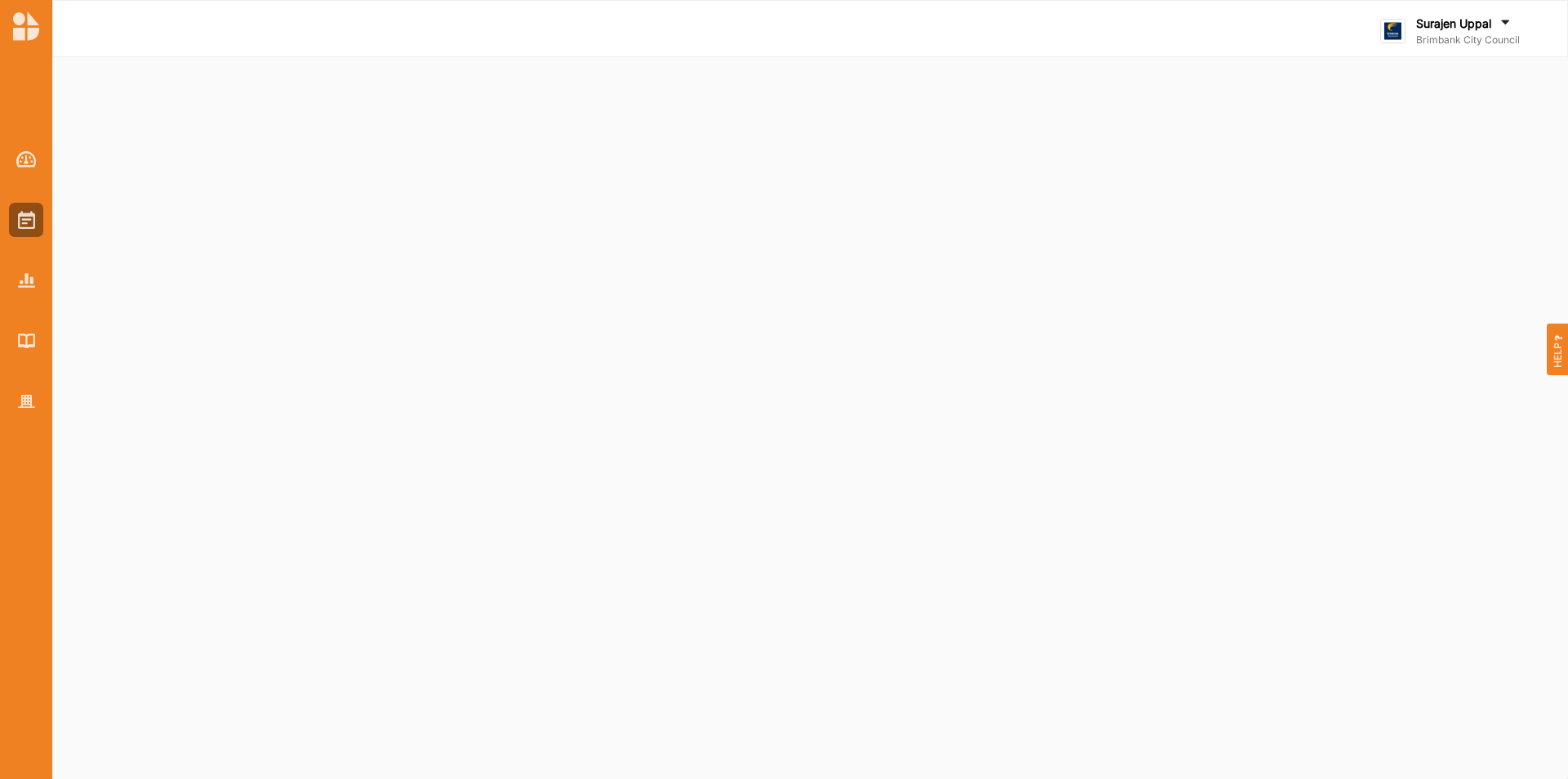
select select "5"
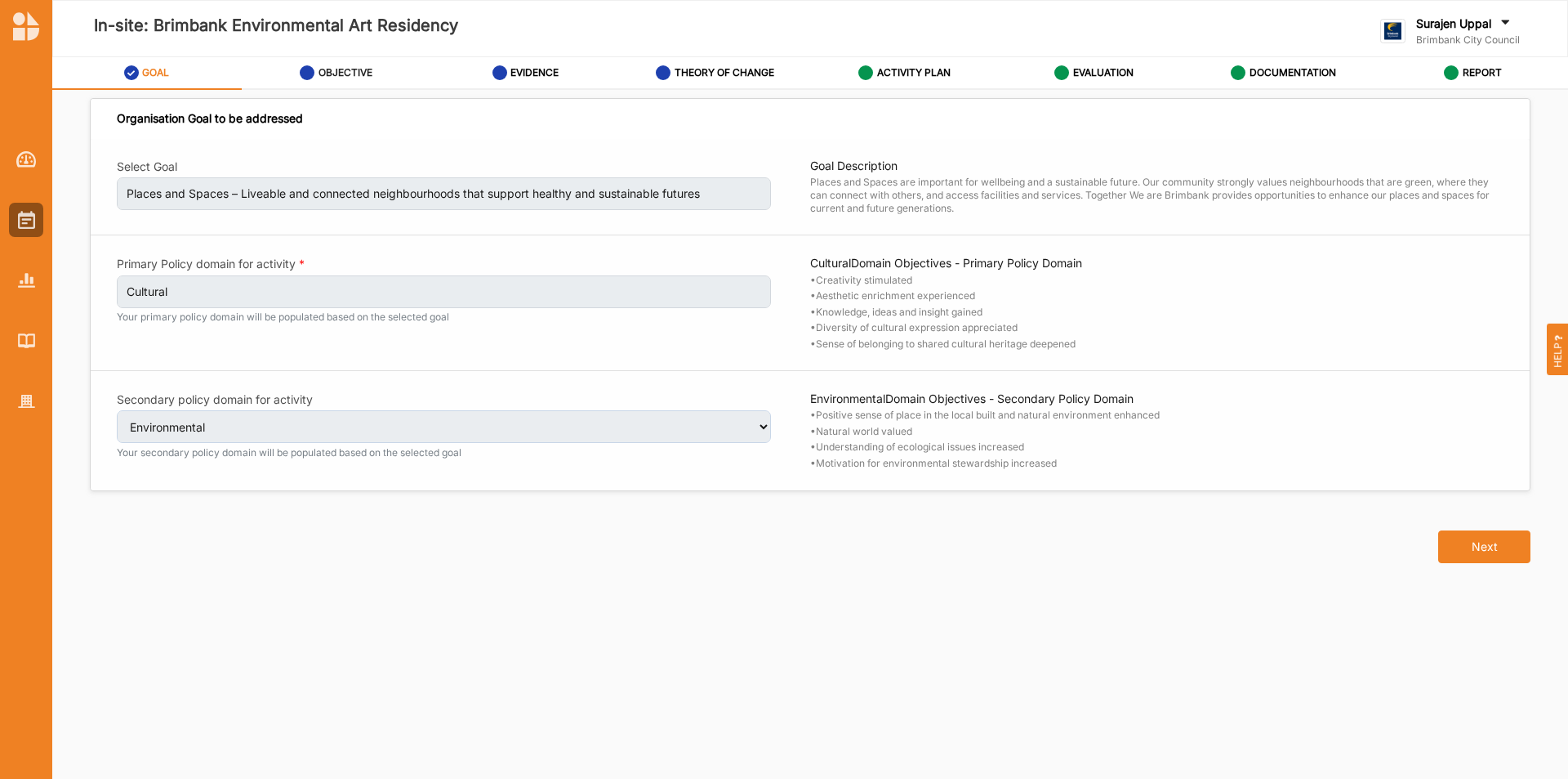
click at [350, 60] on div "OBJECTIVE" at bounding box center [336, 73] width 73 height 29
select select "3"
select select "22"
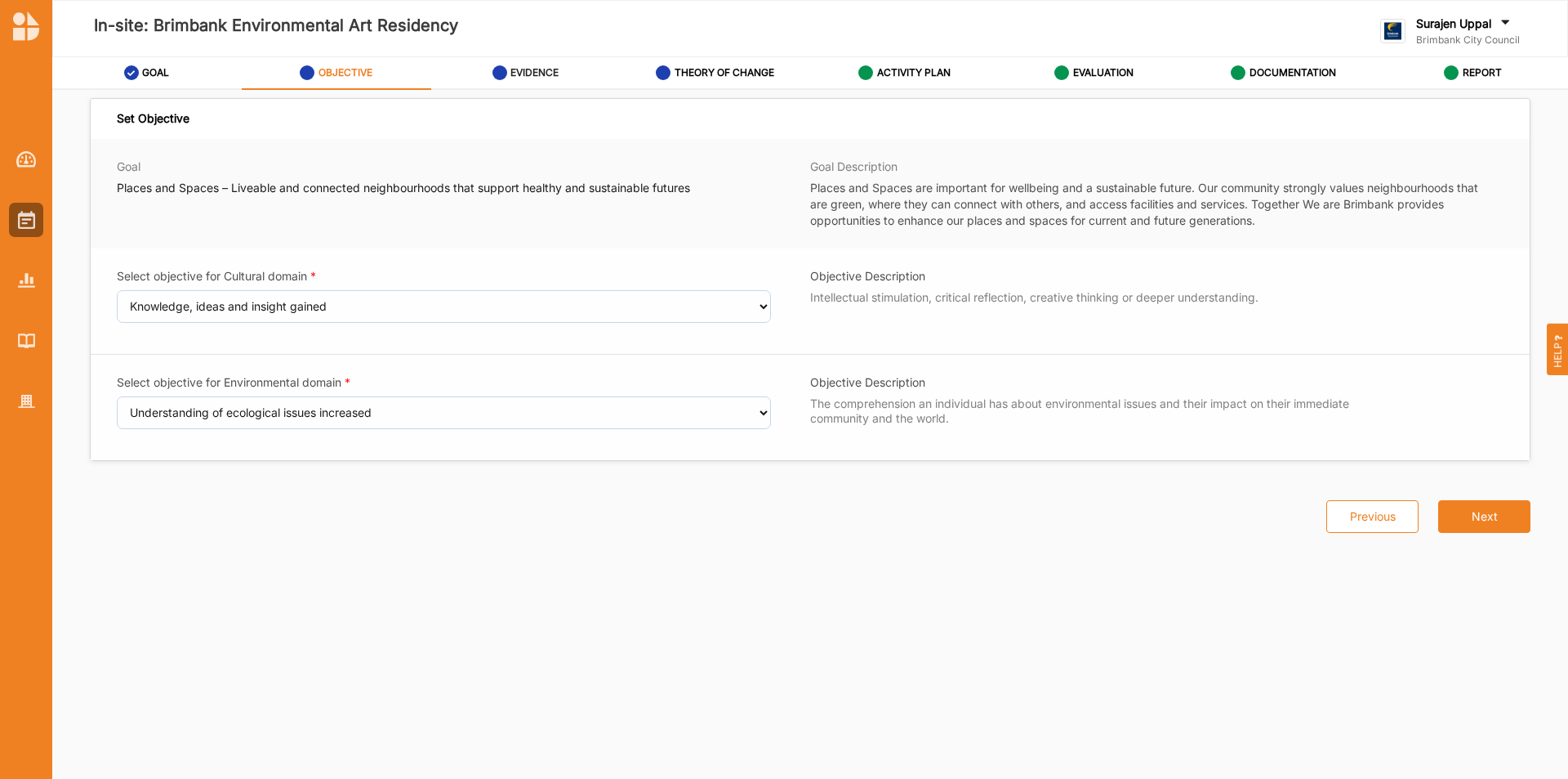
click at [533, 75] on label "EVIDENCE" at bounding box center [535, 72] width 49 height 13
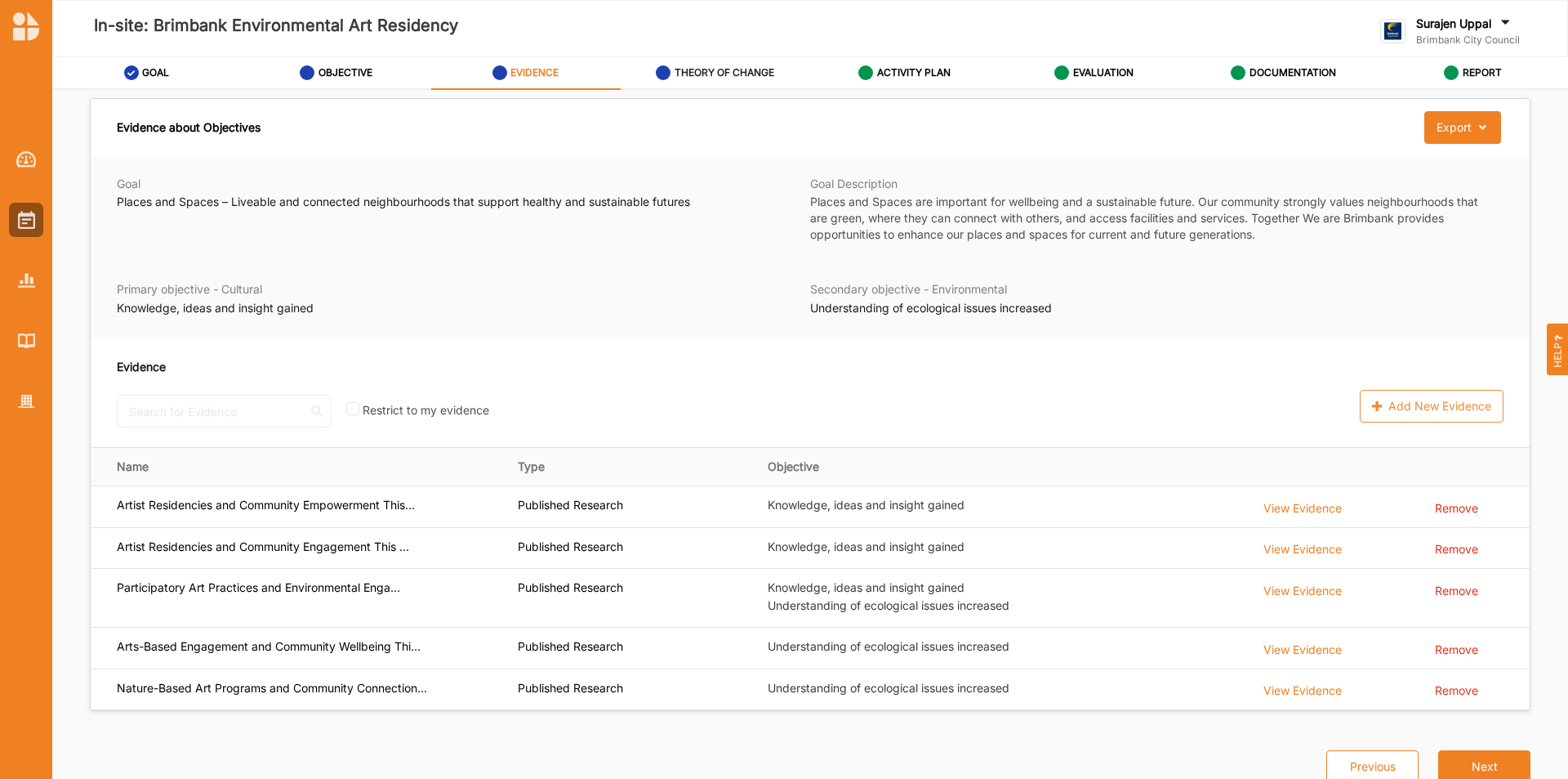
click at [730, 75] on label "THEORY OF CHANGE" at bounding box center [724, 72] width 100 height 13
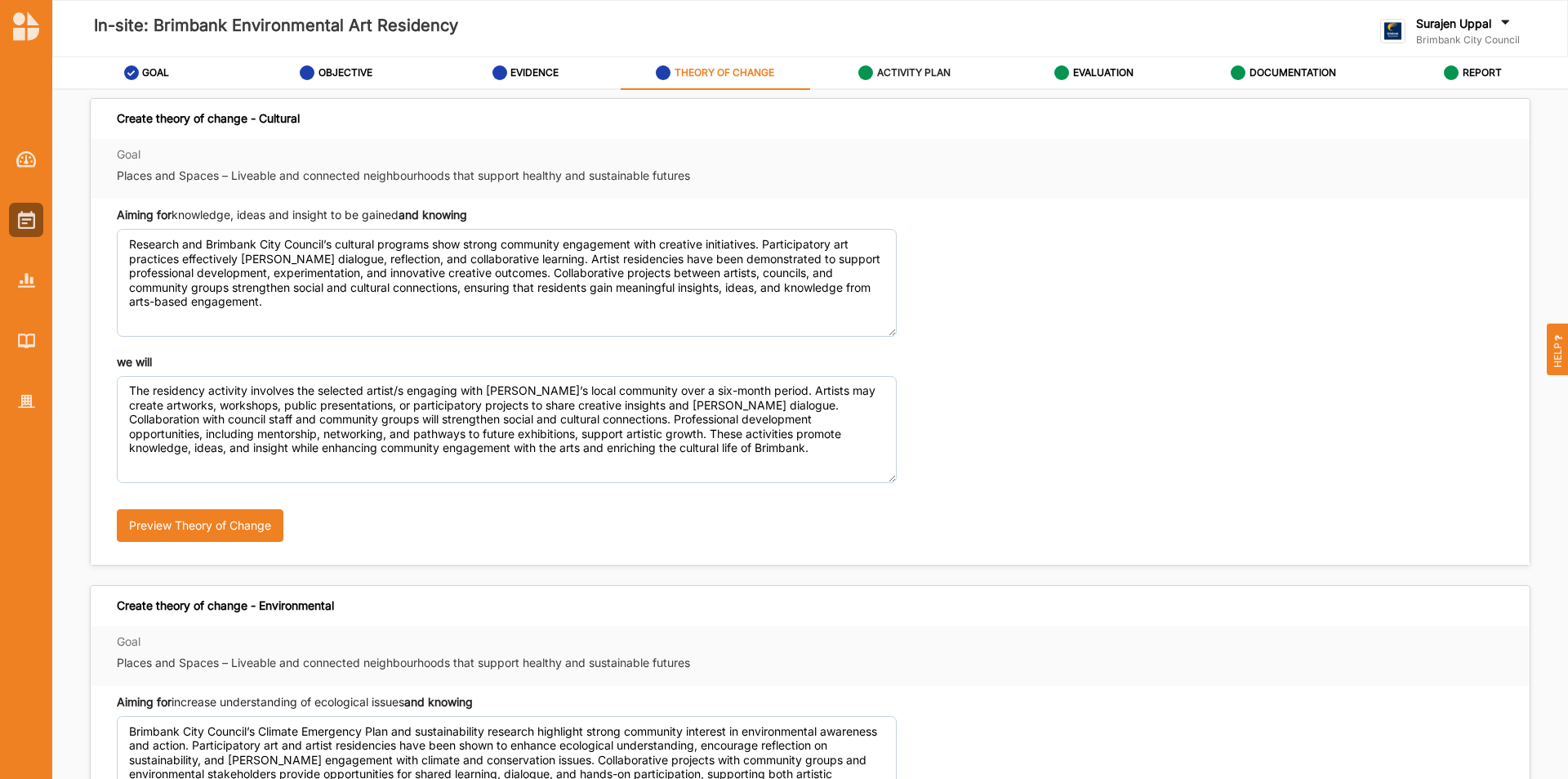
click at [904, 85] on div "ACTIVITY PLAN" at bounding box center [904, 73] width 92 height 29
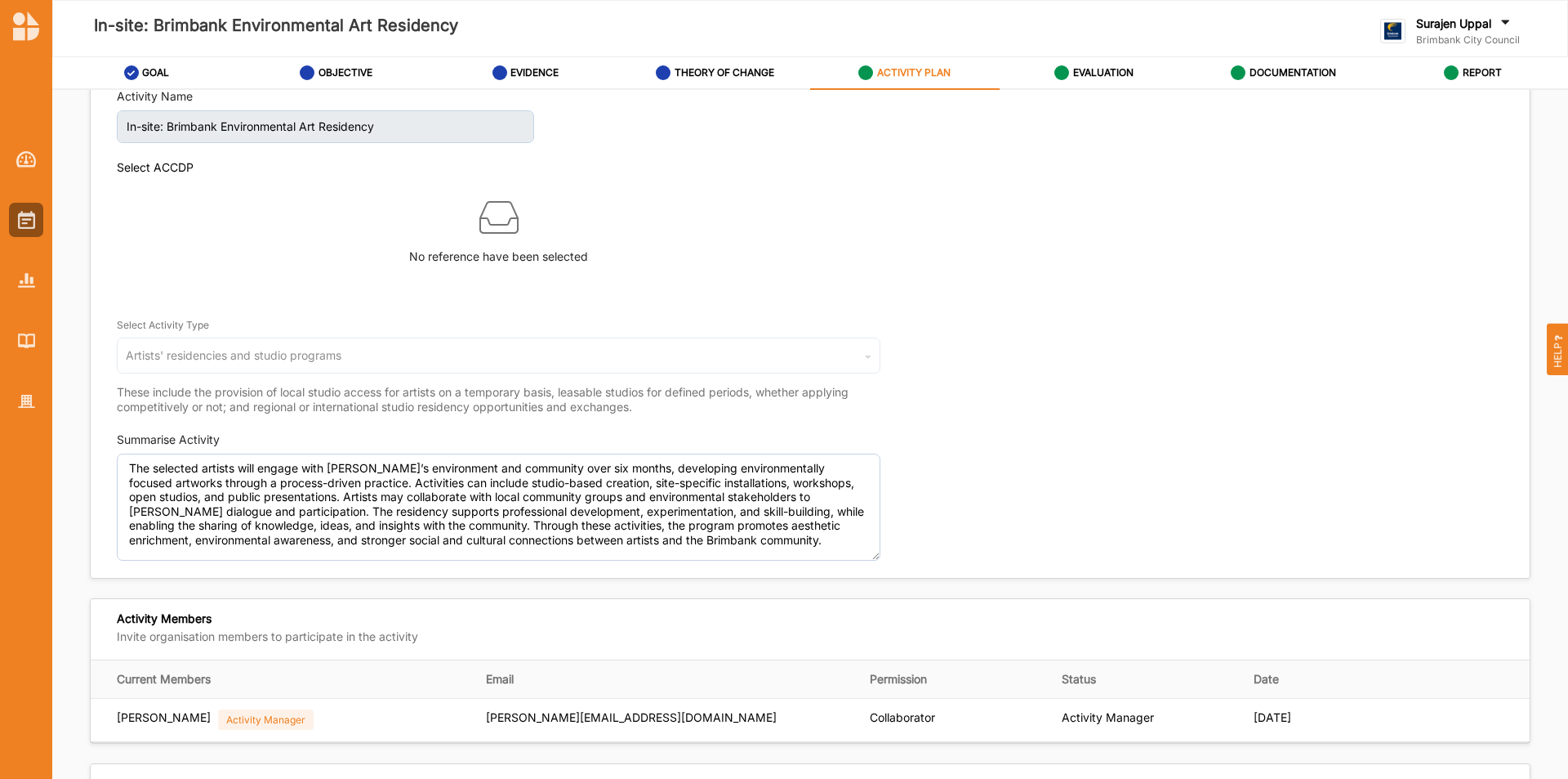
scroll to position [59, 0]
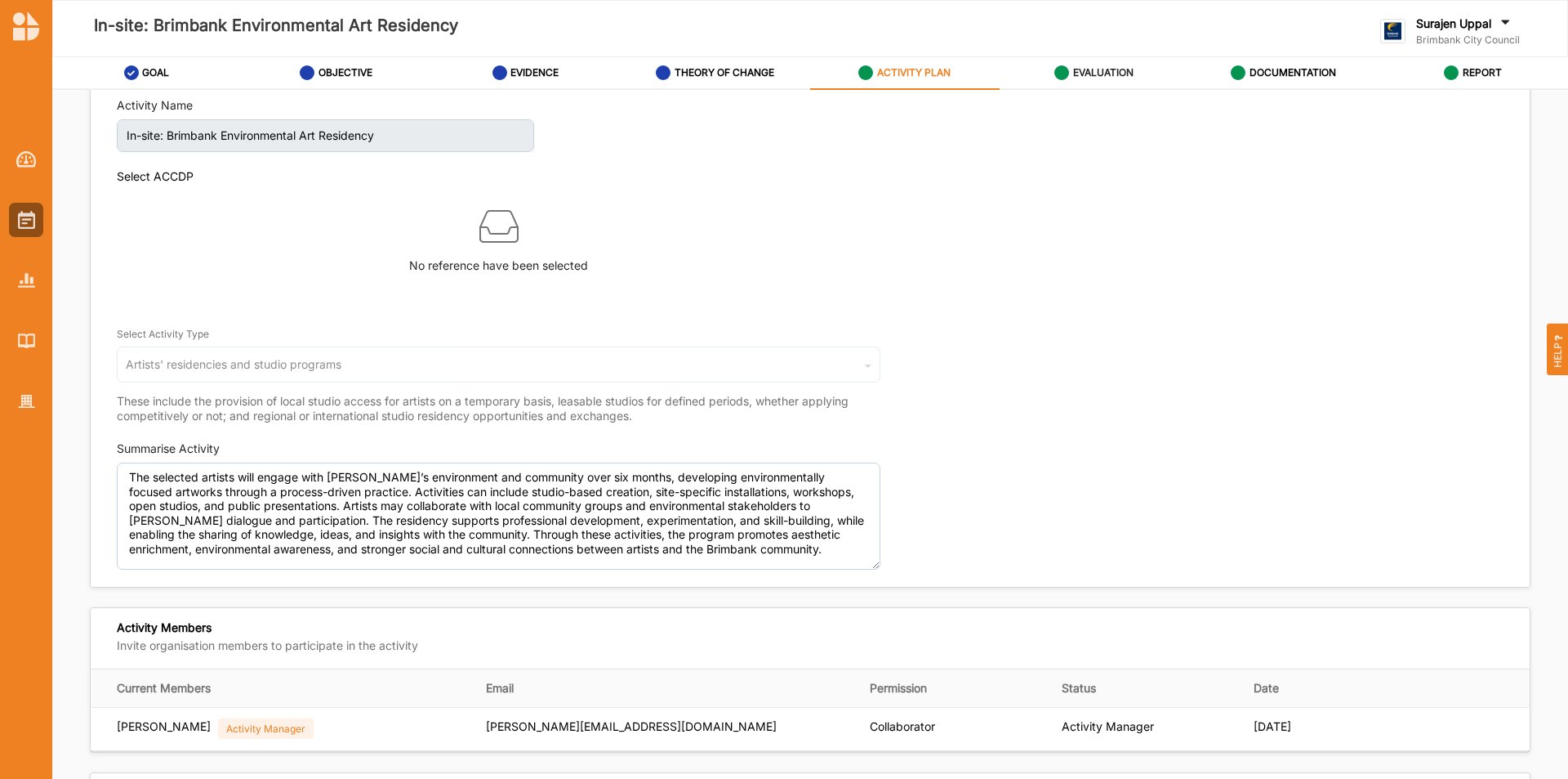
click at [1101, 75] on label "EVALUATION" at bounding box center [1103, 72] width 60 height 13
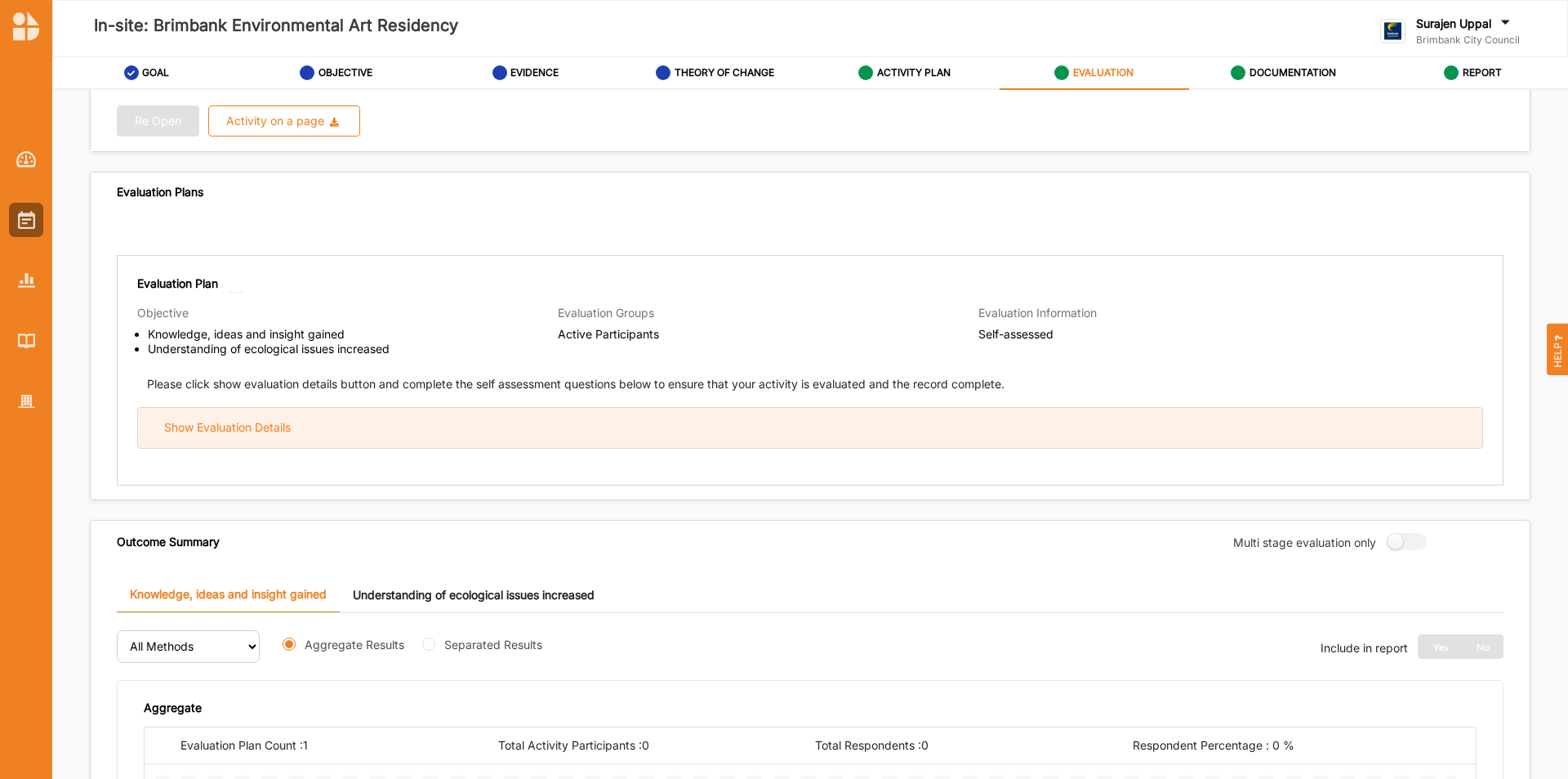
drag, startPoint x: 801, startPoint y: 423, endPoint x: 821, endPoint y: 423, distance: 20.0
click at [803, 423] on div "Show Evaluation Details" at bounding box center [810, 427] width 1345 height 40
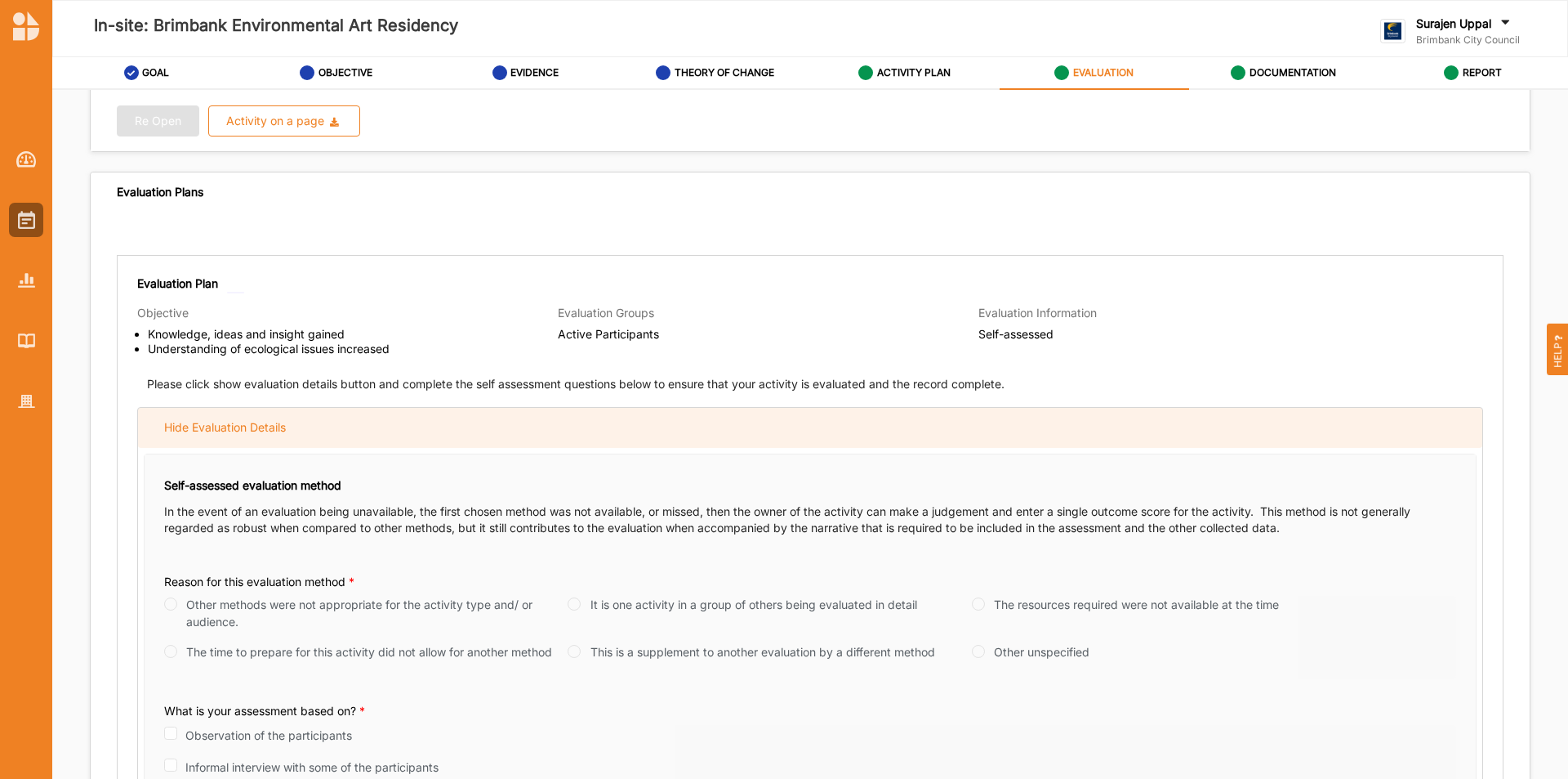
click at [822, 418] on div "Hide Evaluation Details" at bounding box center [810, 427] width 1345 height 40
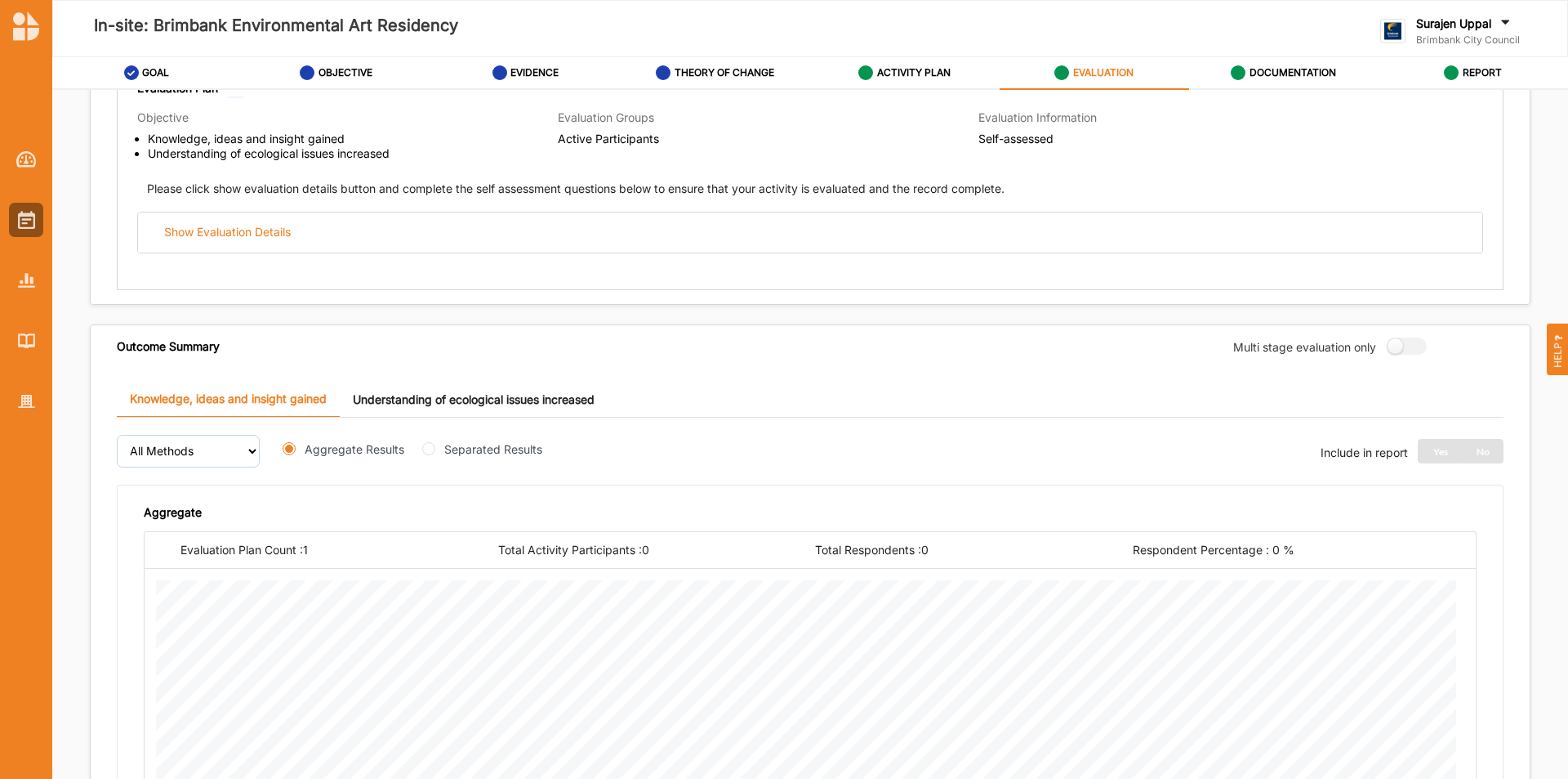
scroll to position [59, 0]
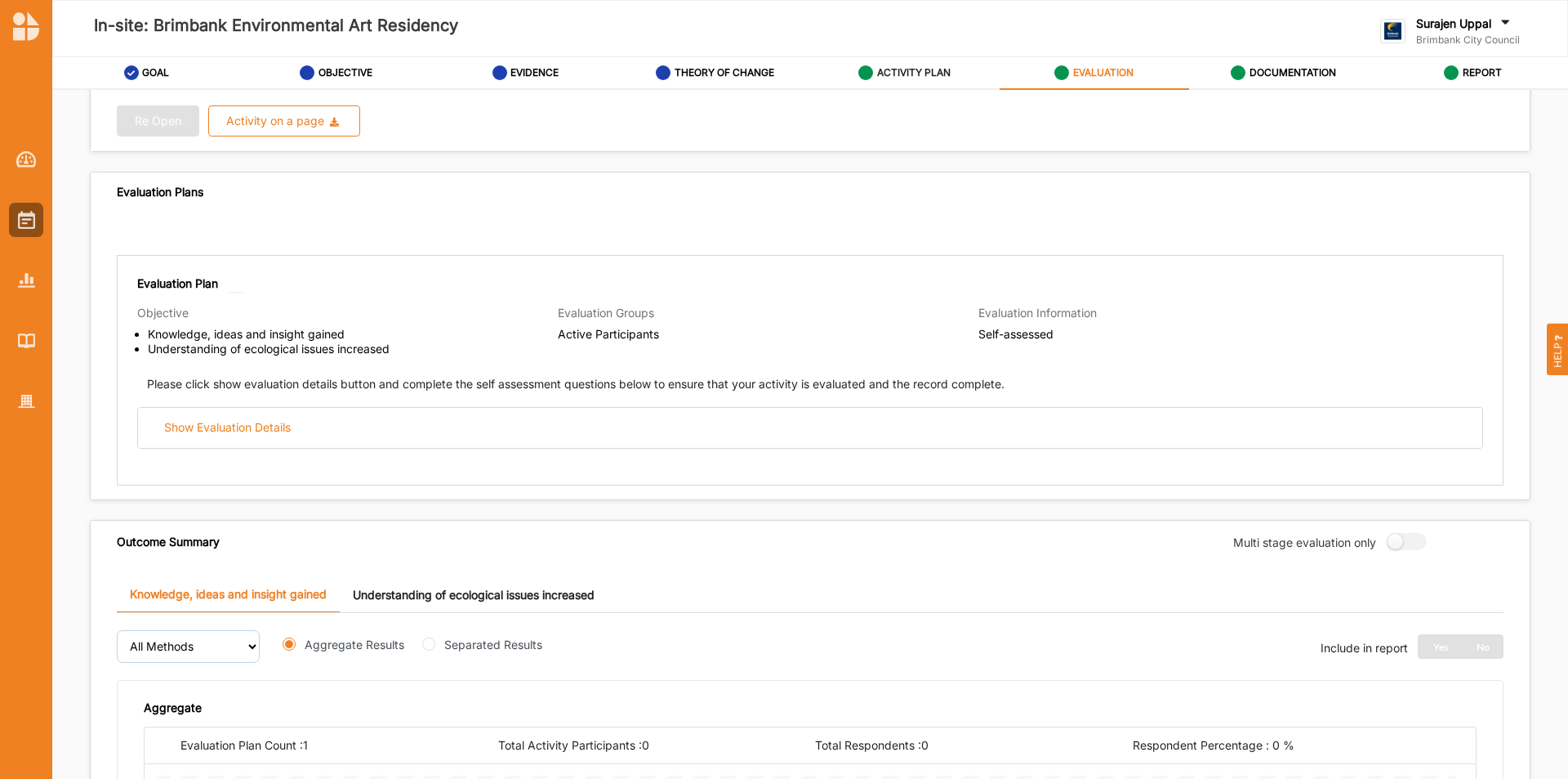
drag, startPoint x: 877, startPoint y: 68, endPoint x: 909, endPoint y: 85, distance: 36.2
click at [877, 68] on label "ACTIVITY PLAN" at bounding box center [914, 72] width 74 height 13
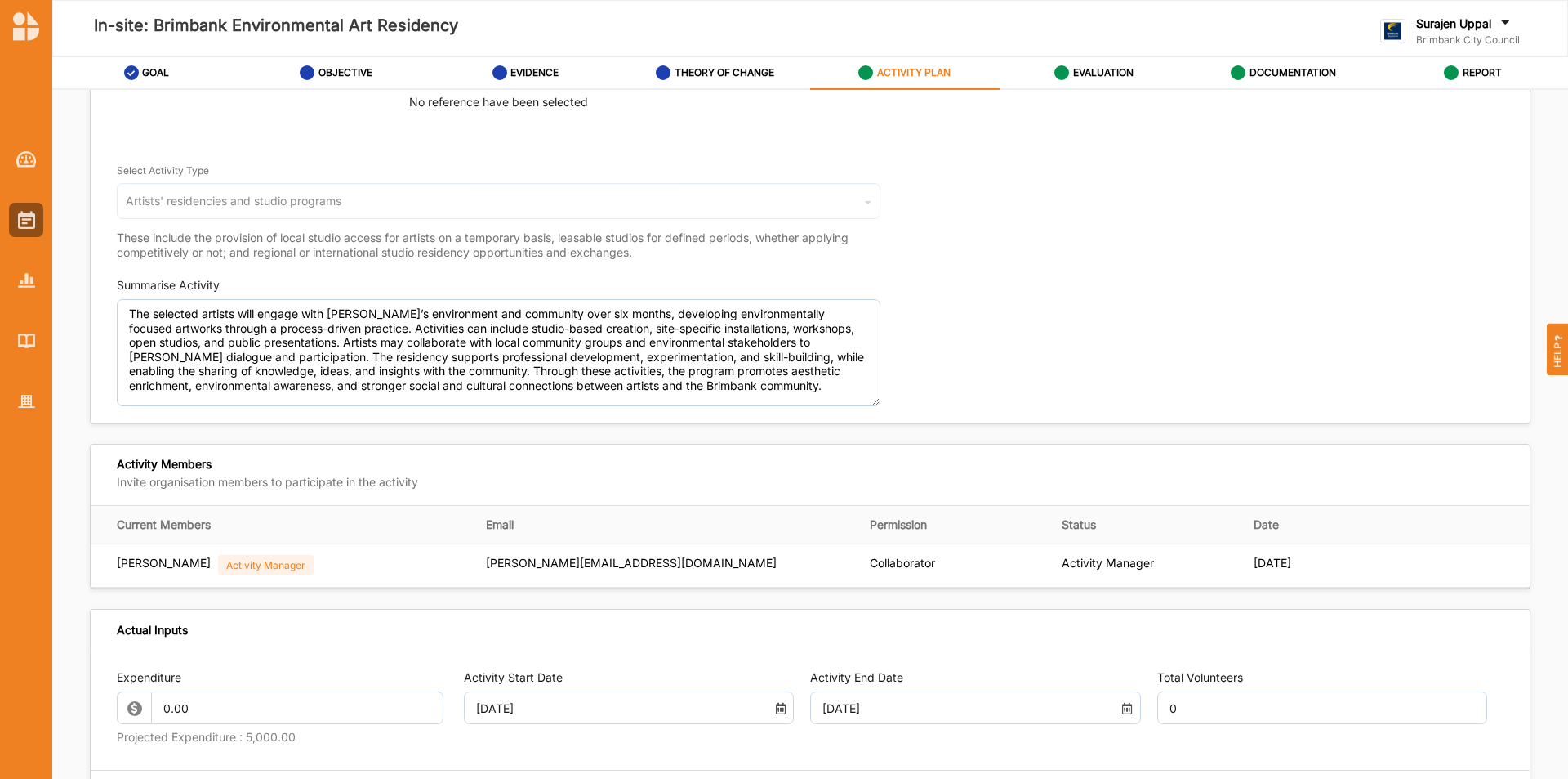
scroll to position [549, 0]
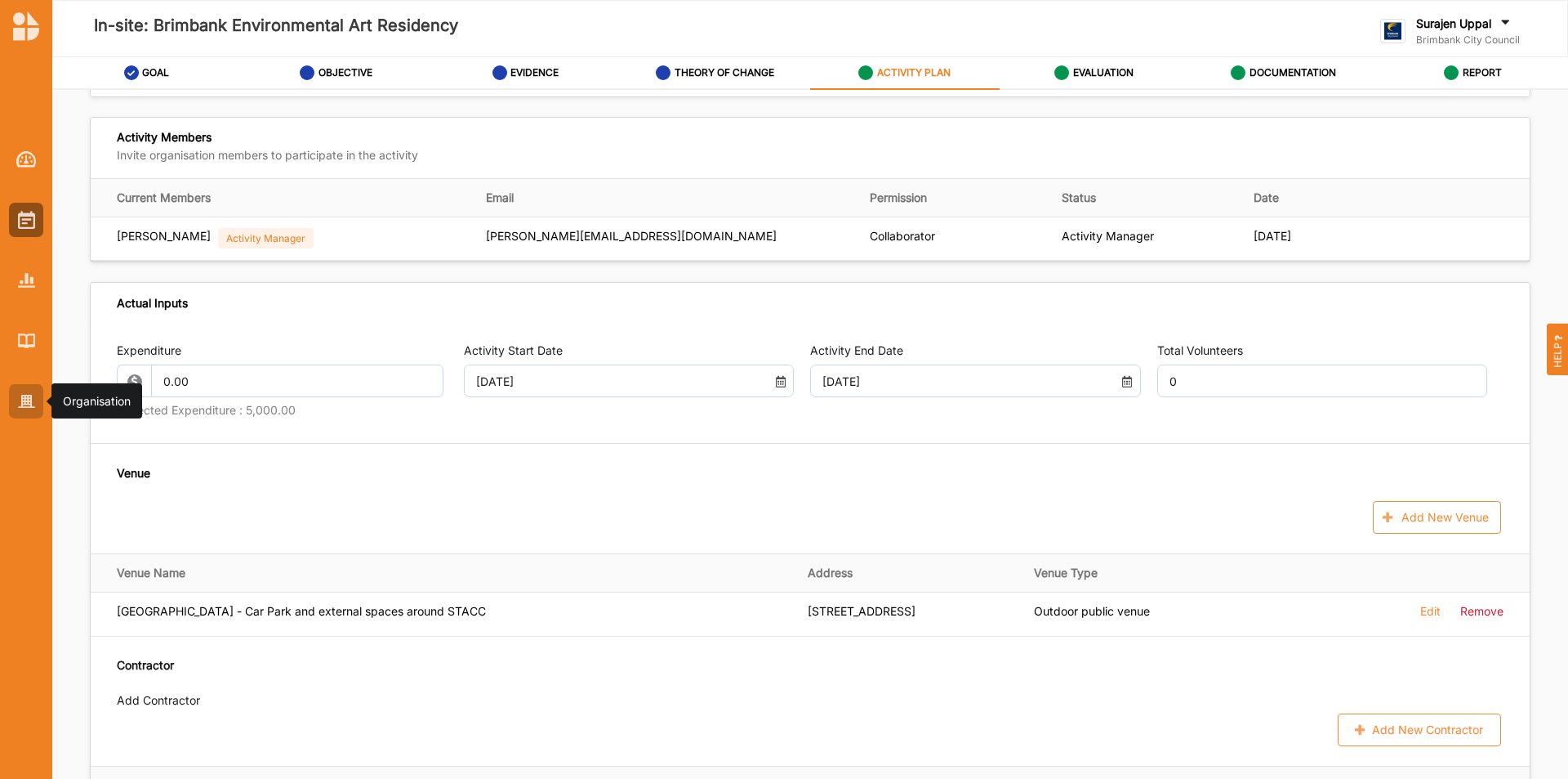
drag, startPoint x: 24, startPoint y: 381, endPoint x: 13, endPoint y: 399, distance: 21.1
click at [13, 398] on div at bounding box center [26, 266] width 52 height 302
click at [13, 404] on div at bounding box center [25, 400] width 34 height 34
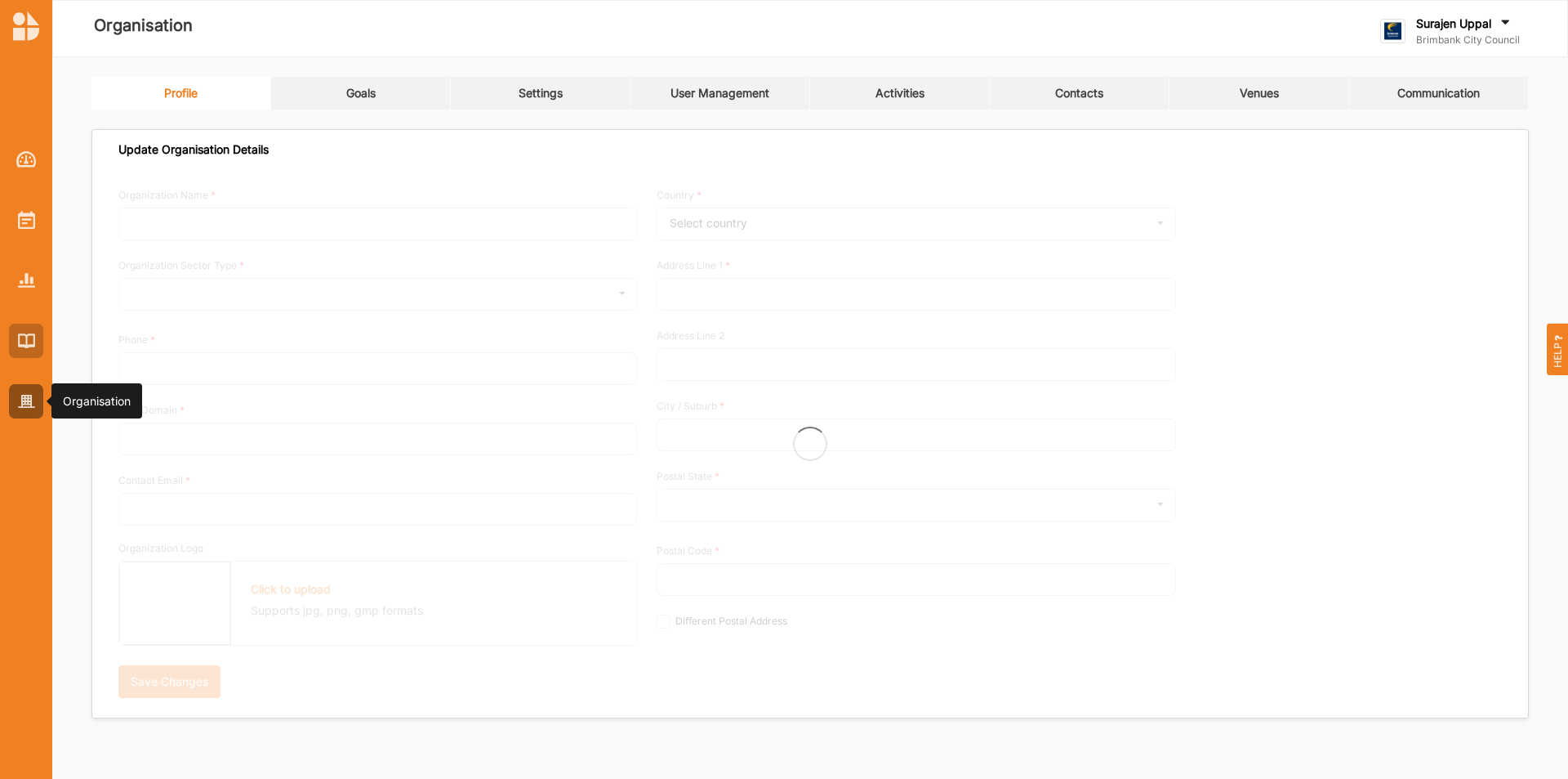
type input "Brimbank City Council"
type input "+61 03 9249 4000"
type input "brimbank.vic.gov.au"
type input "brimbank@brimbank.vic.gov.au"
type input "301 Hampshire Rd"
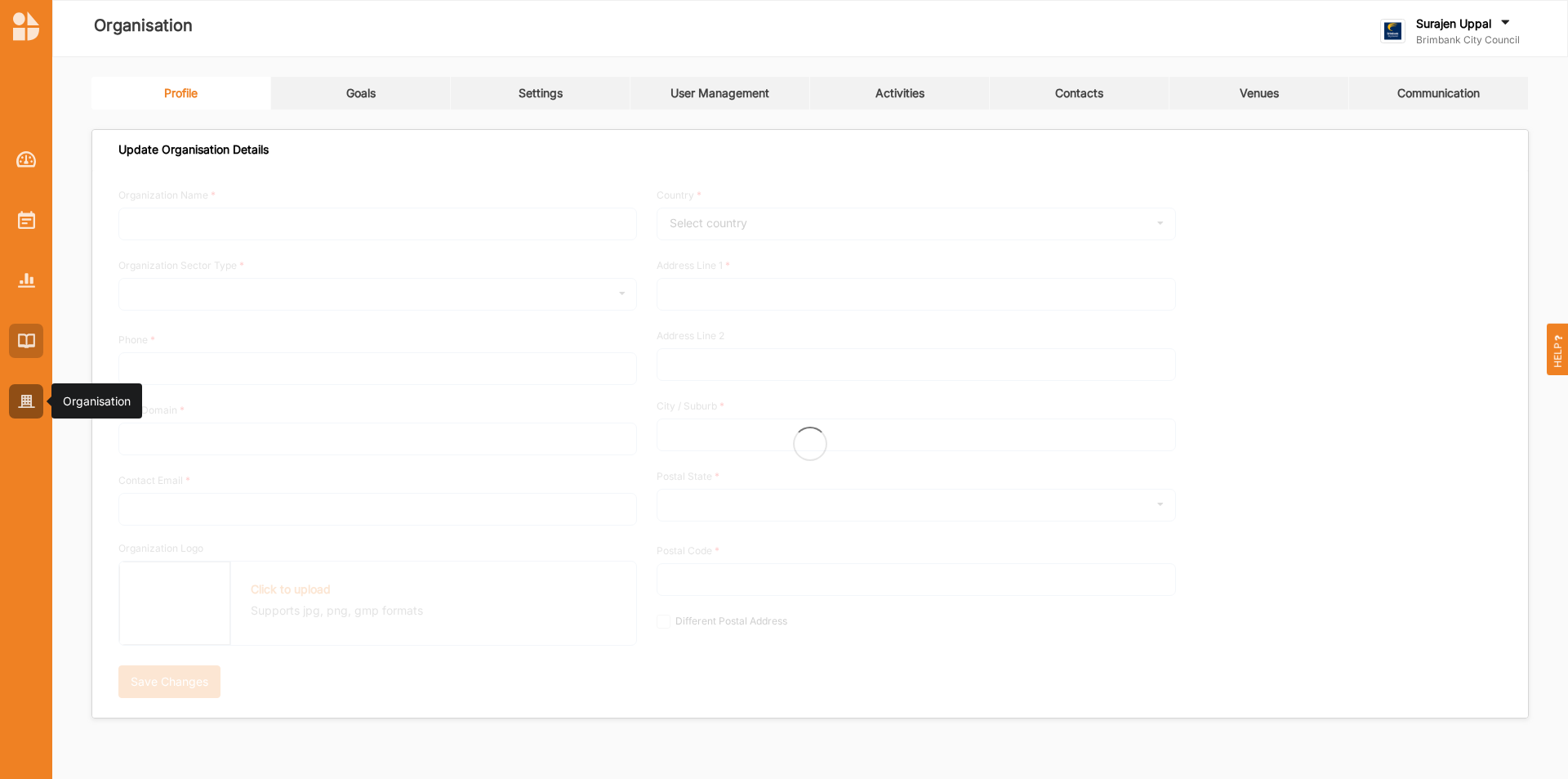
type input "Sunshine"
type input "3020"
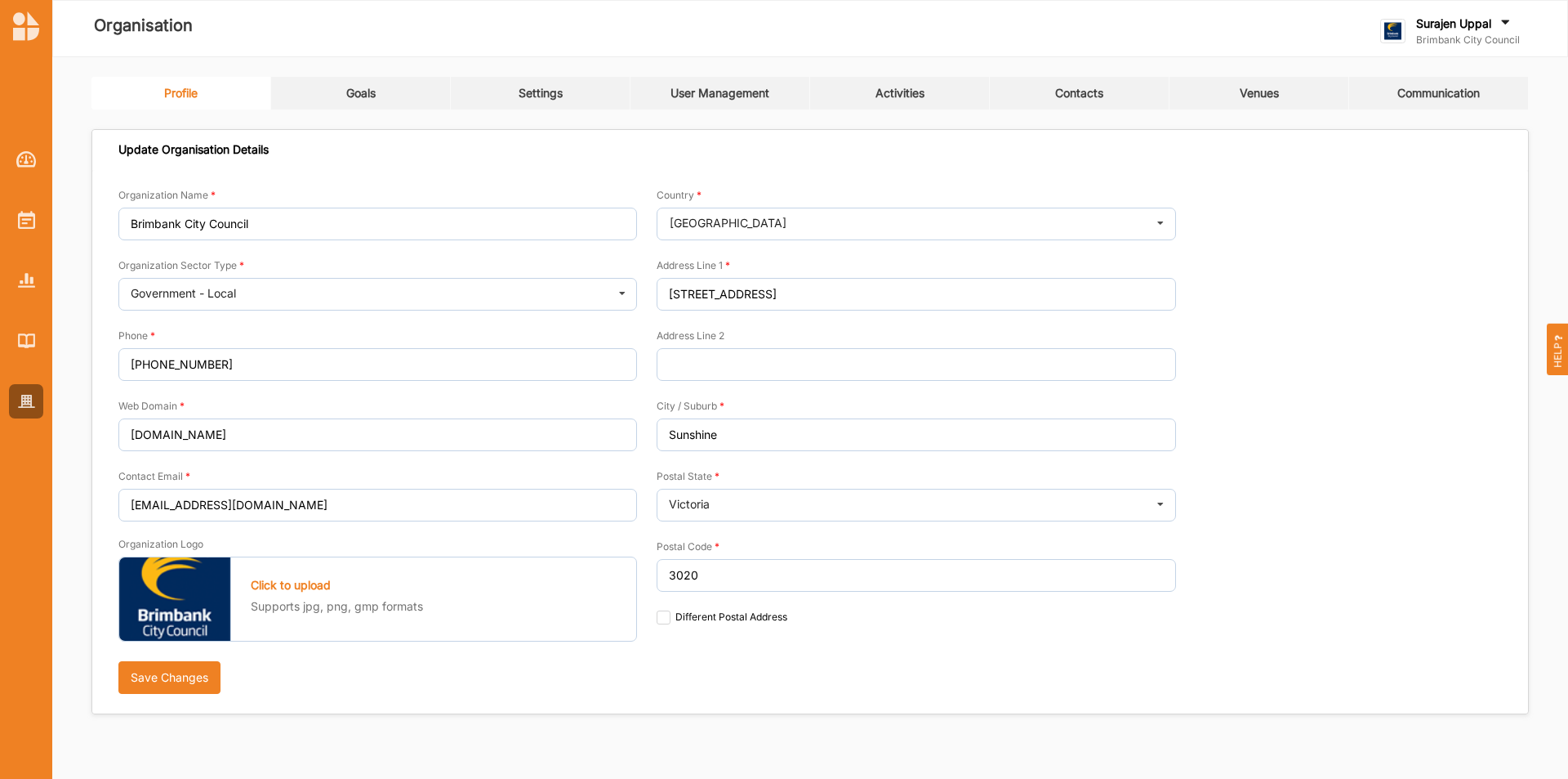
click at [920, 101] on link "Activities" at bounding box center [899, 93] width 180 height 33
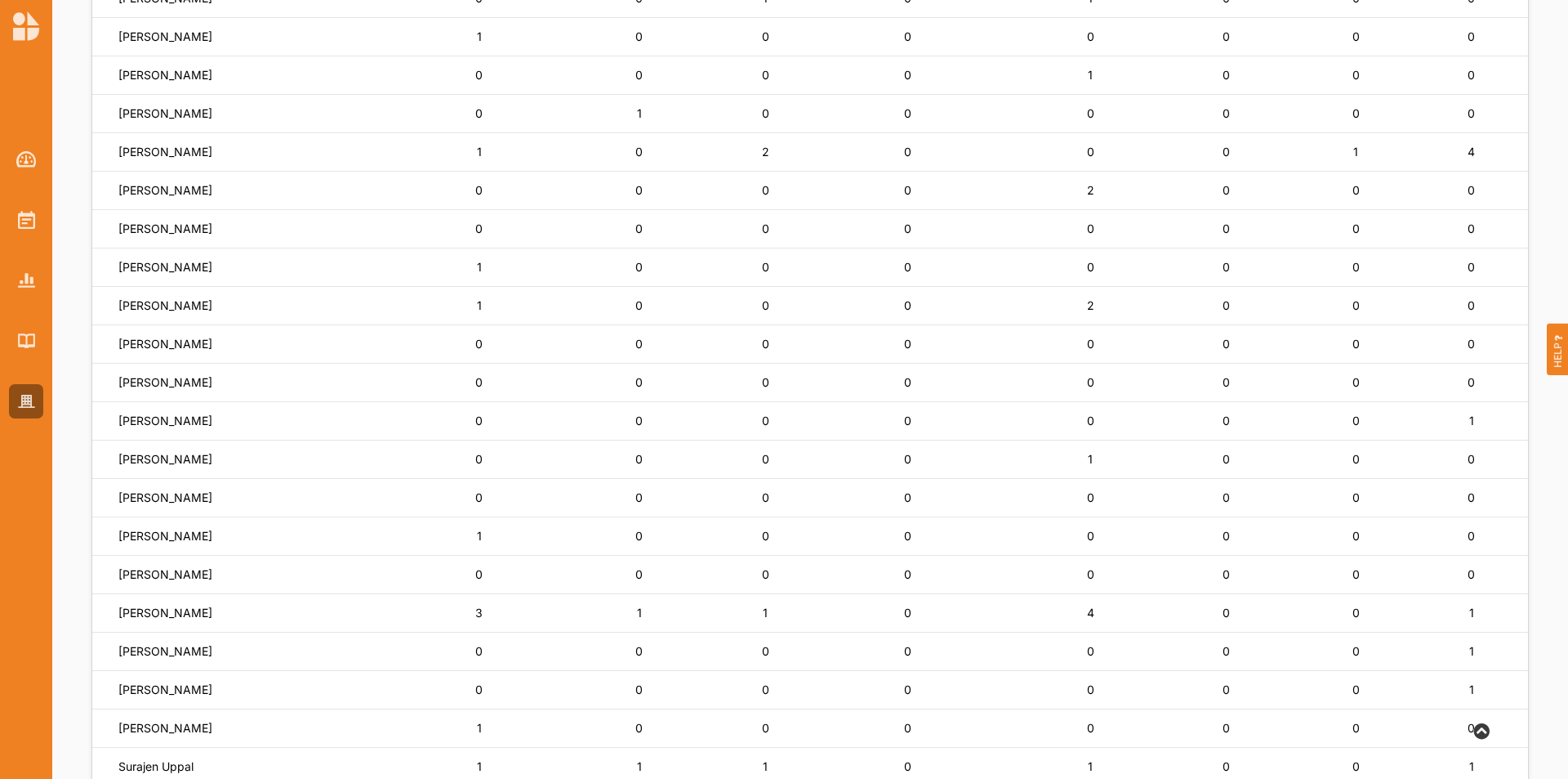
scroll to position [817, 0]
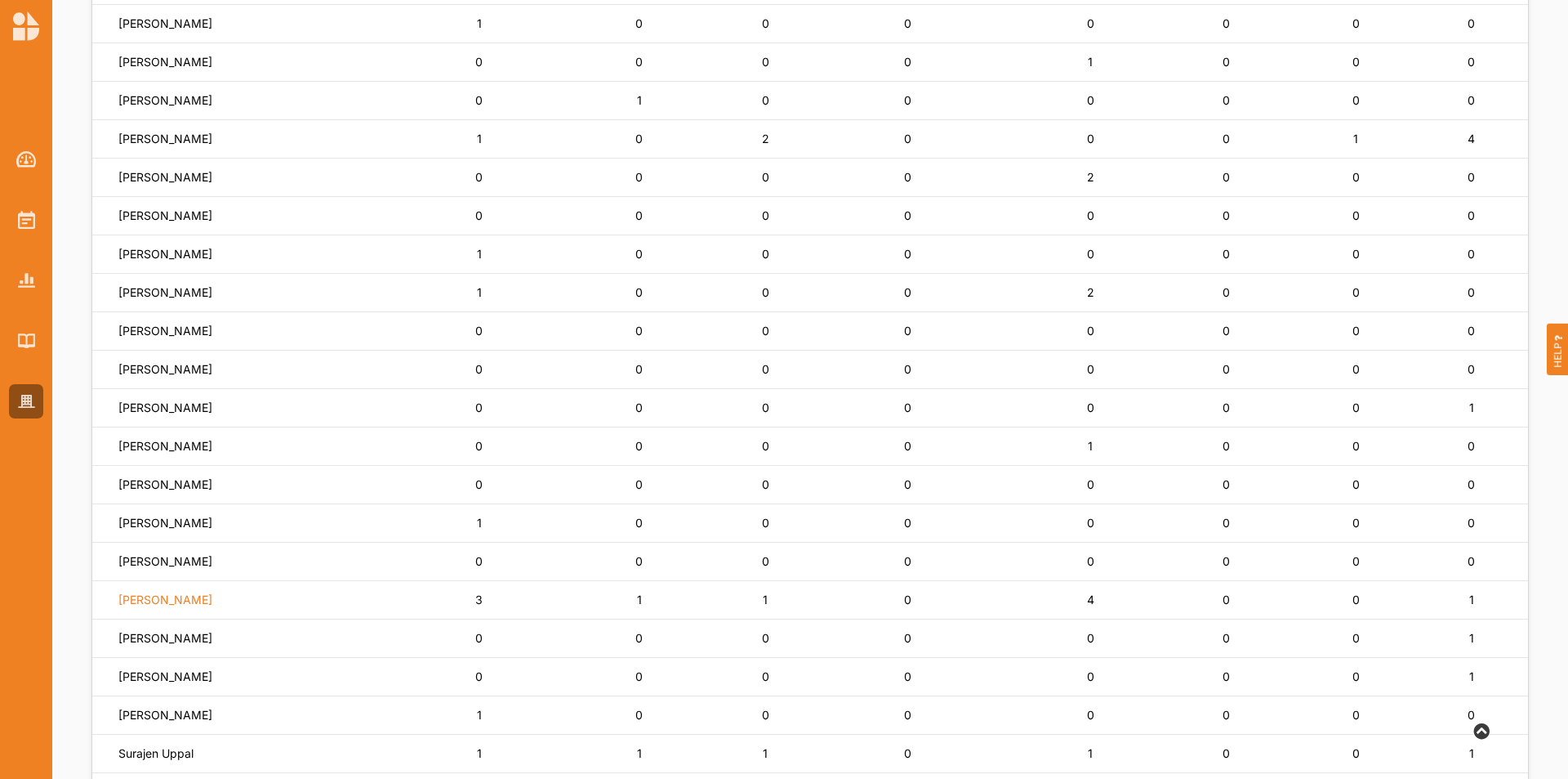
click at [172, 596] on label "Nathan Stoneham" at bounding box center [165, 599] width 94 height 15
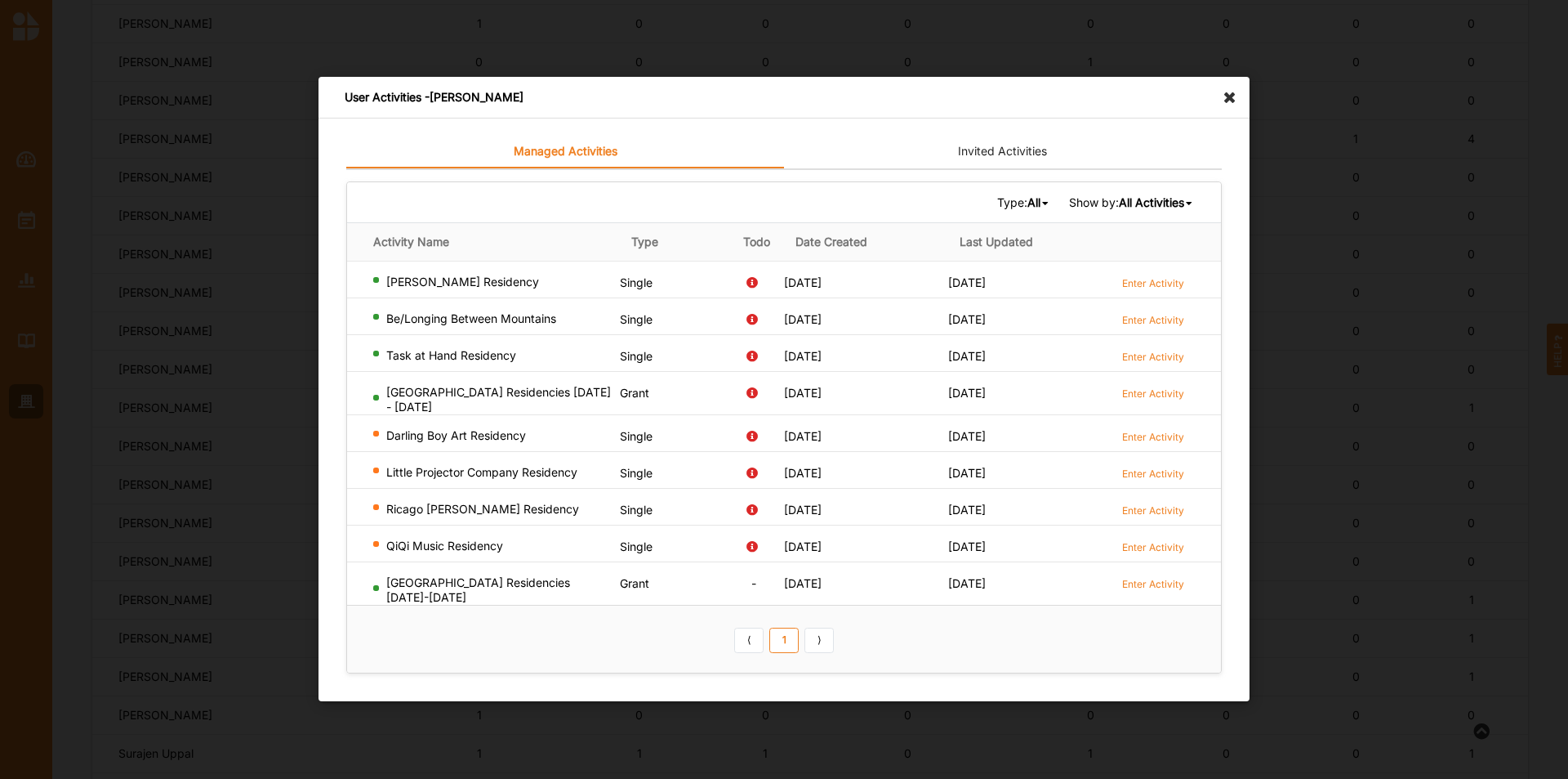
click at [1179, 281] on link "Enter Activity" at bounding box center [1153, 283] width 62 height 16
click at [1159, 326] on label "Enter Activity" at bounding box center [1153, 320] width 62 height 14
click at [1150, 362] on label "Enter Activity" at bounding box center [1153, 356] width 62 height 14
click at [1146, 397] on label "Enter Activity" at bounding box center [1153, 393] width 62 height 14
drag, startPoint x: 435, startPoint y: 266, endPoint x: 546, endPoint y: 276, distance: 111.4
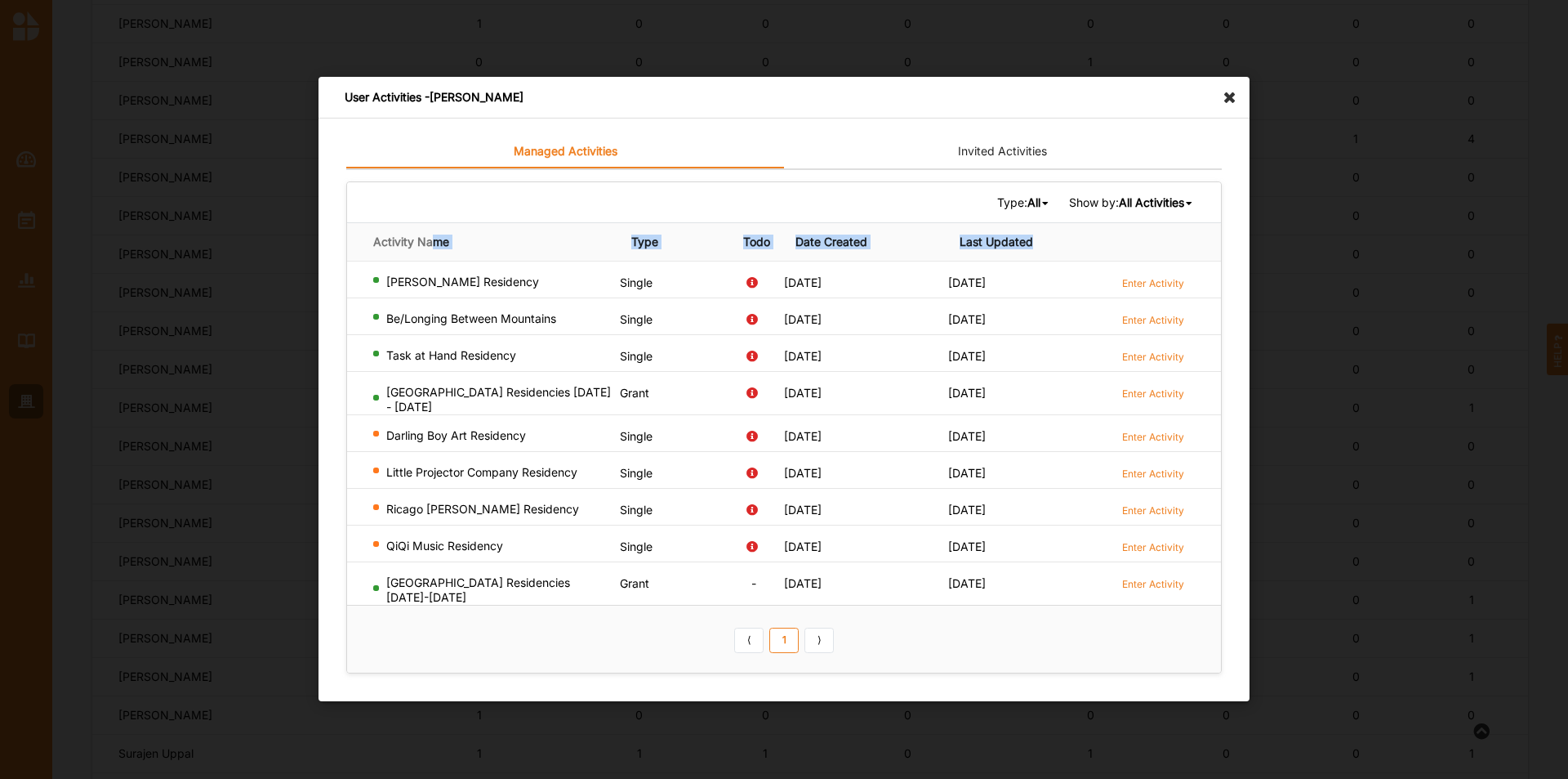
click at [437, 270] on table "Activity Name Type Todo Date Created Last Updated Amelia Vu Residency Single 09…" at bounding box center [784, 447] width 874 height 450
click at [1162, 288] on label "Enter Activity" at bounding box center [1153, 283] width 62 height 14
click at [1161, 326] on label "Enter Activity" at bounding box center [1153, 320] width 62 height 14
click at [1107, 348] on td "09 July 2025" at bounding box center [1030, 354] width 164 height 37
click at [1140, 358] on label "Enter Activity" at bounding box center [1153, 356] width 62 height 14
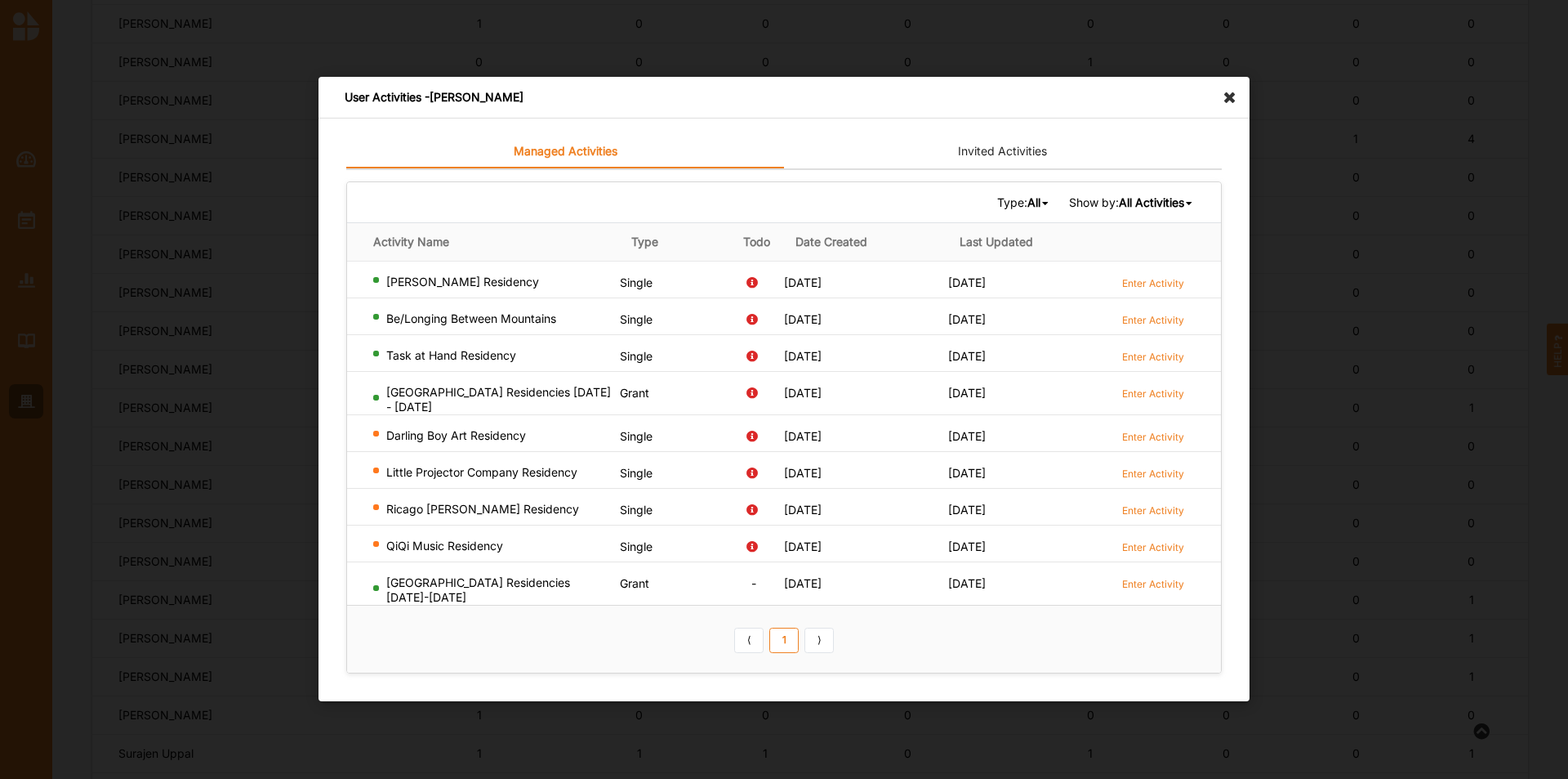
click at [1228, 99] on icon at bounding box center [1234, 89] width 26 height 26
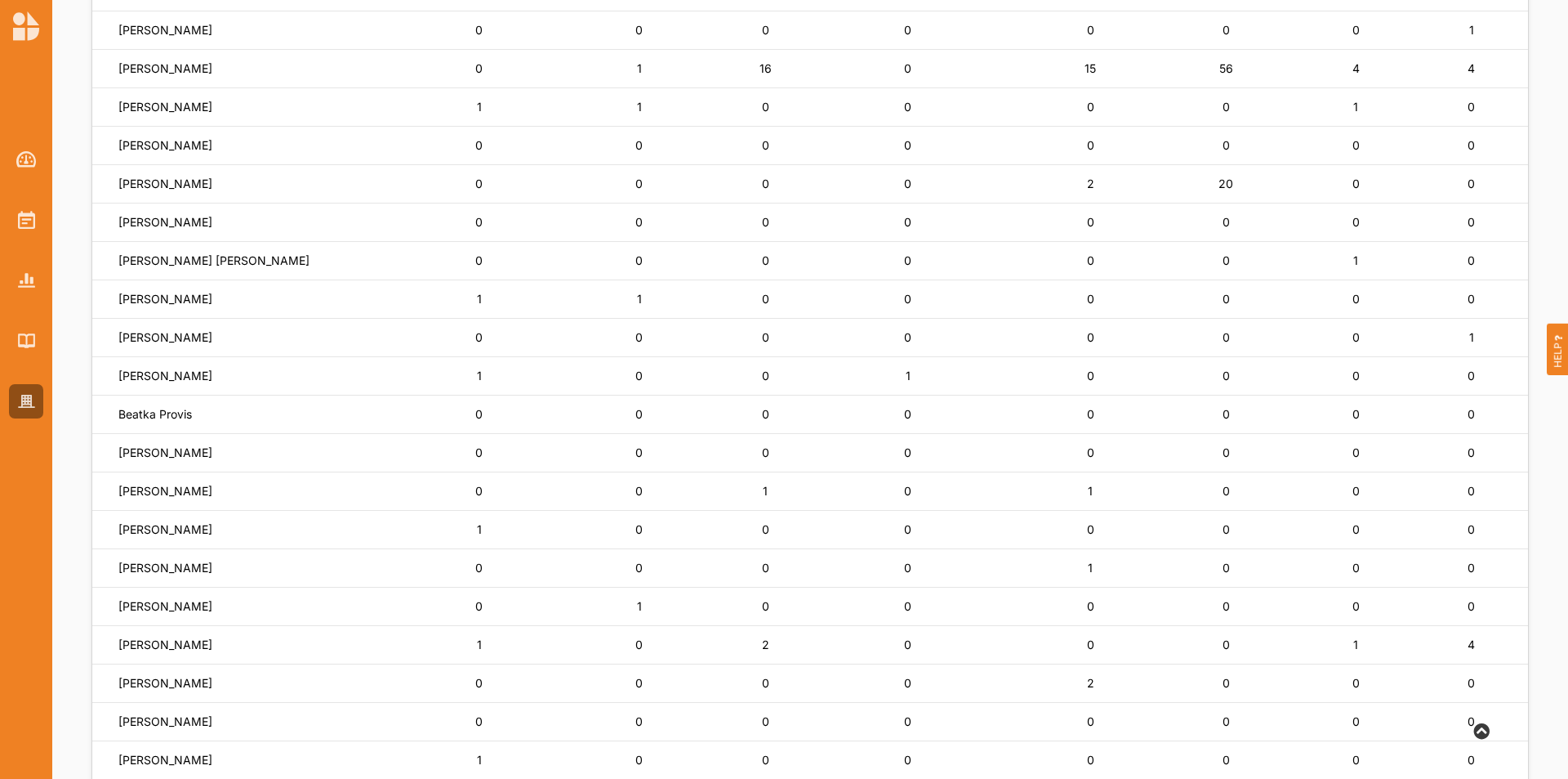
scroll to position [163, 0]
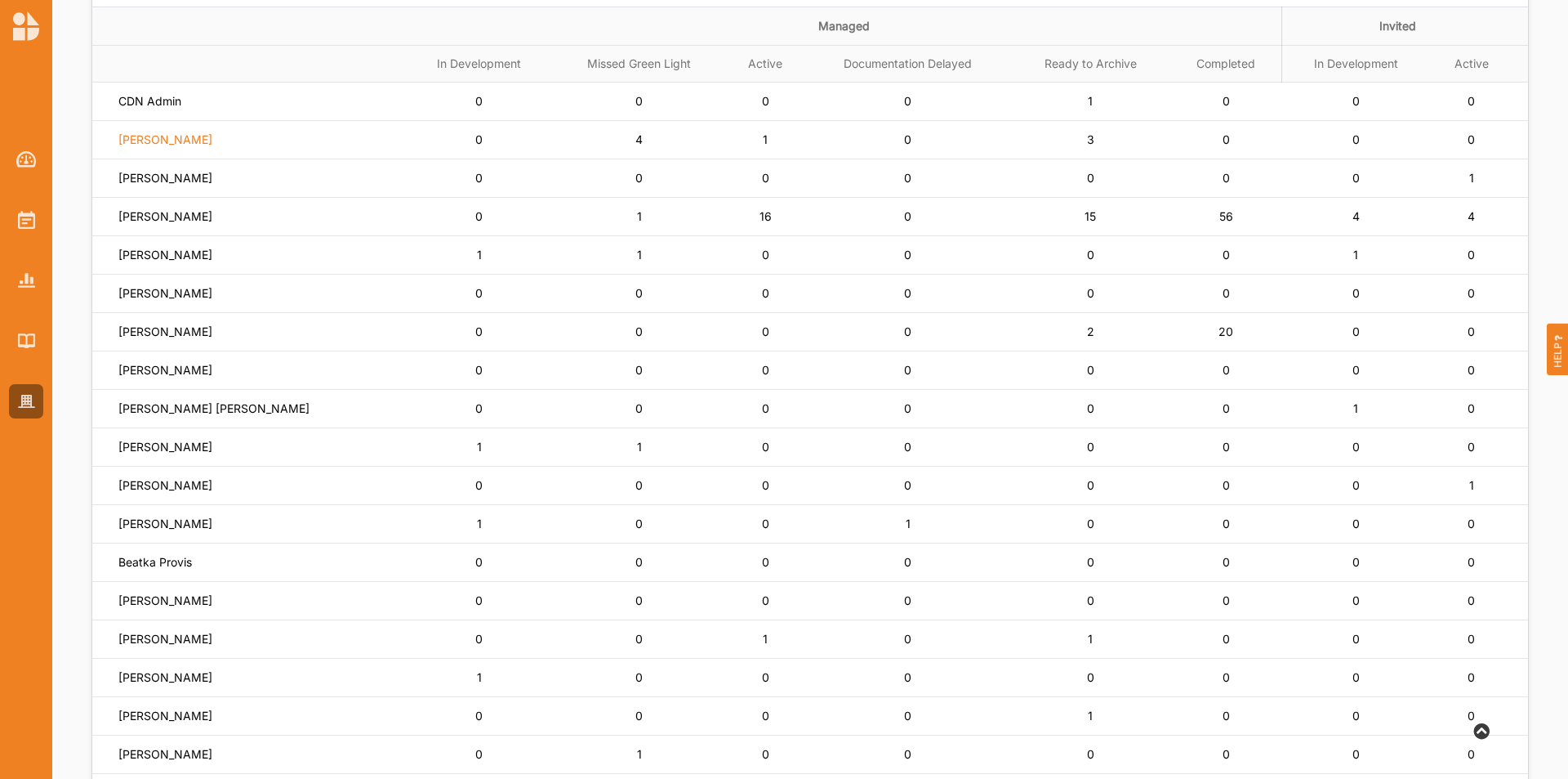
click at [176, 140] on label "Siena Balakrishnan" at bounding box center [165, 139] width 94 height 15
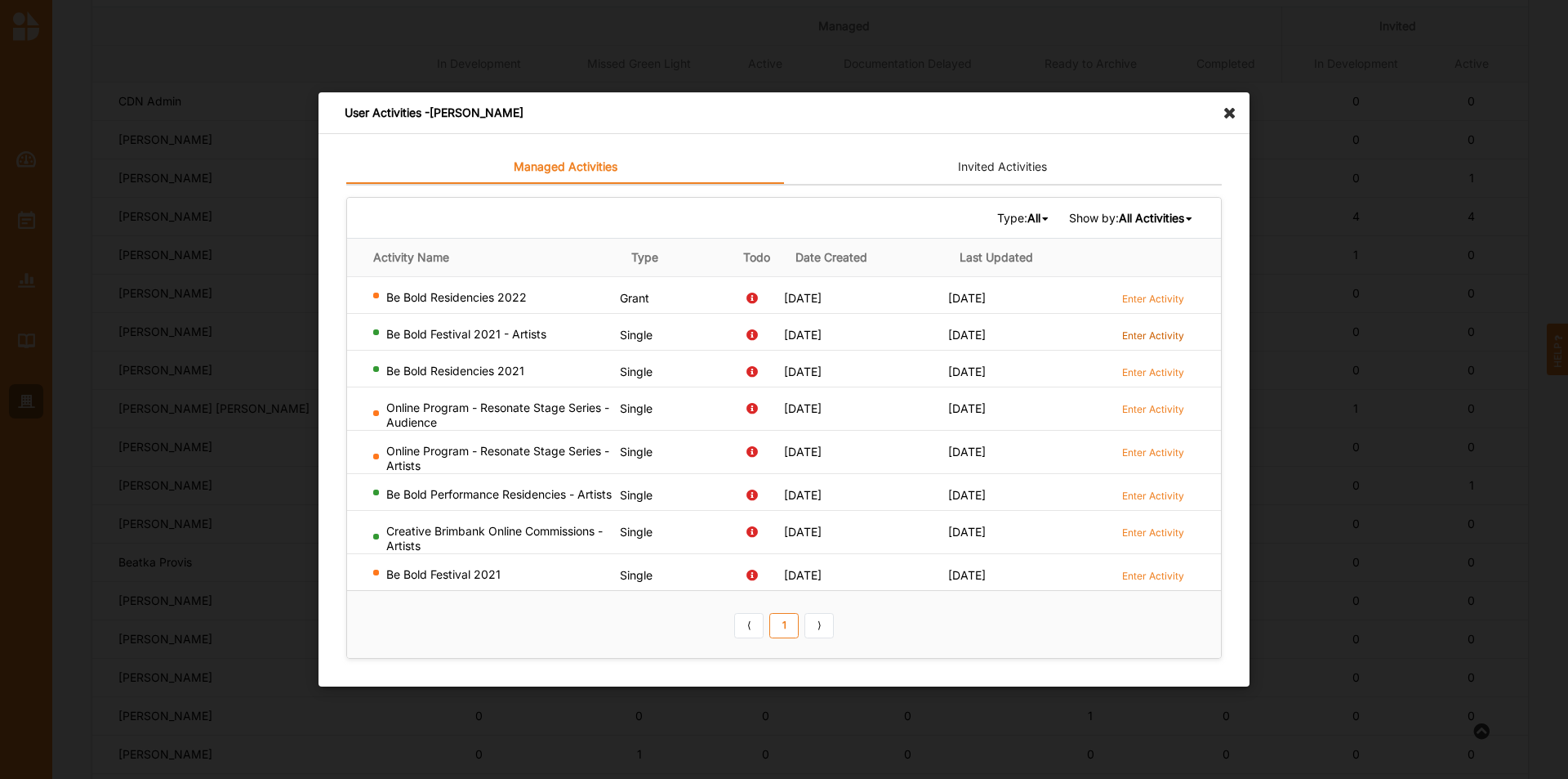
click at [1139, 335] on label "Enter Activity" at bounding box center [1153, 335] width 62 height 14
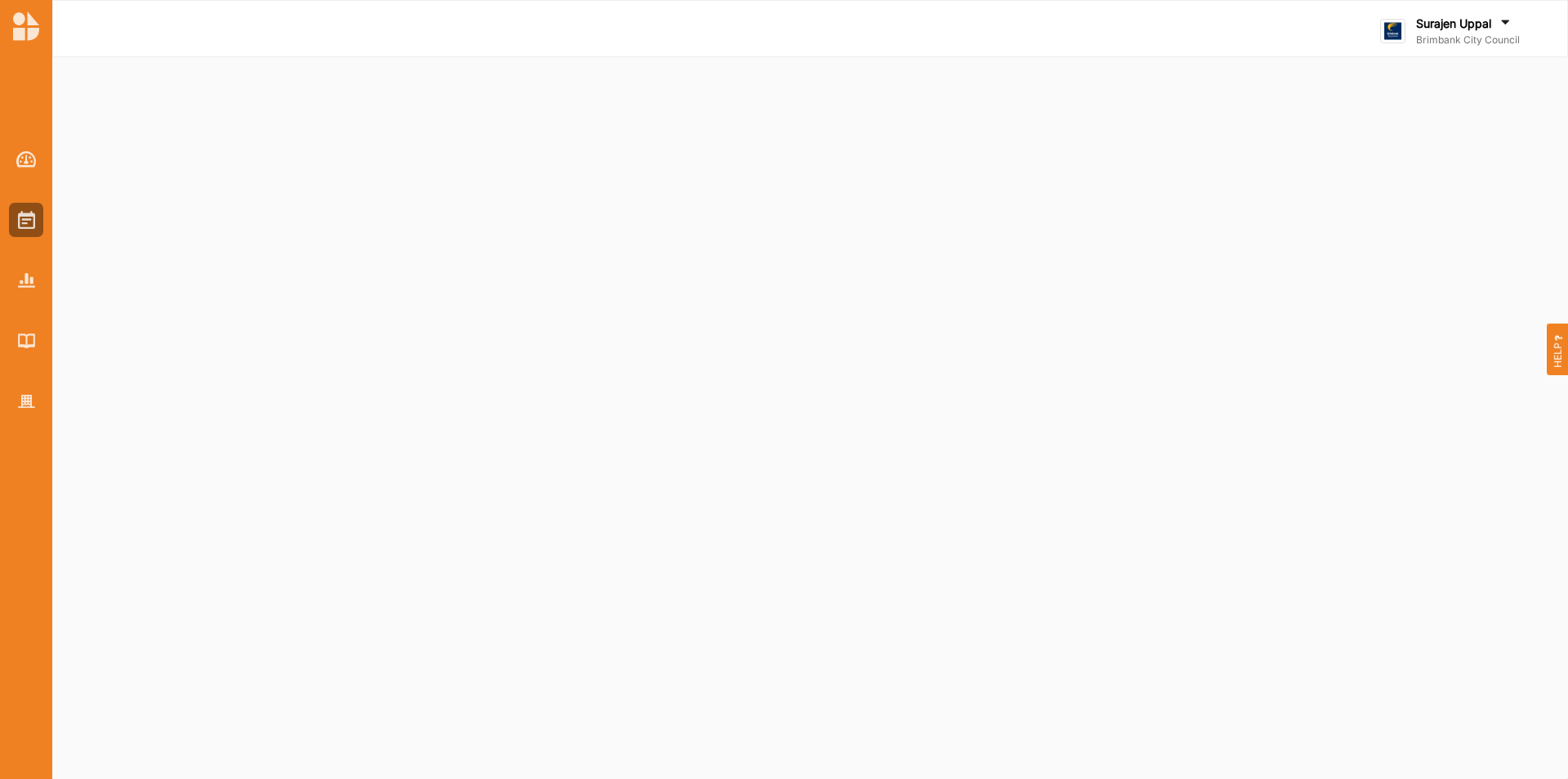
select select "2"
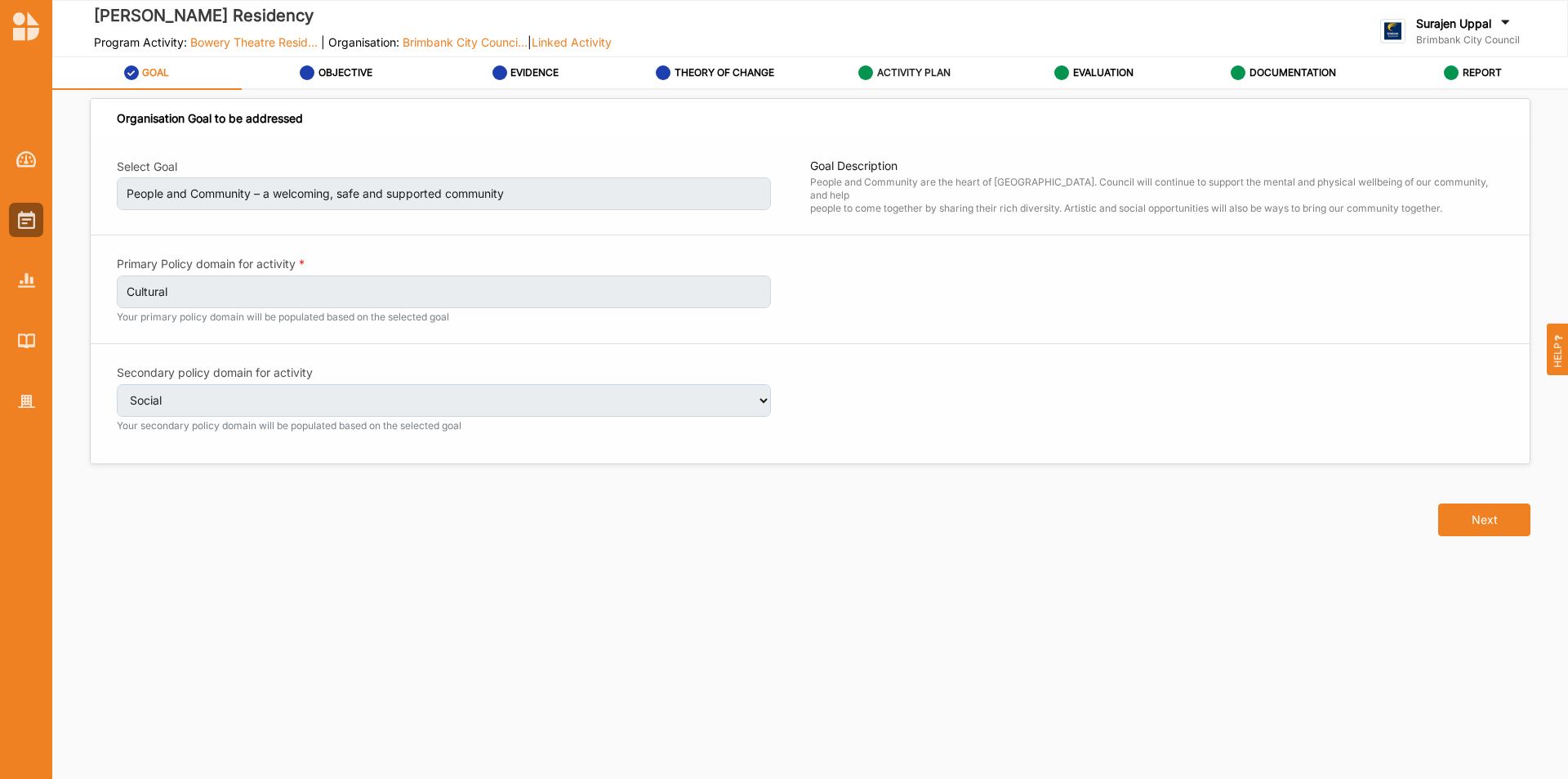
click at [916, 82] on div "ACTIVITY PLAN" at bounding box center [904, 73] width 92 height 29
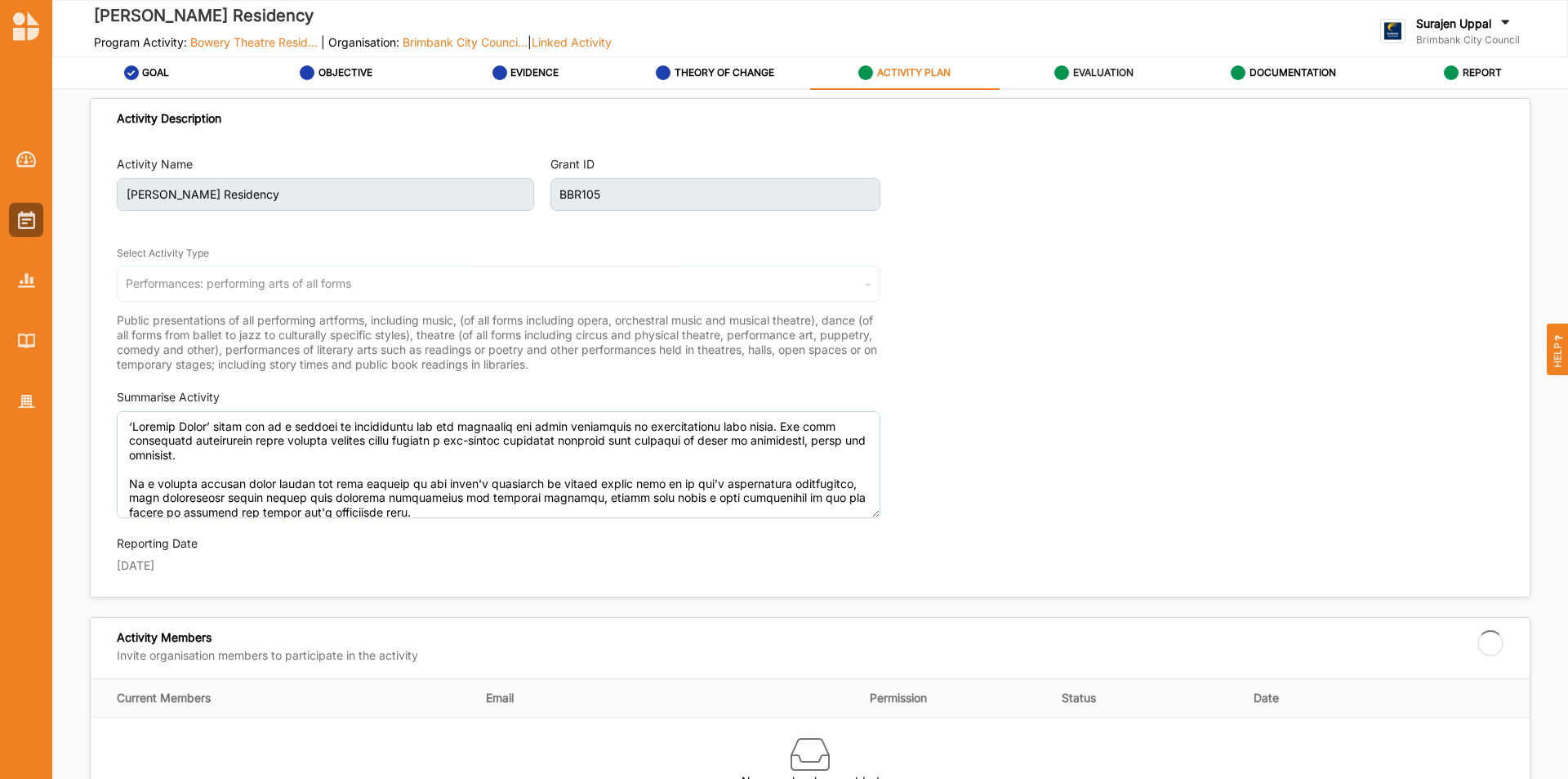
drag, startPoint x: 1122, startPoint y: 65, endPoint x: 1146, endPoint y: 84, distance: 30.6
click at [1122, 66] on div "EVALUATION" at bounding box center [1094, 73] width 80 height 29
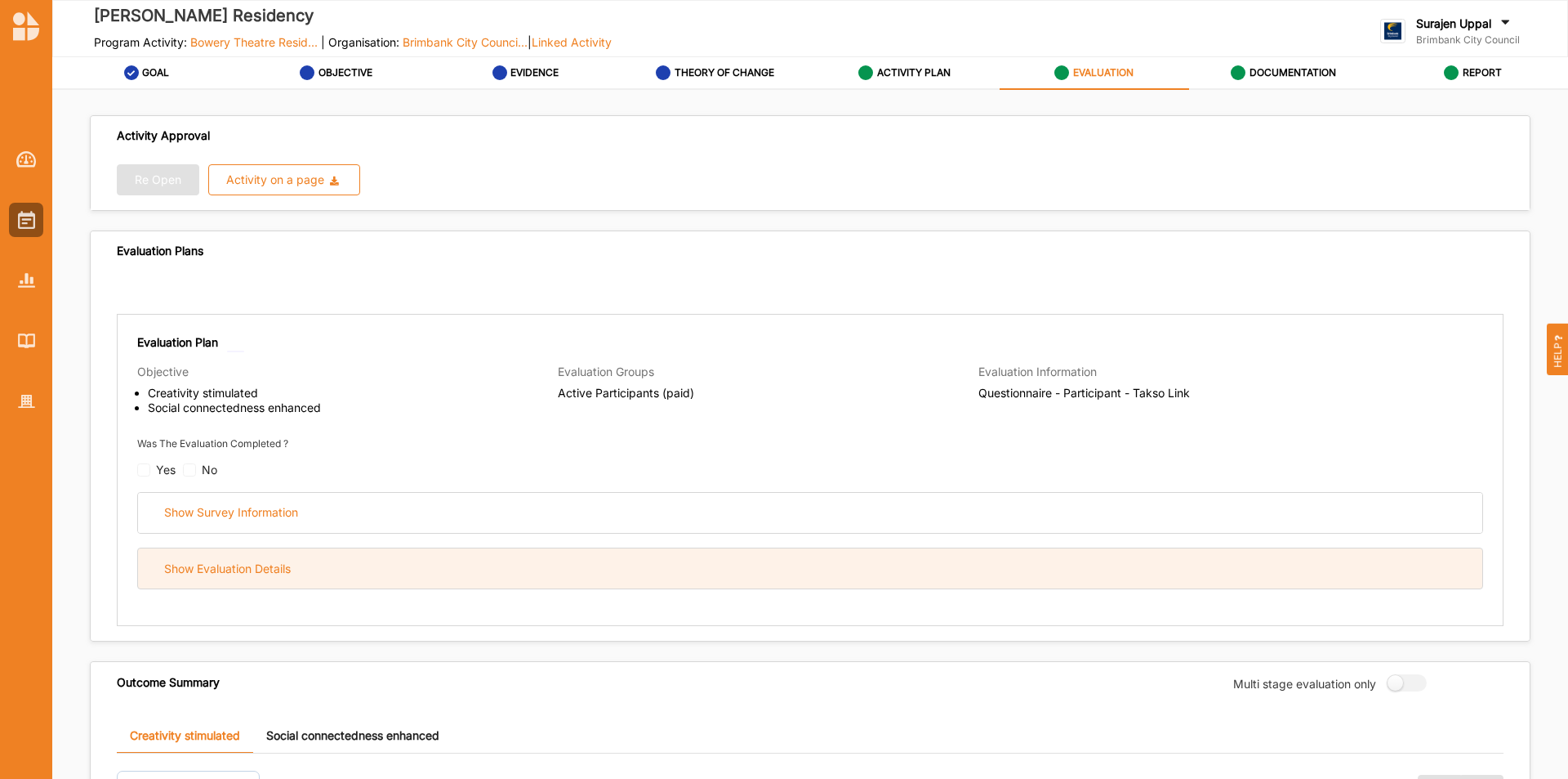
click at [532, 580] on div "Show Evaluation Details" at bounding box center [810, 567] width 1345 height 40
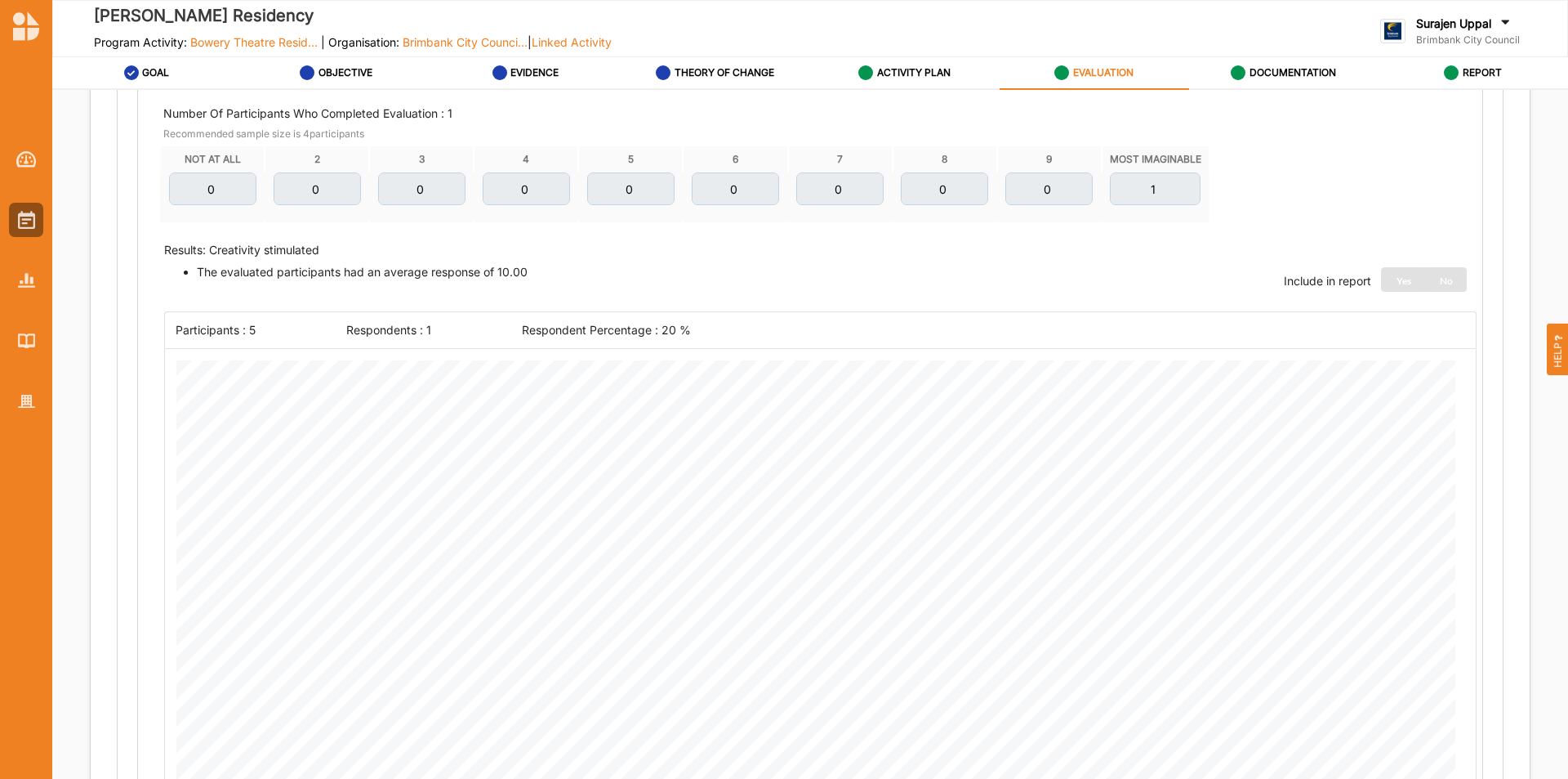
scroll to position [409, 0]
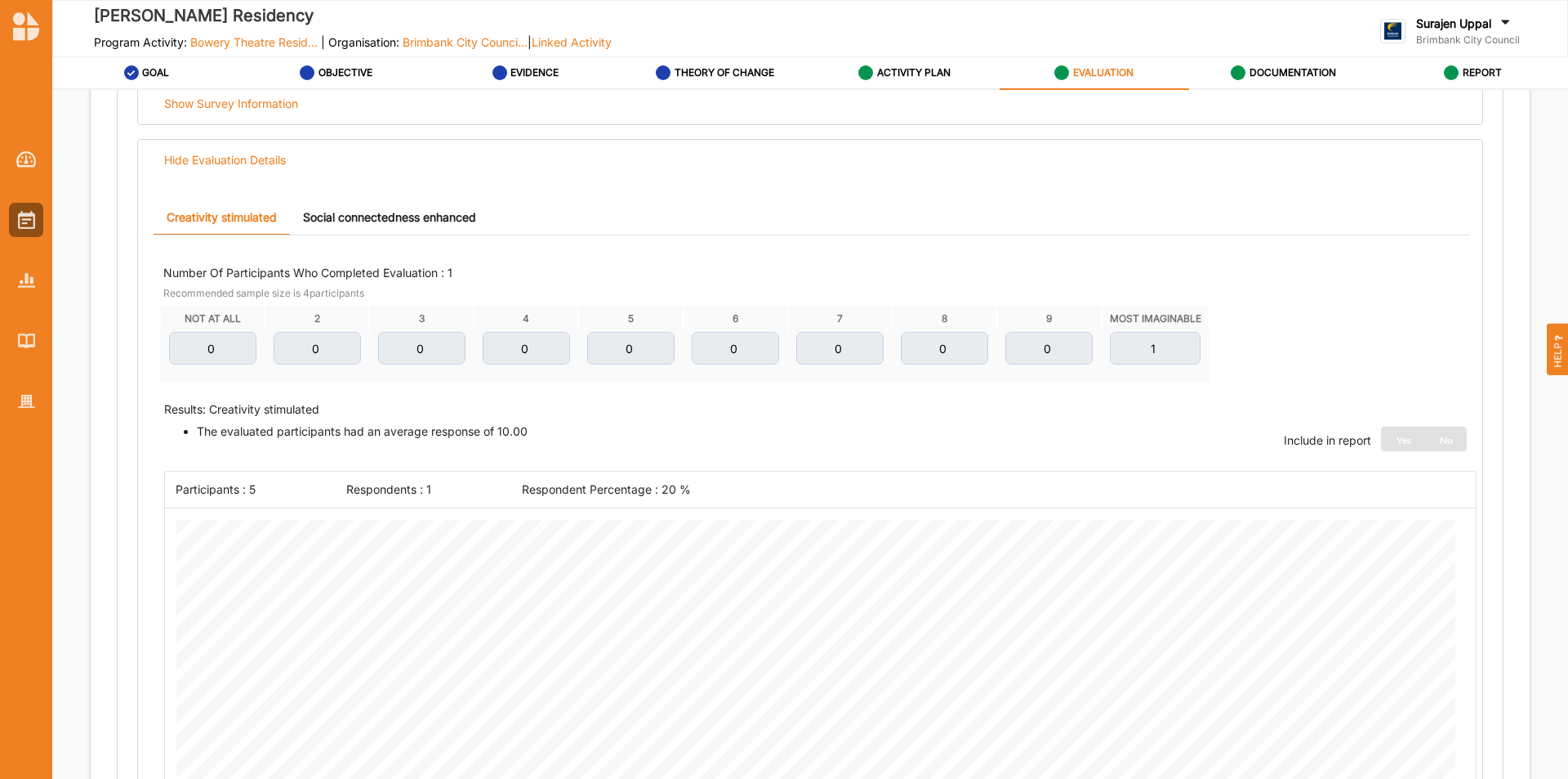
click at [381, 224] on link "Social connectedness enhanced" at bounding box center [389, 218] width 199 height 35
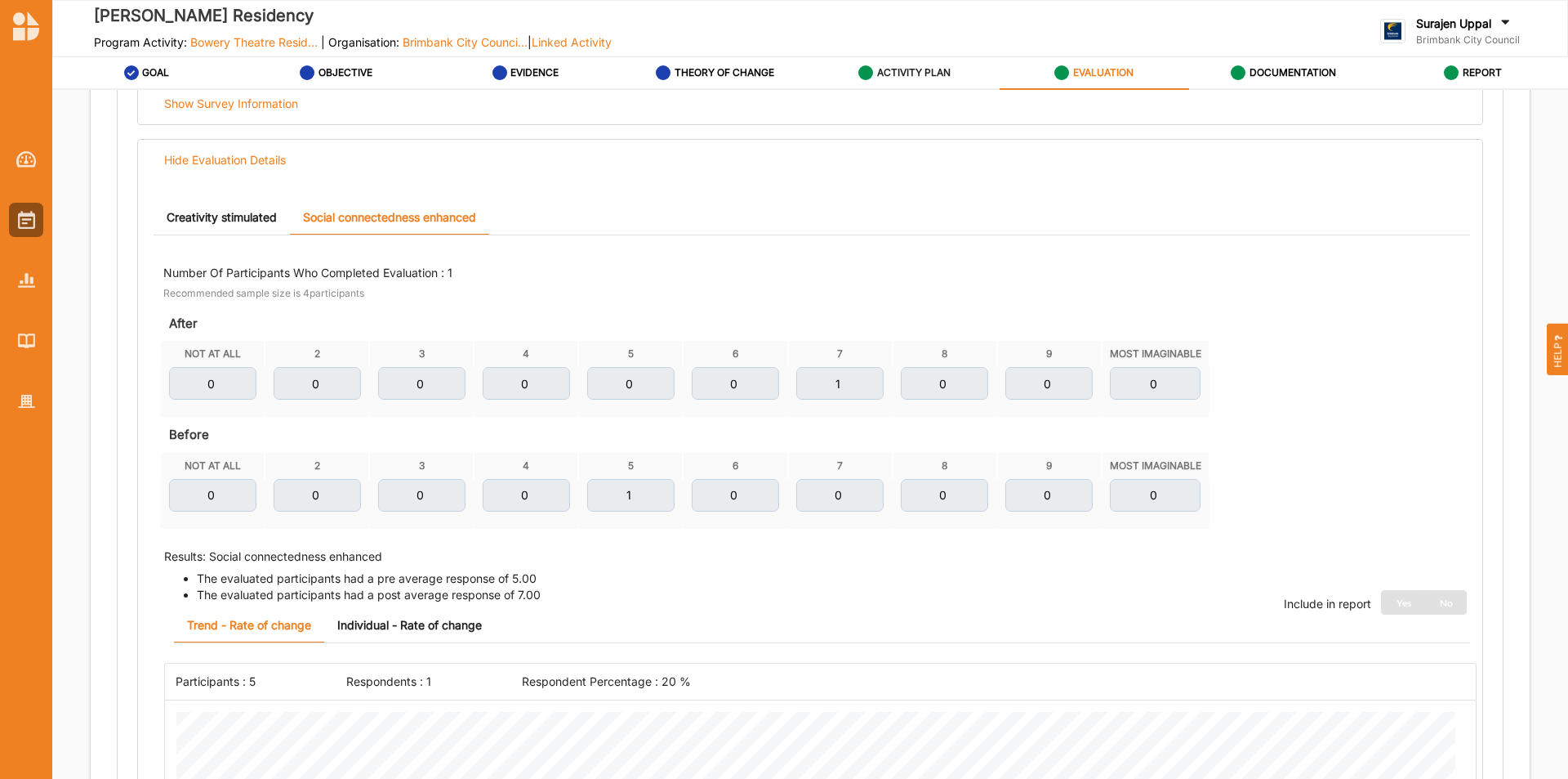
click at [888, 79] on label "ACTIVITY PLAN" at bounding box center [914, 72] width 74 height 13
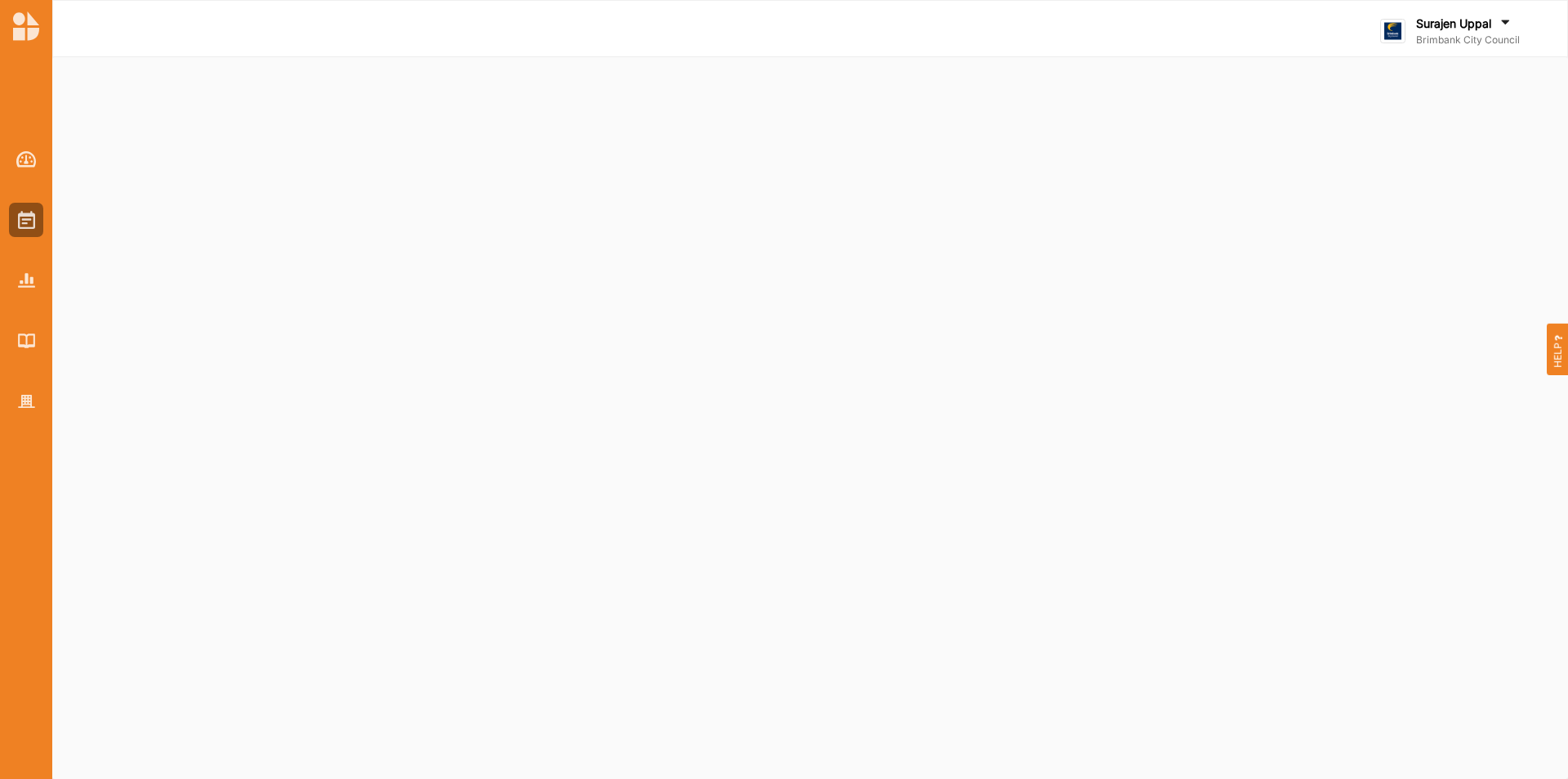
select select "2"
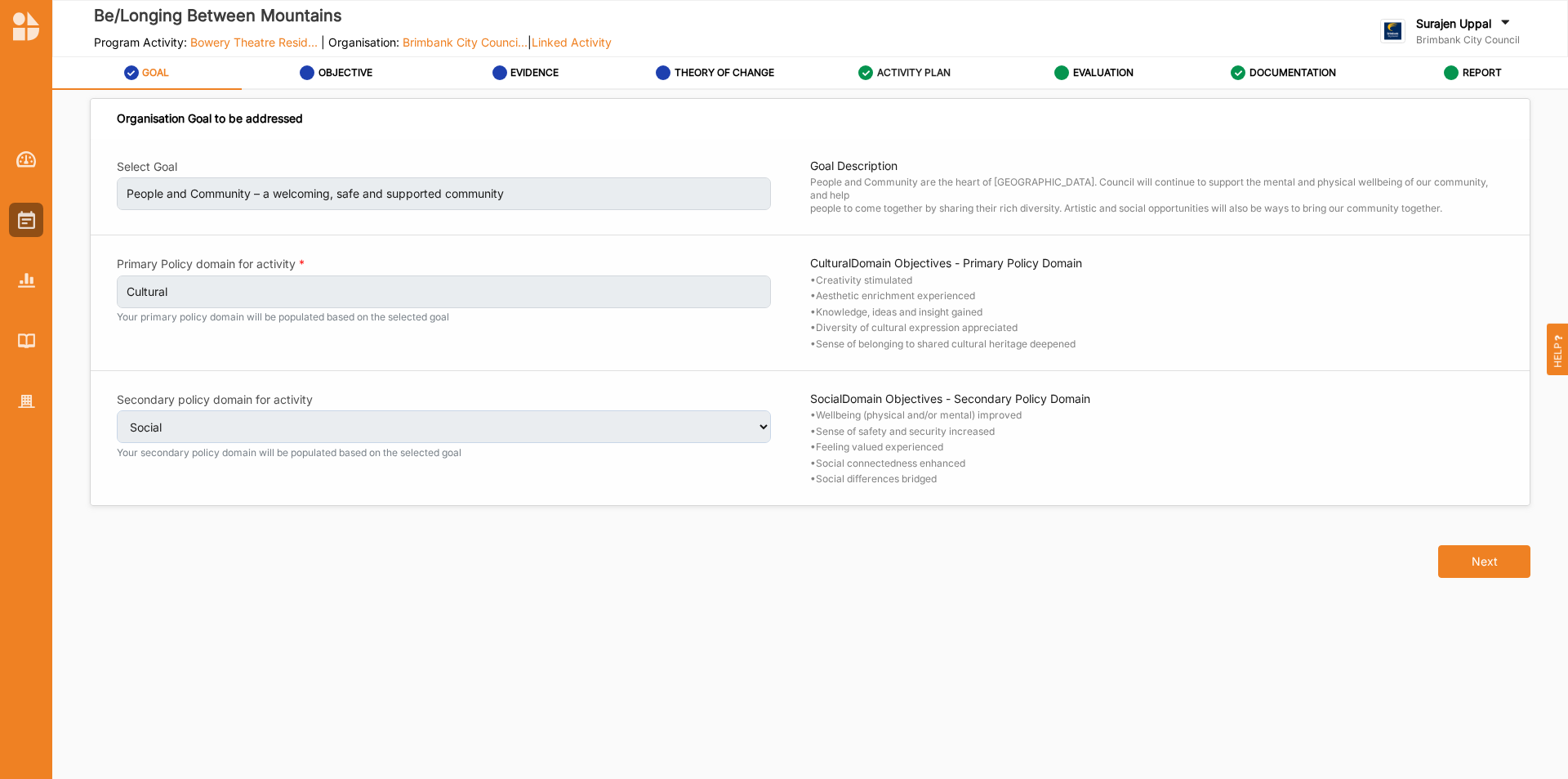
select select "2"
click at [913, 69] on label "ACTIVITY PLAN" at bounding box center [914, 72] width 74 height 13
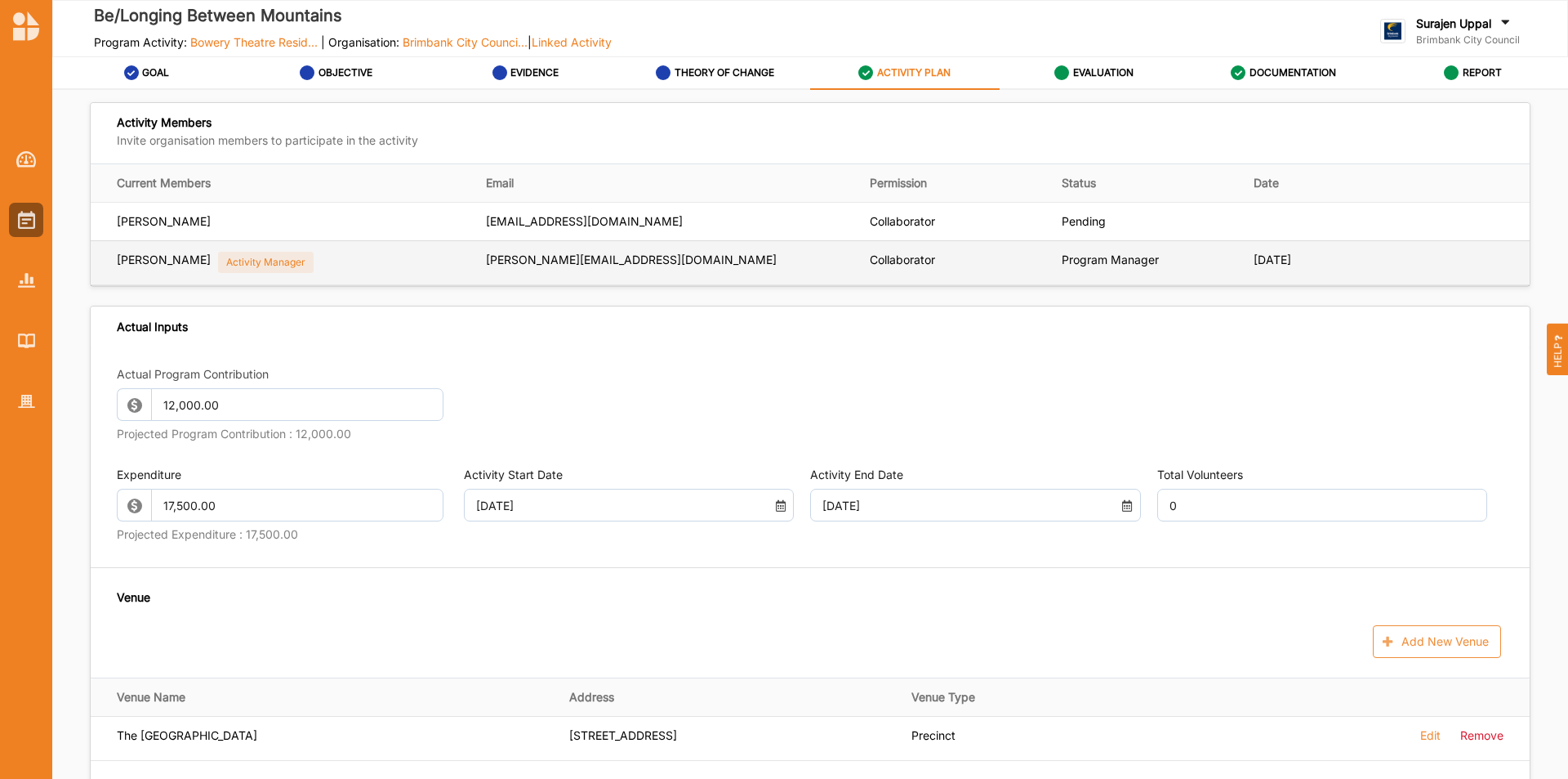
scroll to position [572, 0]
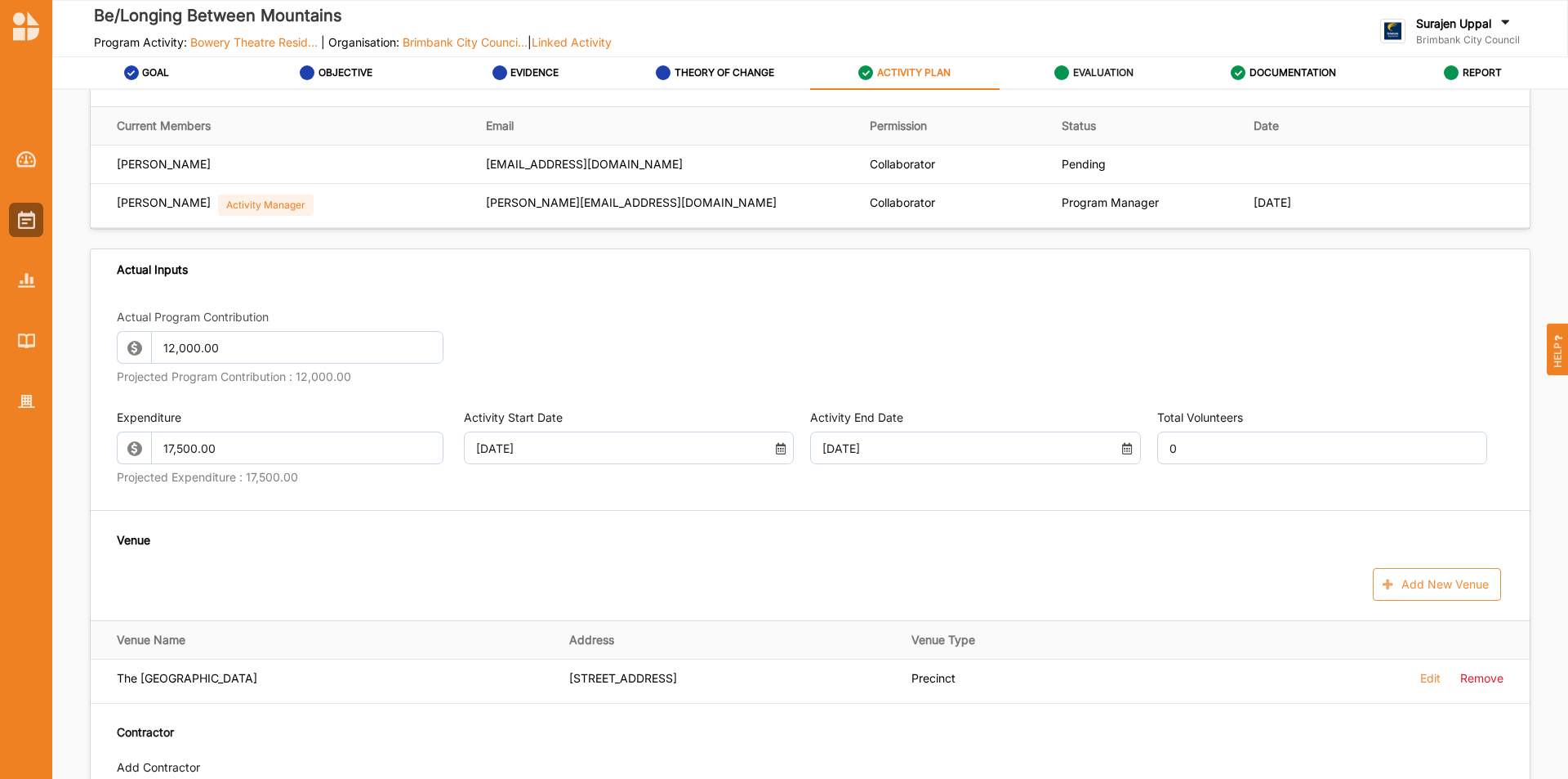
click at [1114, 64] on div "EVALUATION" at bounding box center [1094, 73] width 80 height 29
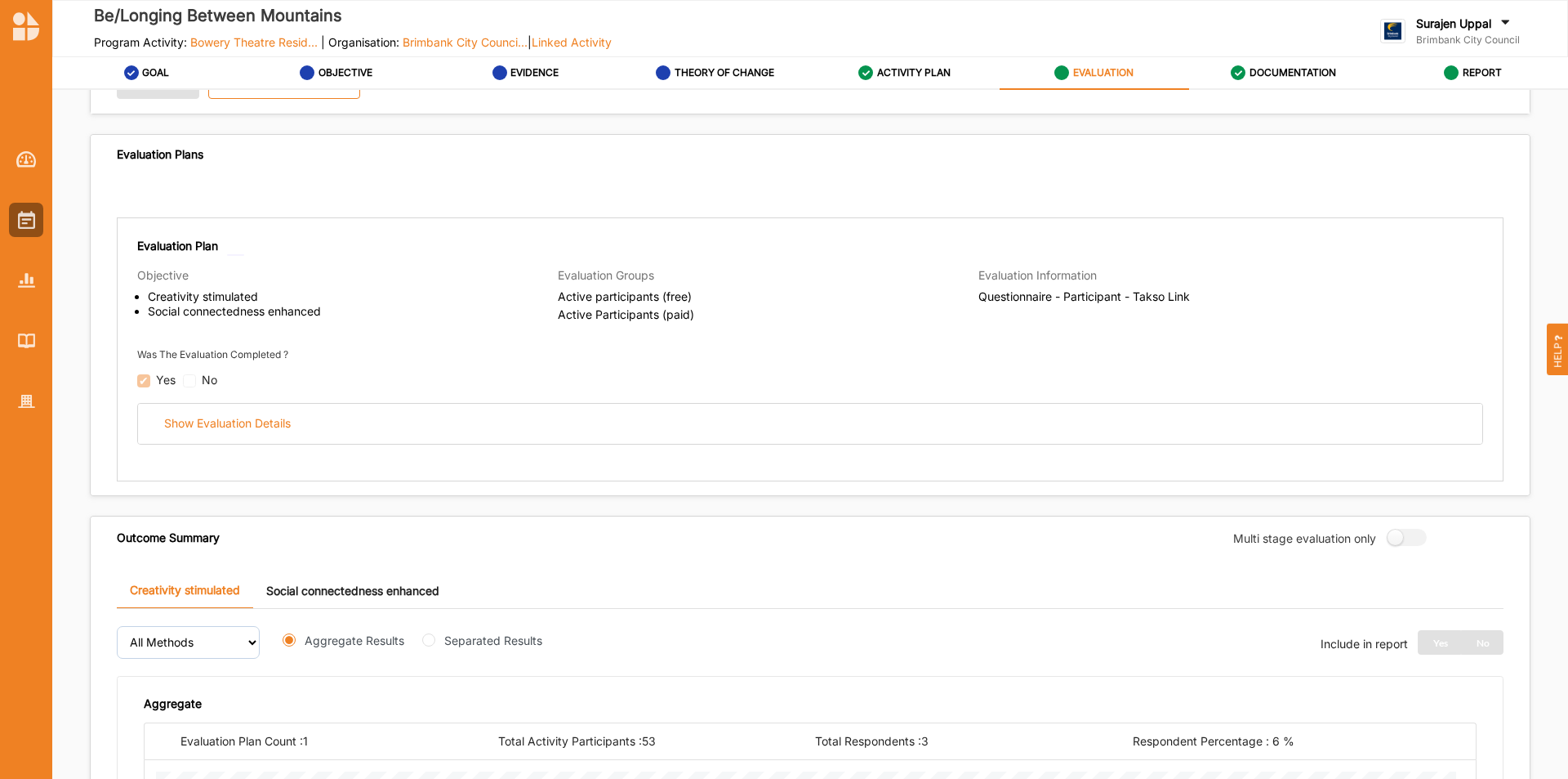
scroll to position [572, 0]
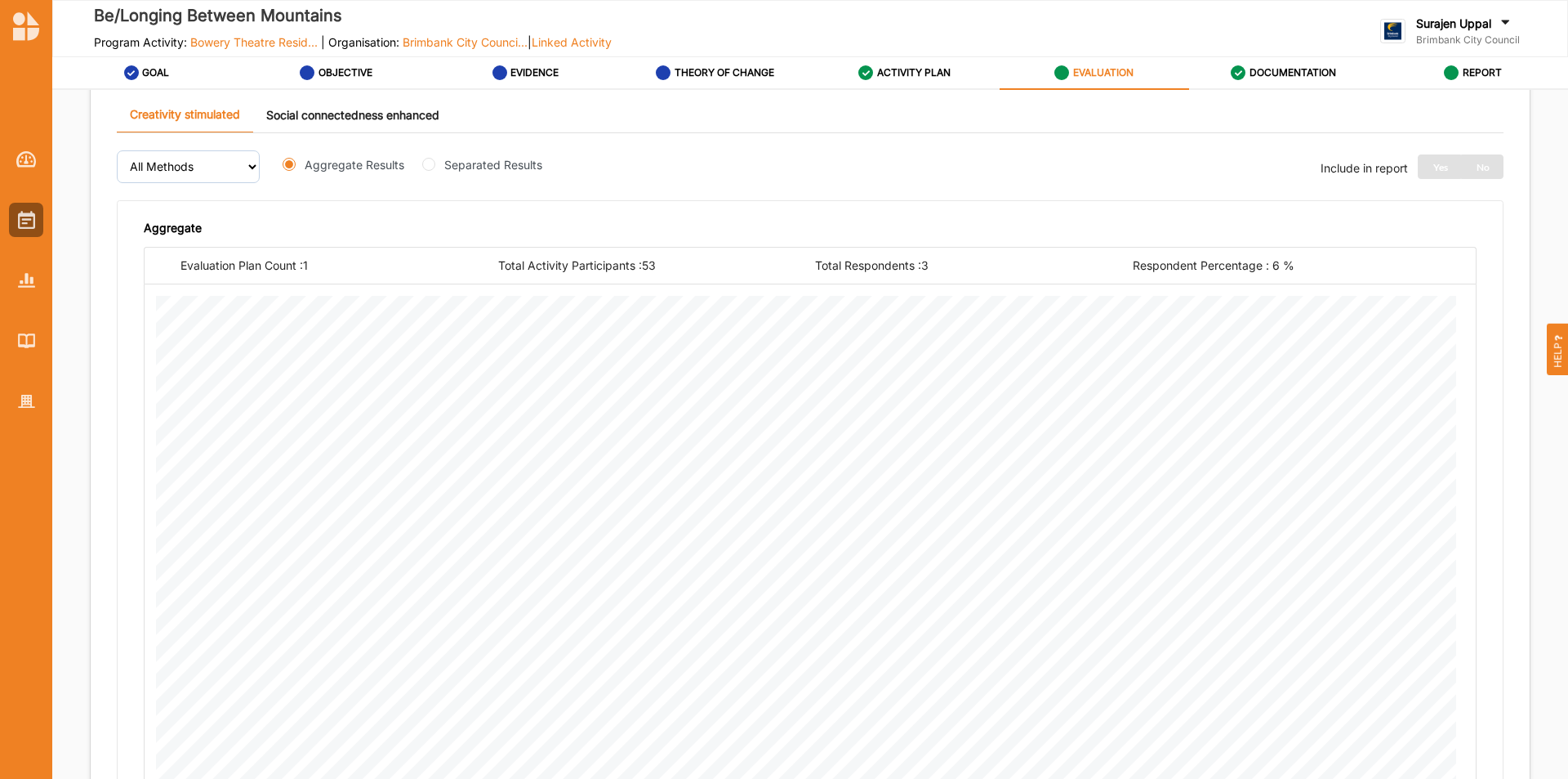
click at [319, 114] on link "Social connectedness enhanced" at bounding box center [352, 115] width 199 height 35
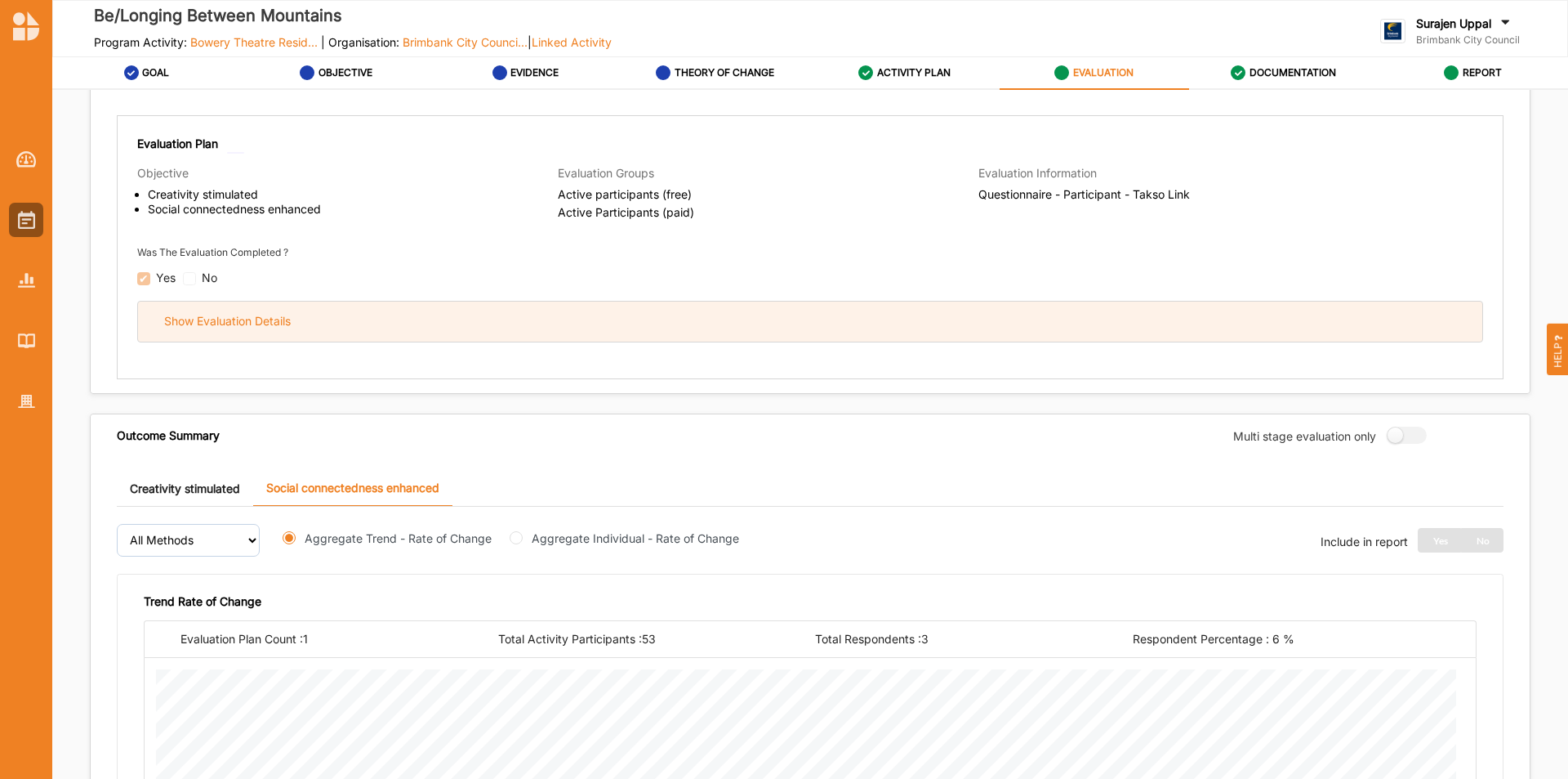
scroll to position [198, 0]
click at [324, 316] on div "Show Evaluation Details" at bounding box center [810, 322] width 1345 height 40
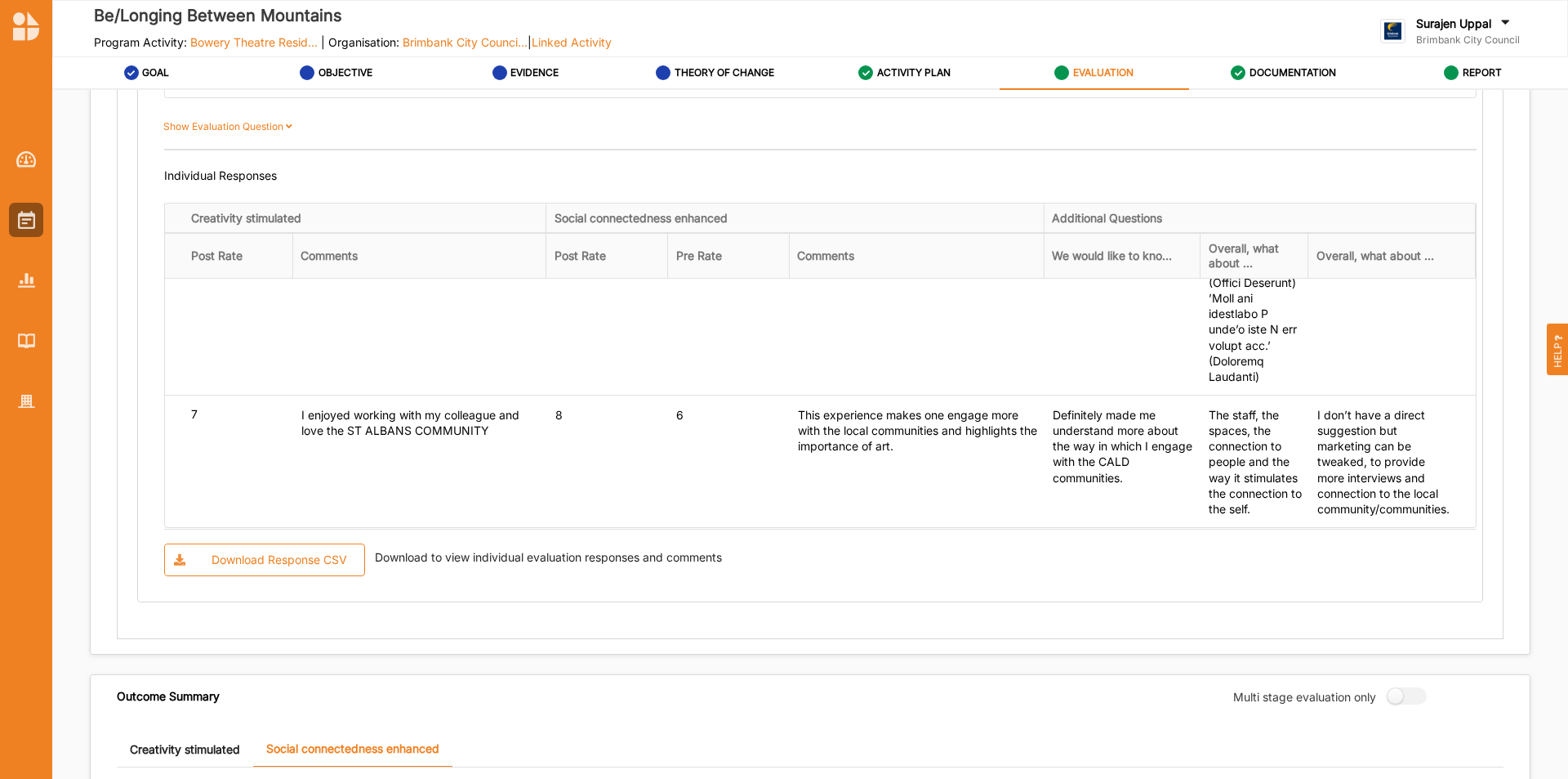
scroll to position [2602, 0]
click at [892, 79] on label "ACTIVITY PLAN" at bounding box center [914, 72] width 74 height 13
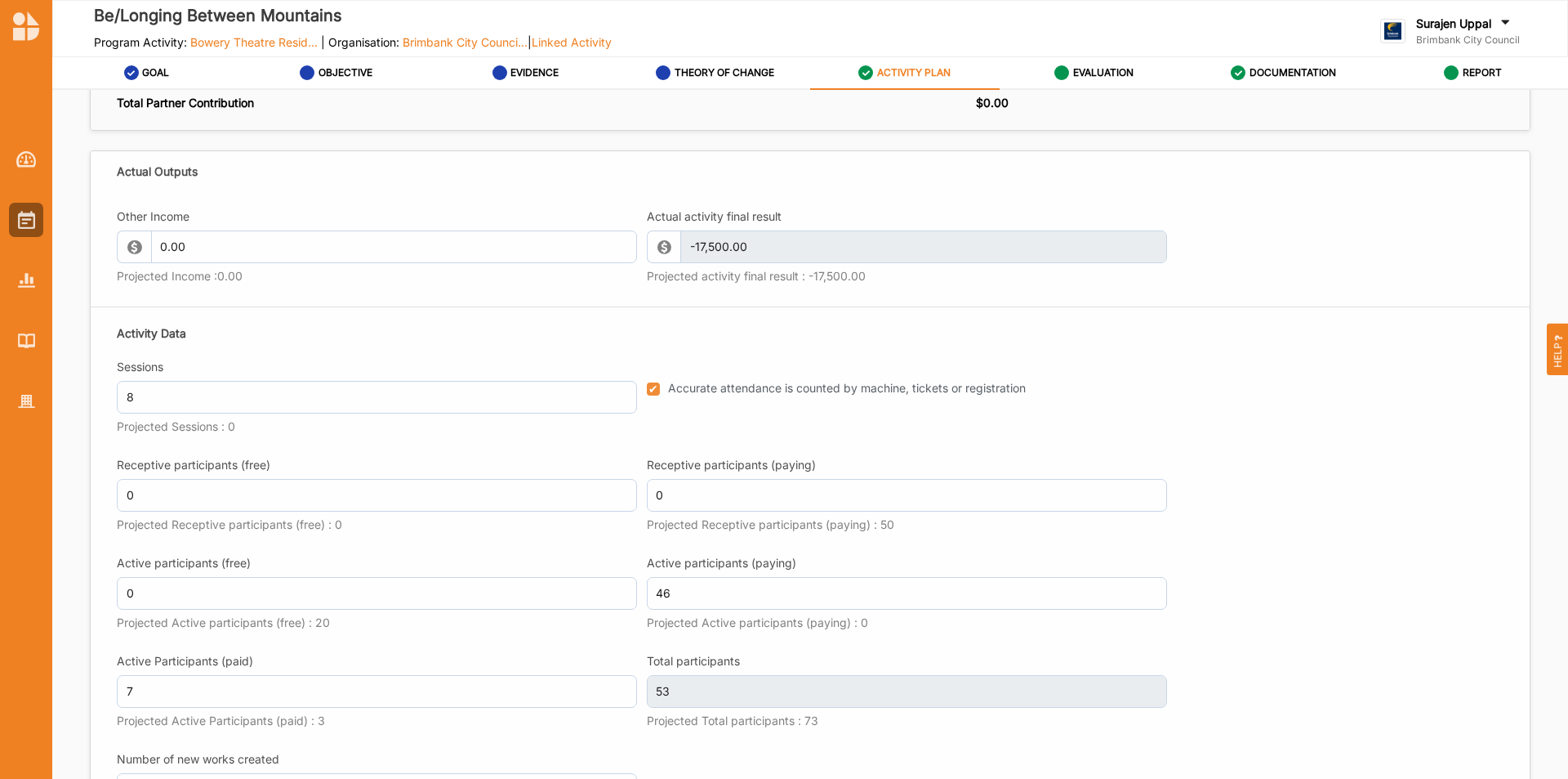
scroll to position [1685, 0]
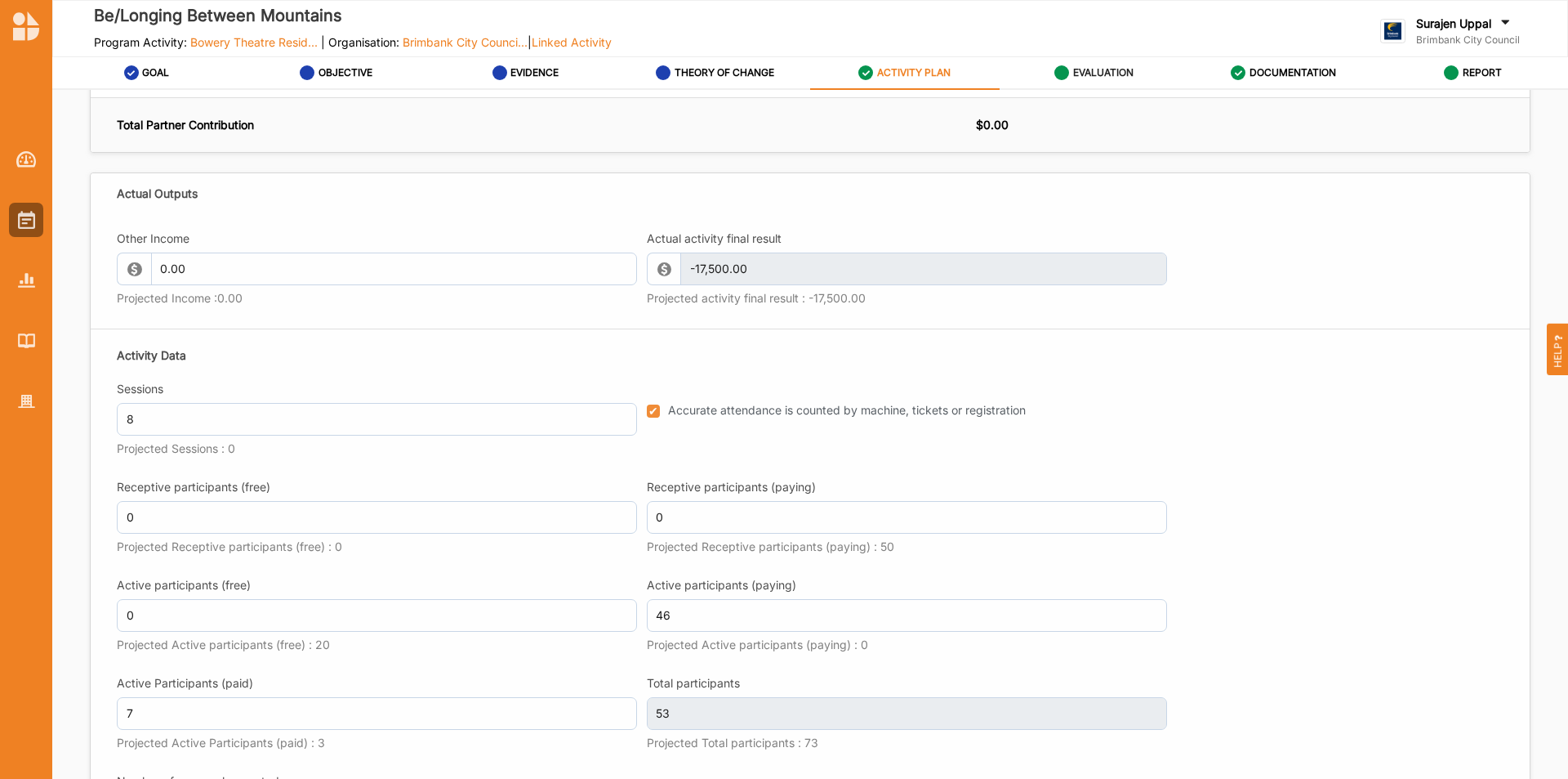
click at [1076, 65] on div "EVALUATION" at bounding box center [1094, 73] width 80 height 29
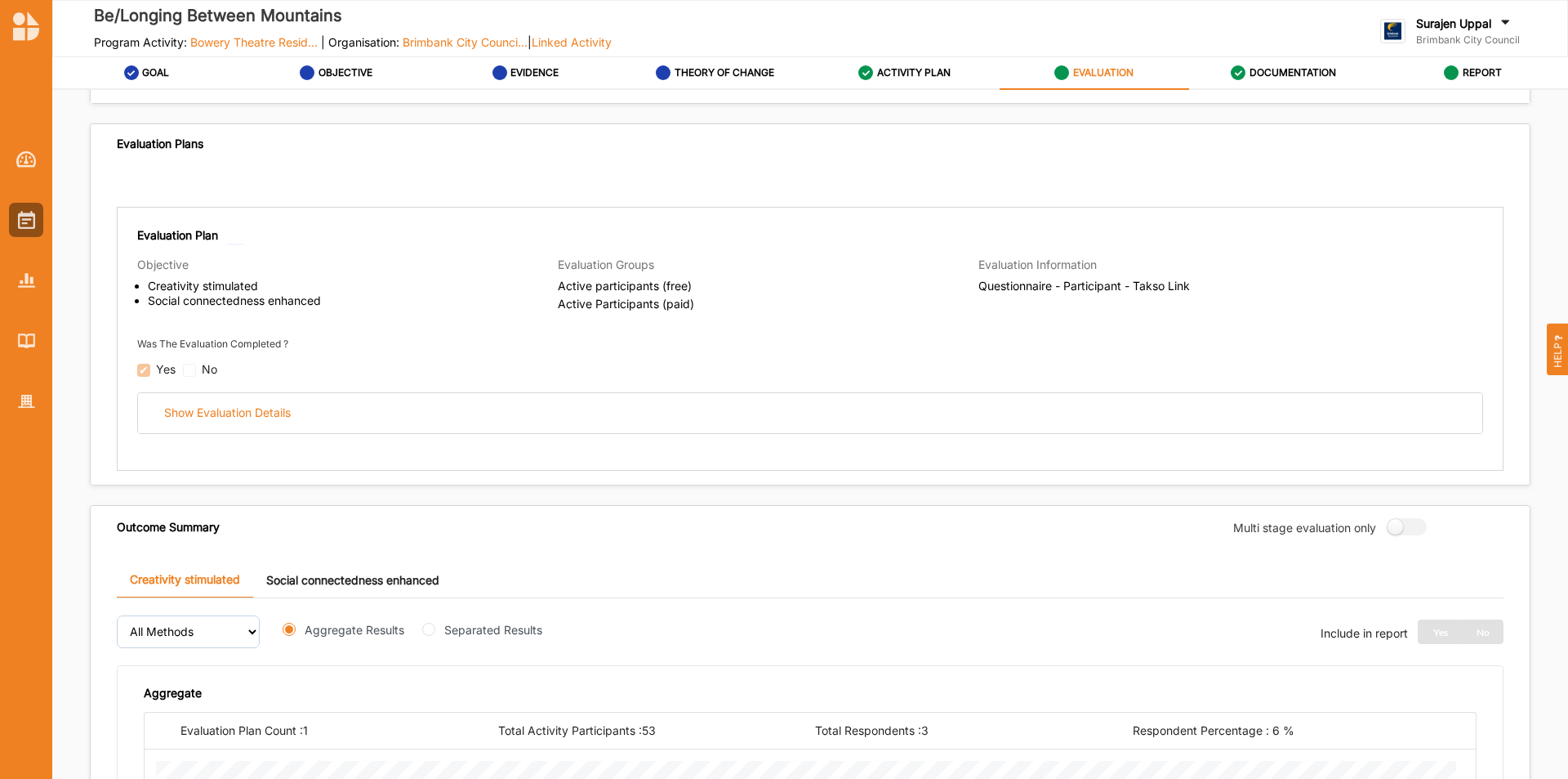
scroll to position [198, 0]
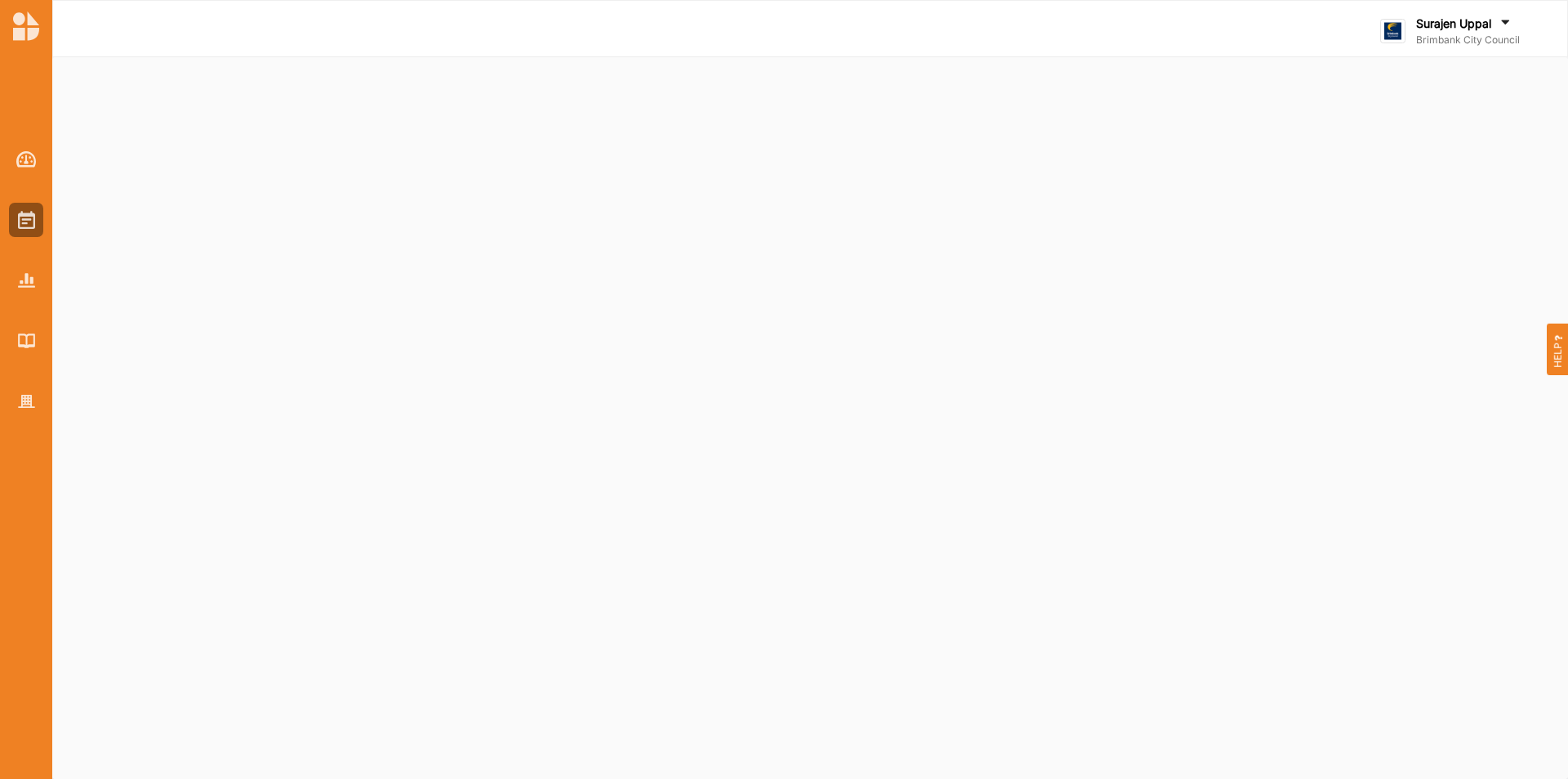
select select "2"
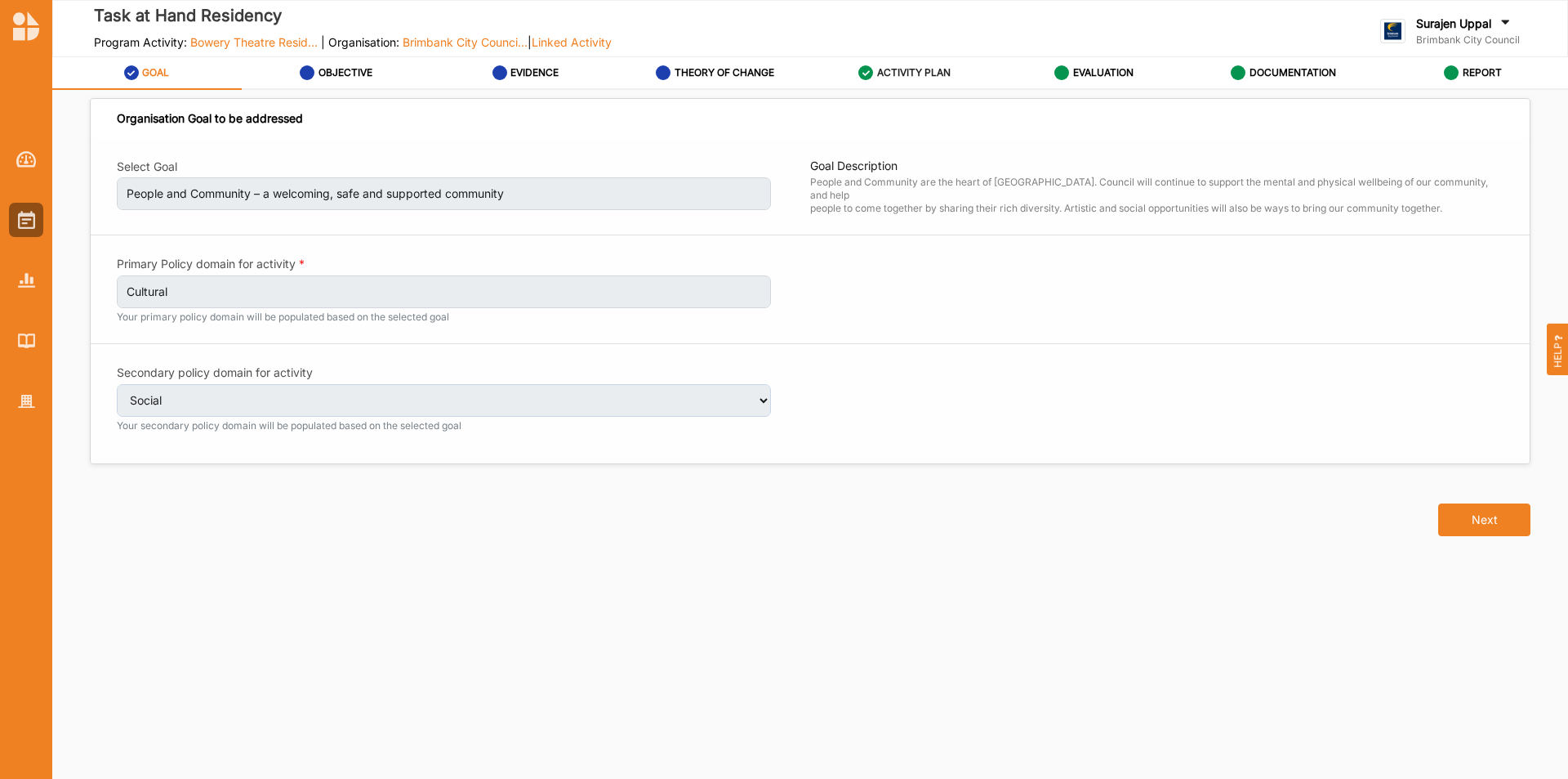
click at [884, 64] on div "ACTIVITY PLAN" at bounding box center [904, 73] width 92 height 29
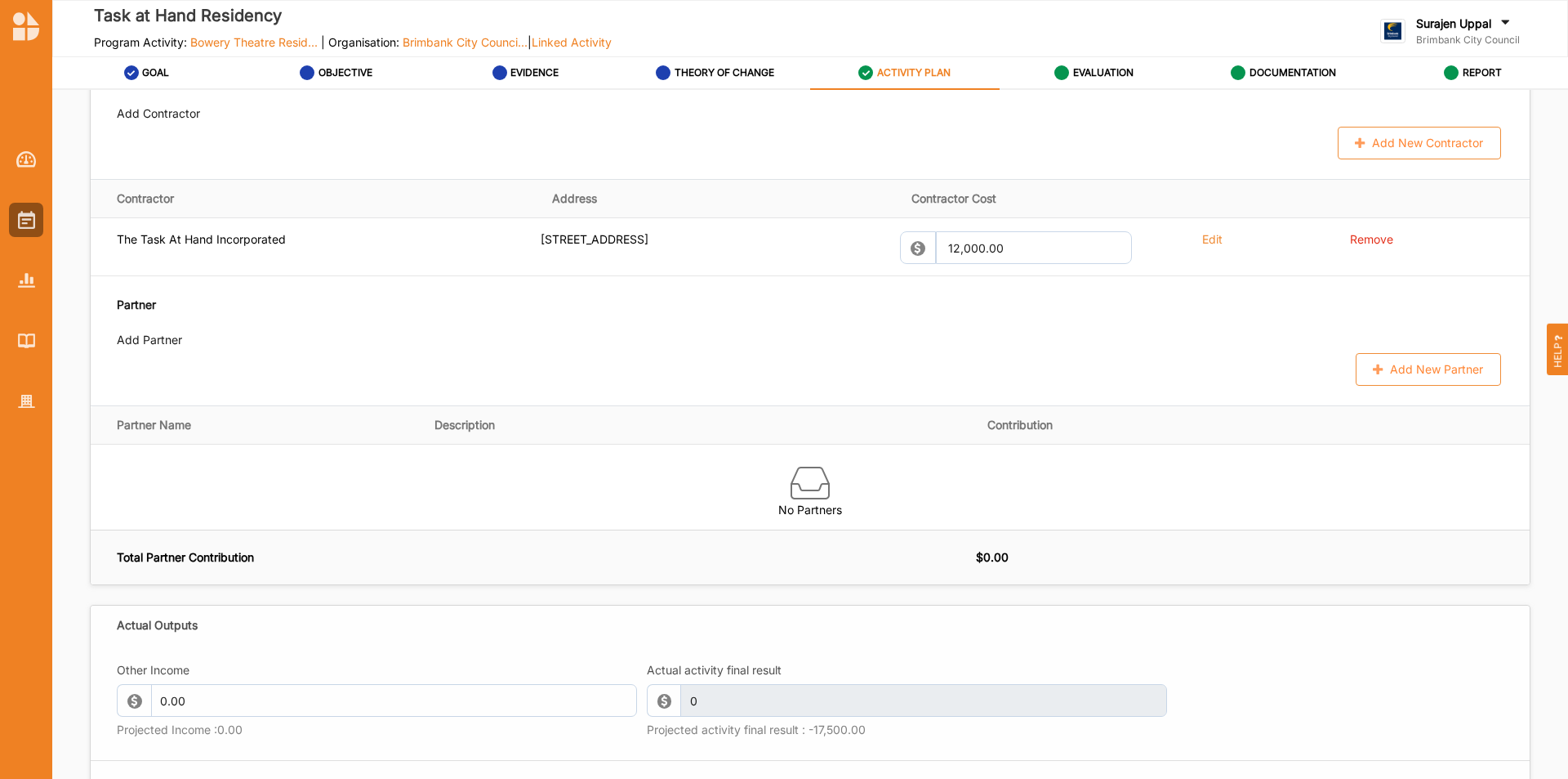
scroll to position [1552, 0]
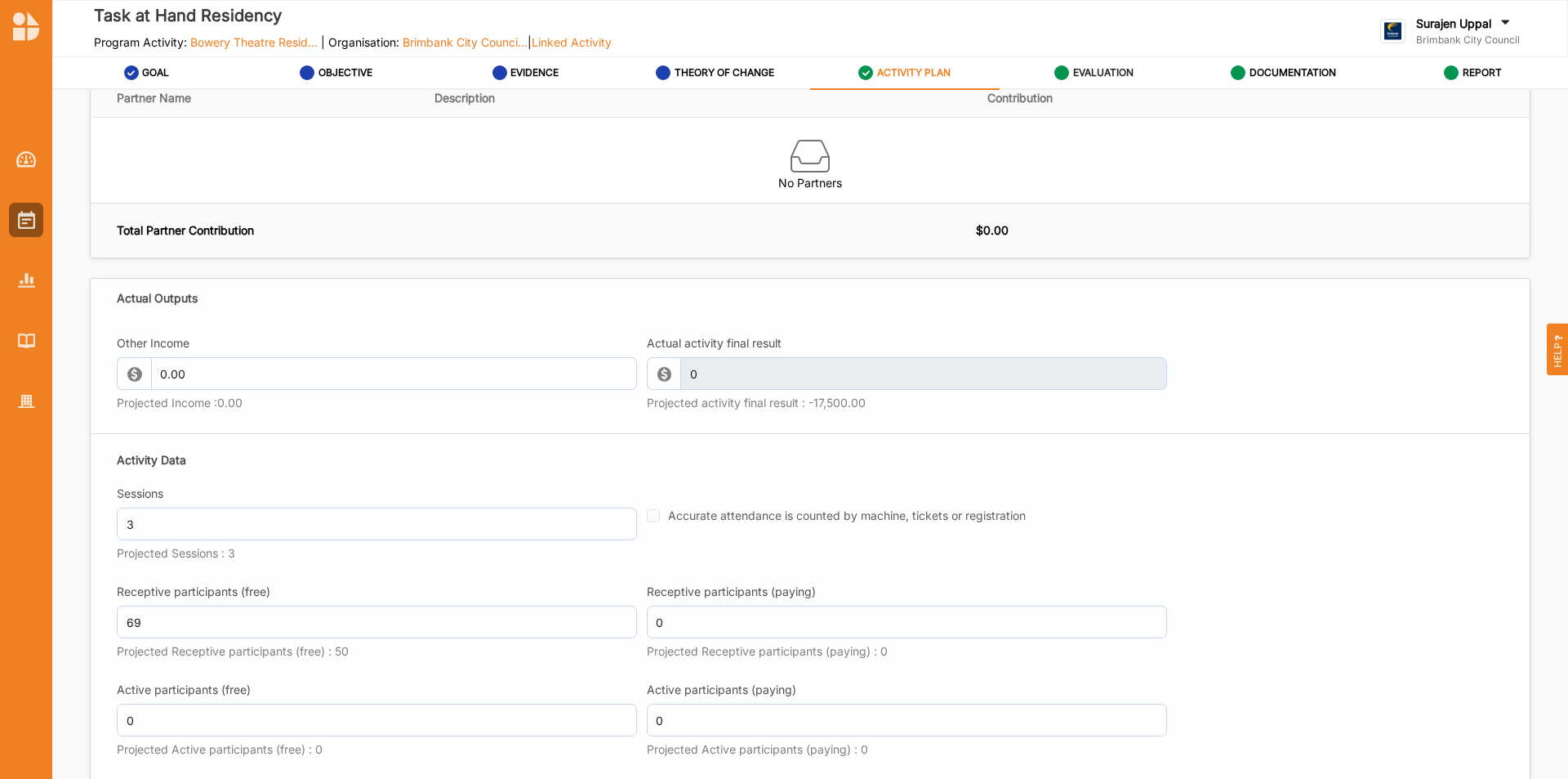
click at [1121, 69] on label "EVALUATION" at bounding box center [1103, 72] width 60 height 13
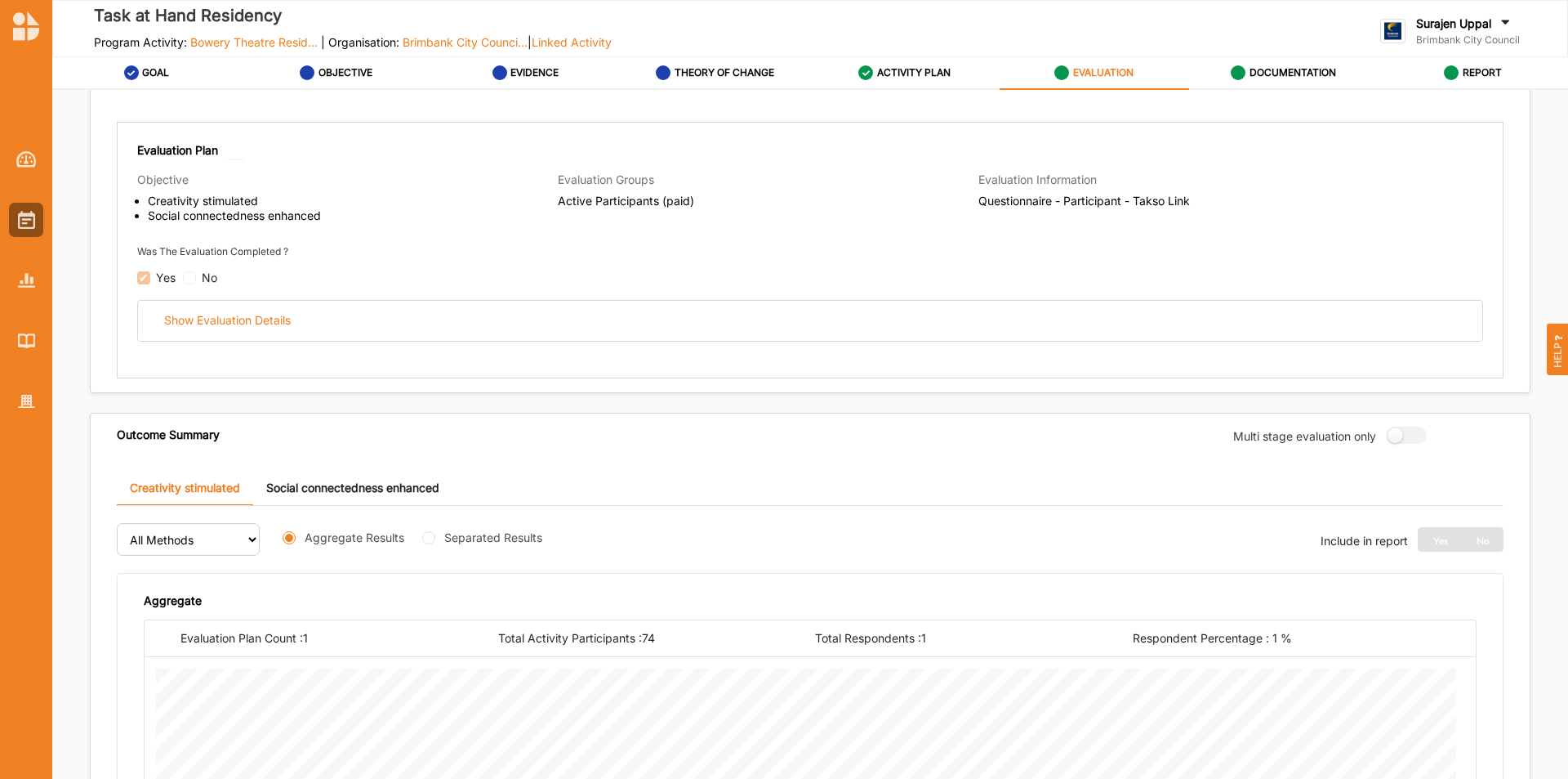
scroll to position [190, 0]
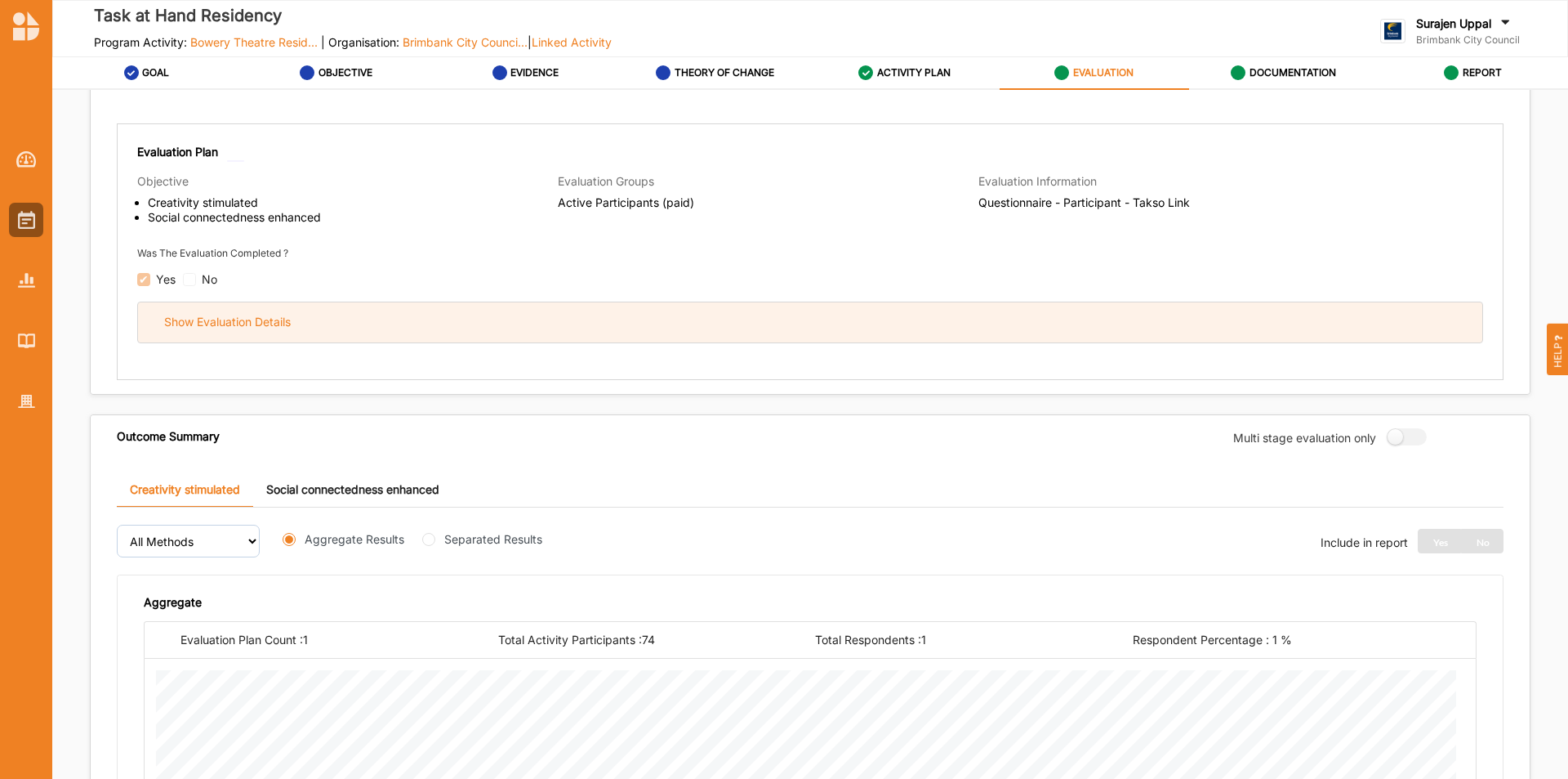
click at [569, 335] on div "Show Evaluation Details" at bounding box center [810, 322] width 1345 height 40
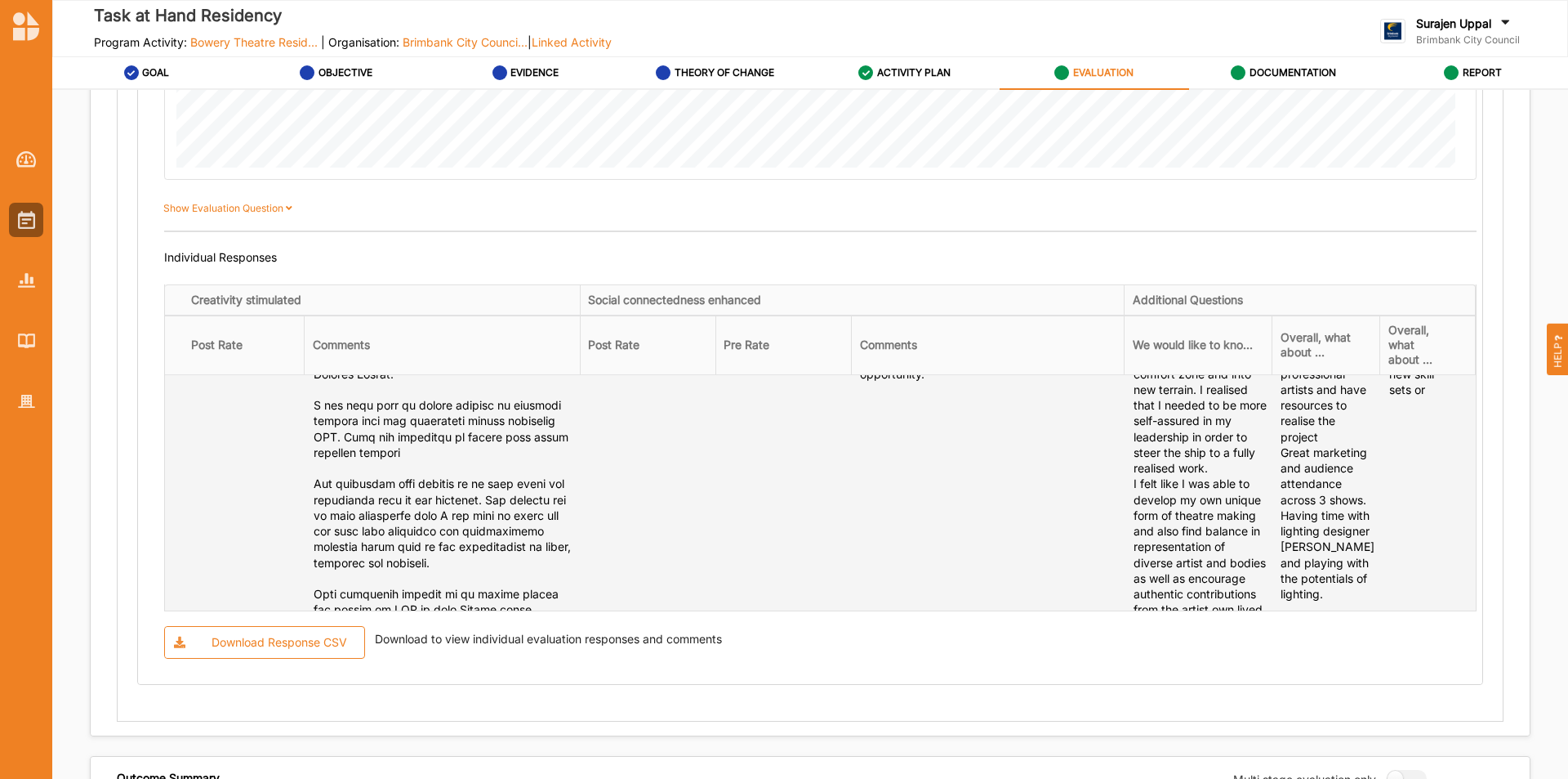
scroll to position [323, 0]
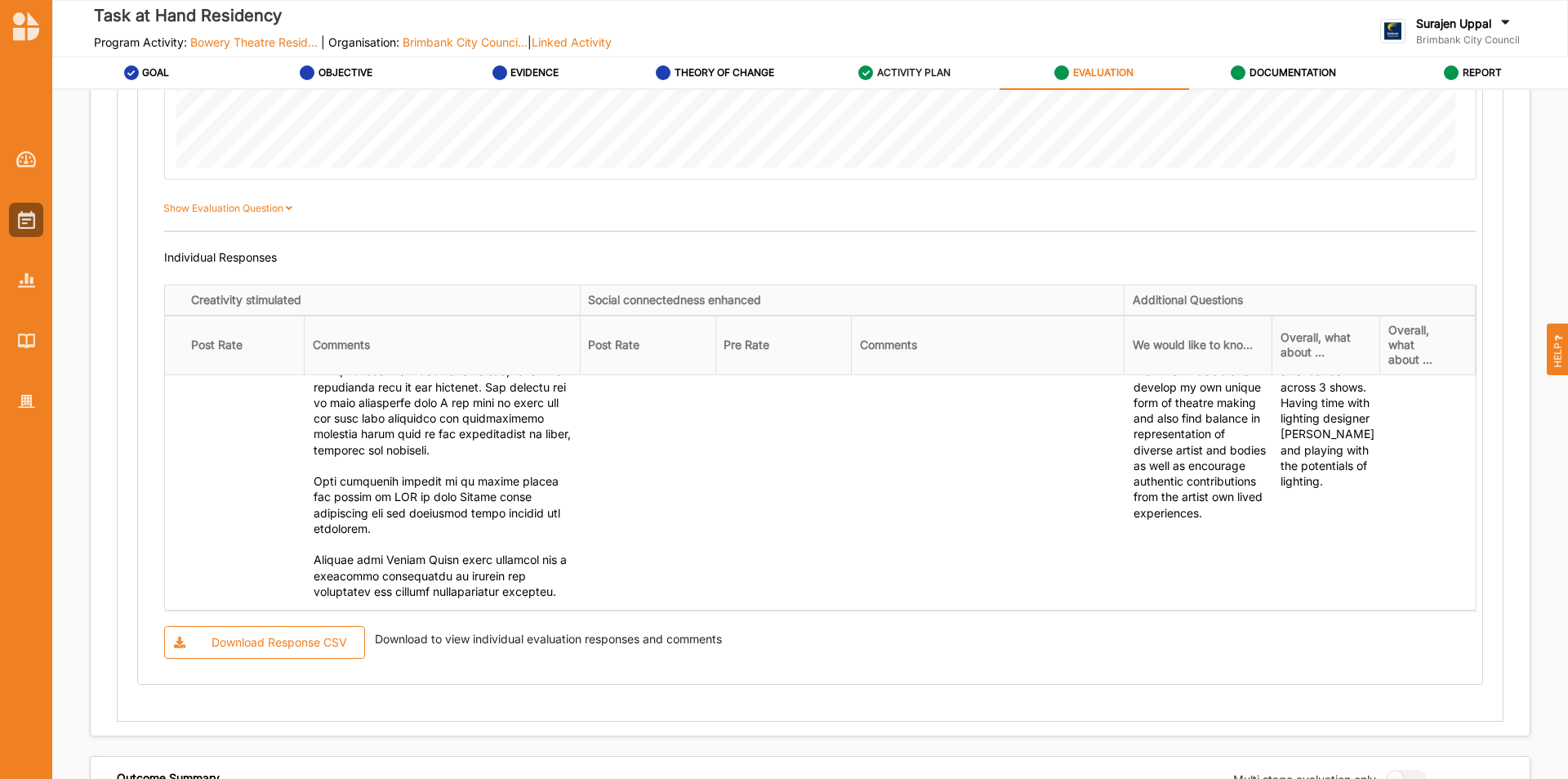
click at [928, 88] on link "ACTIVITY PLAN" at bounding box center [904, 74] width 189 height 33
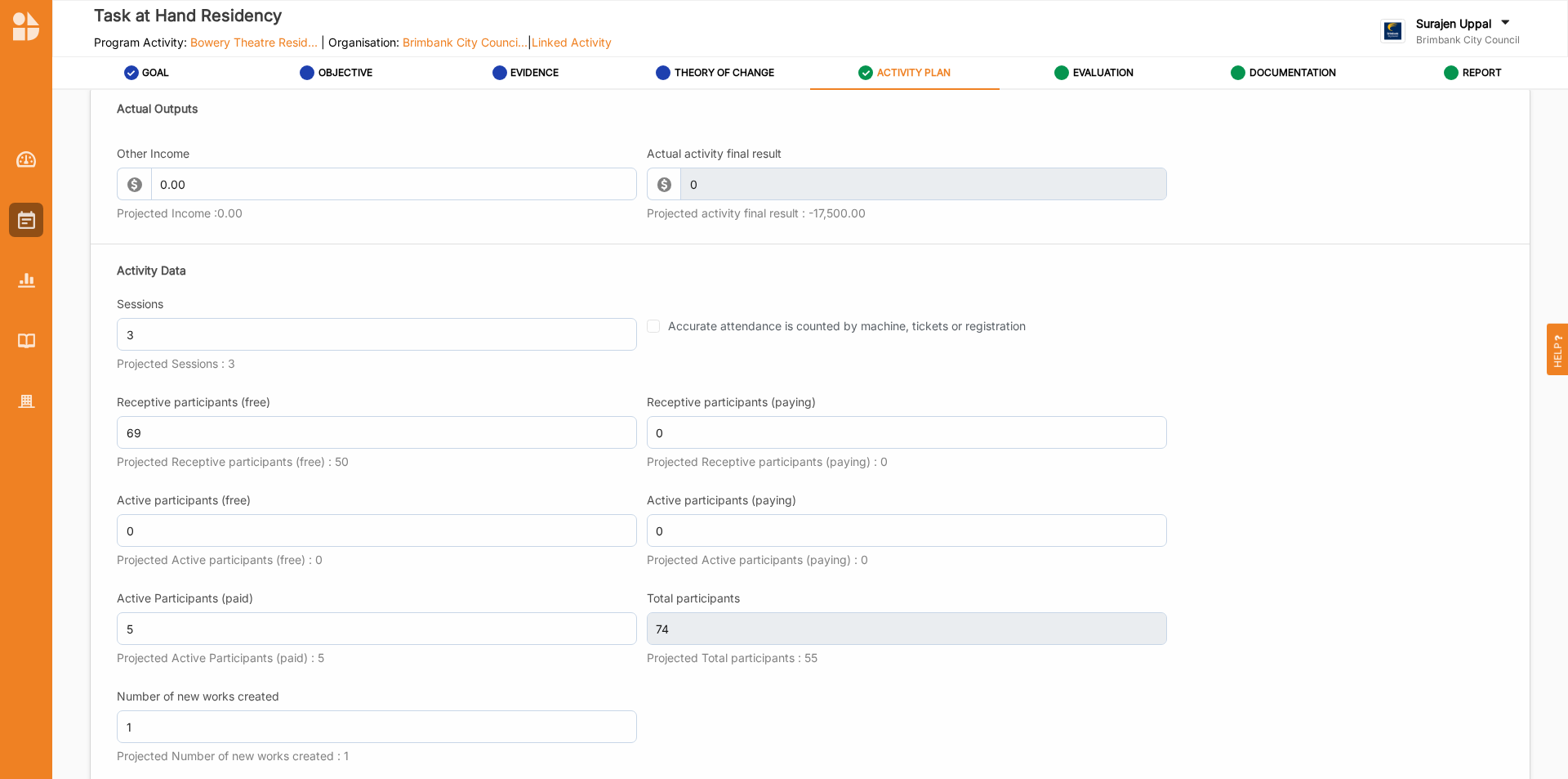
scroll to position [1743, 0]
click at [1116, 73] on label "EVALUATION" at bounding box center [1103, 72] width 60 height 13
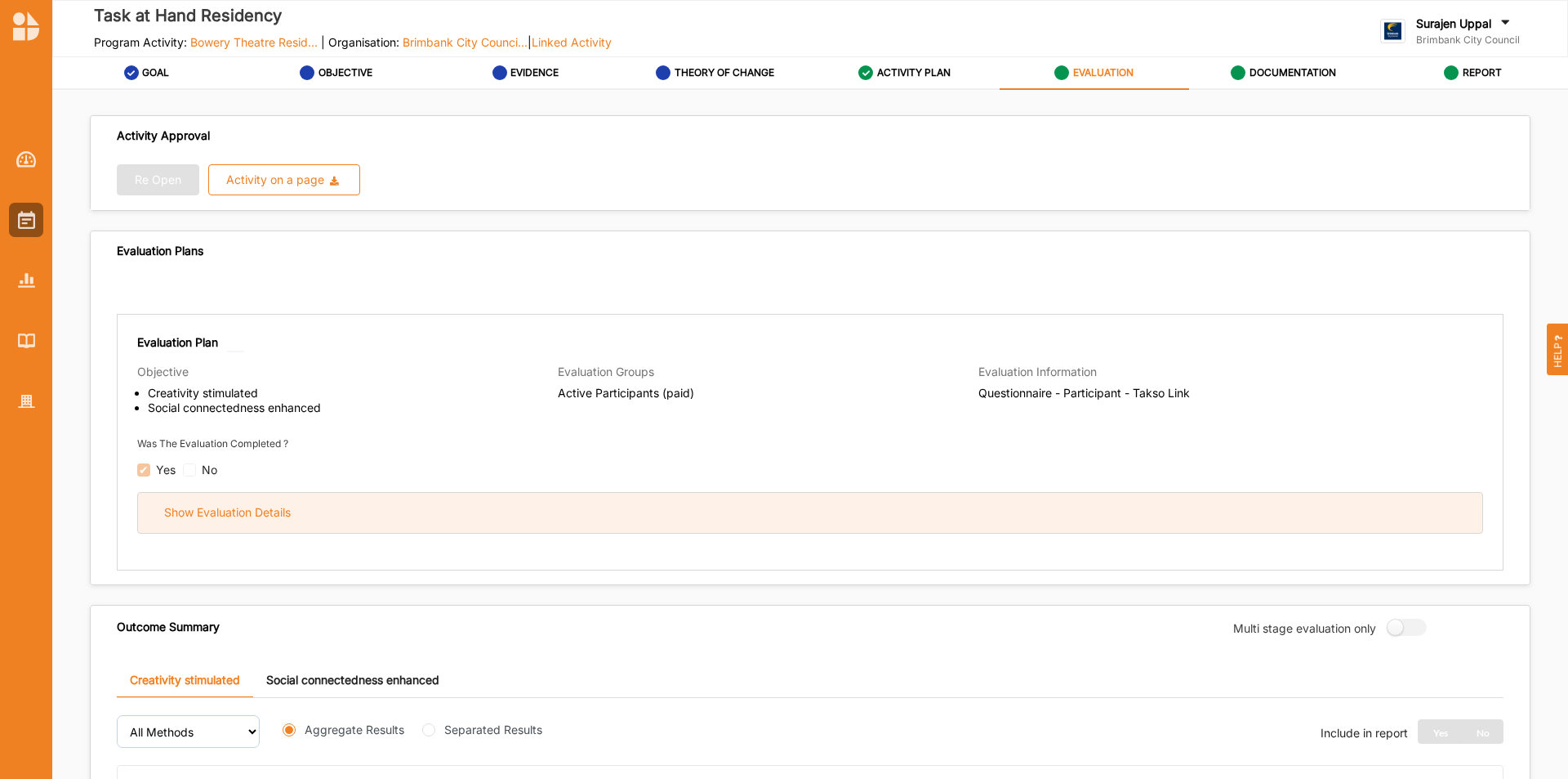
drag, startPoint x: 764, startPoint y: 508, endPoint x: 779, endPoint y: 492, distance: 21.9
click at [773, 497] on div "Show Evaluation Details" at bounding box center [810, 512] width 1345 height 40
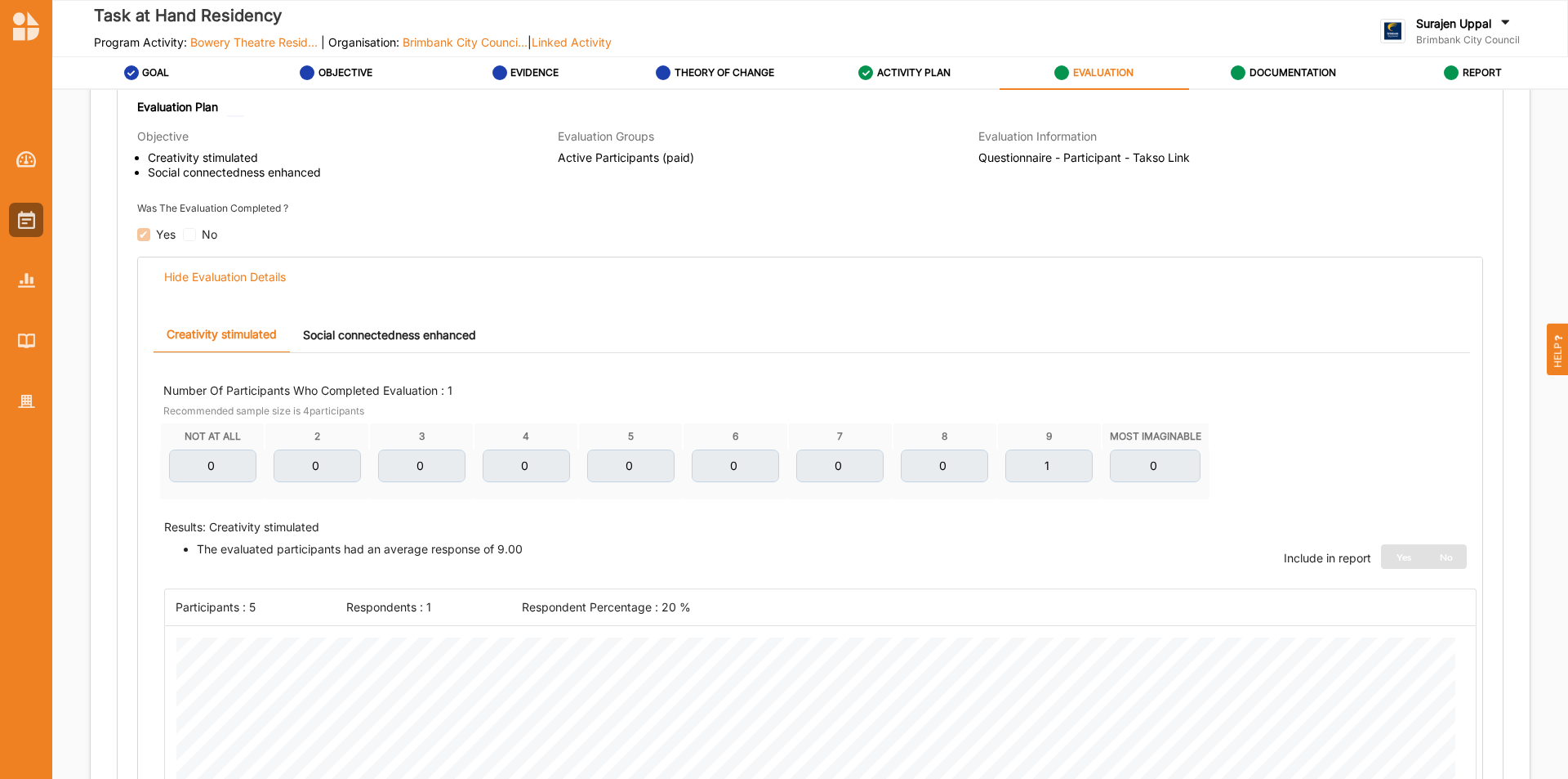
scroll to position [245, 0]
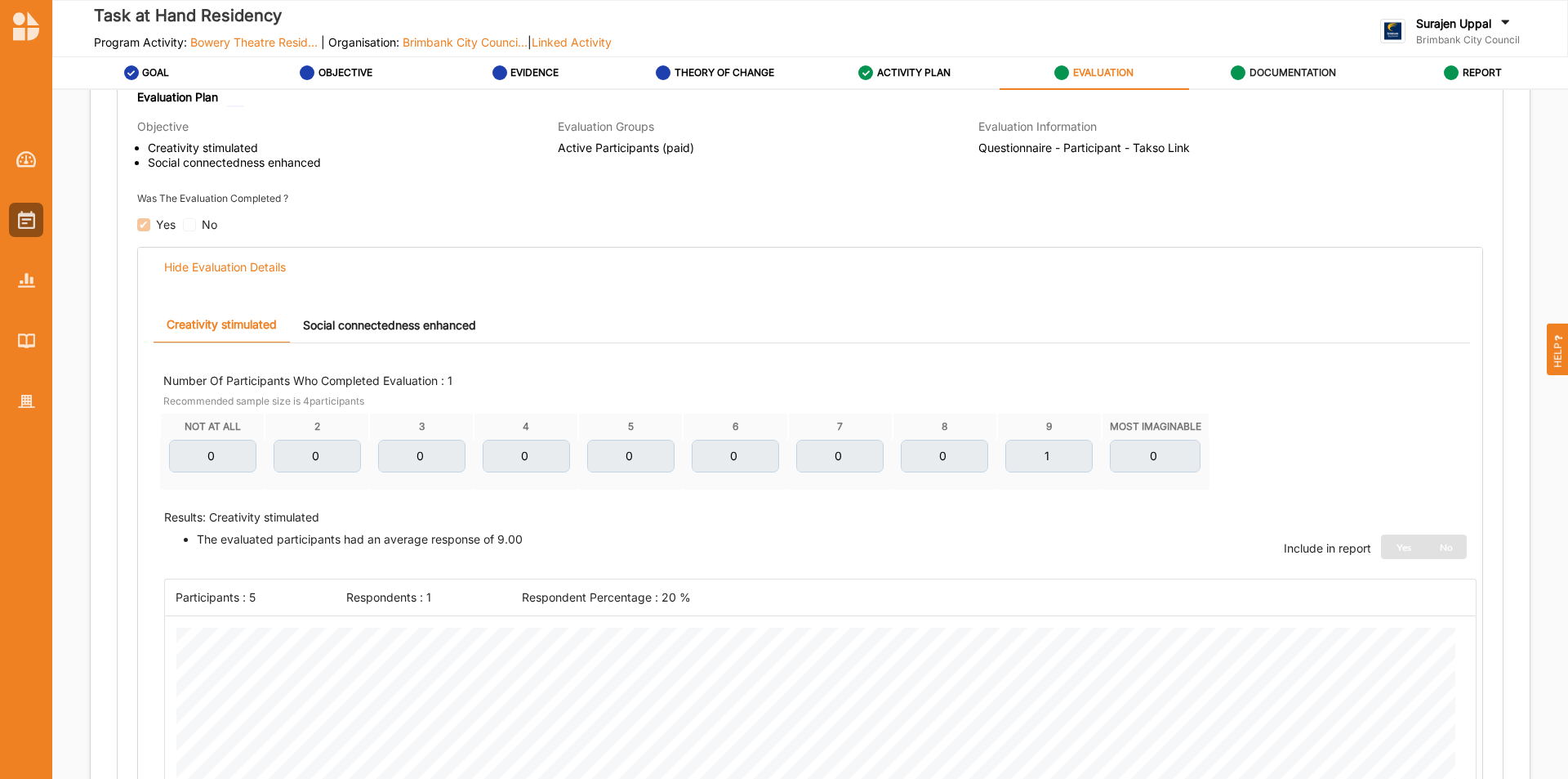
click at [1285, 59] on div "DOCUMENTATION" at bounding box center [1284, 73] width 106 height 29
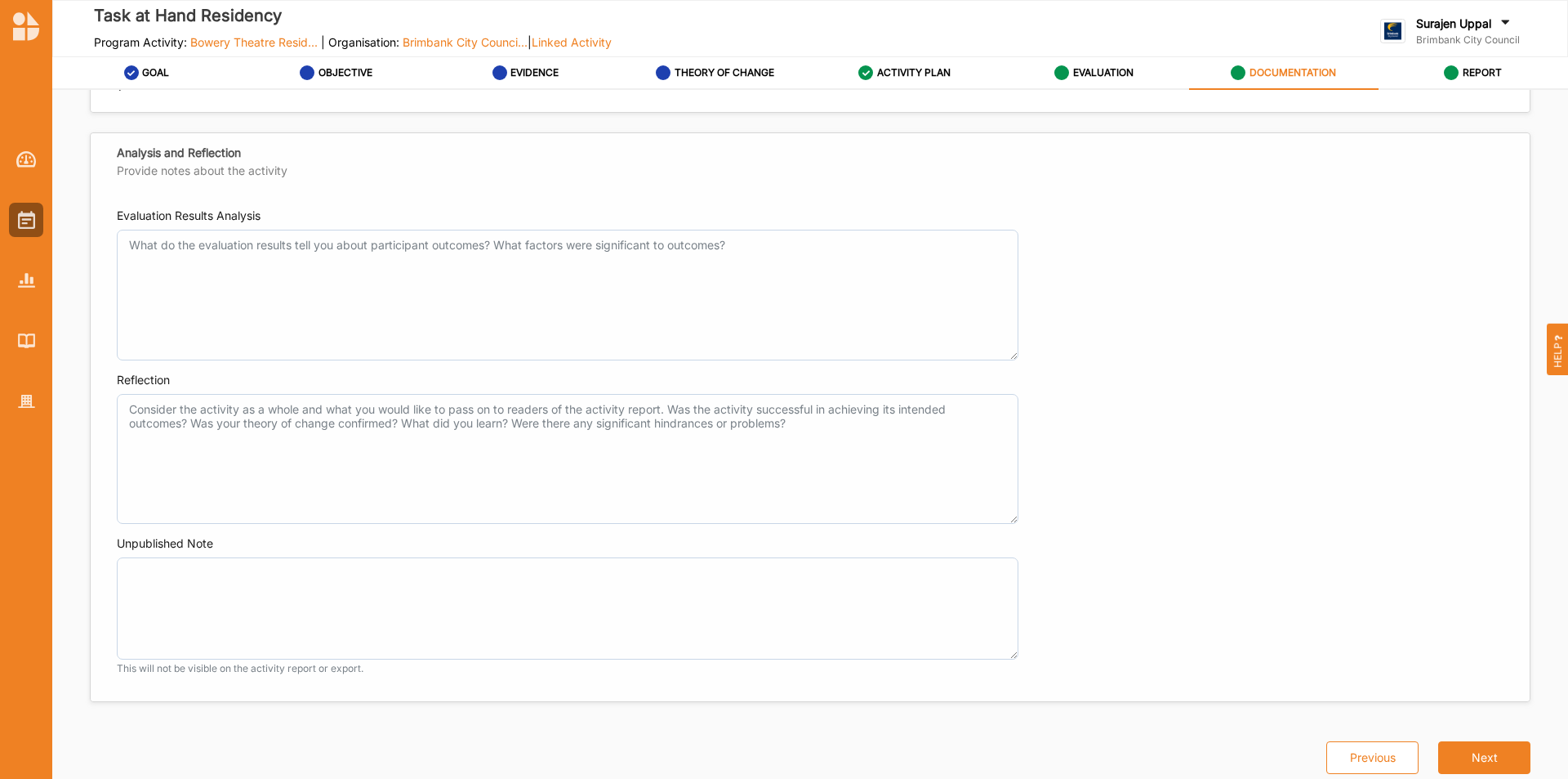
scroll to position [898, 0]
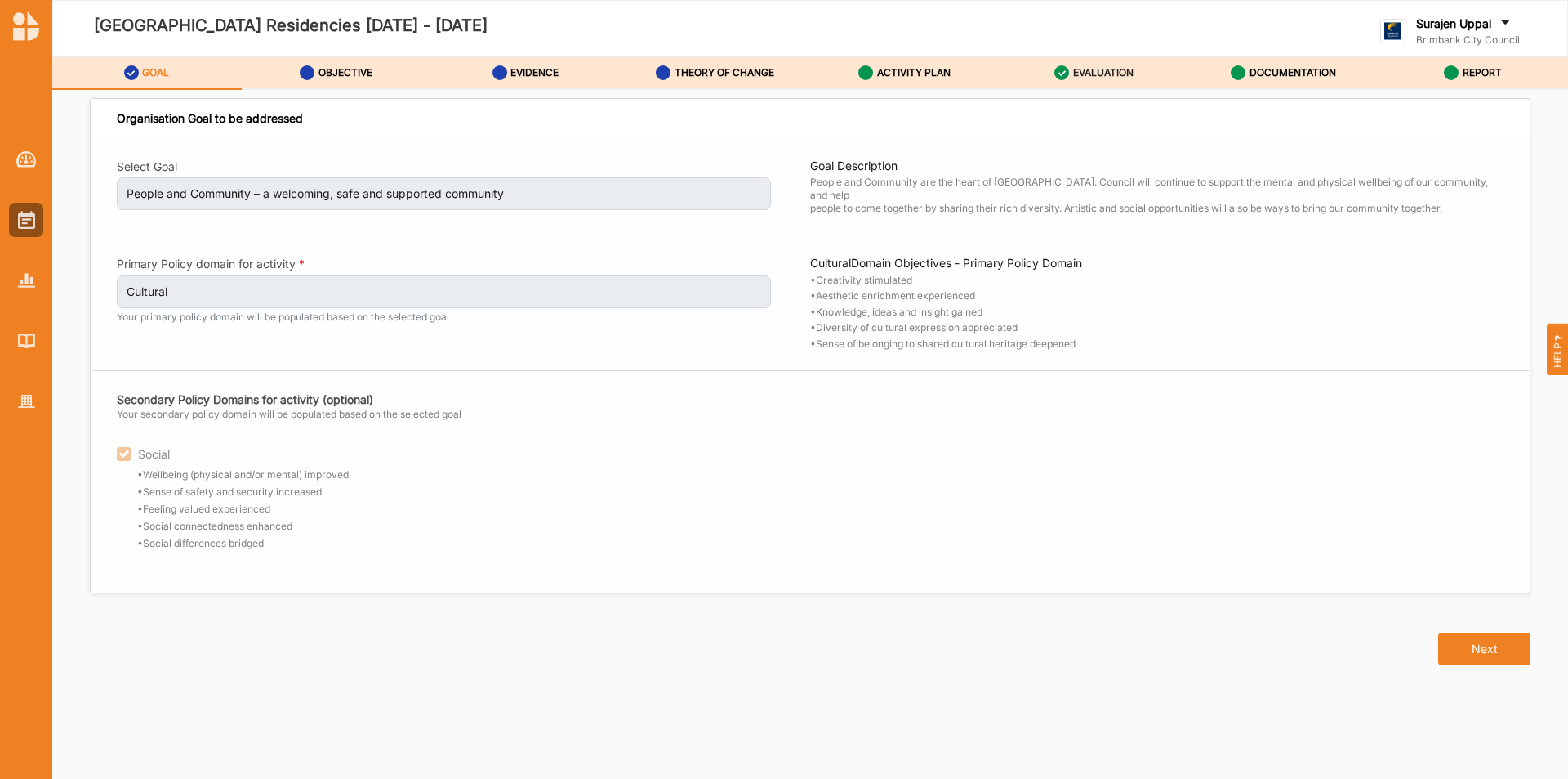
click at [1069, 72] on div "EVALUATION" at bounding box center [1094, 73] width 80 height 29
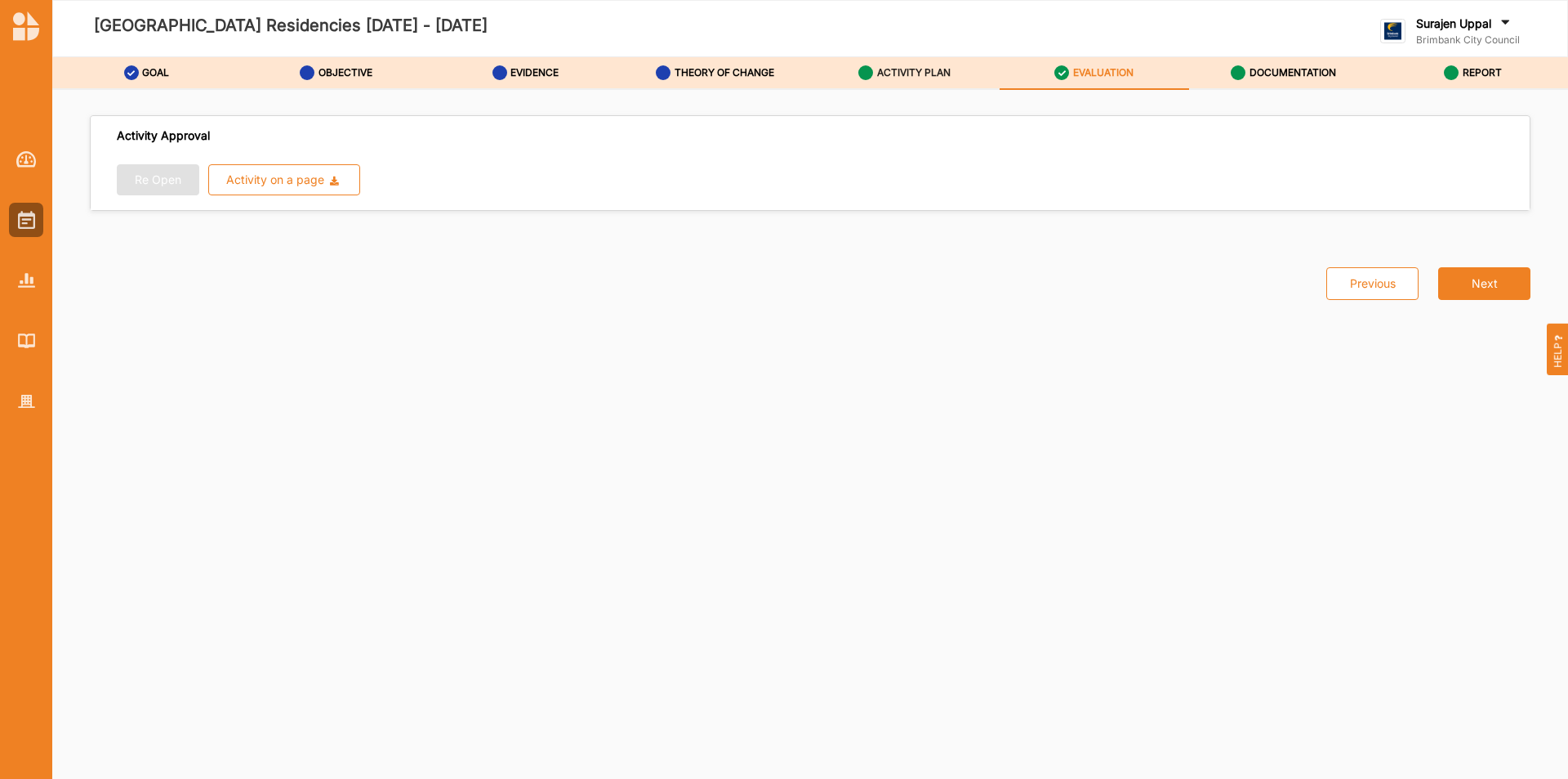
click at [899, 75] on label "ACTIVITY PLAN" at bounding box center [914, 72] width 74 height 13
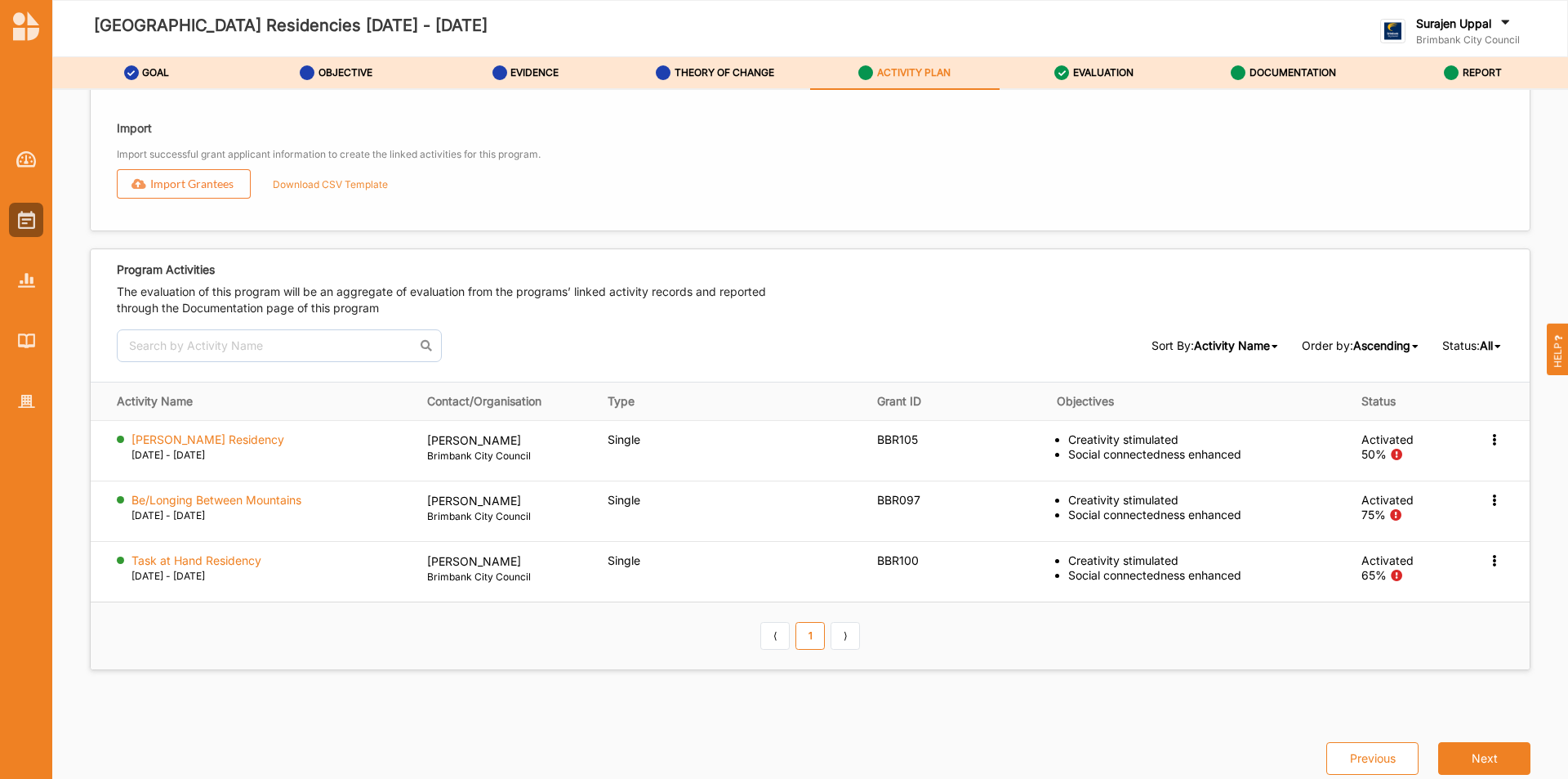
scroll to position [2019, 0]
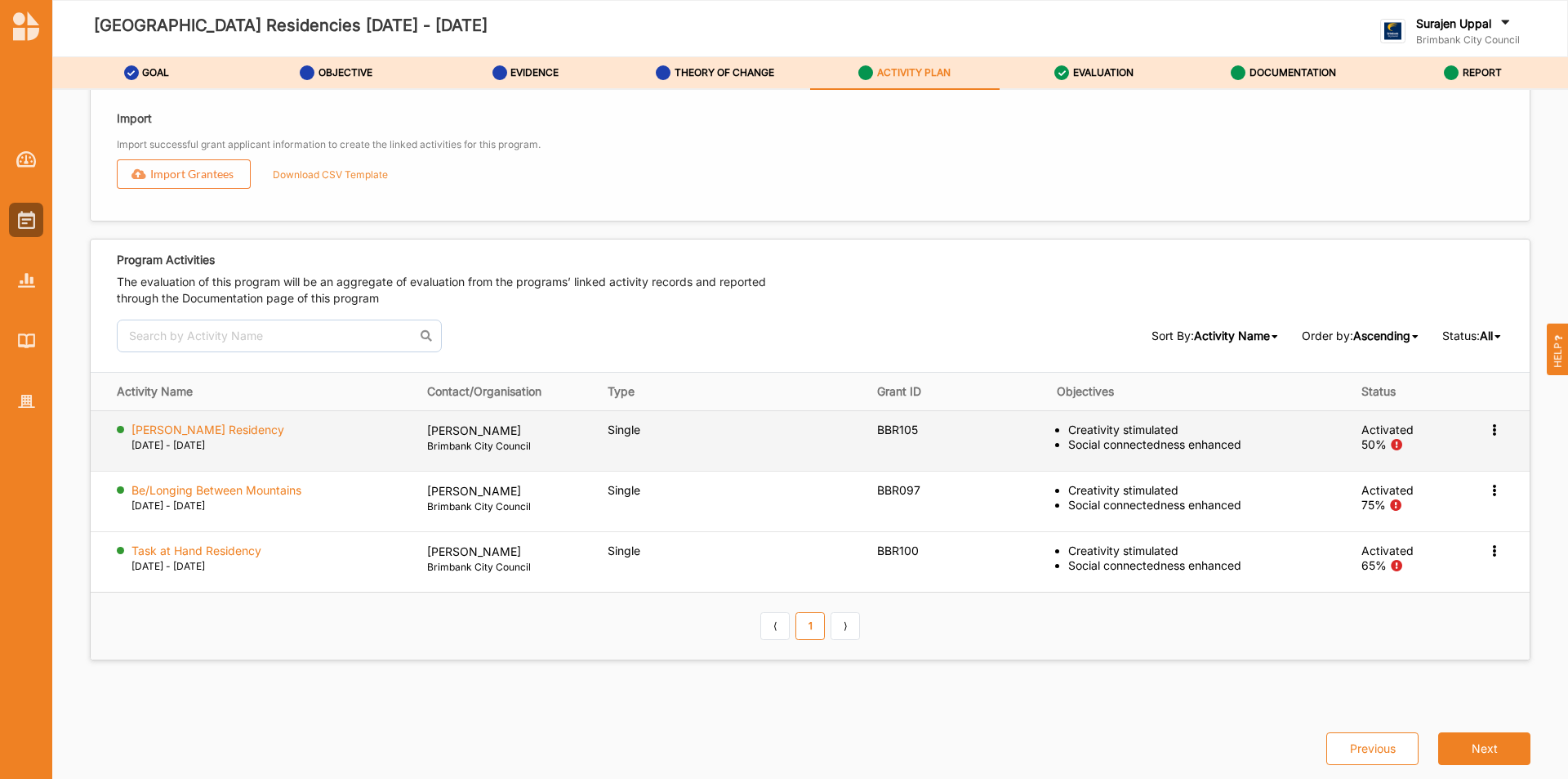
click at [203, 425] on label "[PERSON_NAME] Residency" at bounding box center [207, 429] width 152 height 15
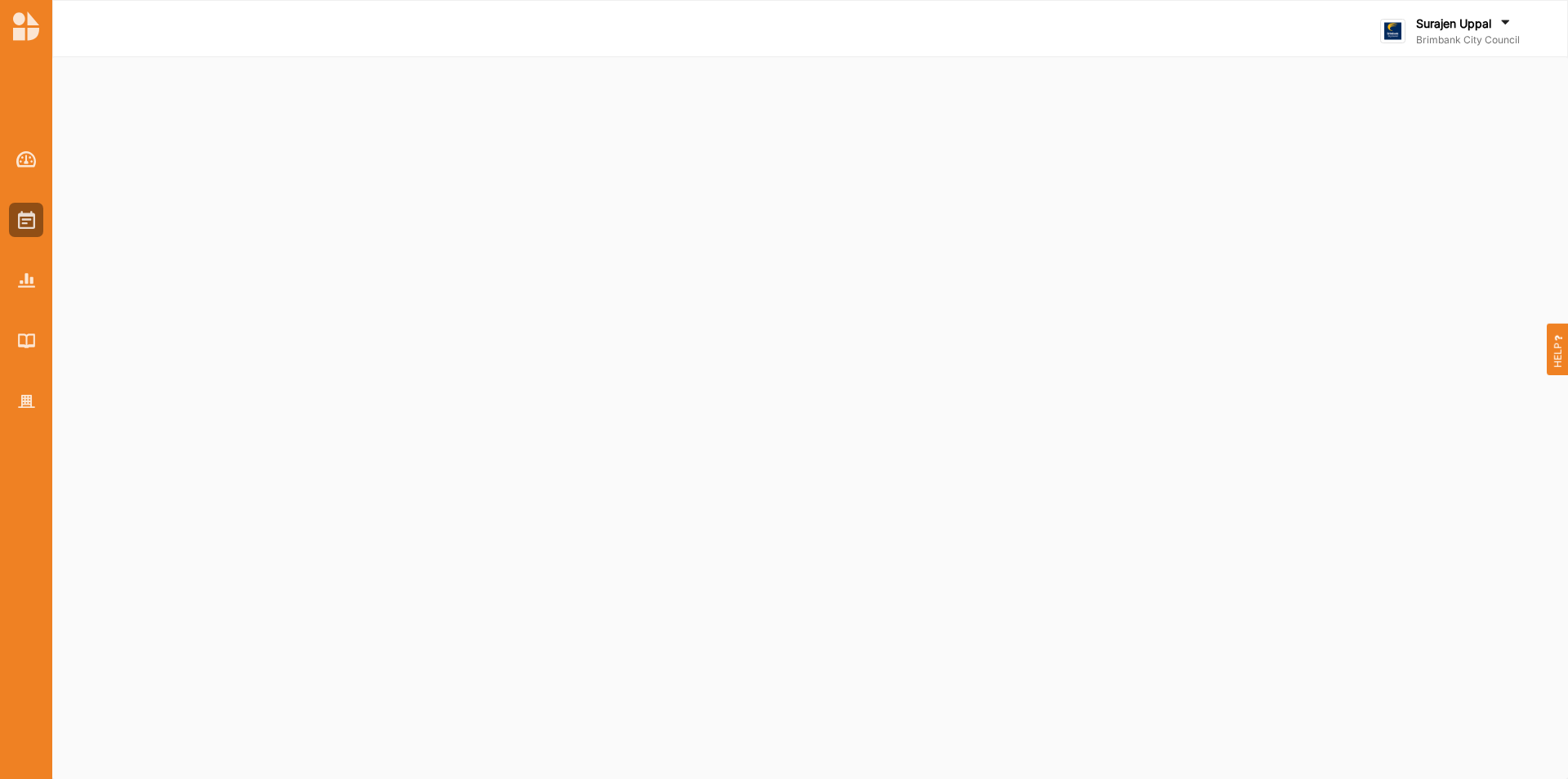
select select "2"
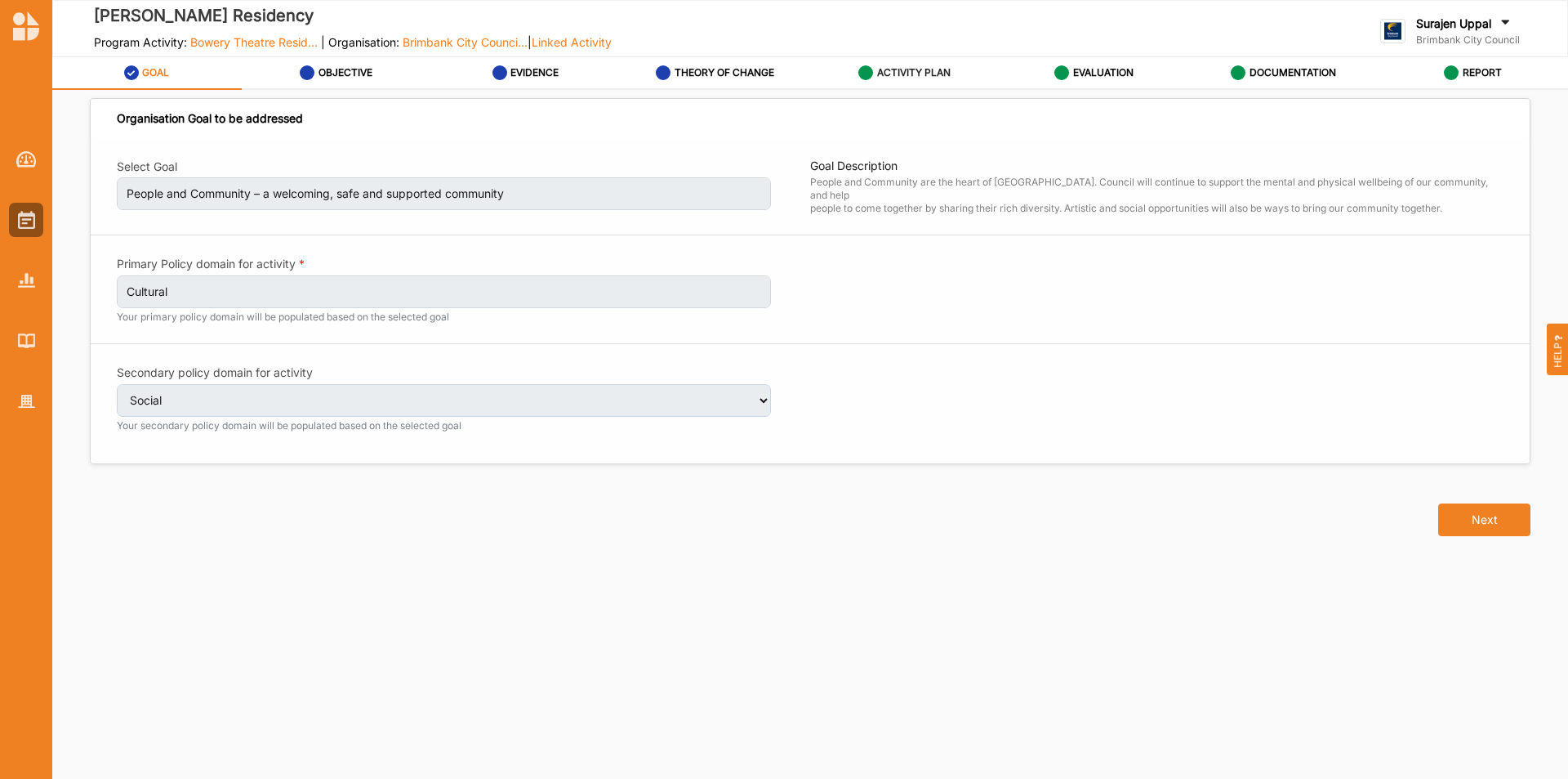
select select "2"
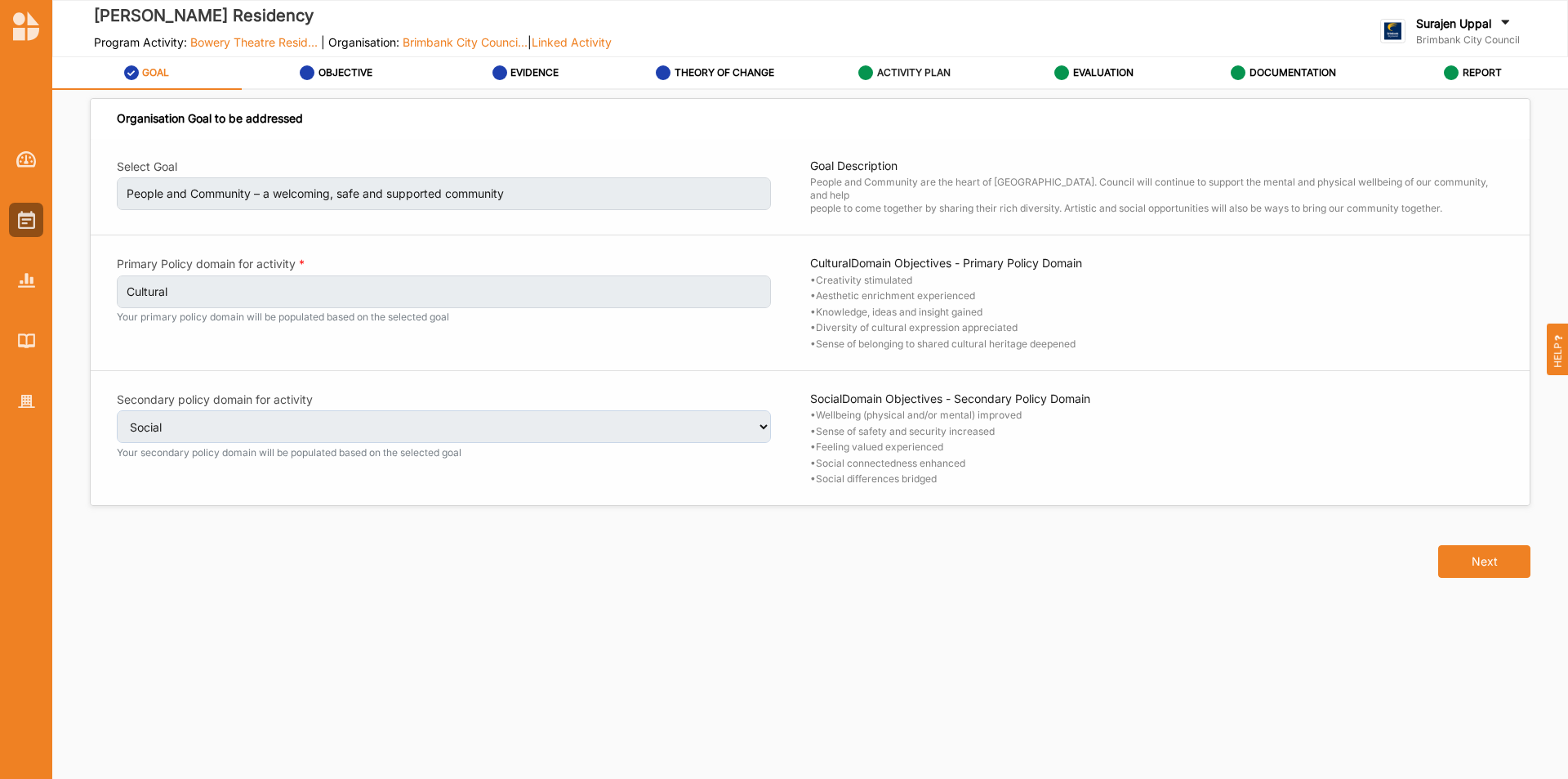
click at [844, 75] on link "ACTIVITY PLAN" at bounding box center [904, 74] width 189 height 33
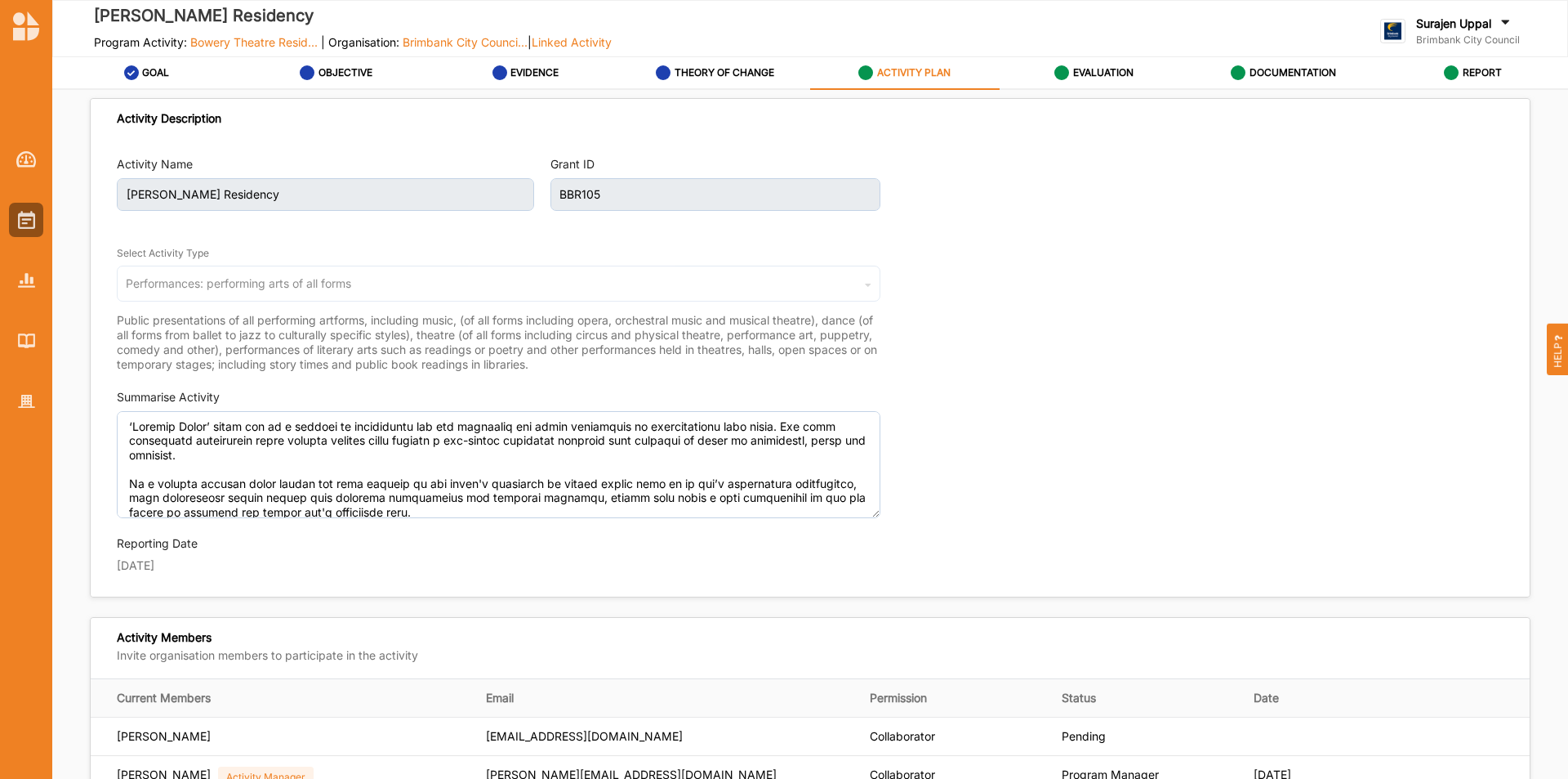
click at [931, 81] on div "ACTIVITY PLAN" at bounding box center [904, 73] width 92 height 29
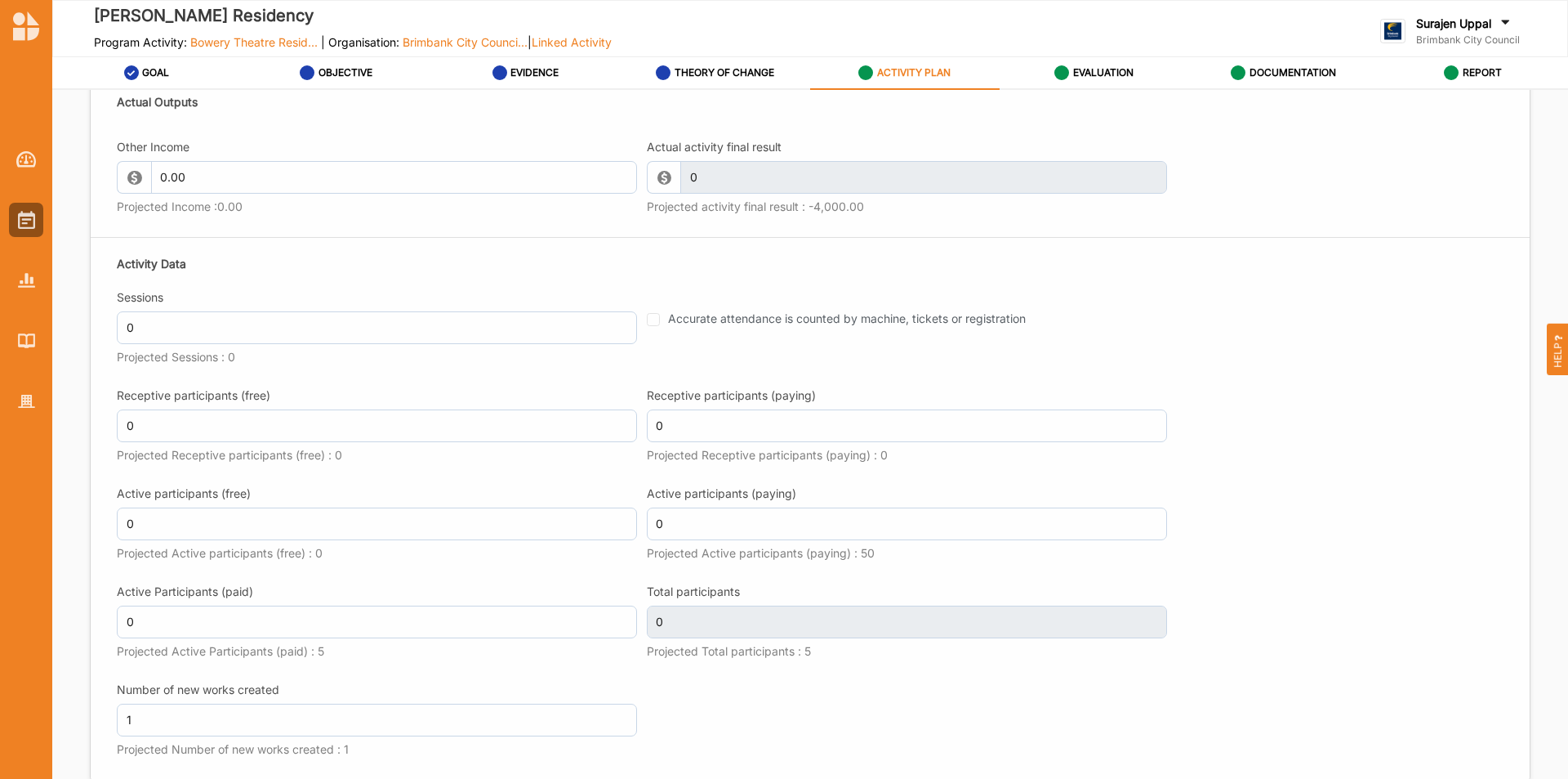
scroll to position [1798, 0]
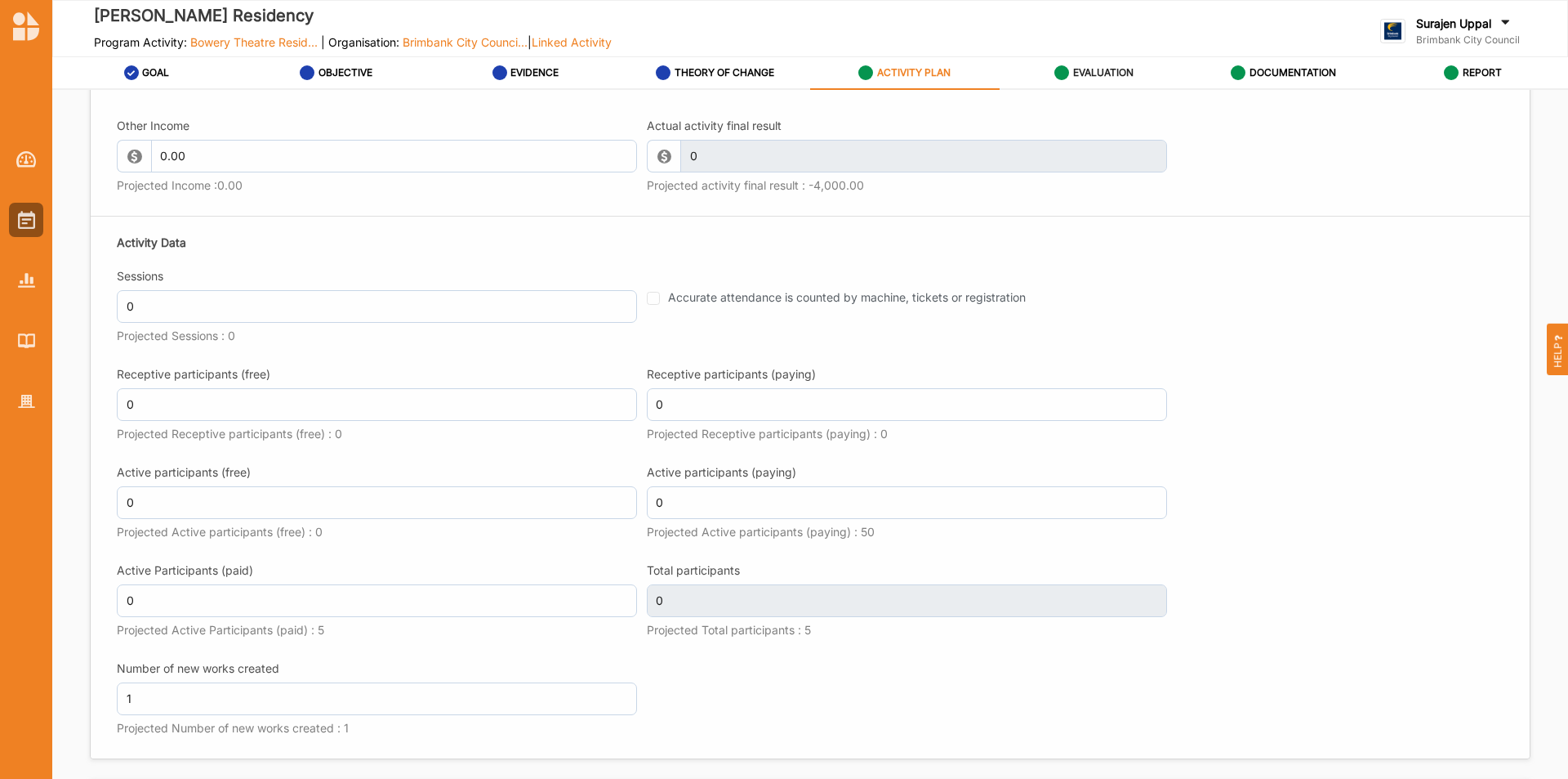
click at [1117, 63] on div "EVALUATION" at bounding box center [1094, 73] width 80 height 29
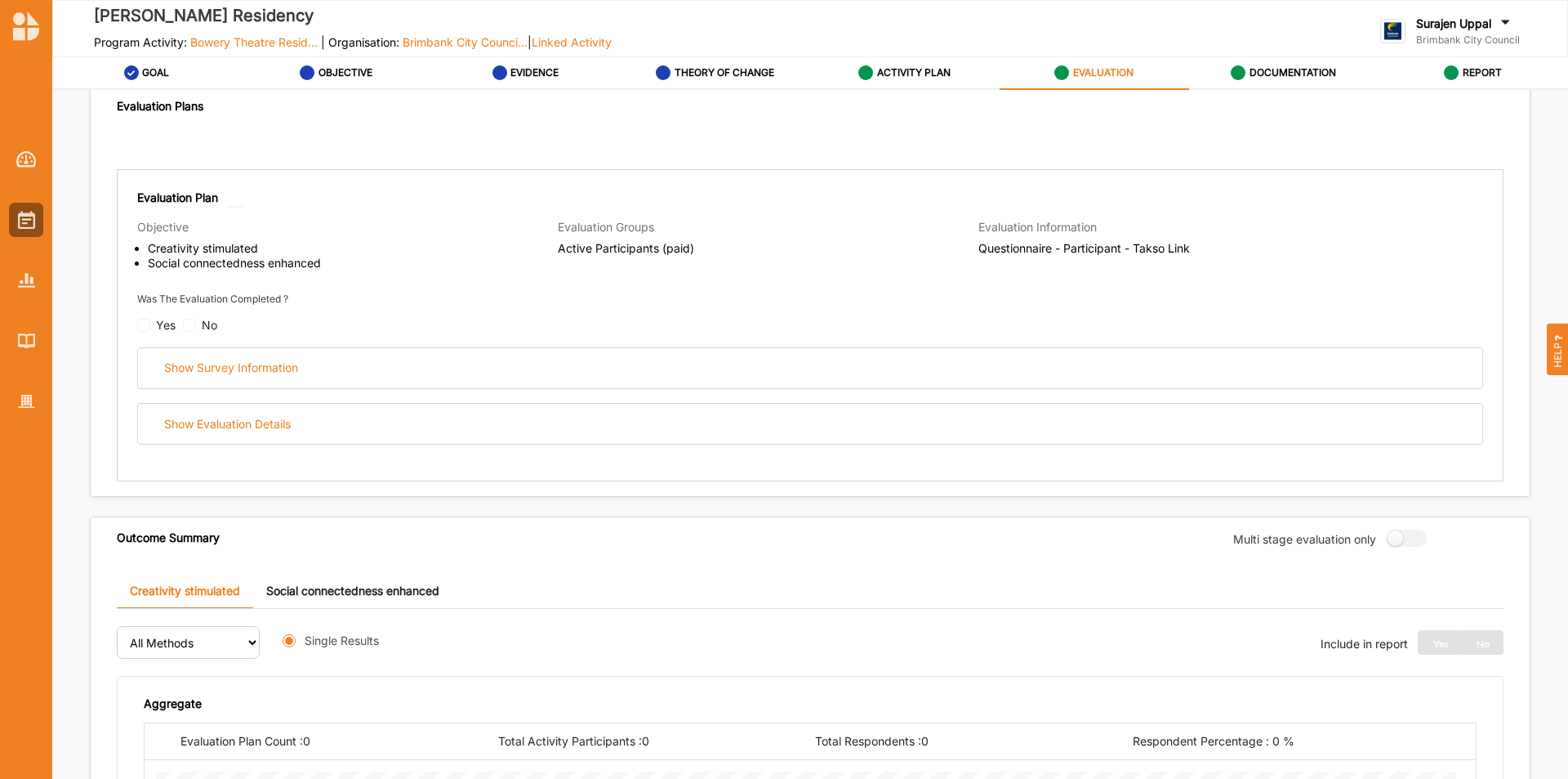
radio input "true"
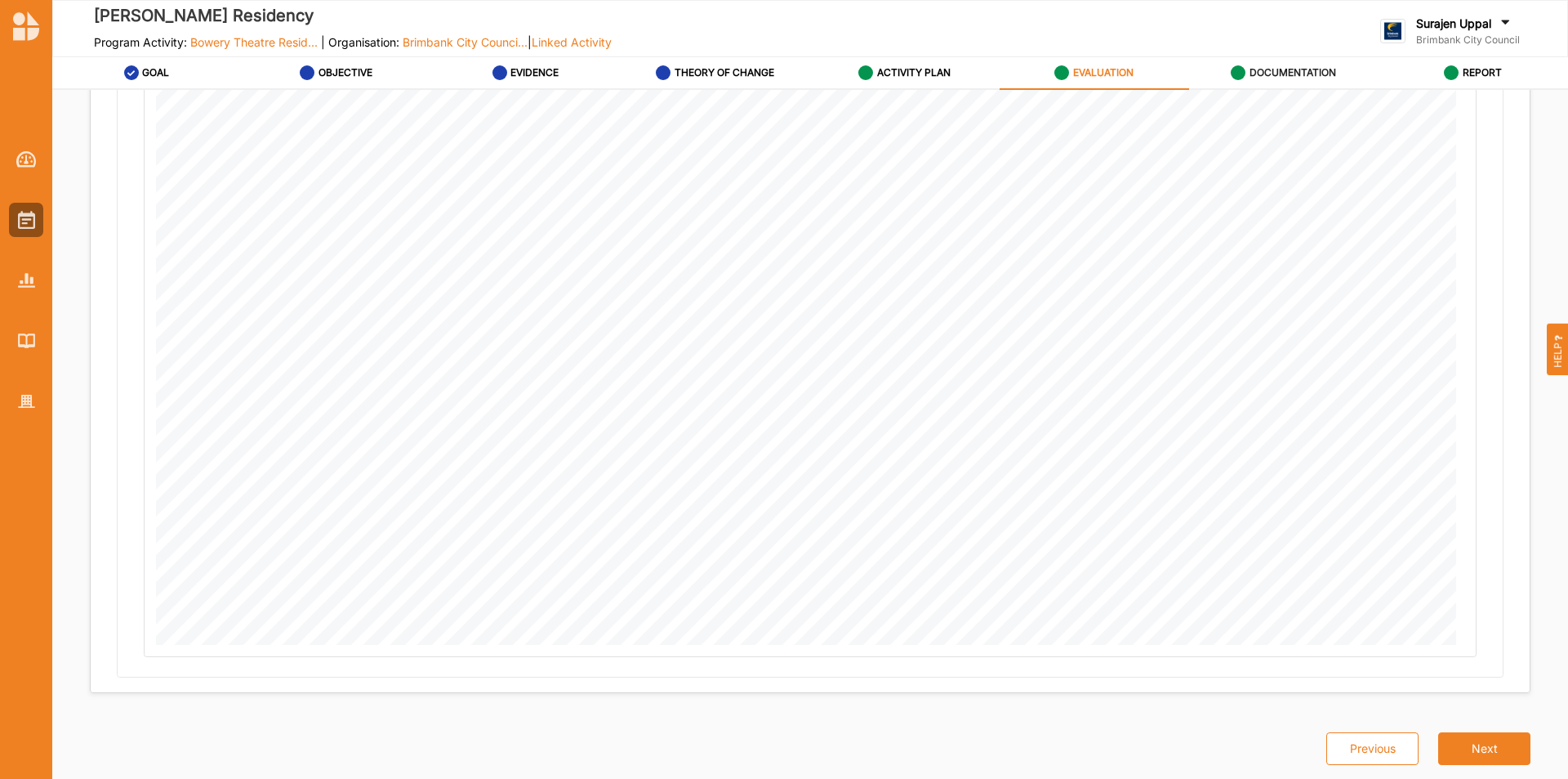
click at [1310, 75] on label "DOCUMENTATION" at bounding box center [1292, 72] width 86 height 13
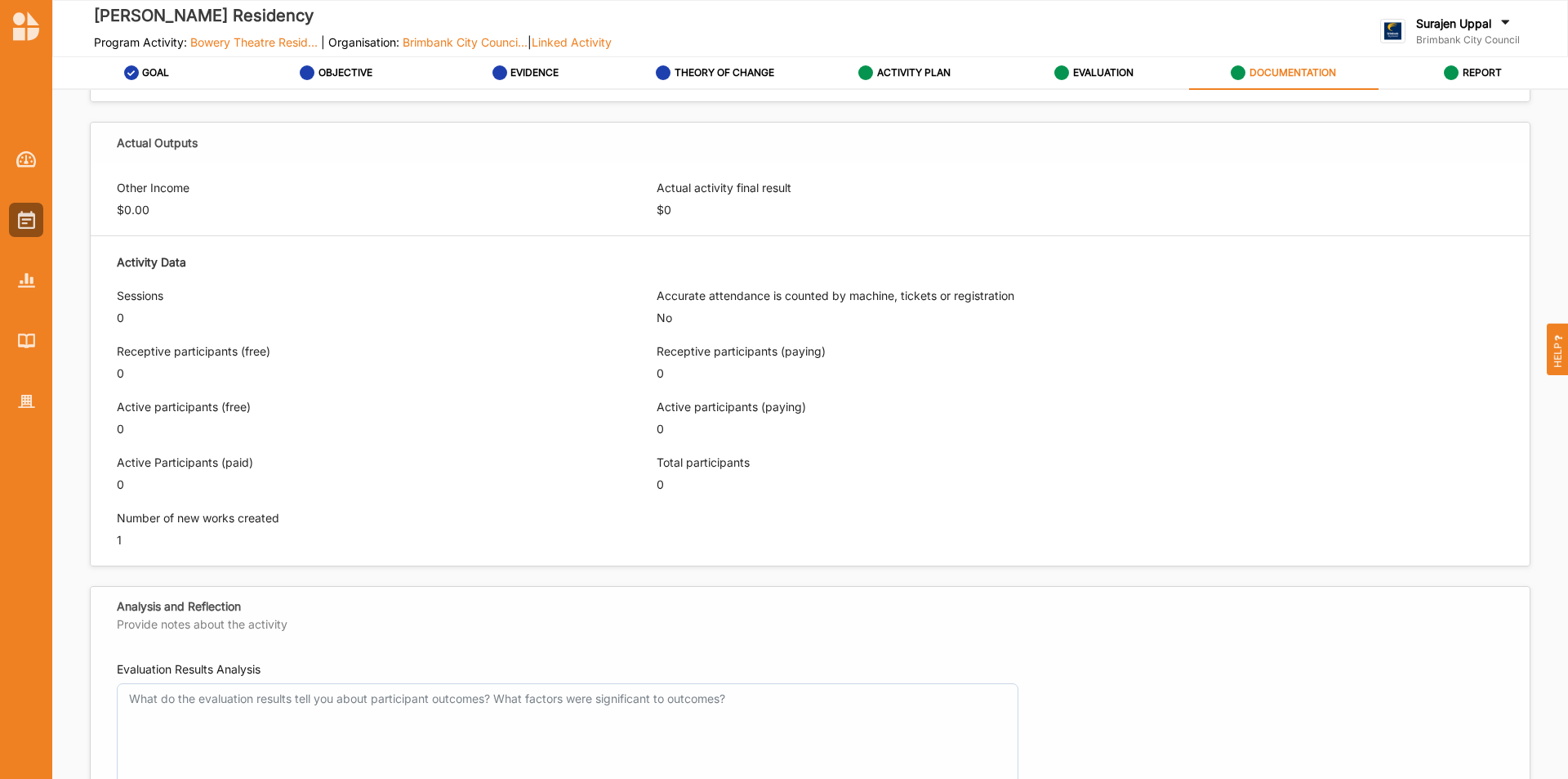
scroll to position [662, 0]
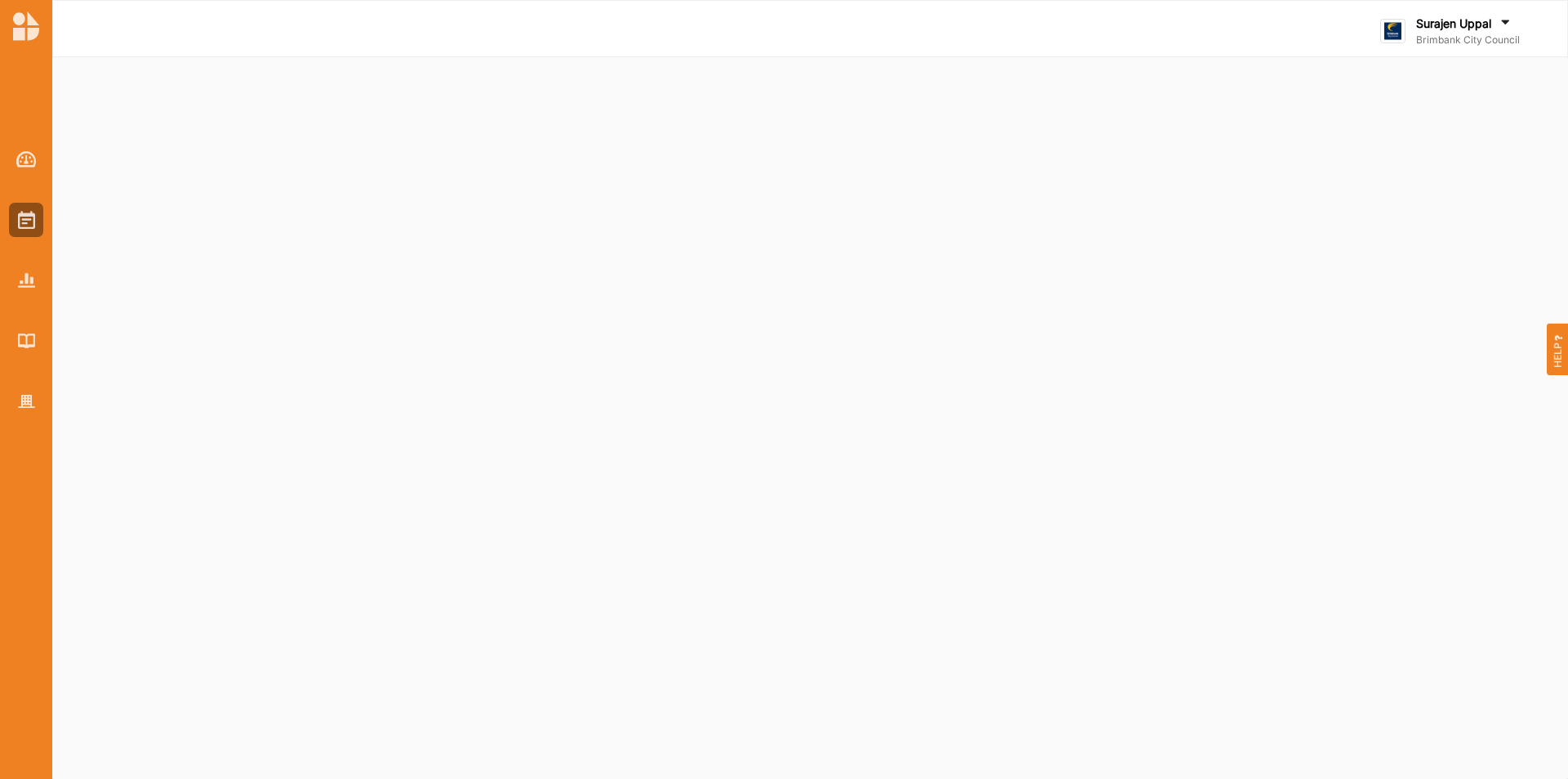
select select "2"
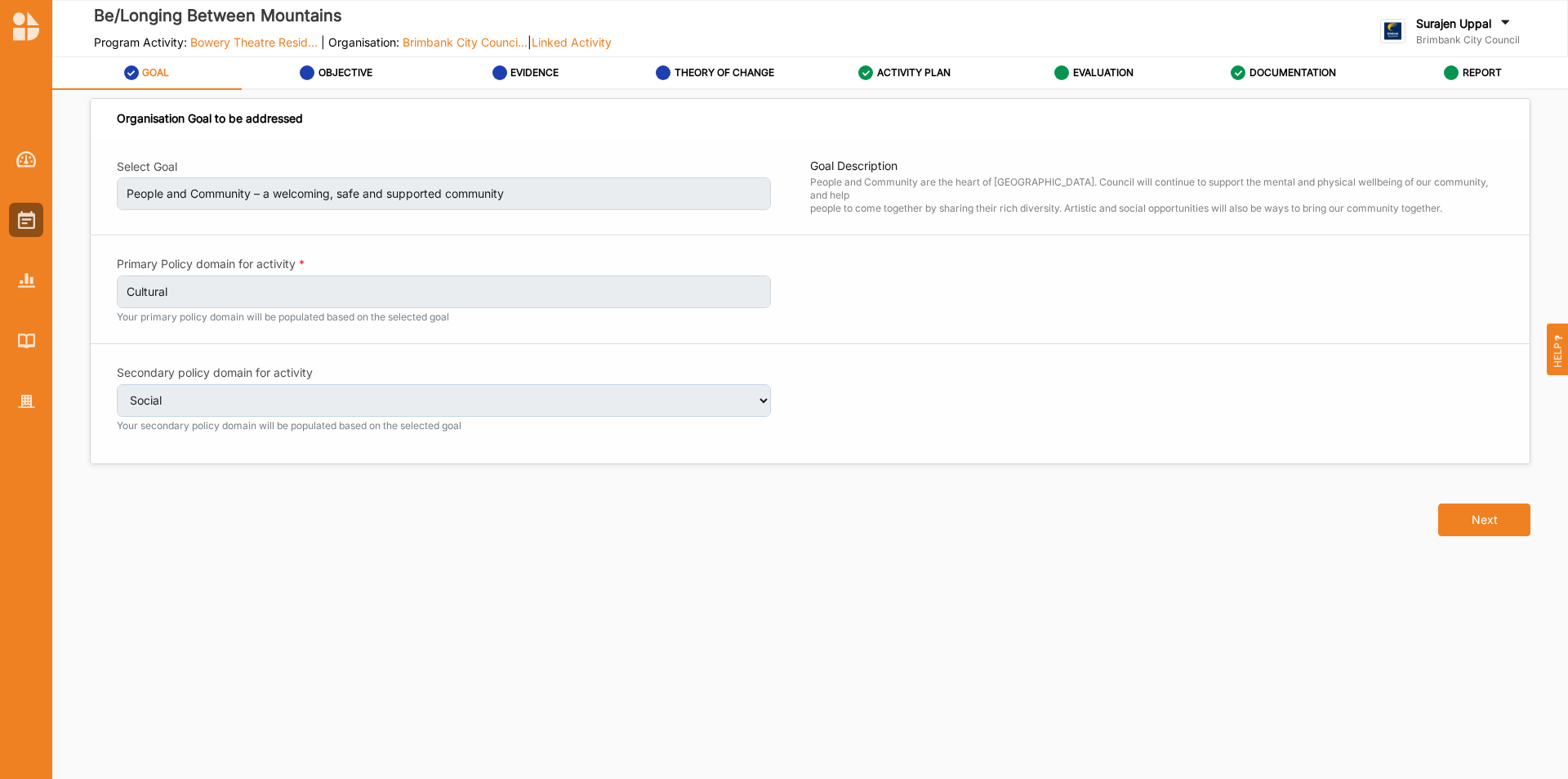
click at [1295, 77] on label "DOCUMENTATION" at bounding box center [1292, 72] width 86 height 13
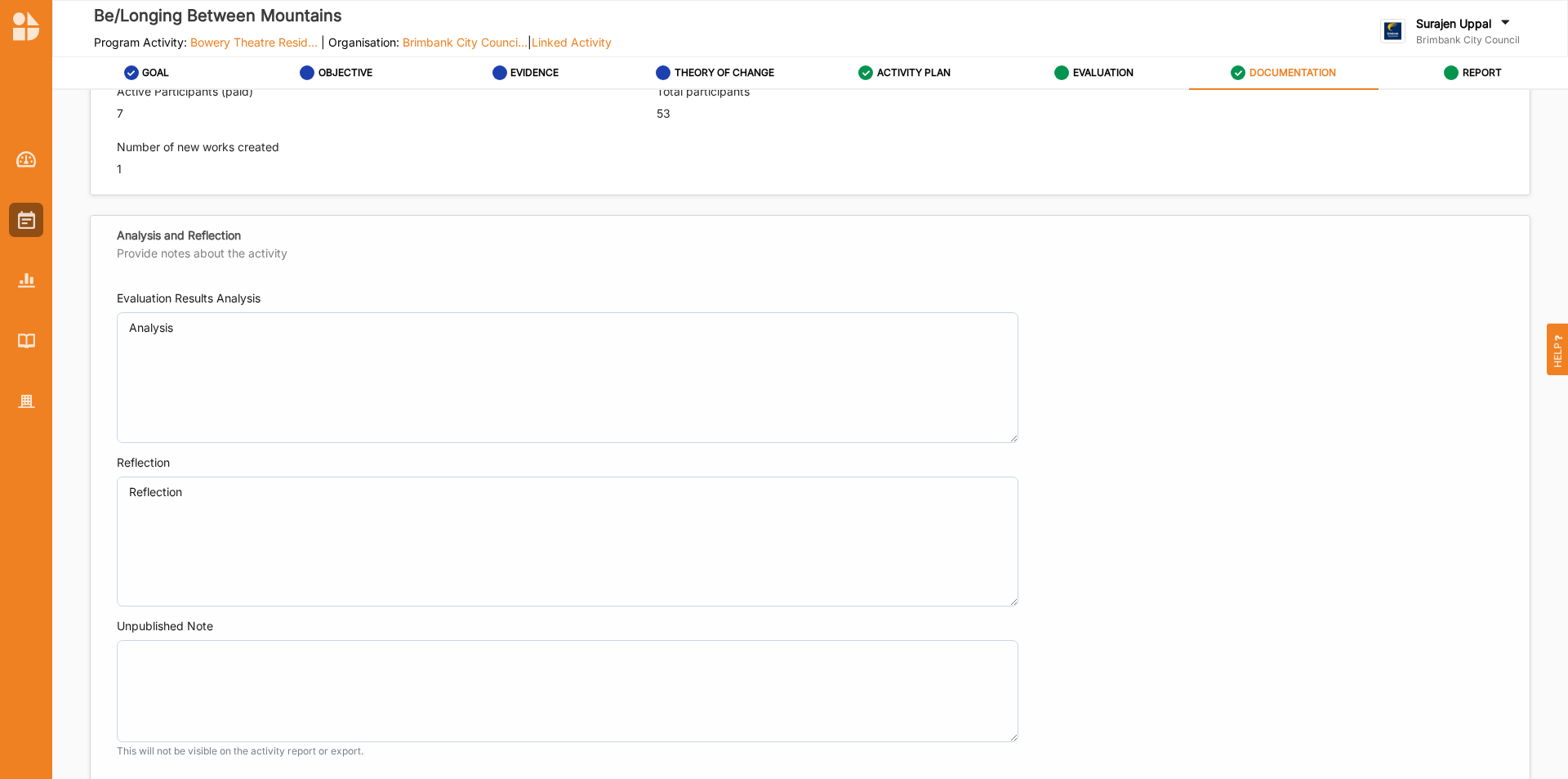
scroll to position [1144, 0]
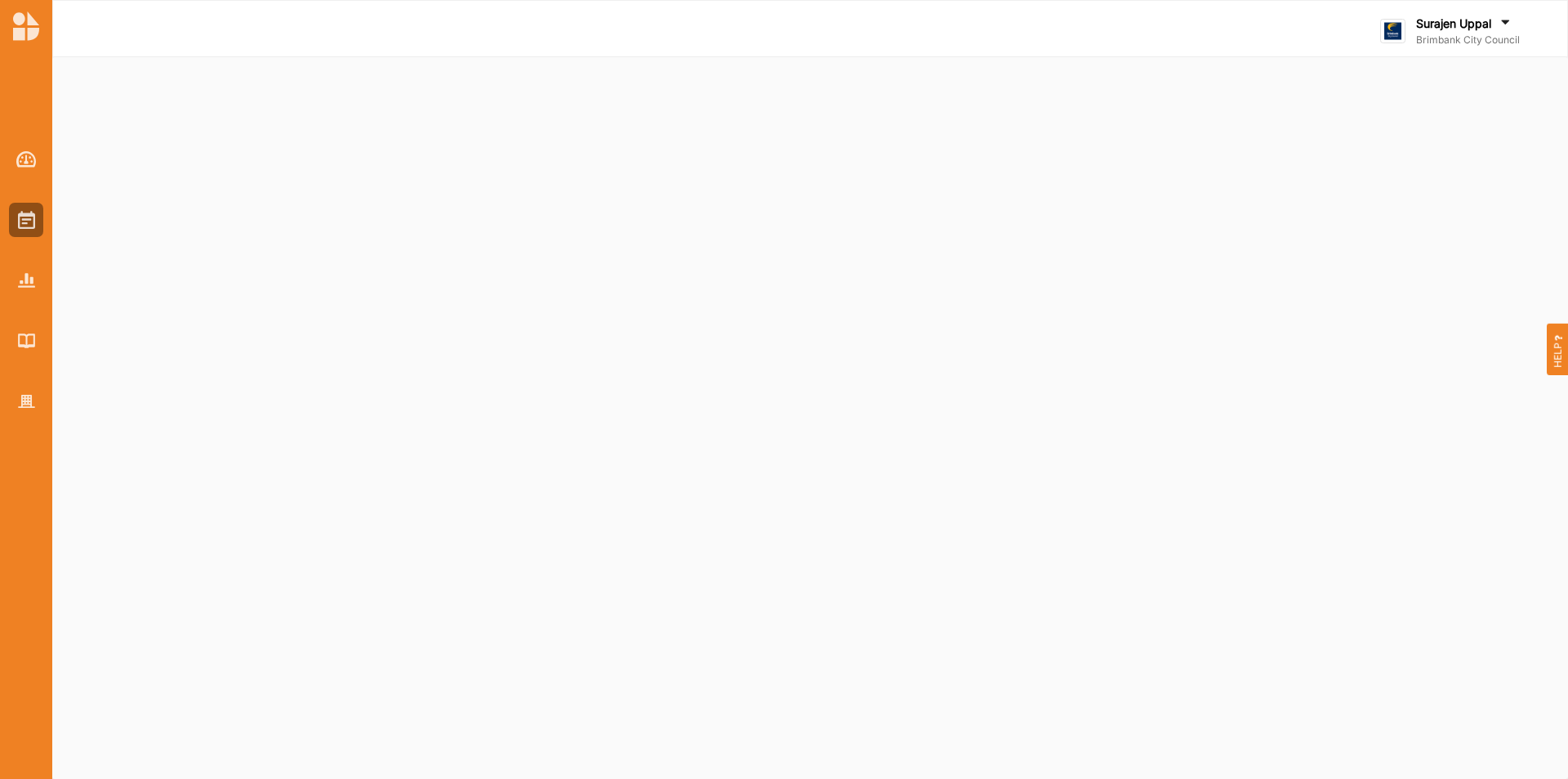
select select "2"
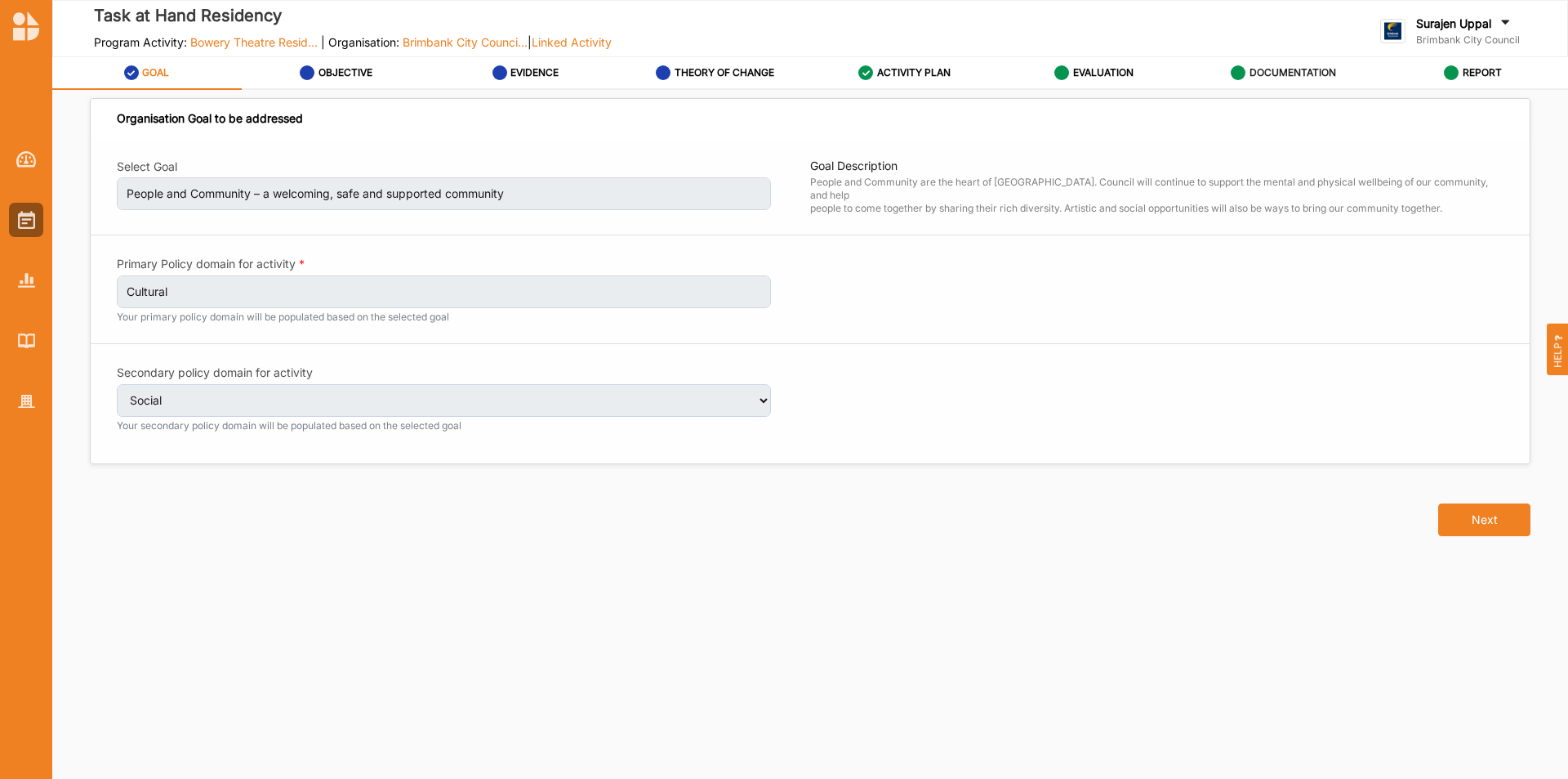
click at [1251, 70] on label "DOCUMENTATION" at bounding box center [1292, 72] width 86 height 13
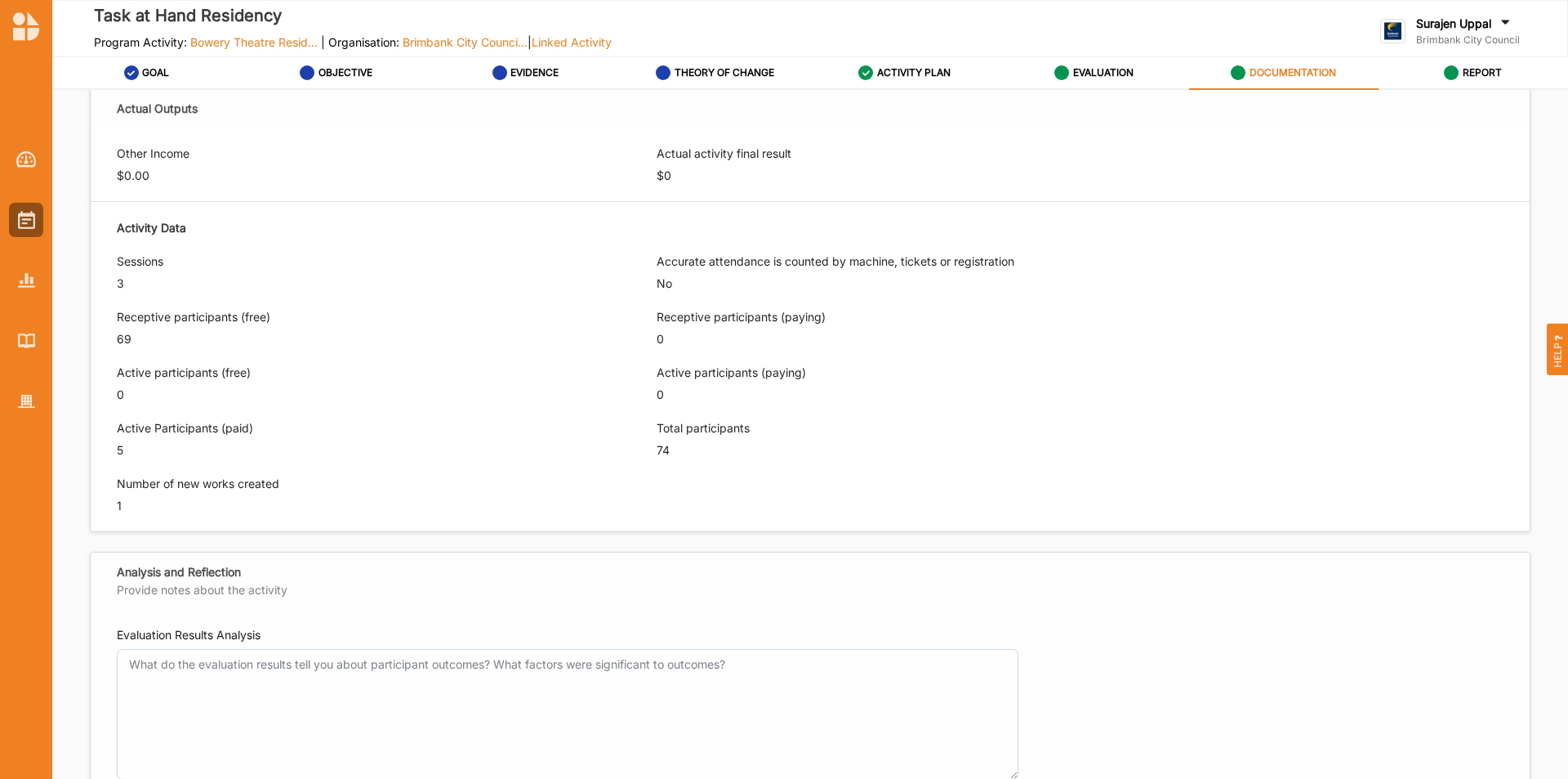
scroll to position [581, 0]
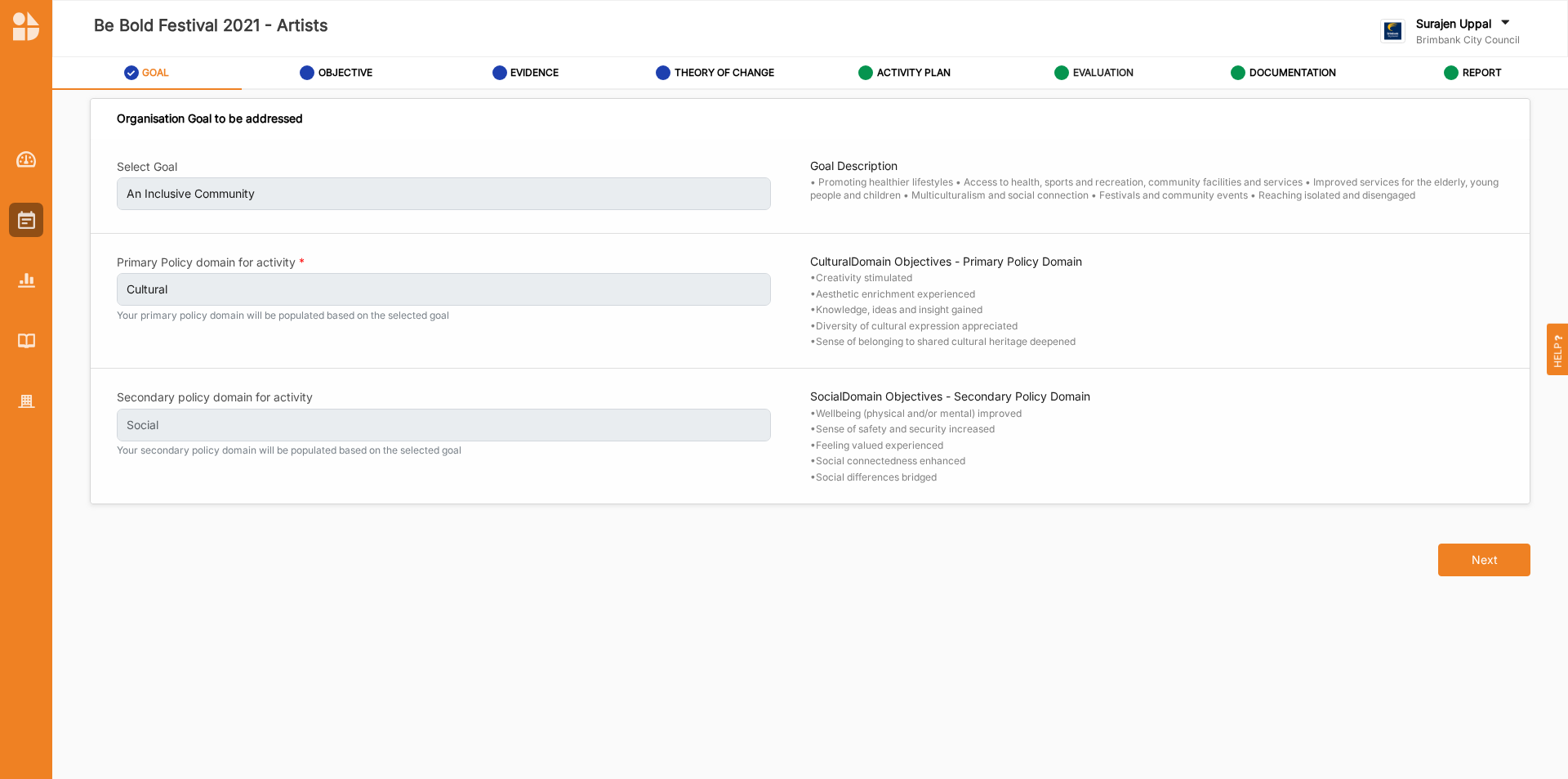
click at [1102, 62] on div "EVALUATION" at bounding box center [1094, 73] width 80 height 29
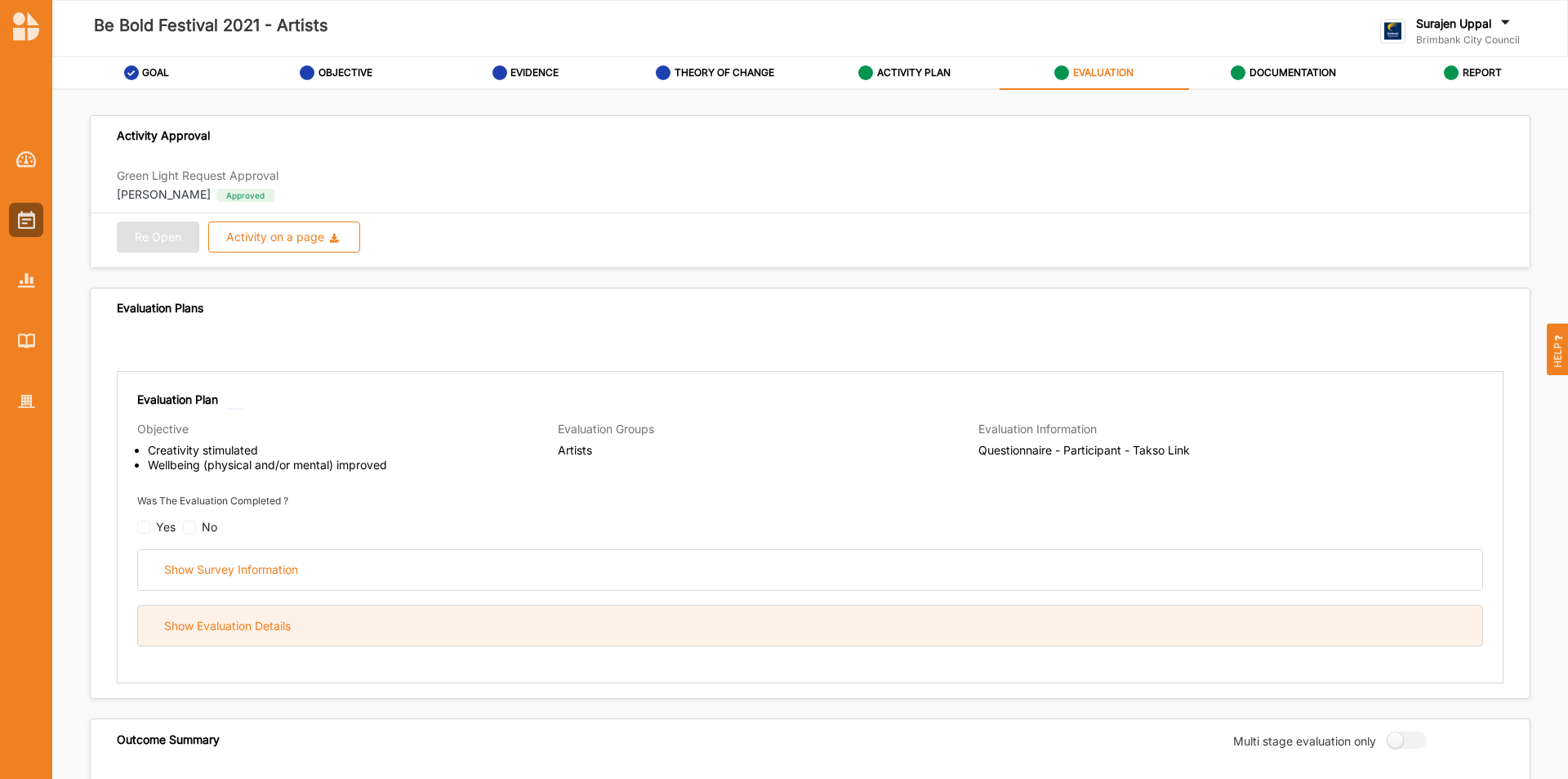
drag, startPoint x: 590, startPoint y: 626, endPoint x: 605, endPoint y: 637, distance: 18.6
click at [592, 626] on div "Show Evaluation Details" at bounding box center [810, 625] width 1345 height 40
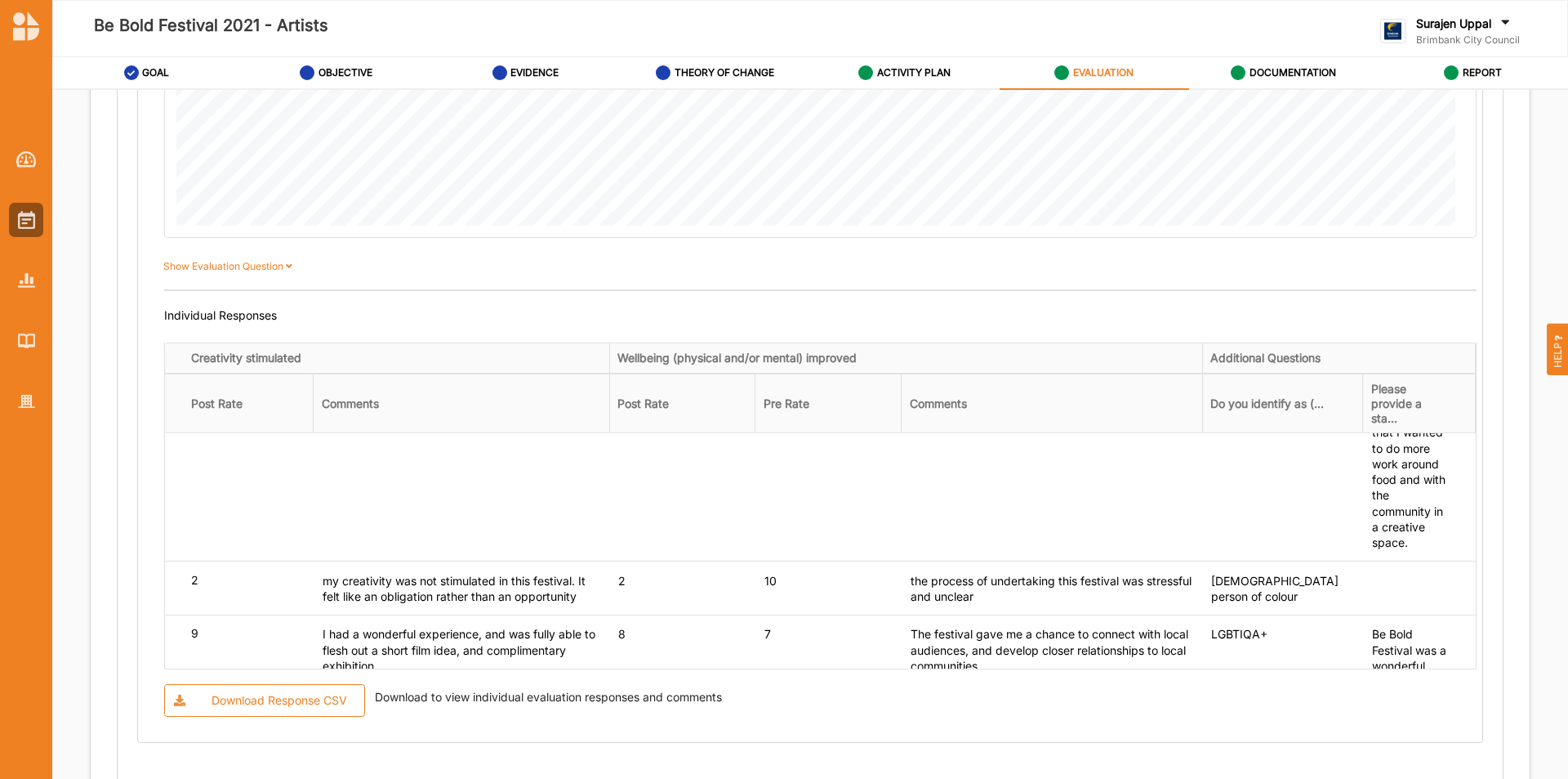
scroll to position [654, 0]
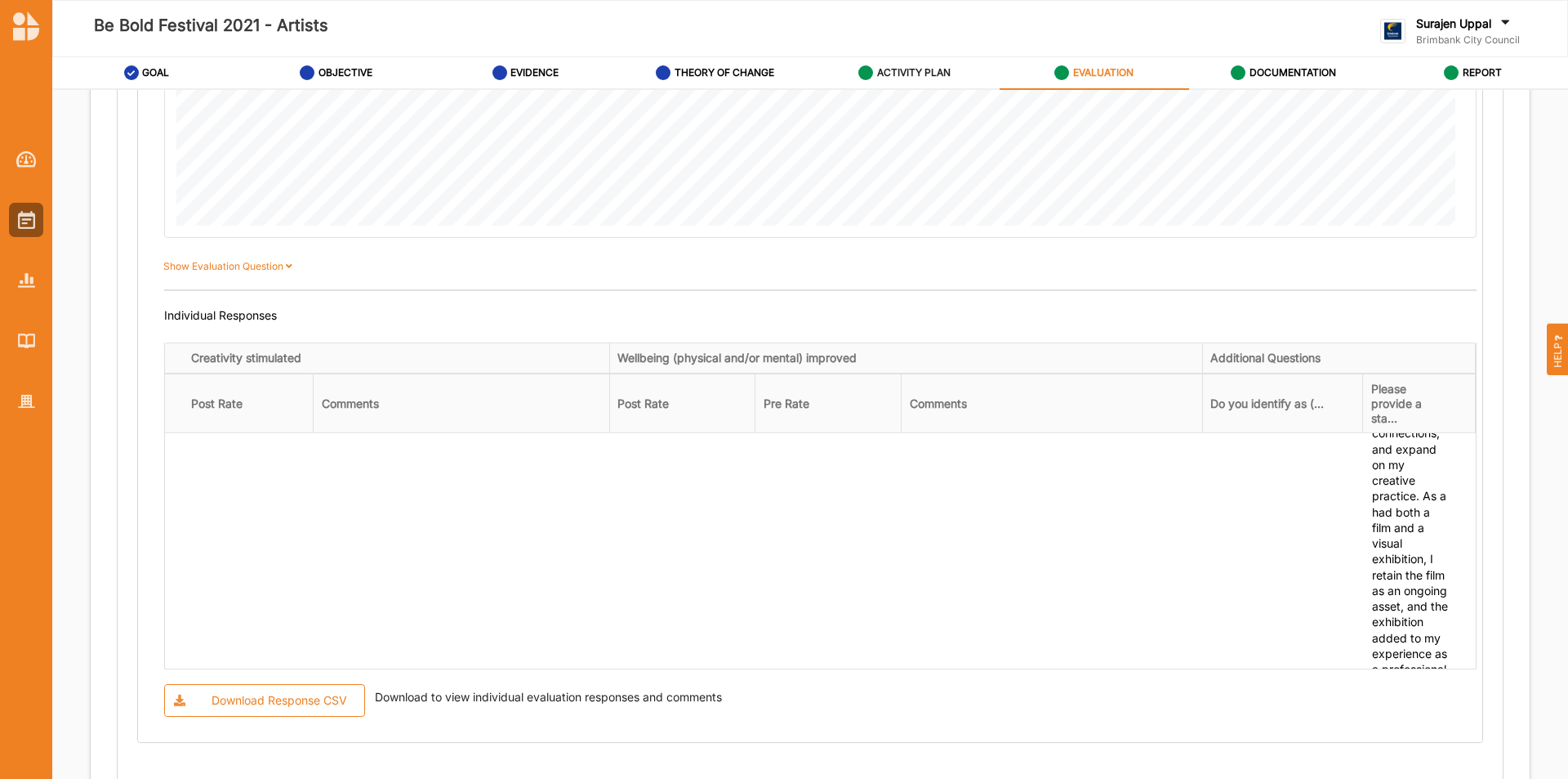
click at [880, 66] on label "ACTIVITY PLAN" at bounding box center [914, 72] width 74 height 13
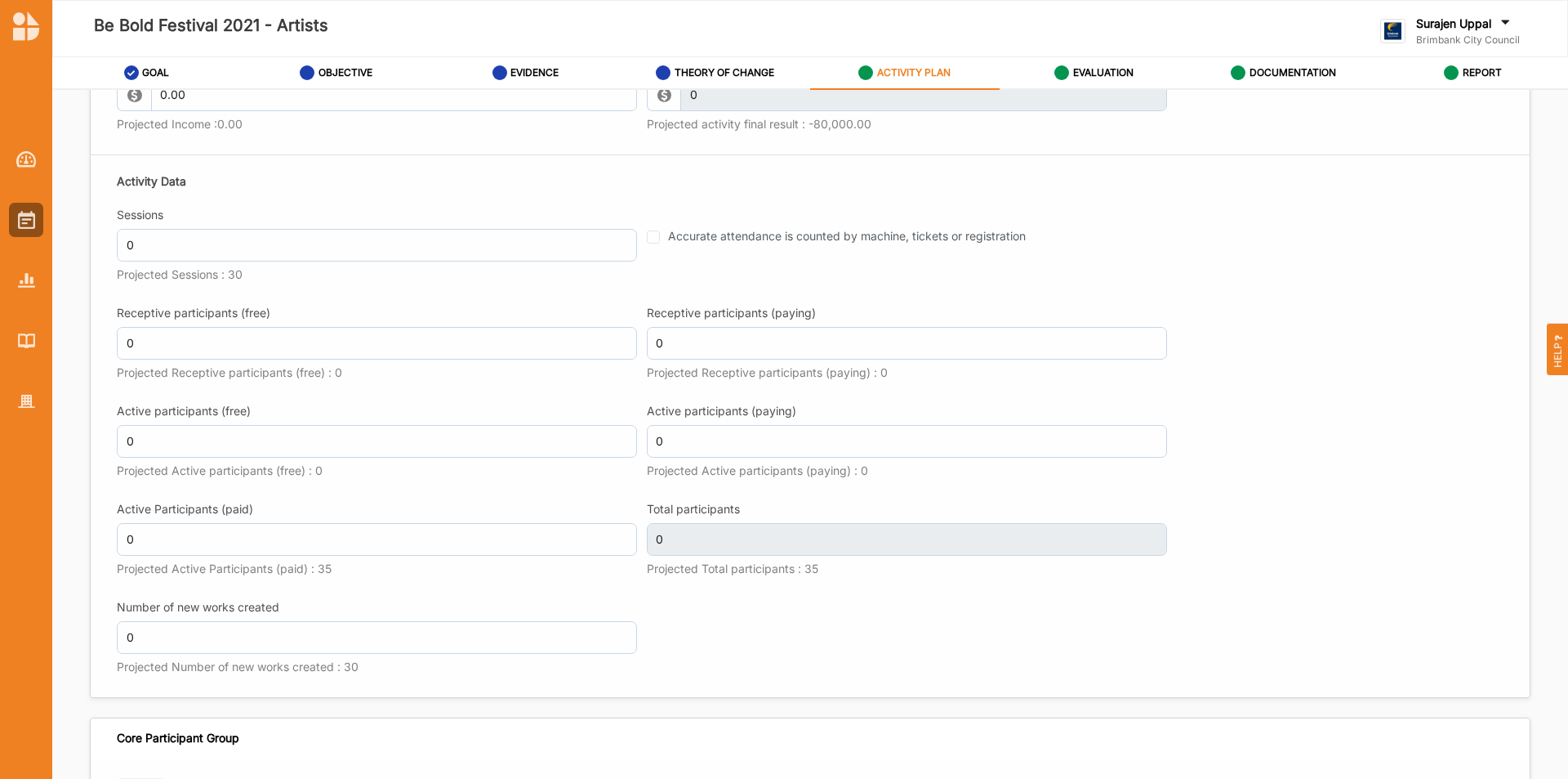
scroll to position [1715, 0]
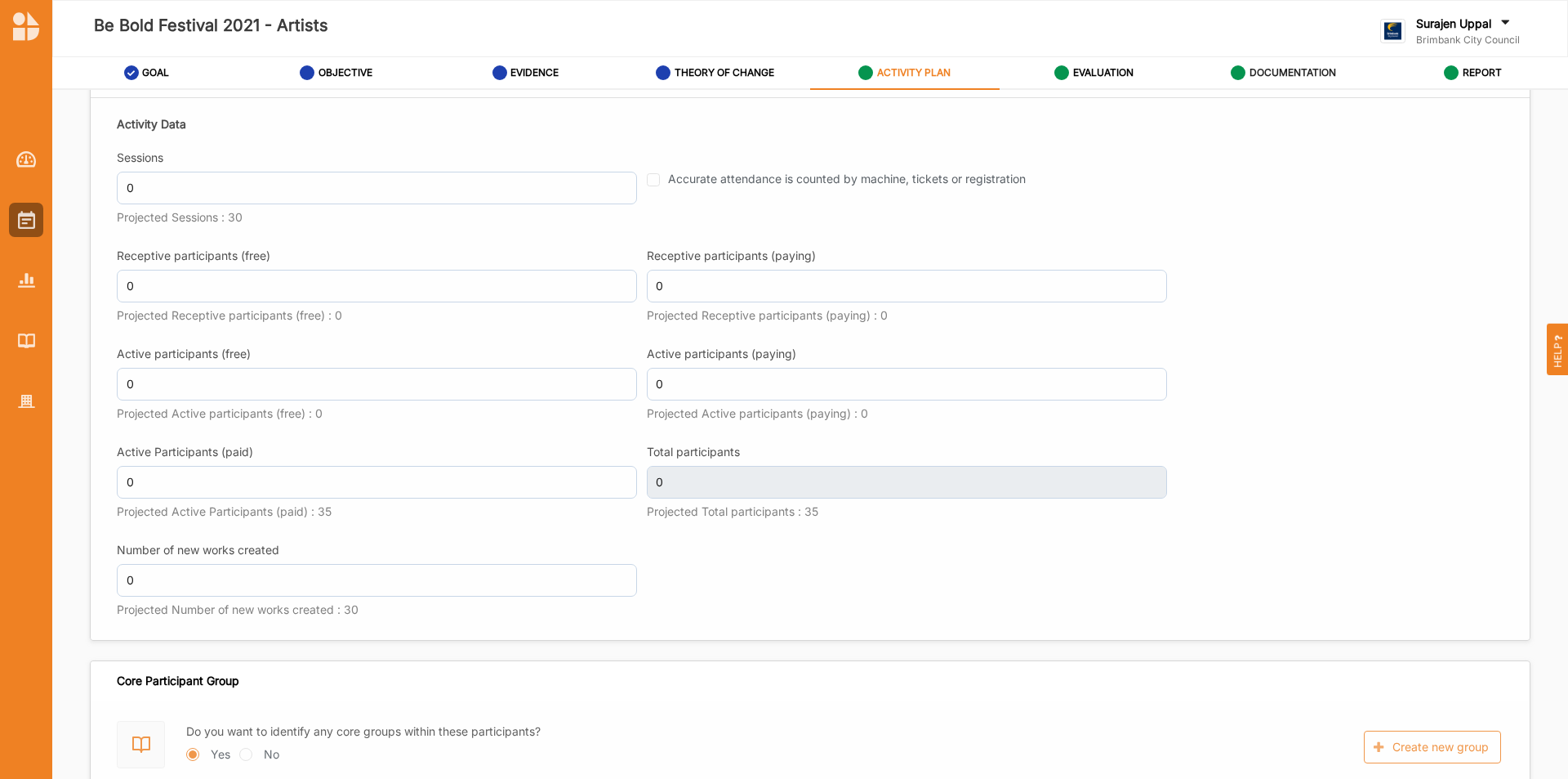
click at [1314, 75] on label "DOCUMENTATION" at bounding box center [1292, 72] width 86 height 13
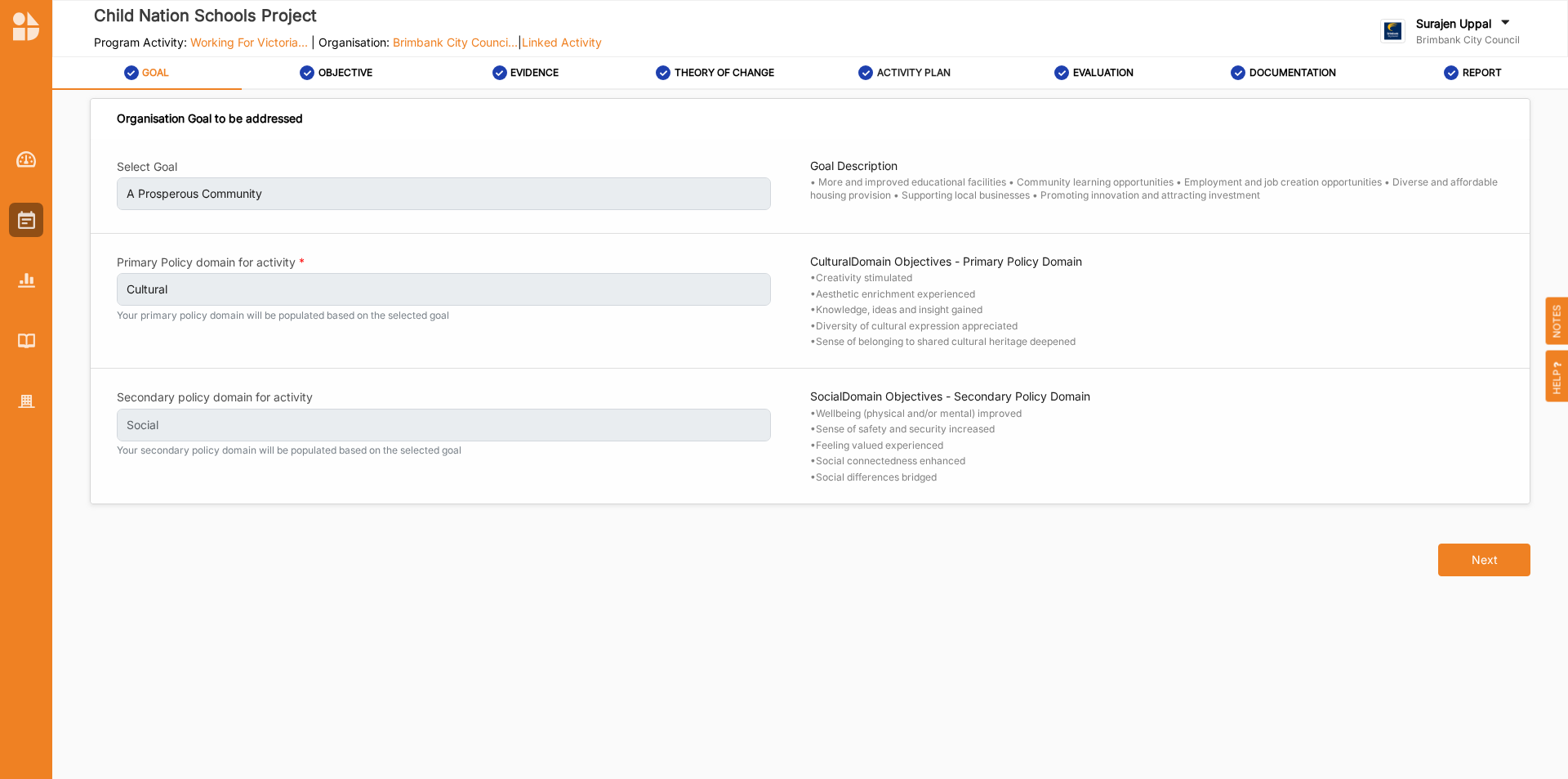
click at [900, 73] on label "ACTIVITY PLAN" at bounding box center [914, 72] width 74 height 13
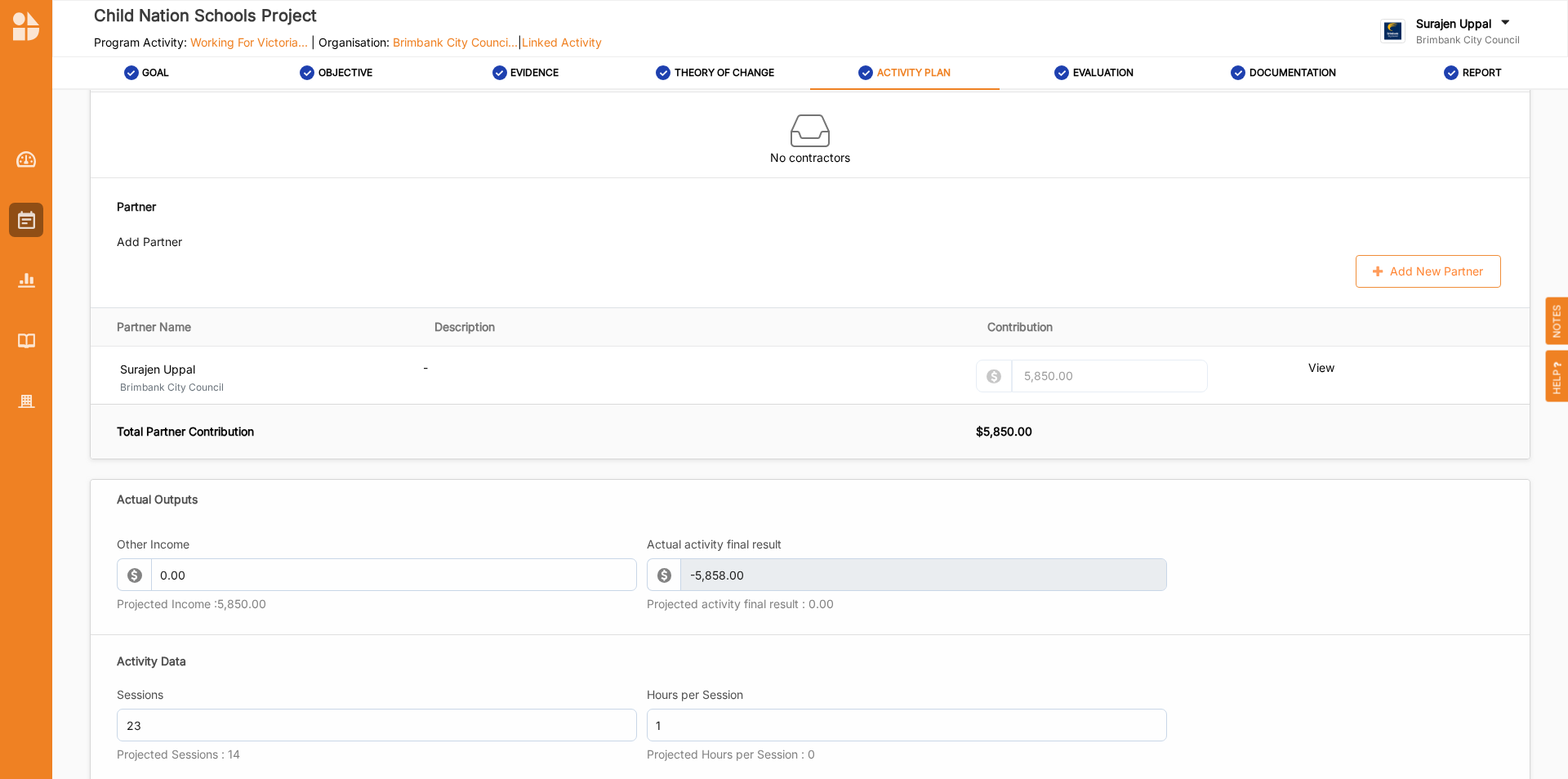
scroll to position [1471, 0]
click at [18, 222] on img at bounding box center [27, 220] width 17 height 18
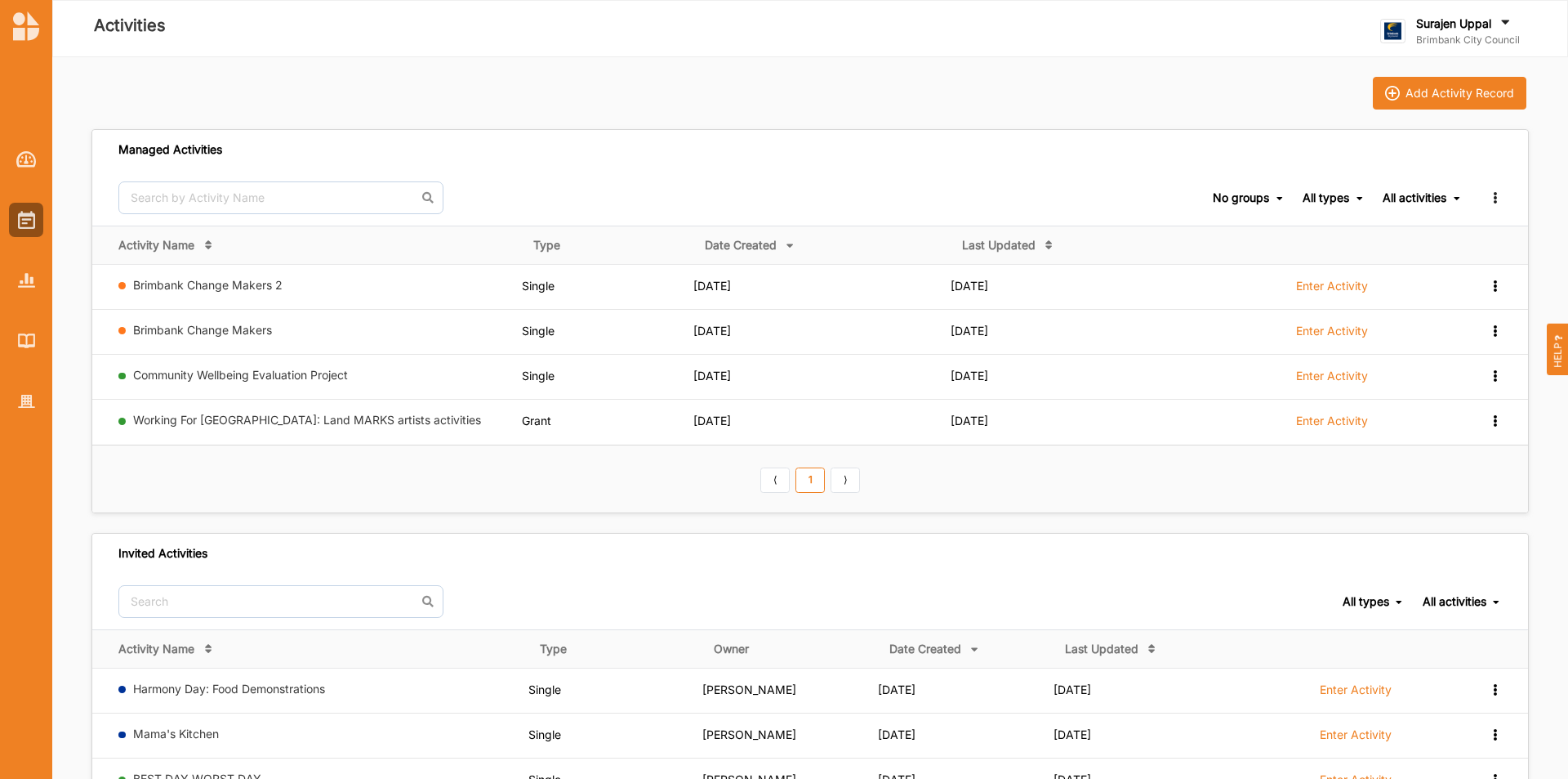
click at [194, 425] on link "Working For Victoria: Land MARKS artists activities" at bounding box center [307, 420] width 348 height 14
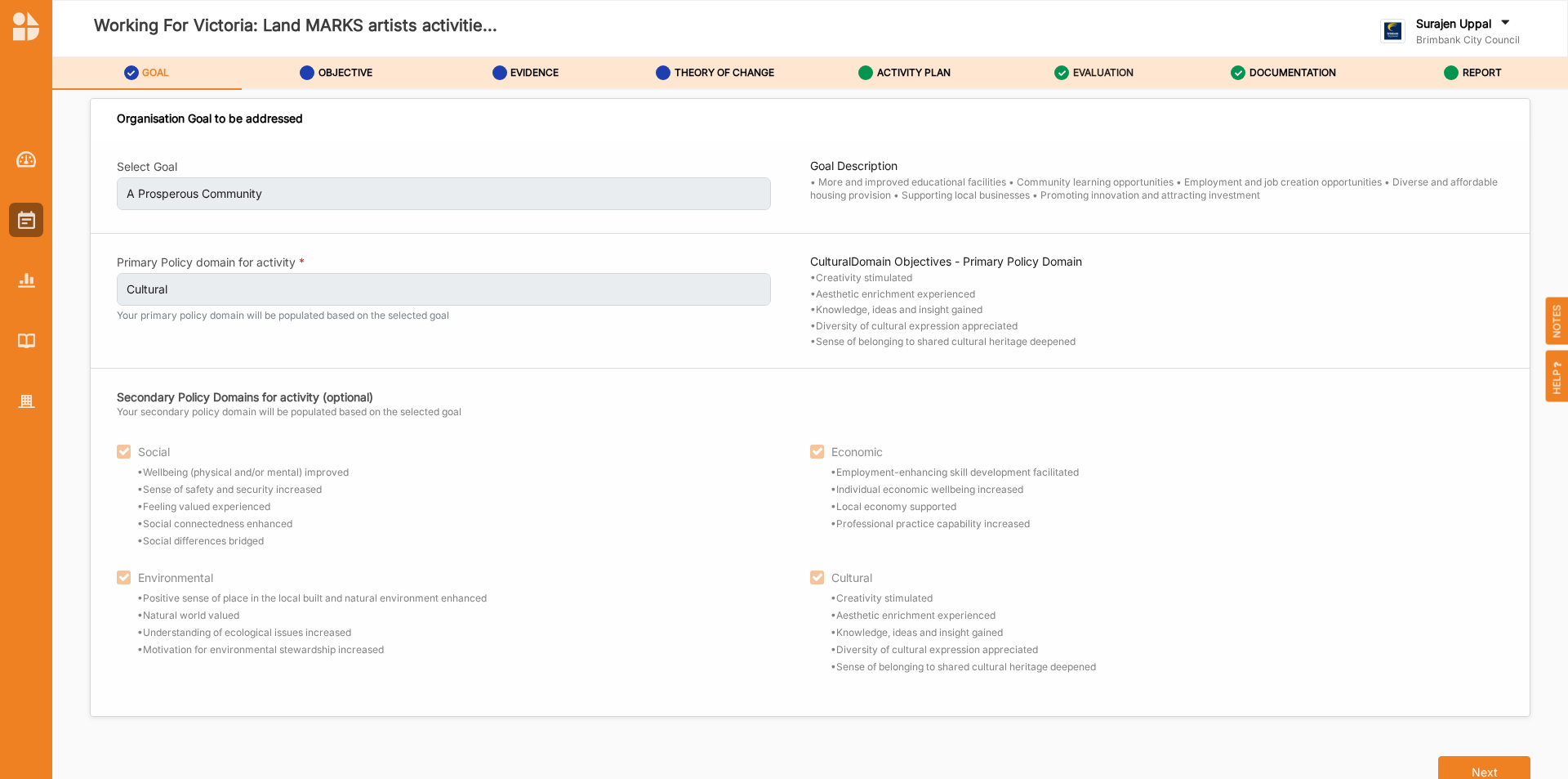
click at [1121, 70] on label "EVALUATION" at bounding box center [1103, 72] width 60 height 13
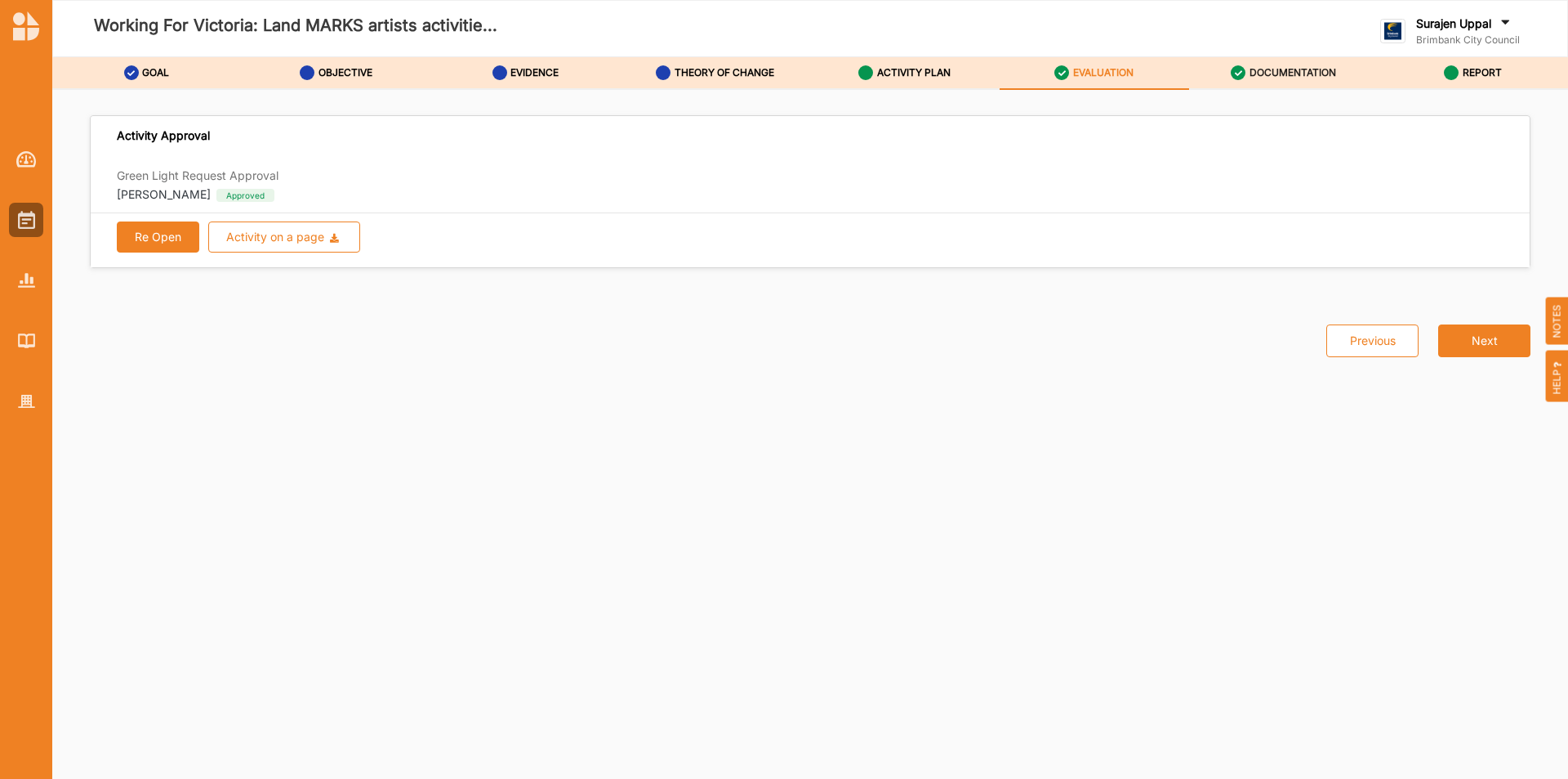
click at [1299, 73] on label "DOCUMENTATION" at bounding box center [1292, 72] width 86 height 13
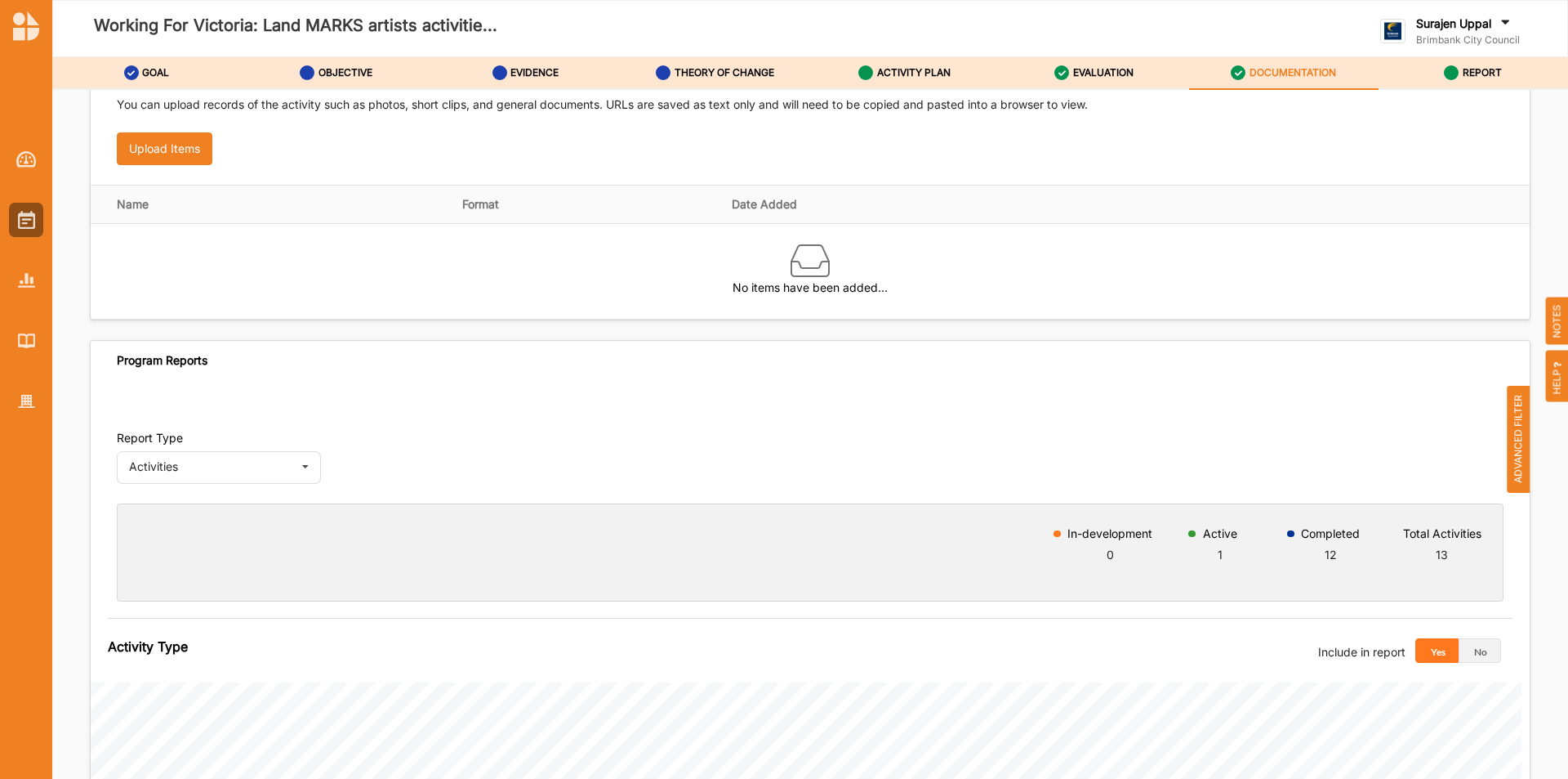
scroll to position [654, 0]
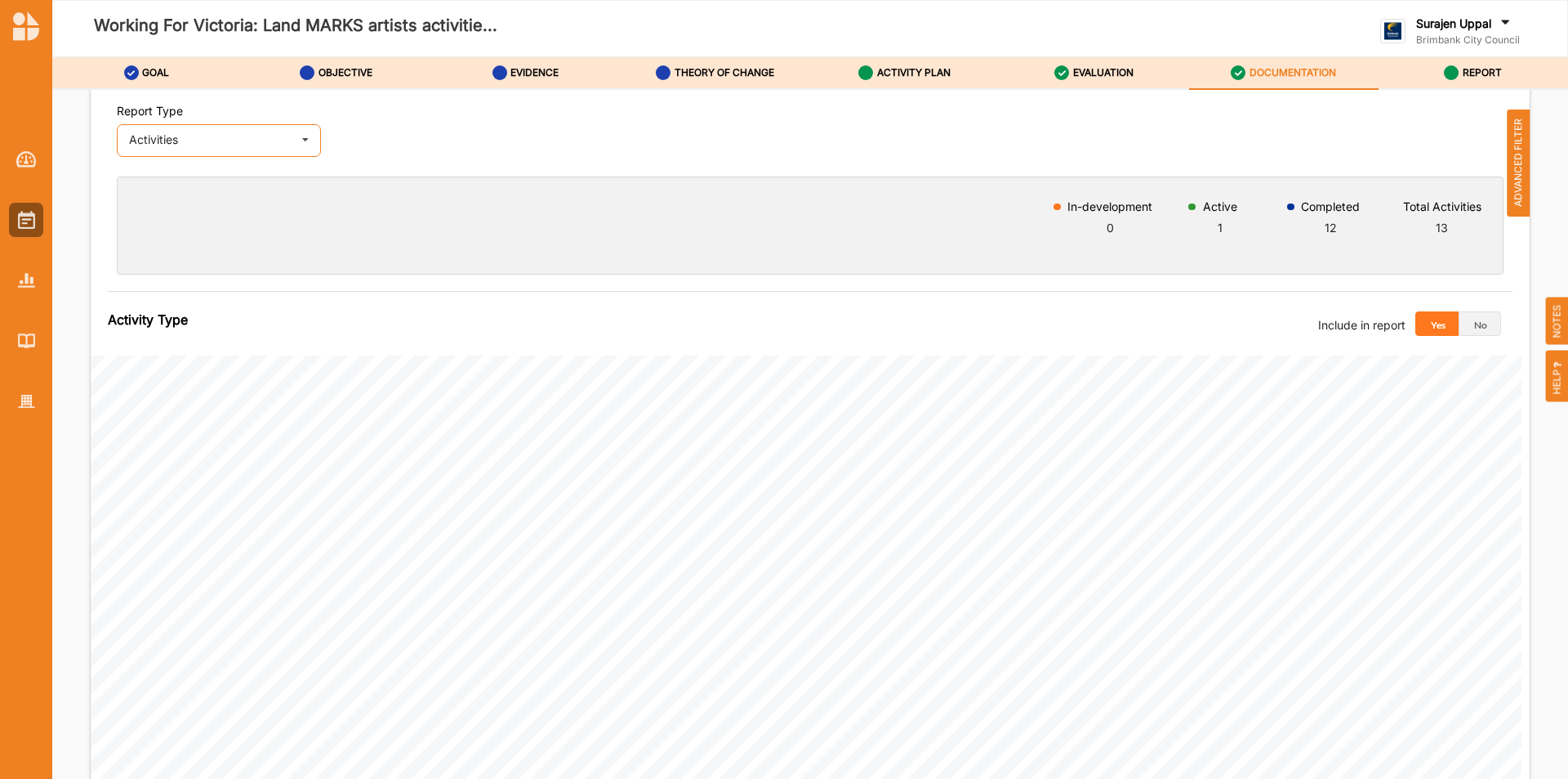
click at [249, 135] on div "Activities" at bounding box center [211, 140] width 164 height 12
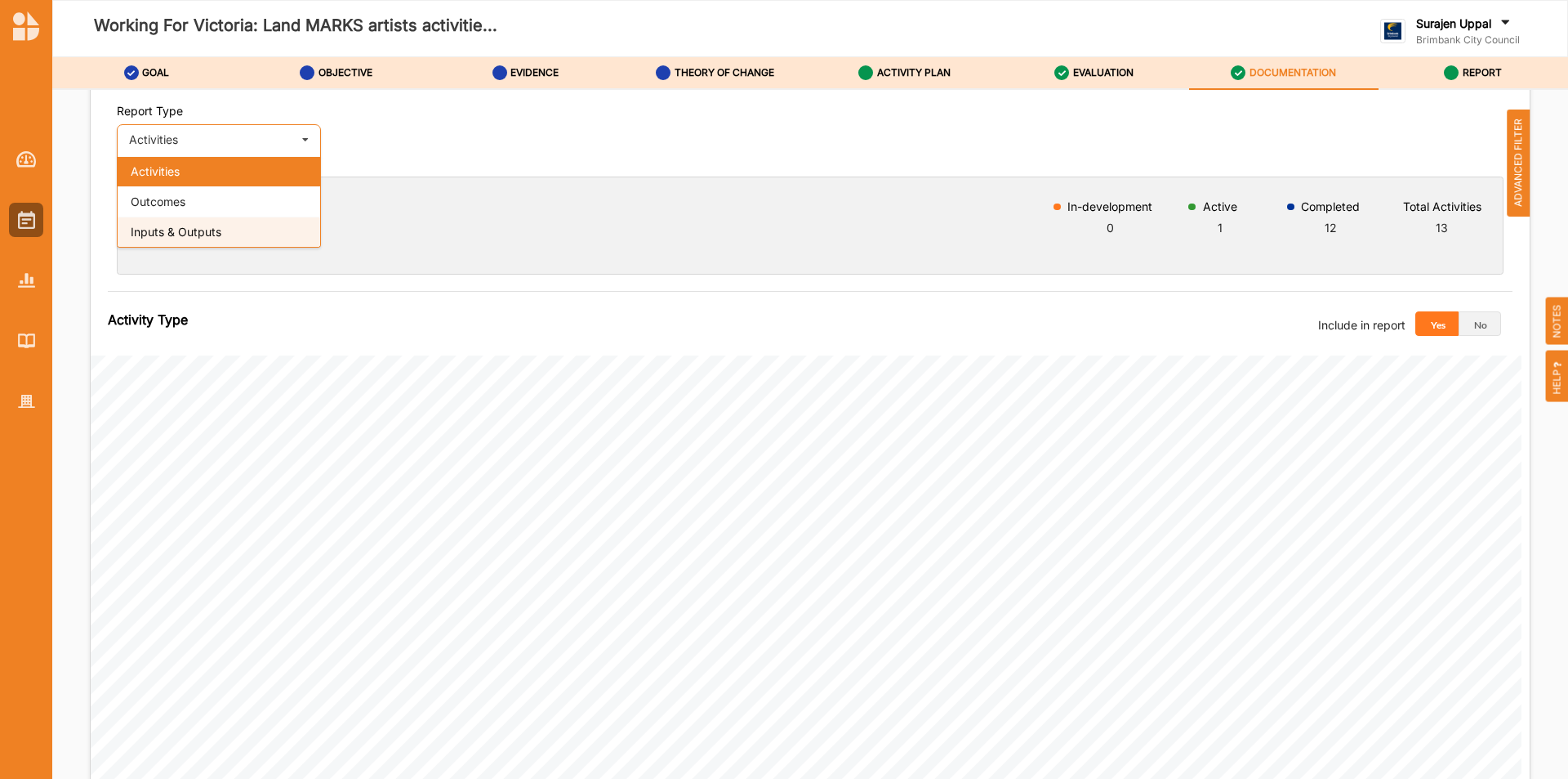
click at [194, 231] on span "Inputs & Outputs" at bounding box center [176, 231] width 90 height 14
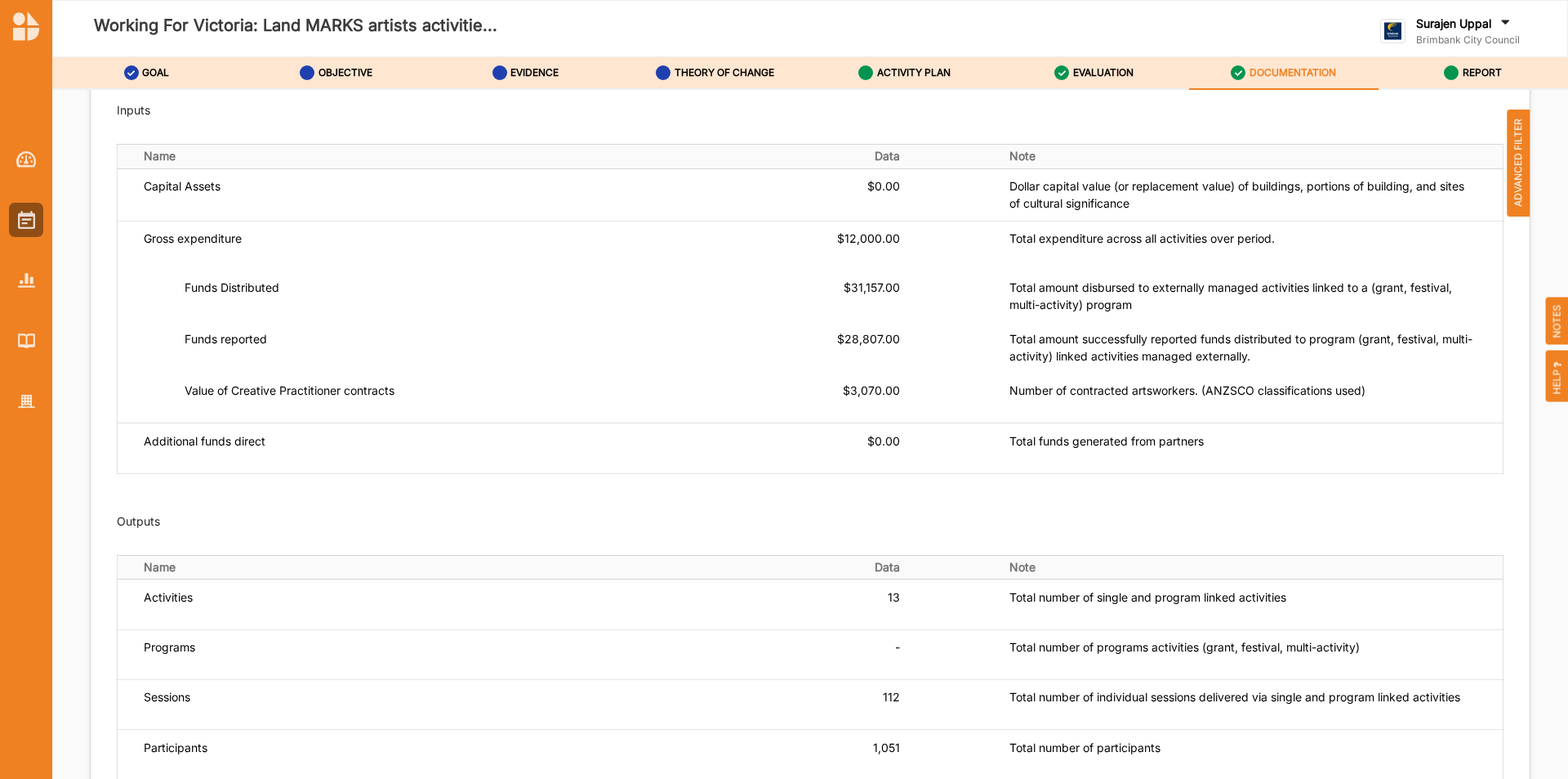
scroll to position [572, 0]
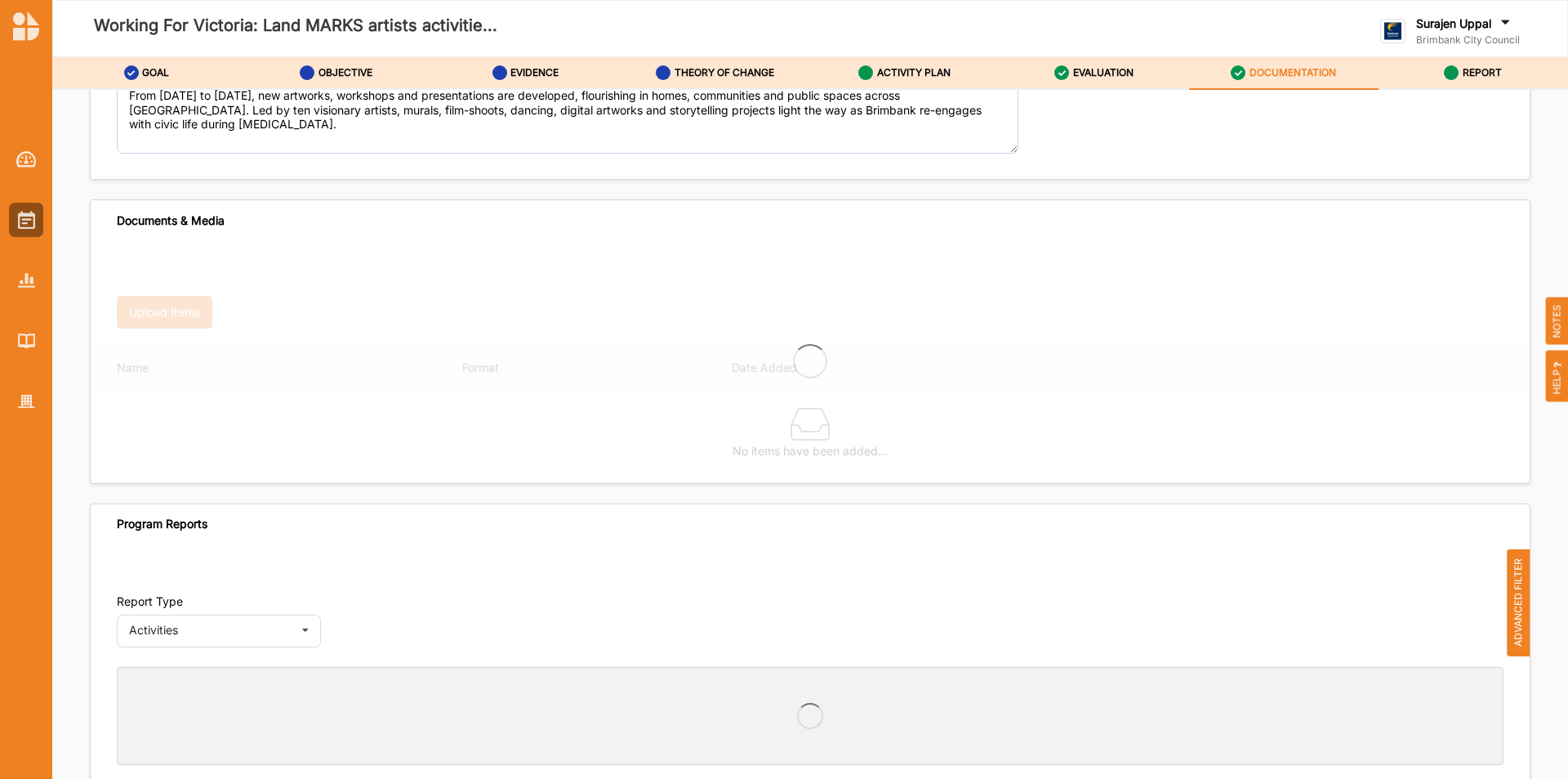
scroll to position [572, 0]
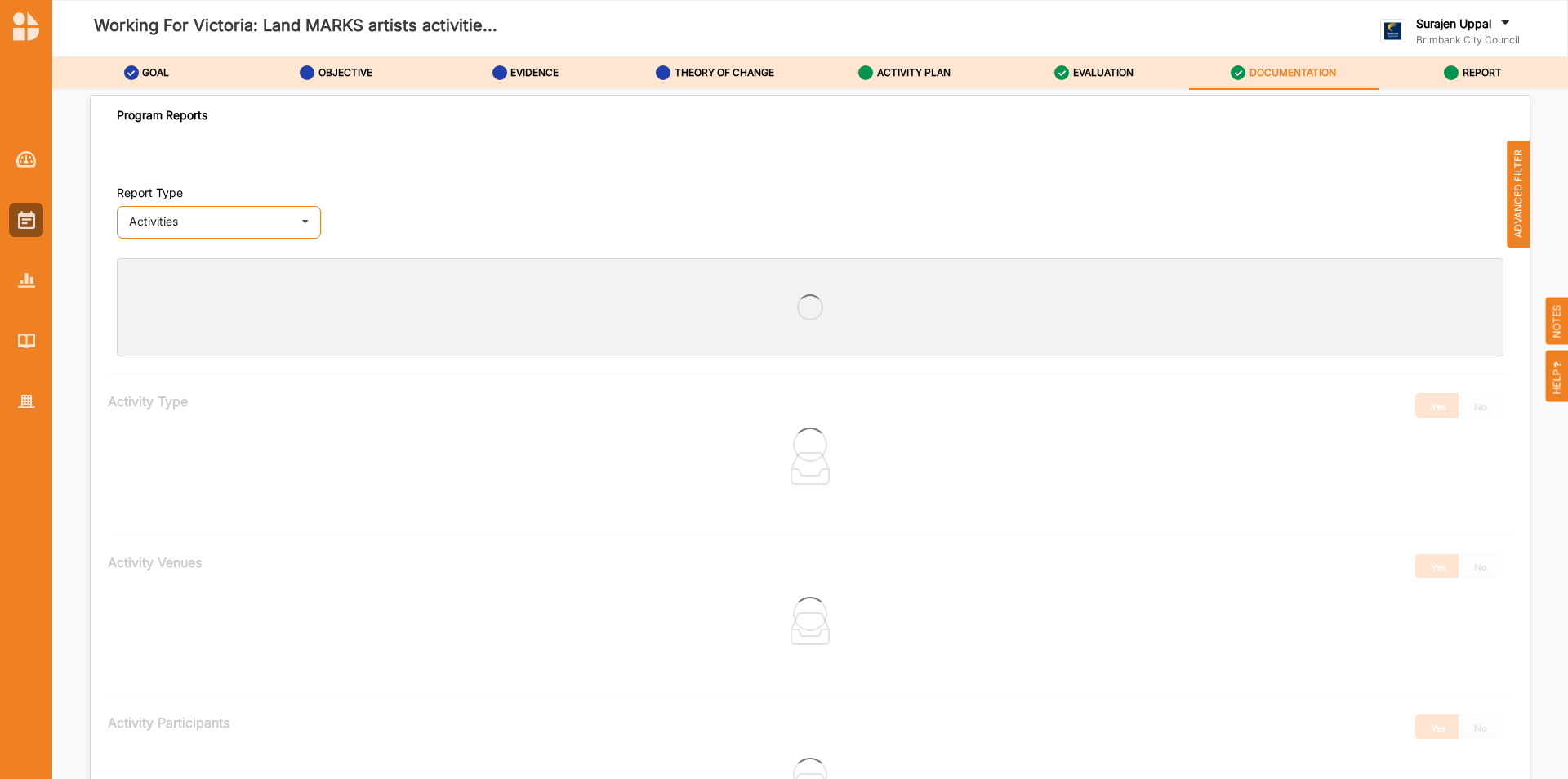
click at [319, 226] on div "Activities Activities Outcomes Inputs & Outputs" at bounding box center [218, 222] width 204 height 33
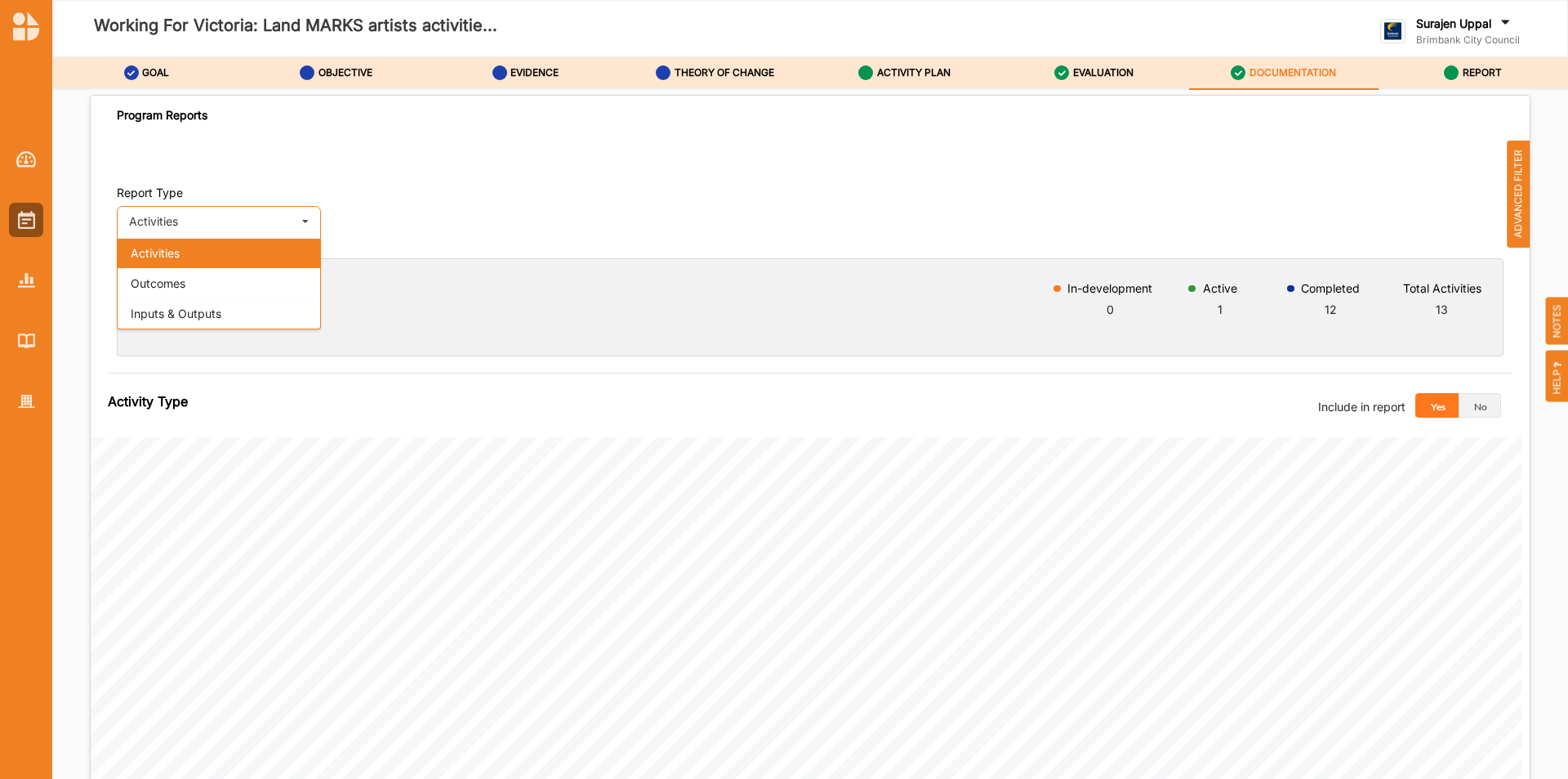
drag, startPoint x: 187, startPoint y: 304, endPoint x: 221, endPoint y: 307, distance: 34.1
click at [186, 306] on div "Inputs & Outputs" at bounding box center [218, 313] width 203 height 30
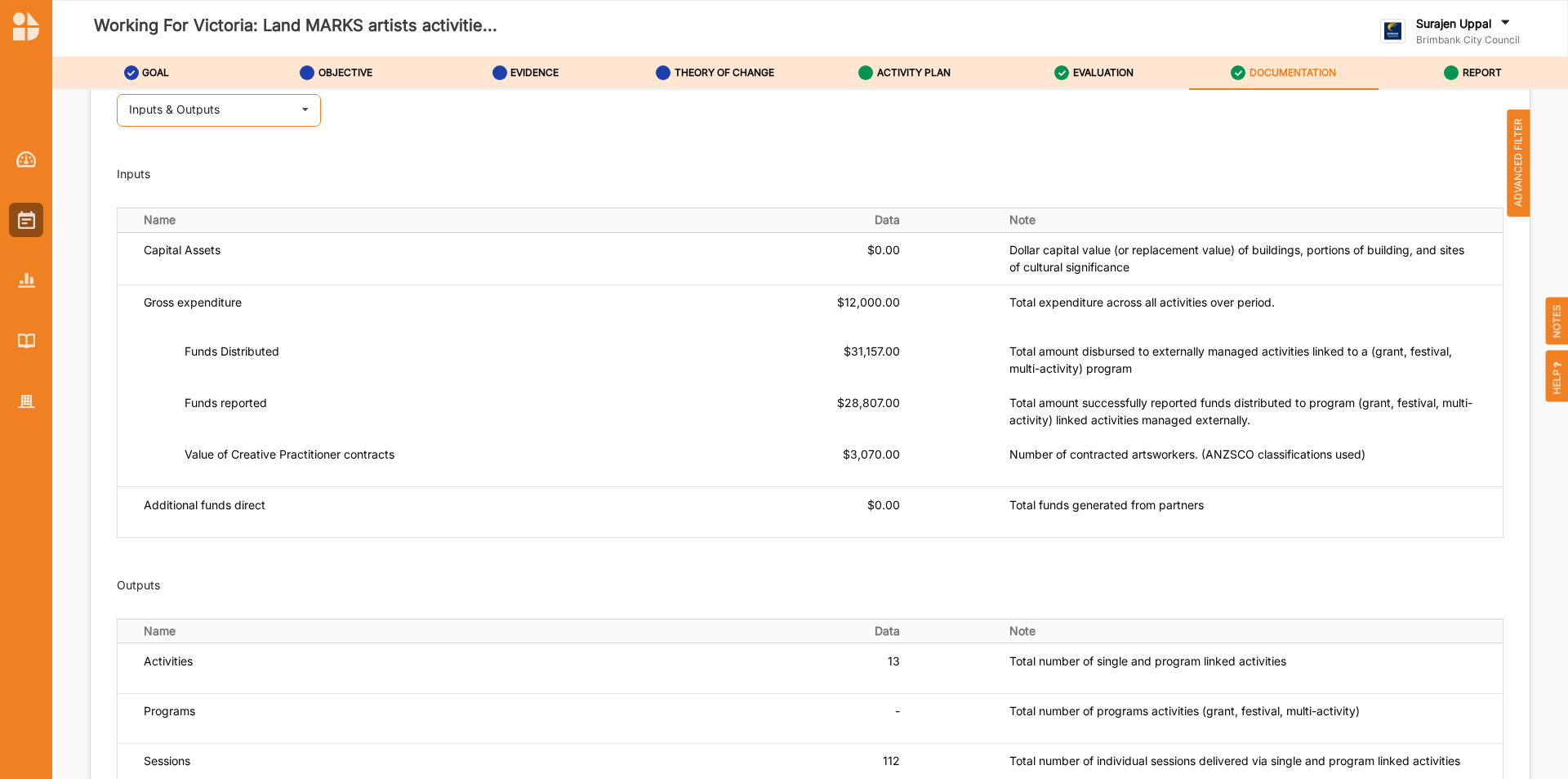
scroll to position [654, 0]
